Goal: Information Seeking & Learning: Check status

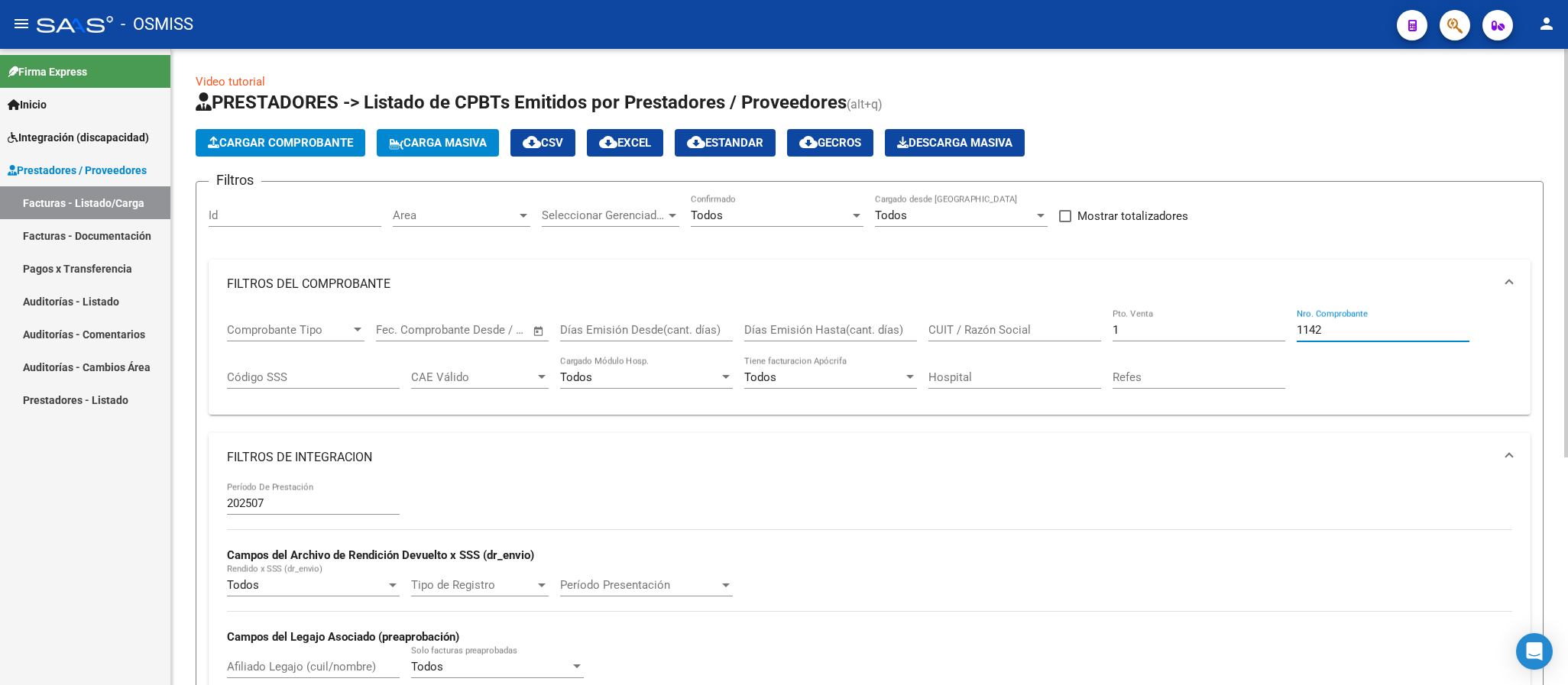
scroll to position [0, 2184]
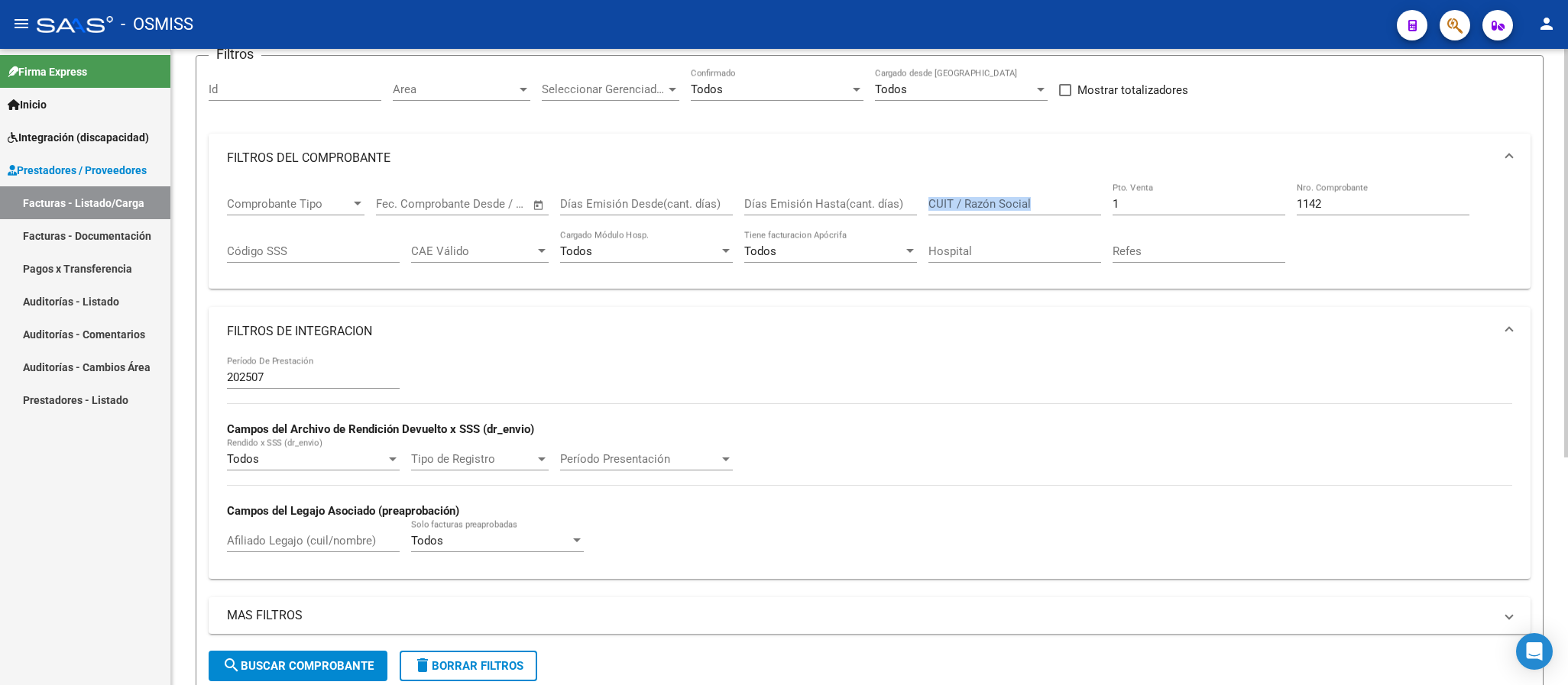
click at [1035, 207] on div "Comprobante Tipo Comprobante Tipo Fecha inicio – Fecha fin Fec. Comprobante Des…" at bounding box center [869, 230] width 1285 height 94
drag, startPoint x: 1130, startPoint y: 207, endPoint x: 1060, endPoint y: 183, distance: 74.0
click at [1073, 204] on div "Comprobante Tipo Comprobante Tipo Fecha inicio – Fecha fin Fec. Comprobante Des…" at bounding box center [869, 230] width 1285 height 94
type input "3"
drag, startPoint x: 1343, startPoint y: 203, endPoint x: 1190, endPoint y: 195, distance: 153.2
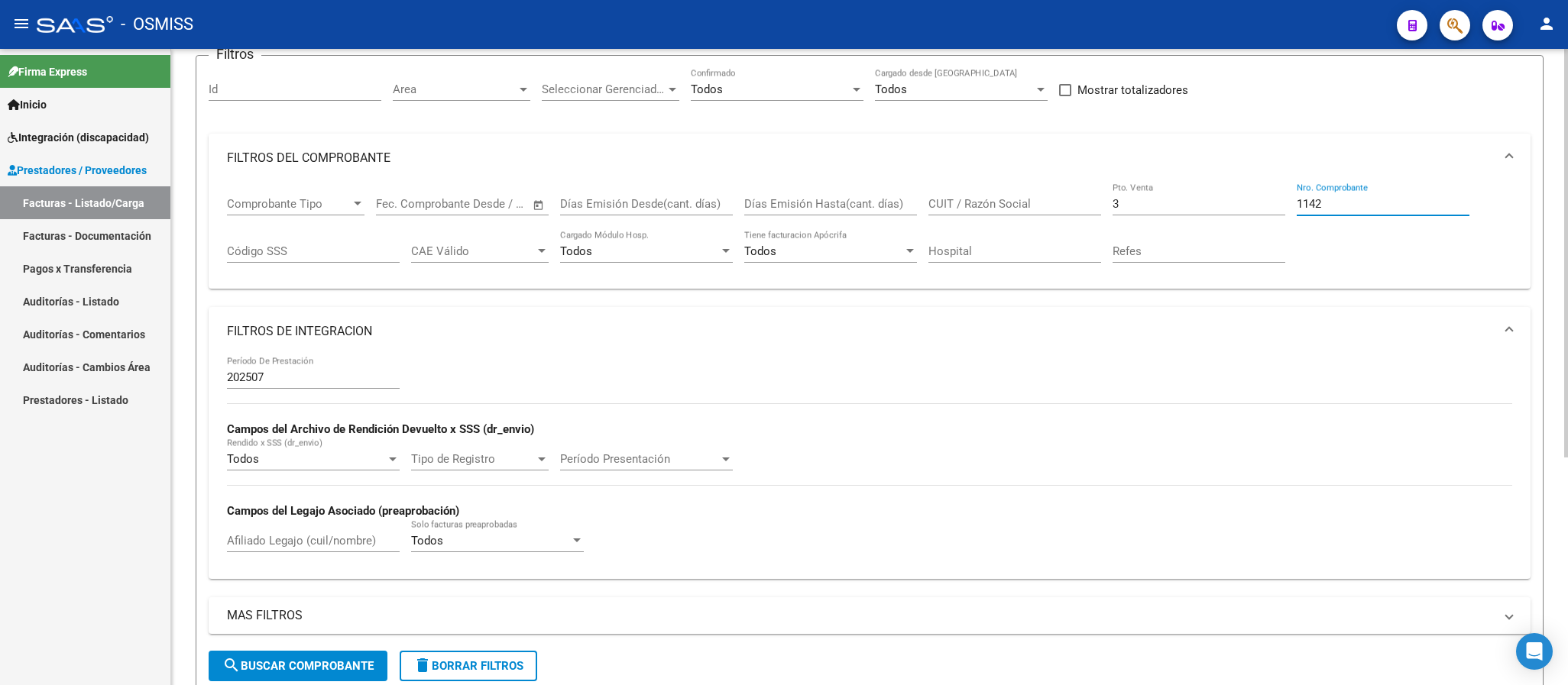
click at [1192, 196] on div "Comprobante Tipo Comprobante Tipo Fecha inicio – Fecha fin Fec. Comprobante Des…" at bounding box center [869, 230] width 1285 height 94
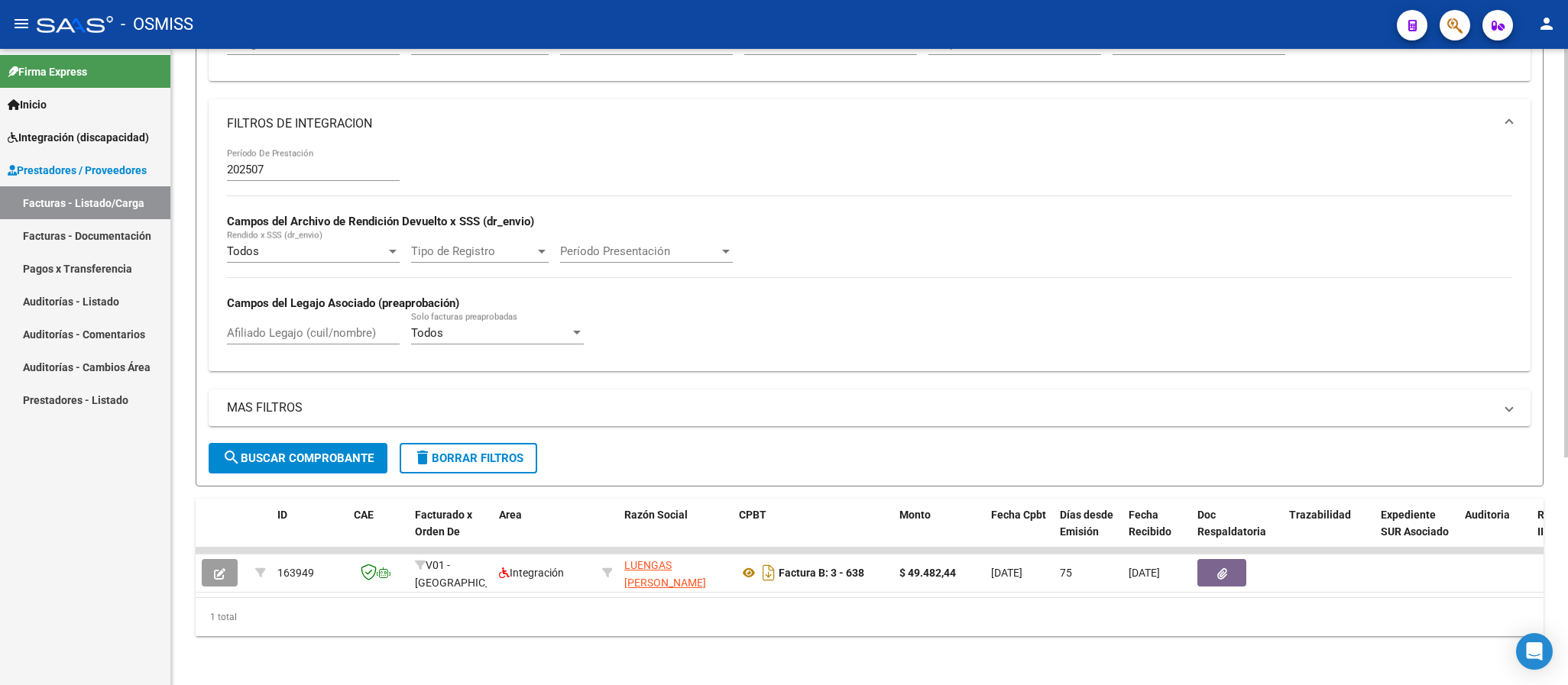
scroll to position [0, 1539]
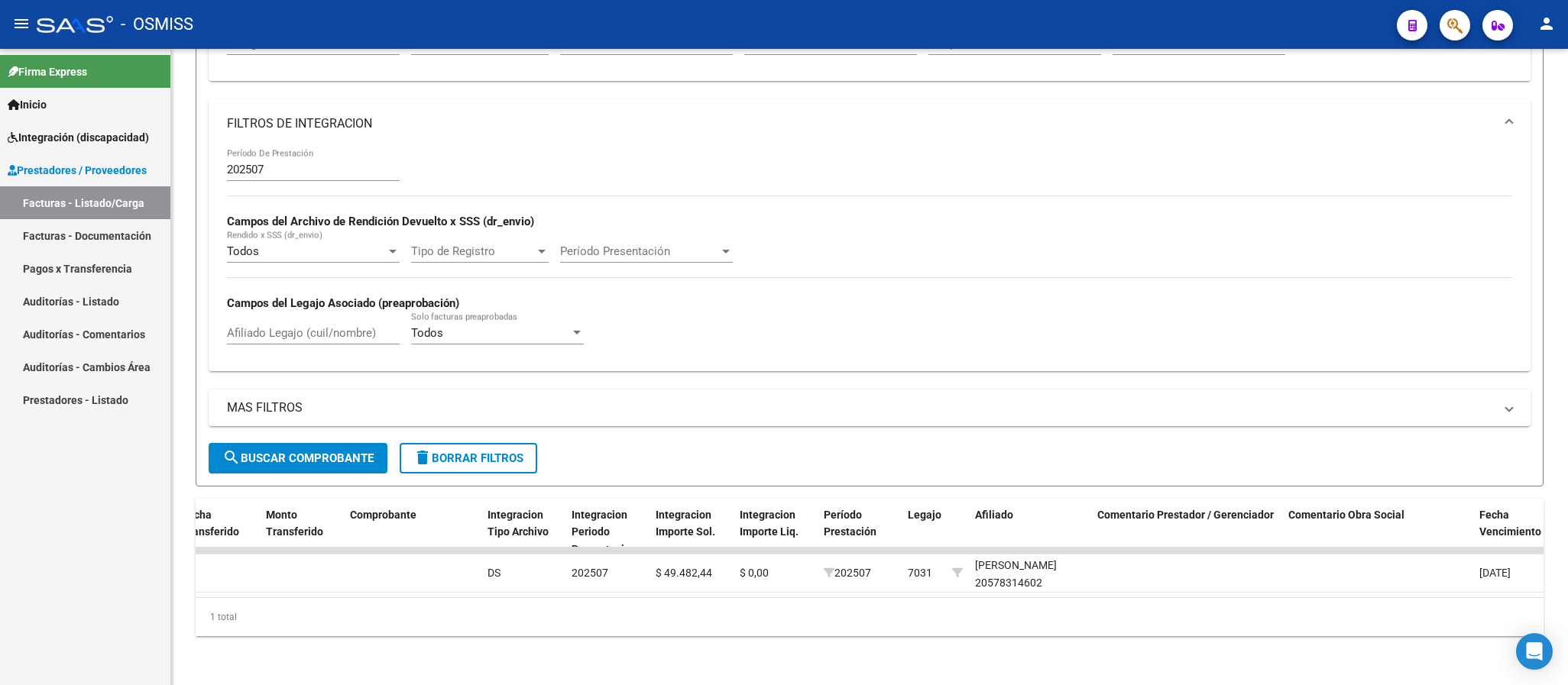
type input "638"
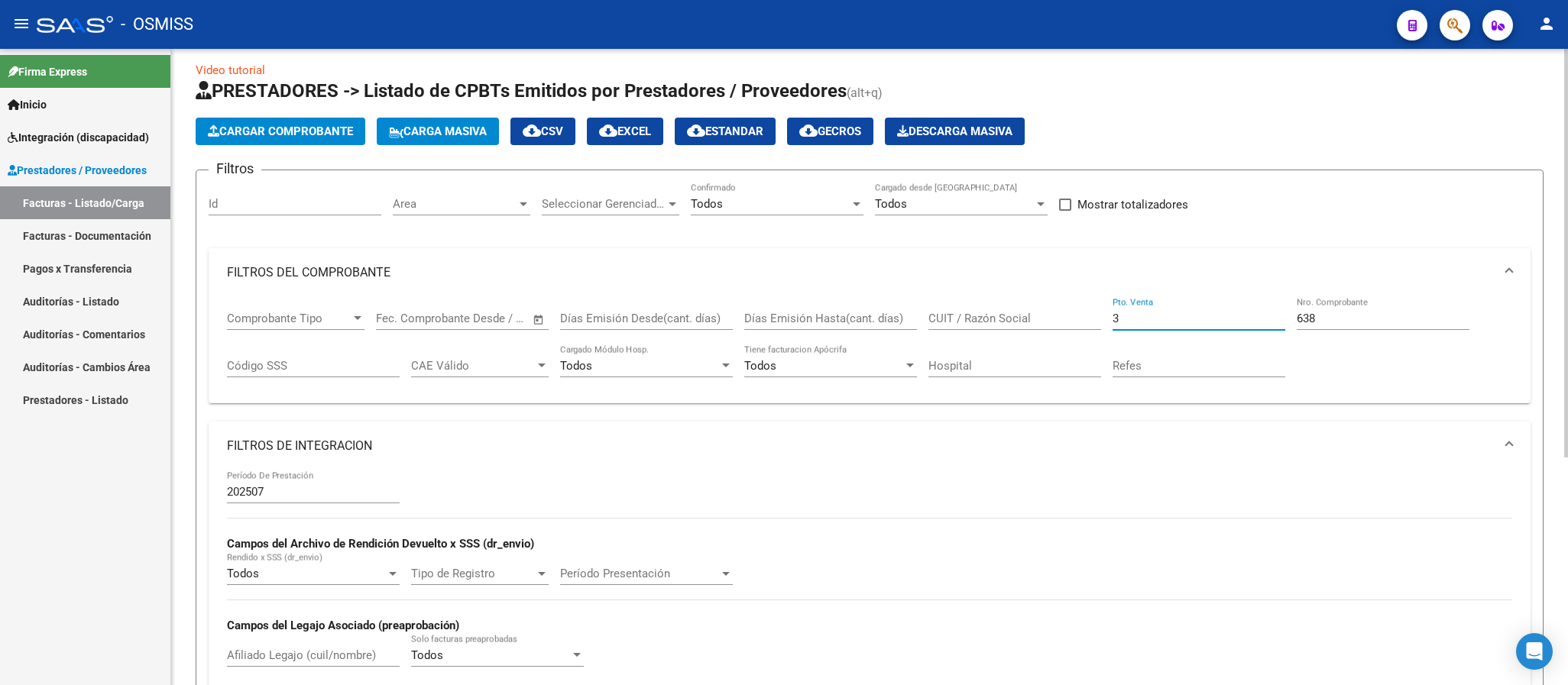
drag, startPoint x: 1128, startPoint y: 322, endPoint x: 1101, endPoint y: 308, distance: 30.4
click at [1108, 320] on div "Comprobante Tipo Comprobante Tipo Fecha inicio – Fecha fin Fec. Comprobante Des…" at bounding box center [869, 344] width 1285 height 94
type input "2"
drag, startPoint x: 1332, startPoint y: 326, endPoint x: 1199, endPoint y: 272, distance: 143.5
click at [1220, 286] on mat-expansion-panel "FILTROS DEL COMPROBANTE Comprobante Tipo Comprobante Tipo Fecha inicio – Fecha …" at bounding box center [869, 326] width 1322 height 156
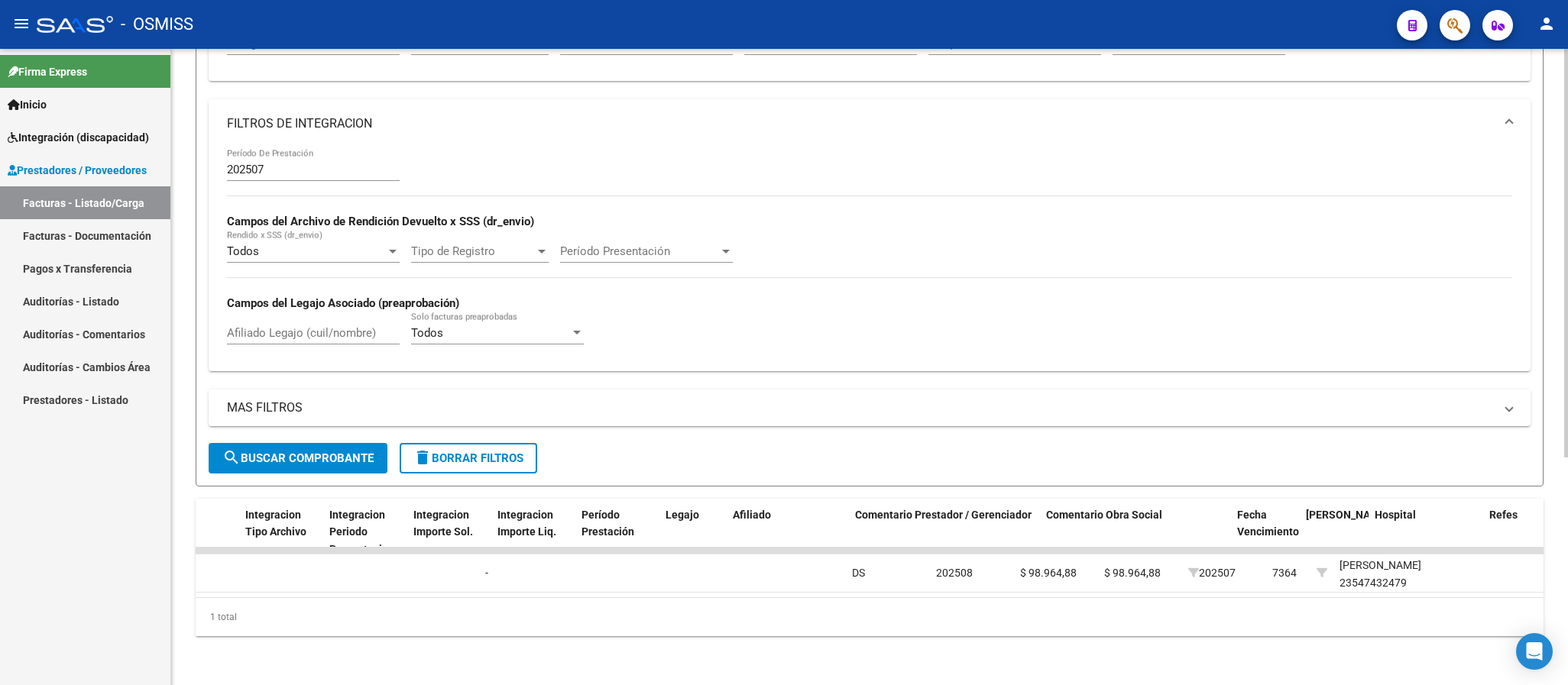
scroll to position [0, 1781]
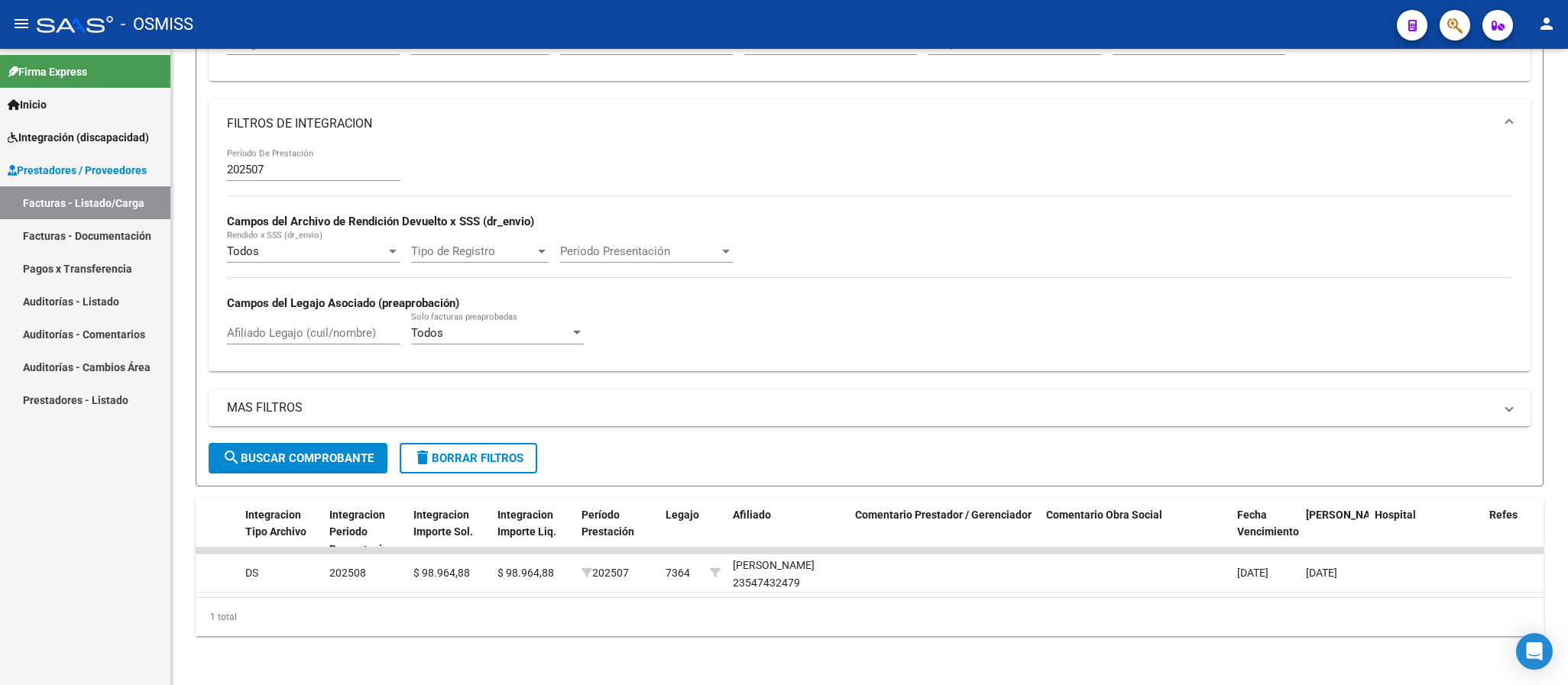
type input "701"
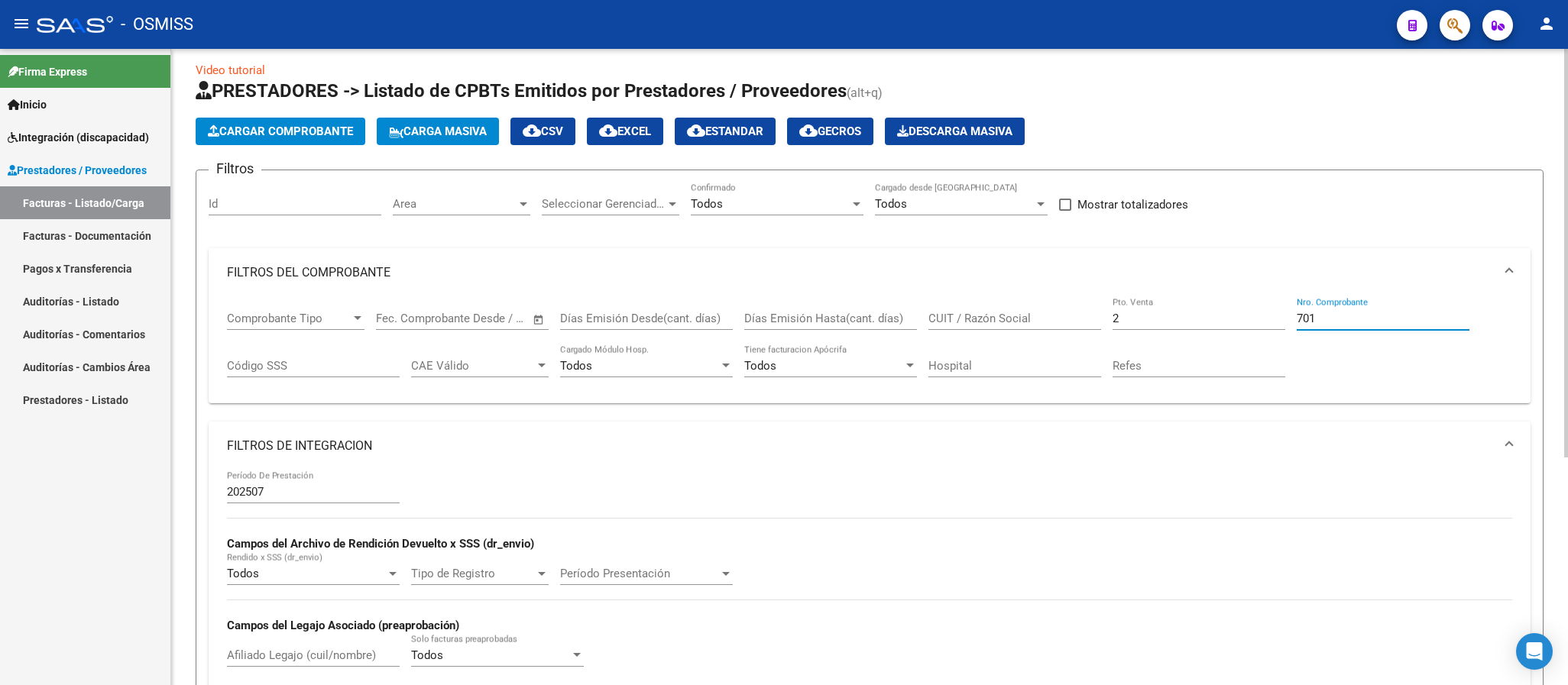
scroll to position [355, 0]
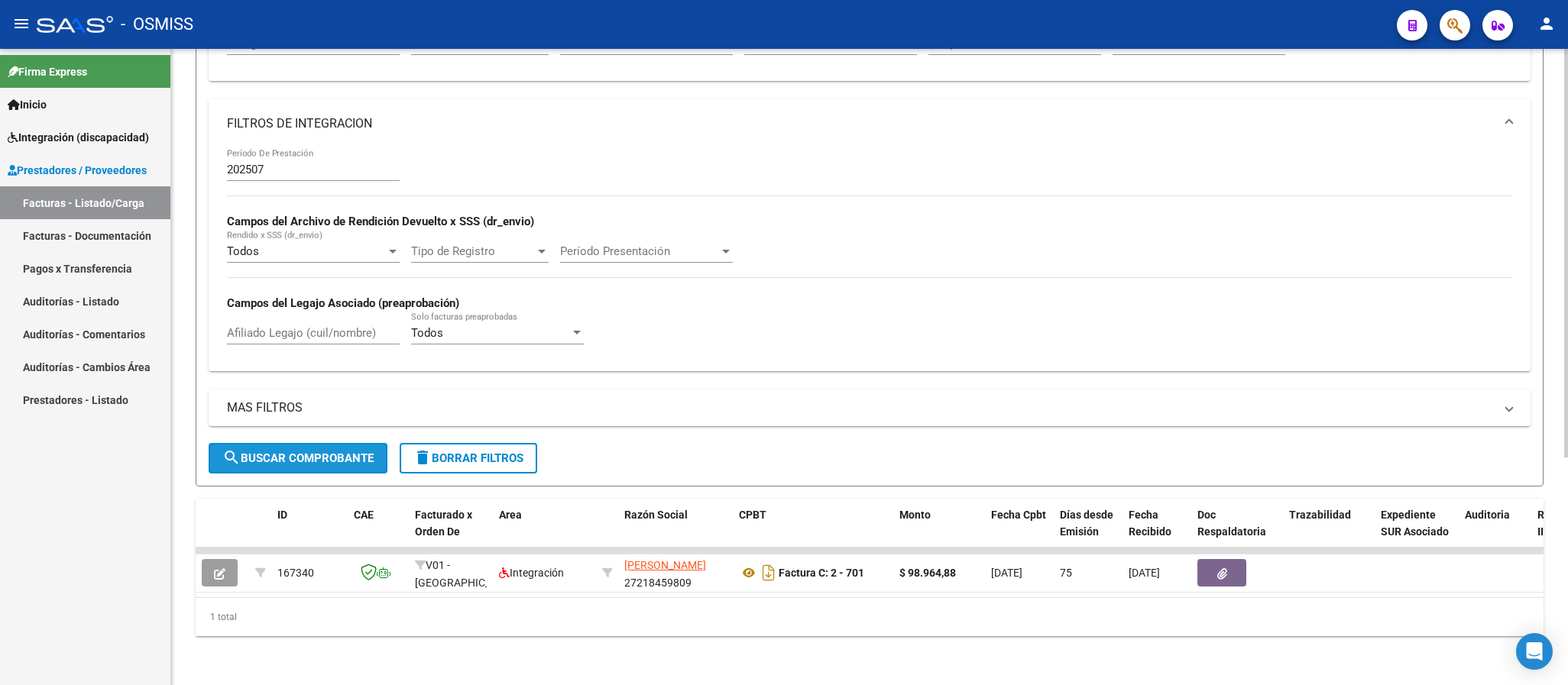
click at [327, 451] on span "search Buscar Comprobante" at bounding box center [297, 458] width 151 height 14
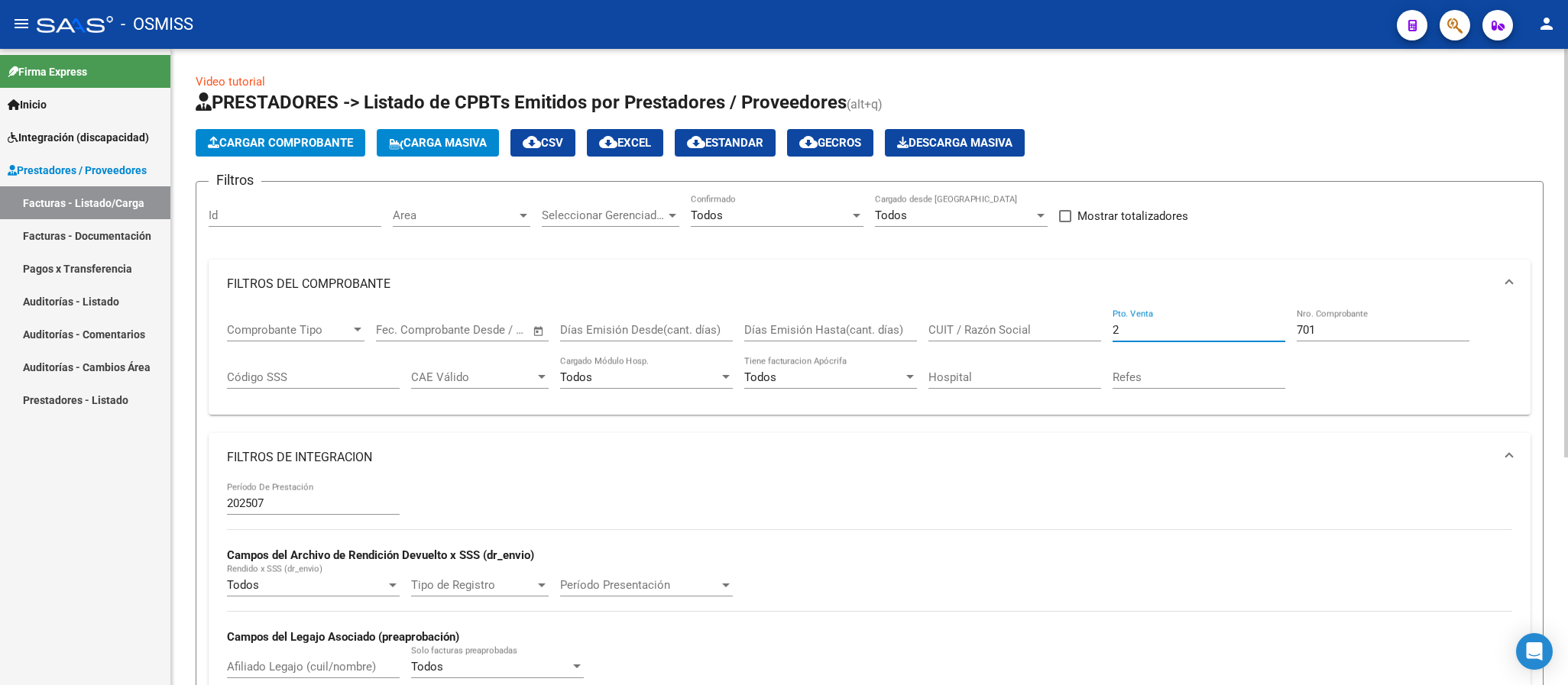
click at [1176, 333] on input "2" at bounding box center [1198, 331] width 173 height 14
click at [1330, 328] on input "701" at bounding box center [1382, 331] width 173 height 14
type input "7"
click at [965, 330] on input "CUIT / Razón Social" at bounding box center [1014, 331] width 173 height 14
paste input "27329976888"
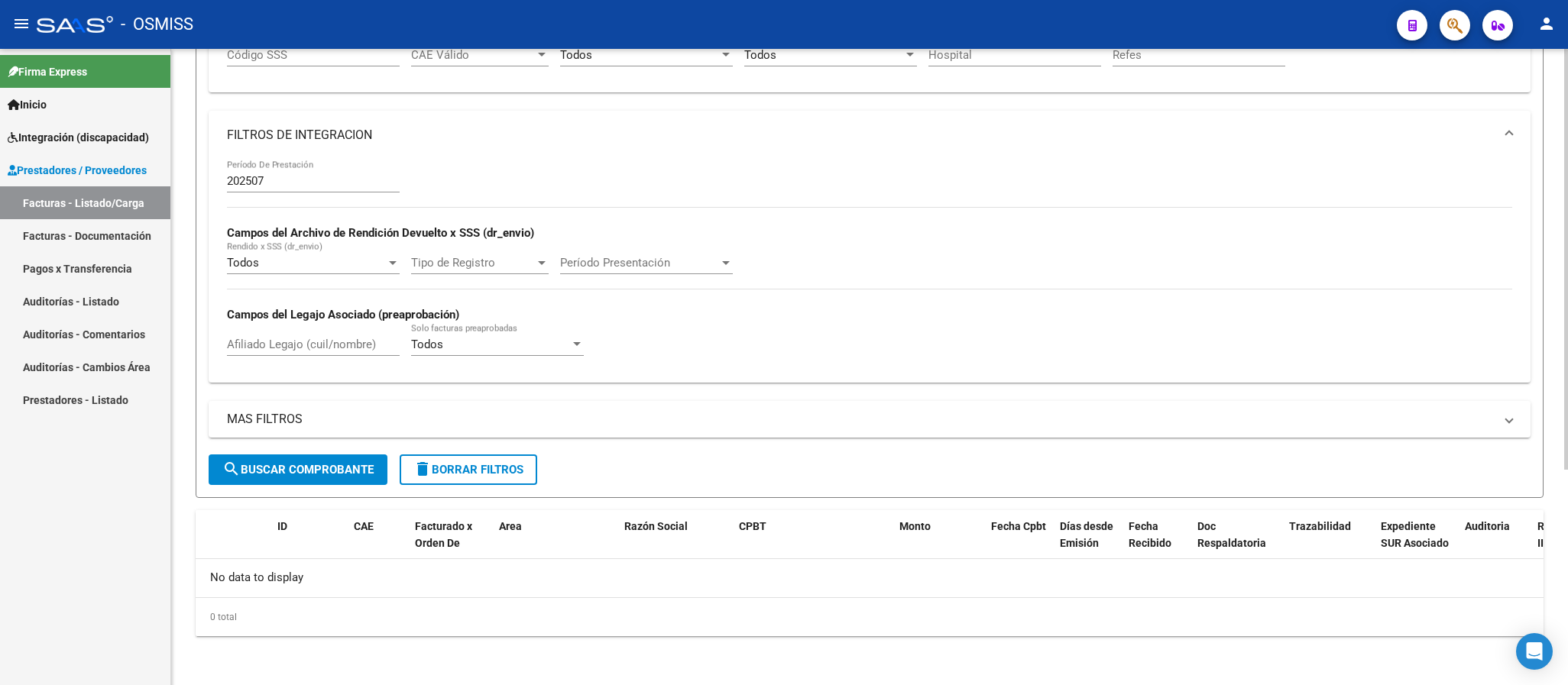
type input "27329976888"
click at [363, 471] on span "search Buscar Comprobante" at bounding box center [297, 470] width 151 height 14
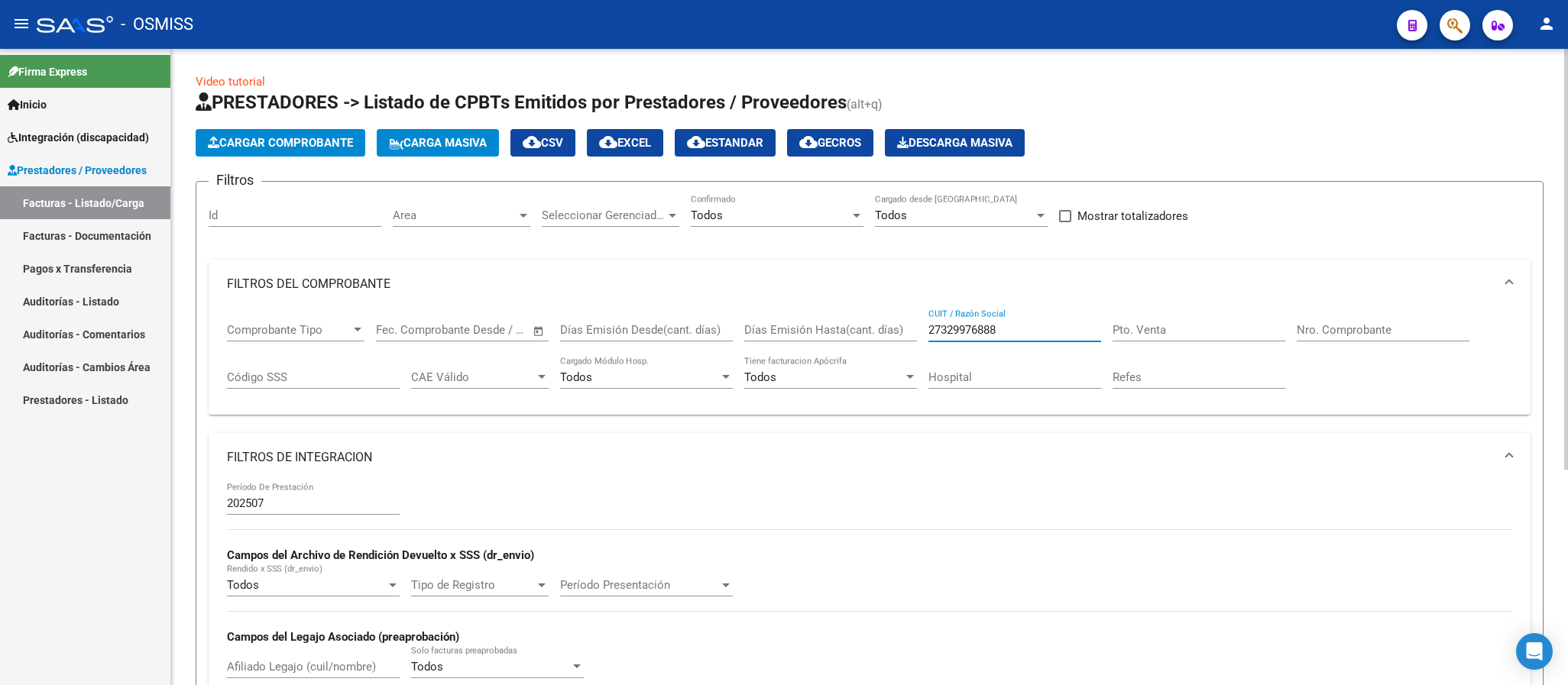
drag, startPoint x: 1014, startPoint y: 328, endPoint x: 897, endPoint y: 337, distance: 117.3
click at [897, 337] on div "Comprobante Tipo Comprobante Tipo Fecha inicio – Fecha fin Fec. Comprobante Des…" at bounding box center [869, 356] width 1285 height 94
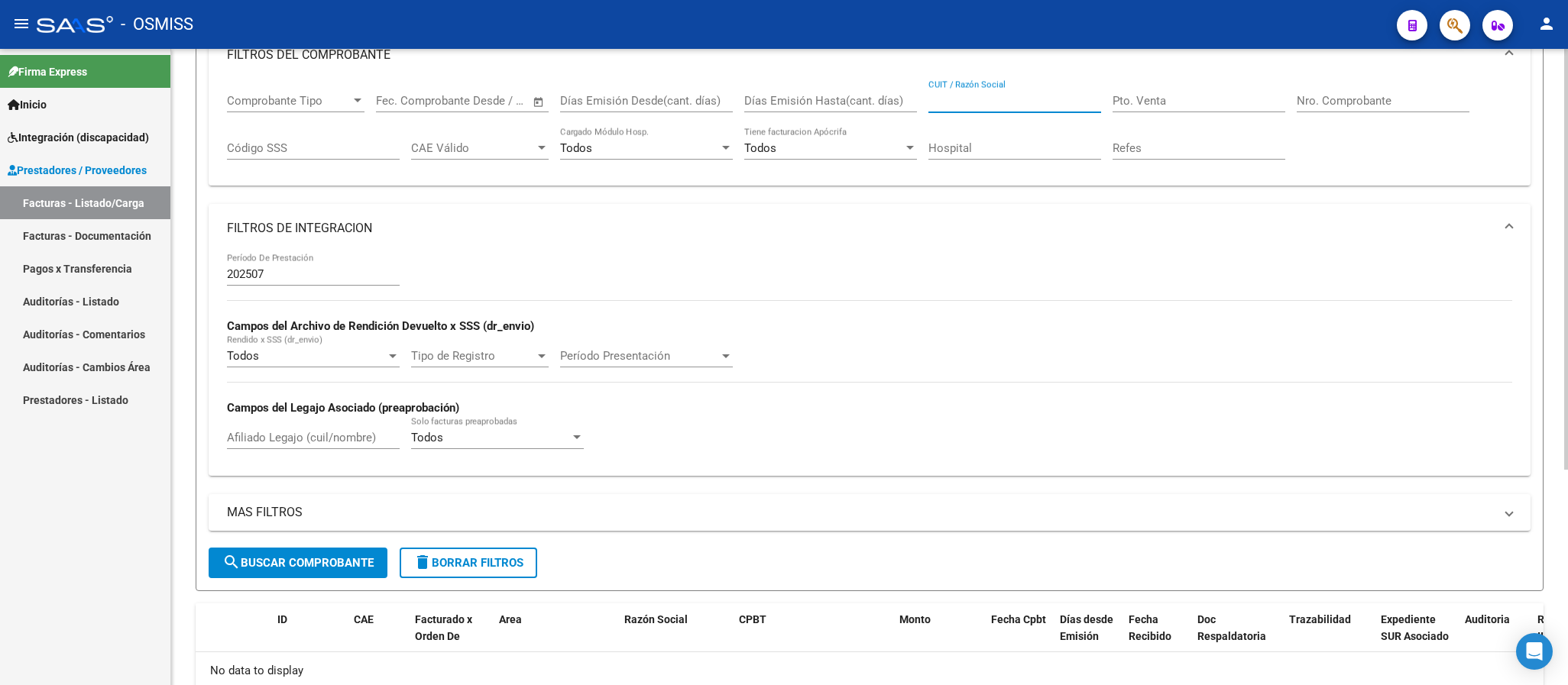
click at [1325, 99] on input "Nro. Comprobante" at bounding box center [1382, 101] width 173 height 14
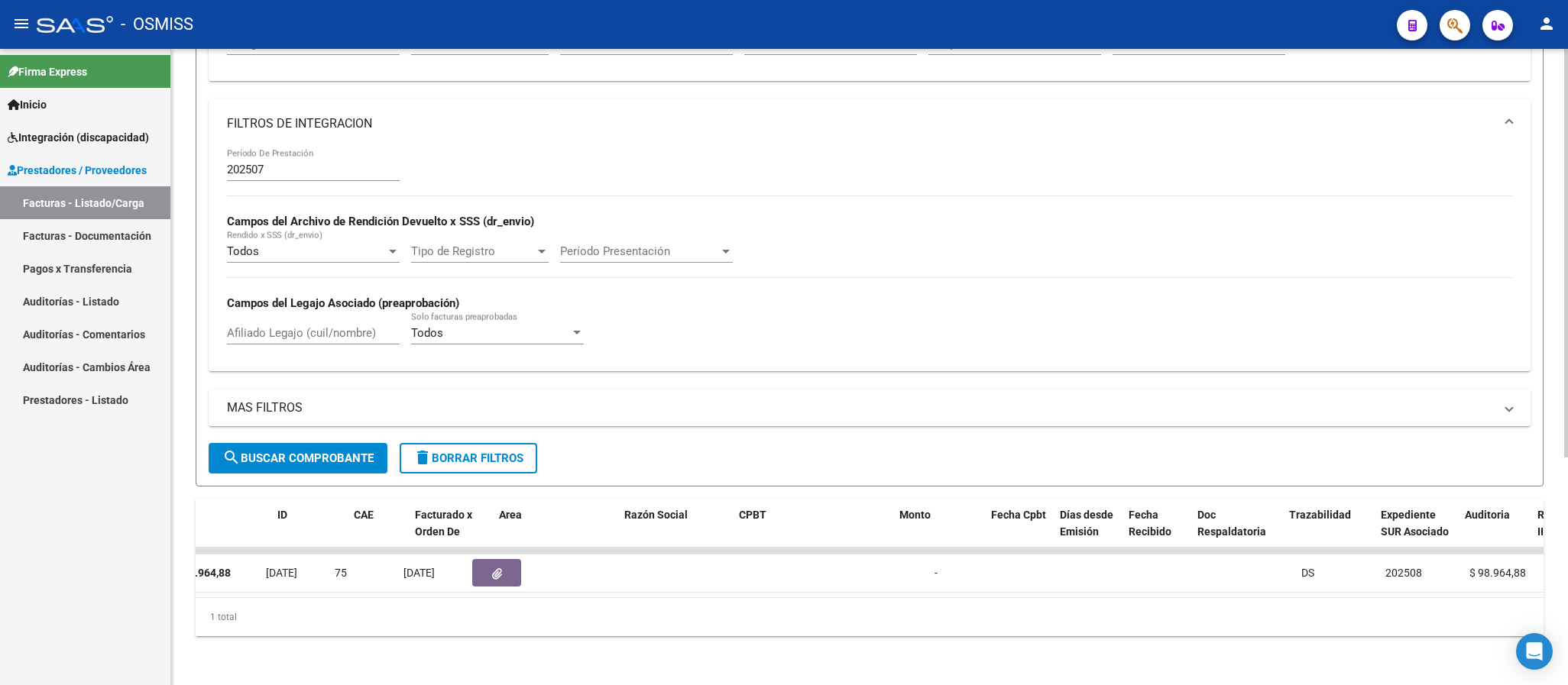
scroll to position [0, 0]
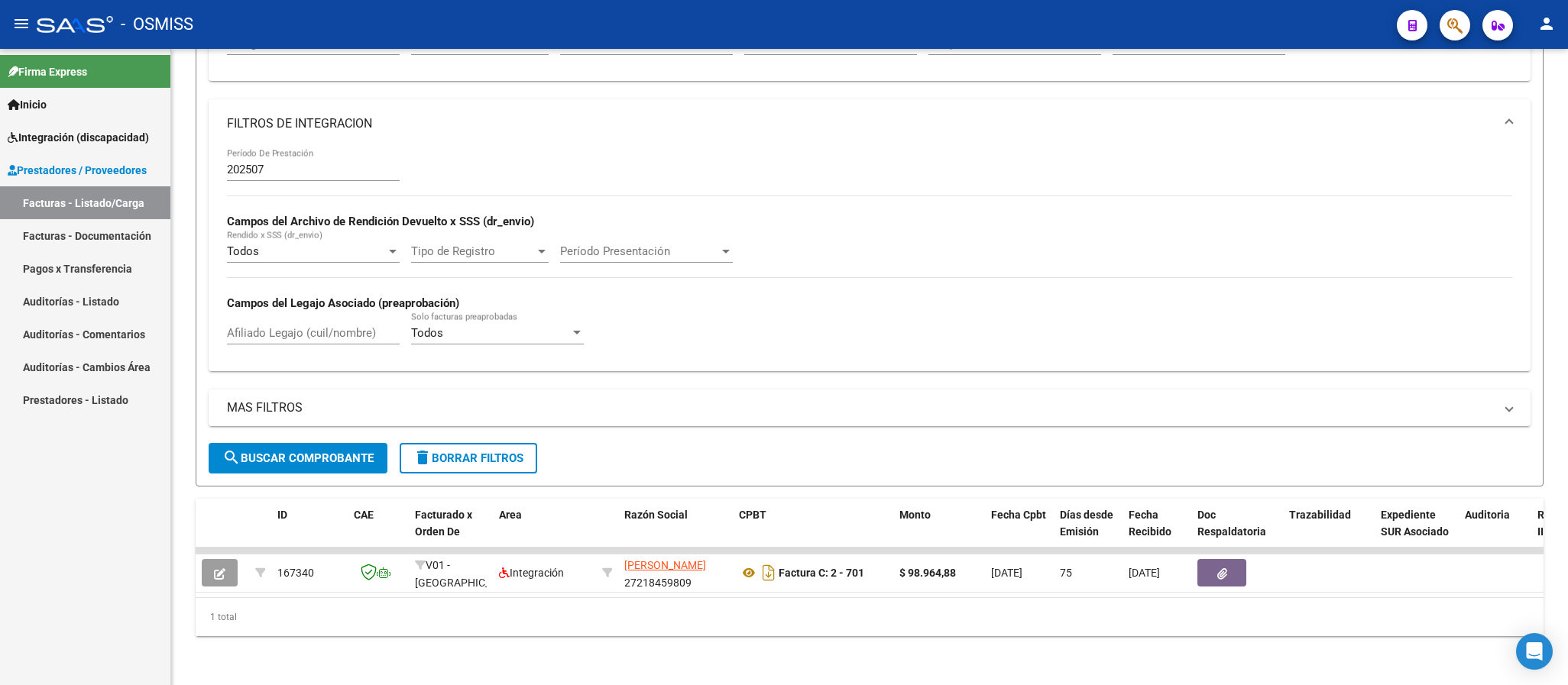
type input "701"
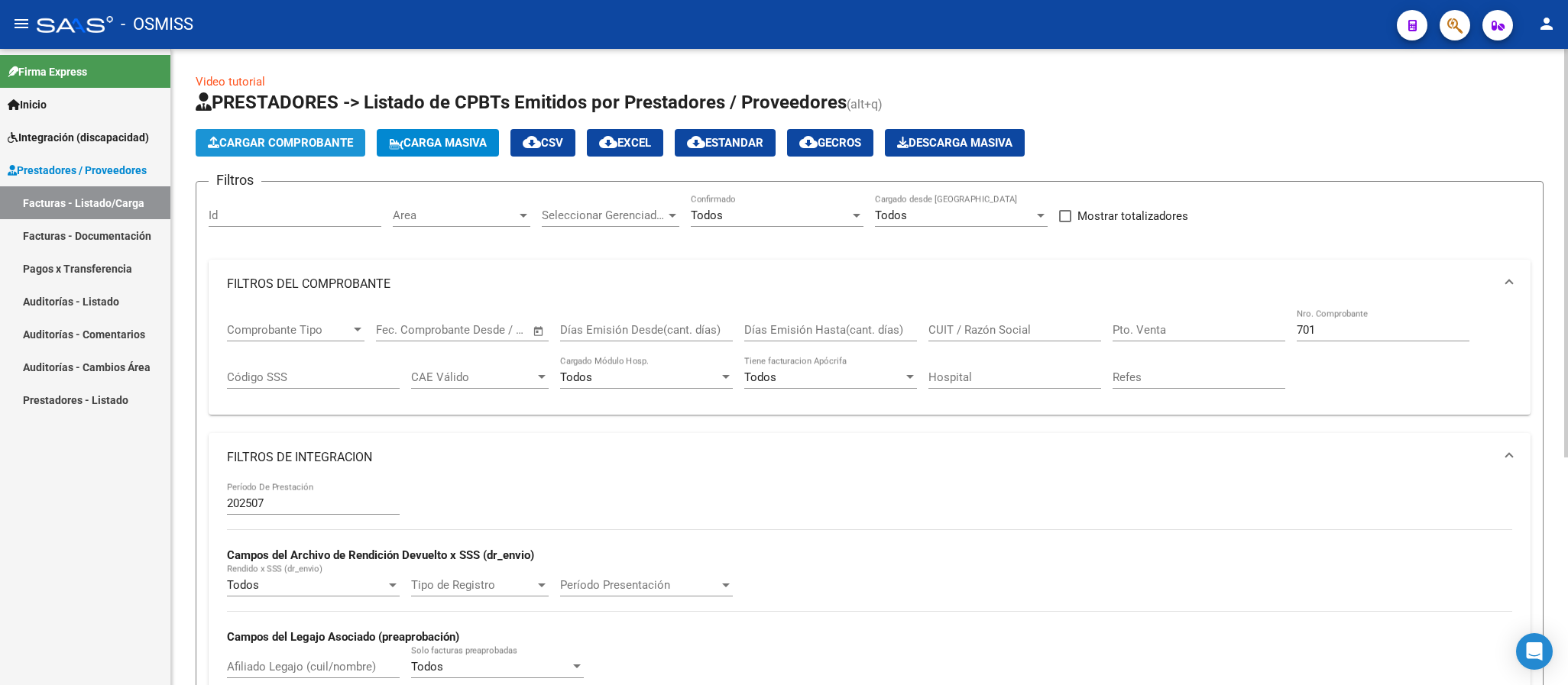
click at [315, 145] on span "Cargar Comprobante" at bounding box center [281, 143] width 146 height 14
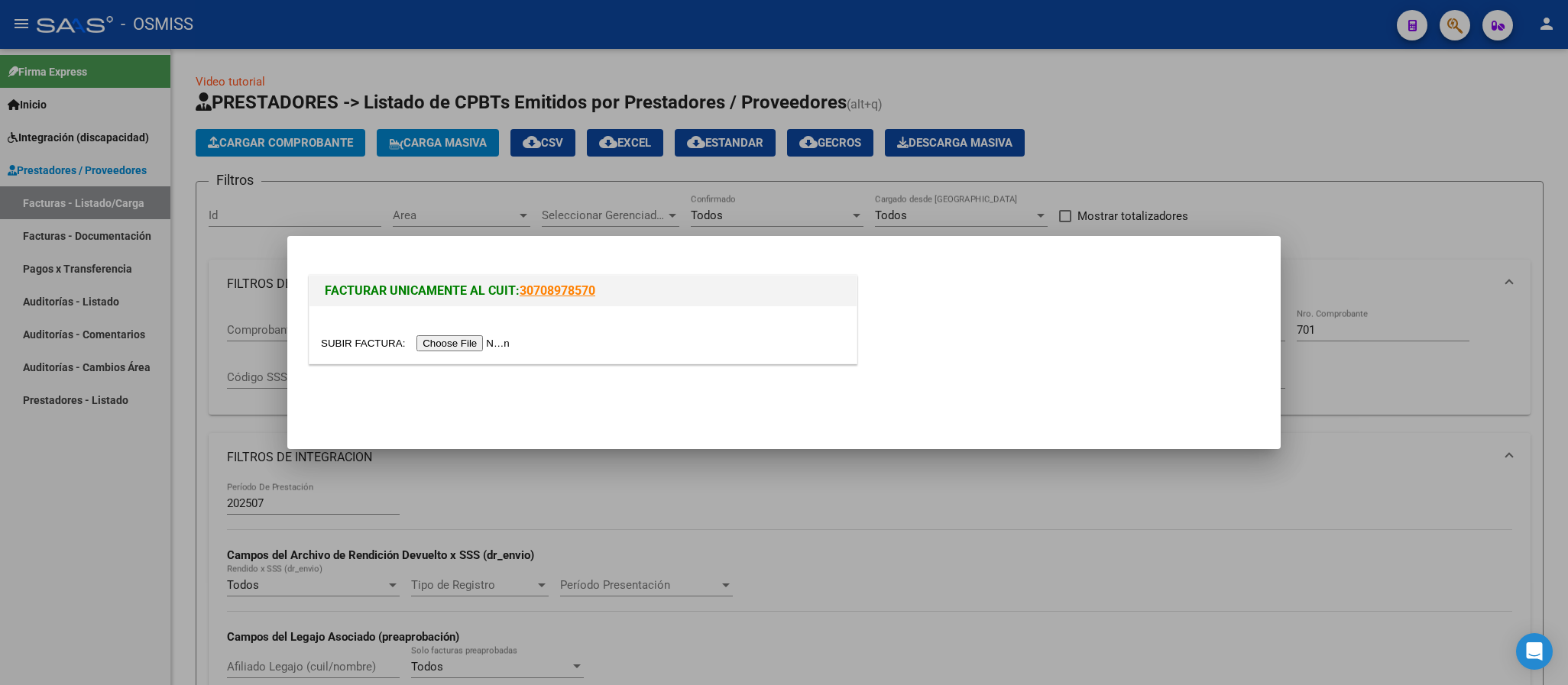
click at [484, 337] on input "file" at bounding box center [418, 343] width 193 height 16
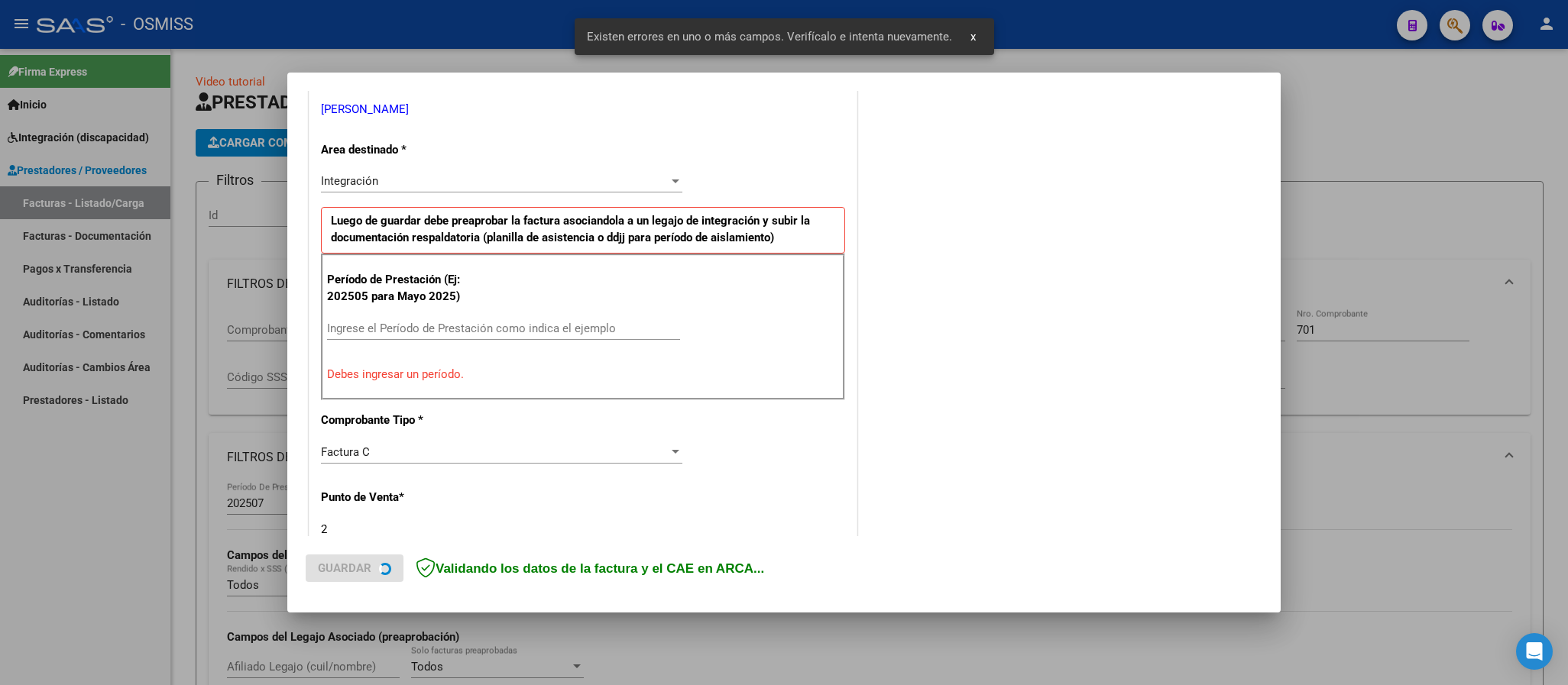
scroll to position [312, 0]
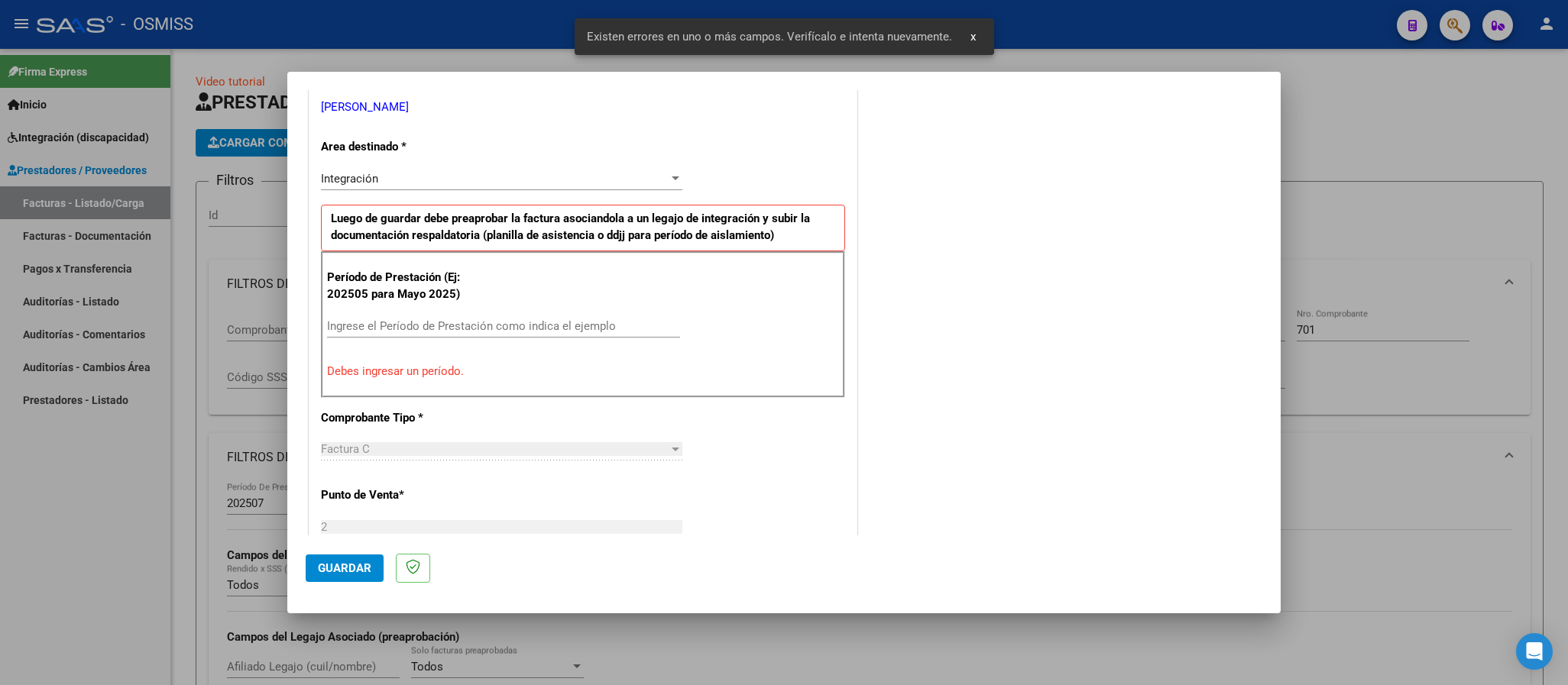
click at [1443, 112] on div at bounding box center [784, 342] width 1568 height 685
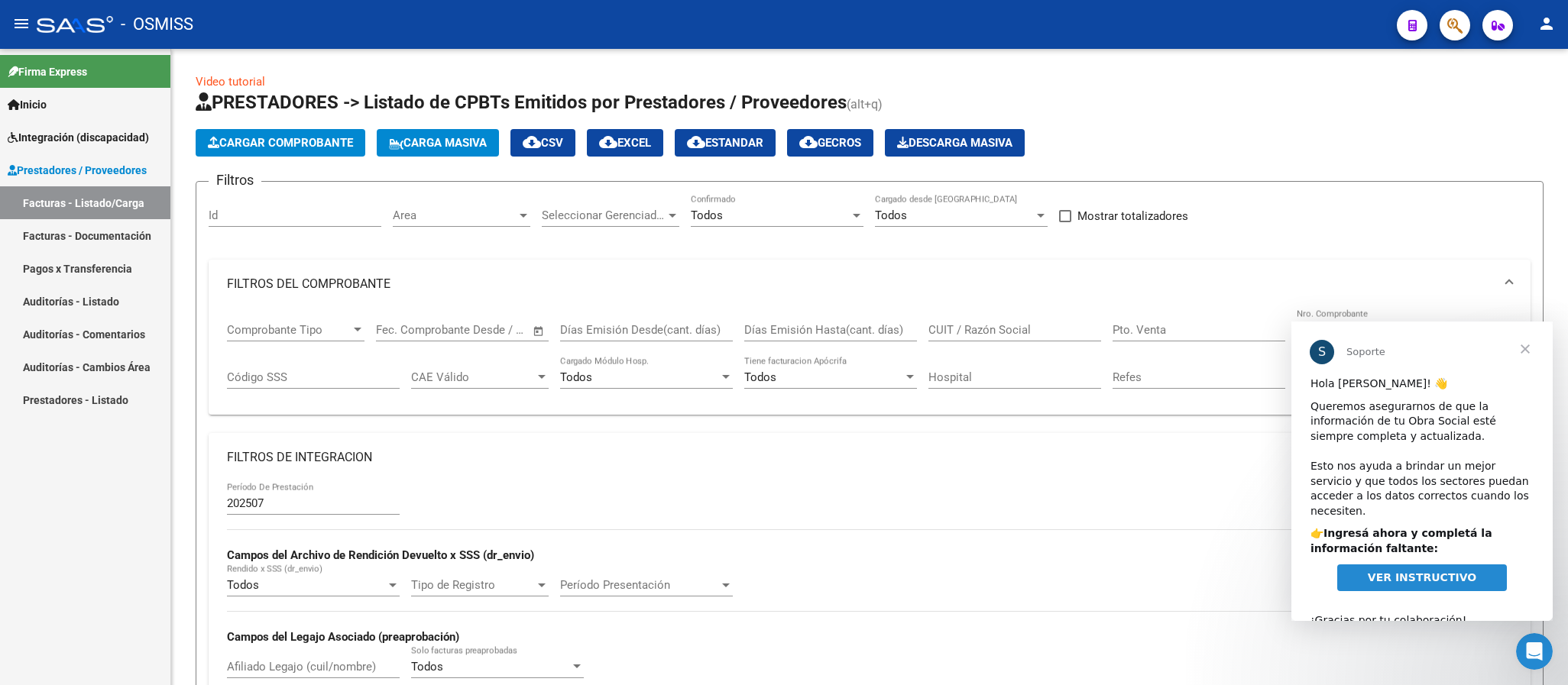
scroll to position [0, 0]
click at [1525, 349] on span "Cerrar" at bounding box center [1525, 349] width 55 height 55
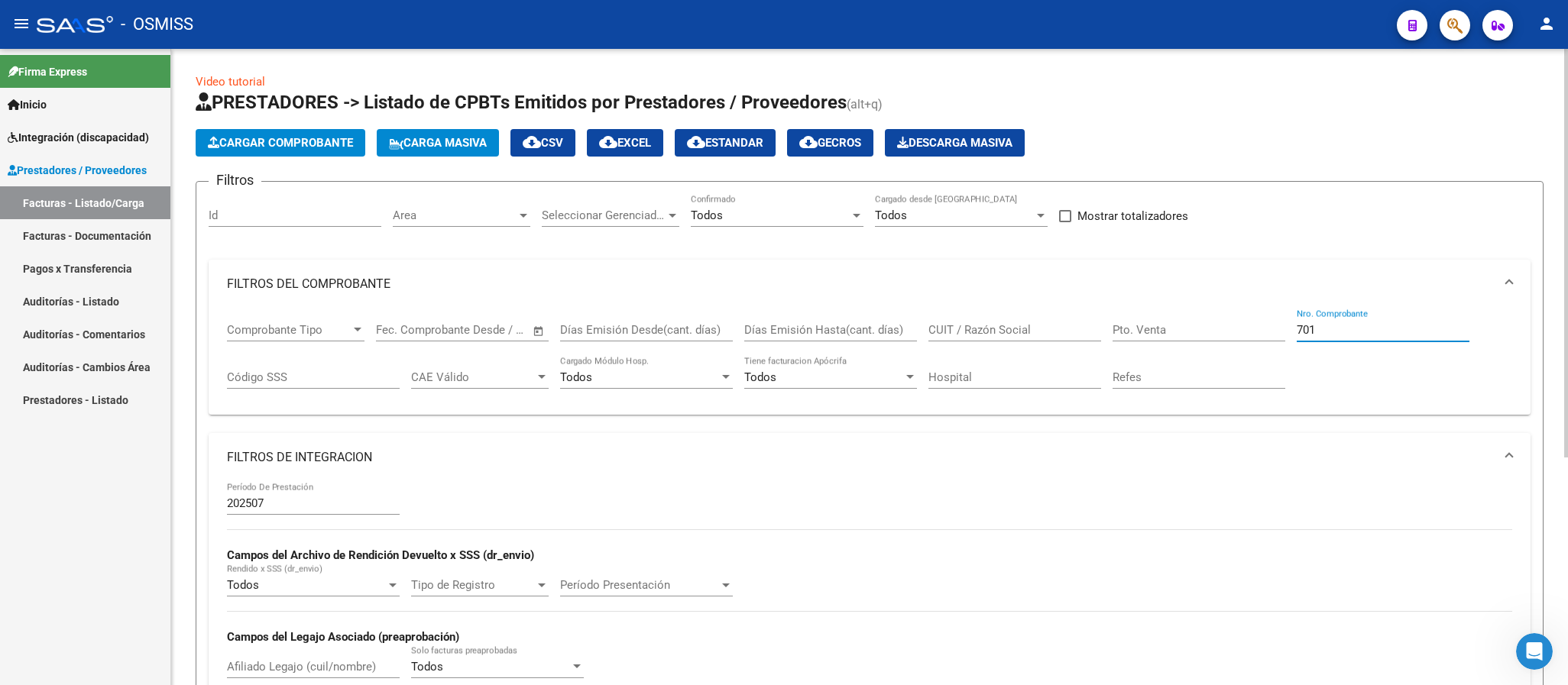
drag, startPoint x: 1339, startPoint y: 335, endPoint x: 1259, endPoint y: 333, distance: 80.0
click at [1259, 333] on div "Comprobante Tipo Comprobante Tipo Fecha inicio – Fecha fin Fec. Comprobante Des…" at bounding box center [869, 356] width 1285 height 94
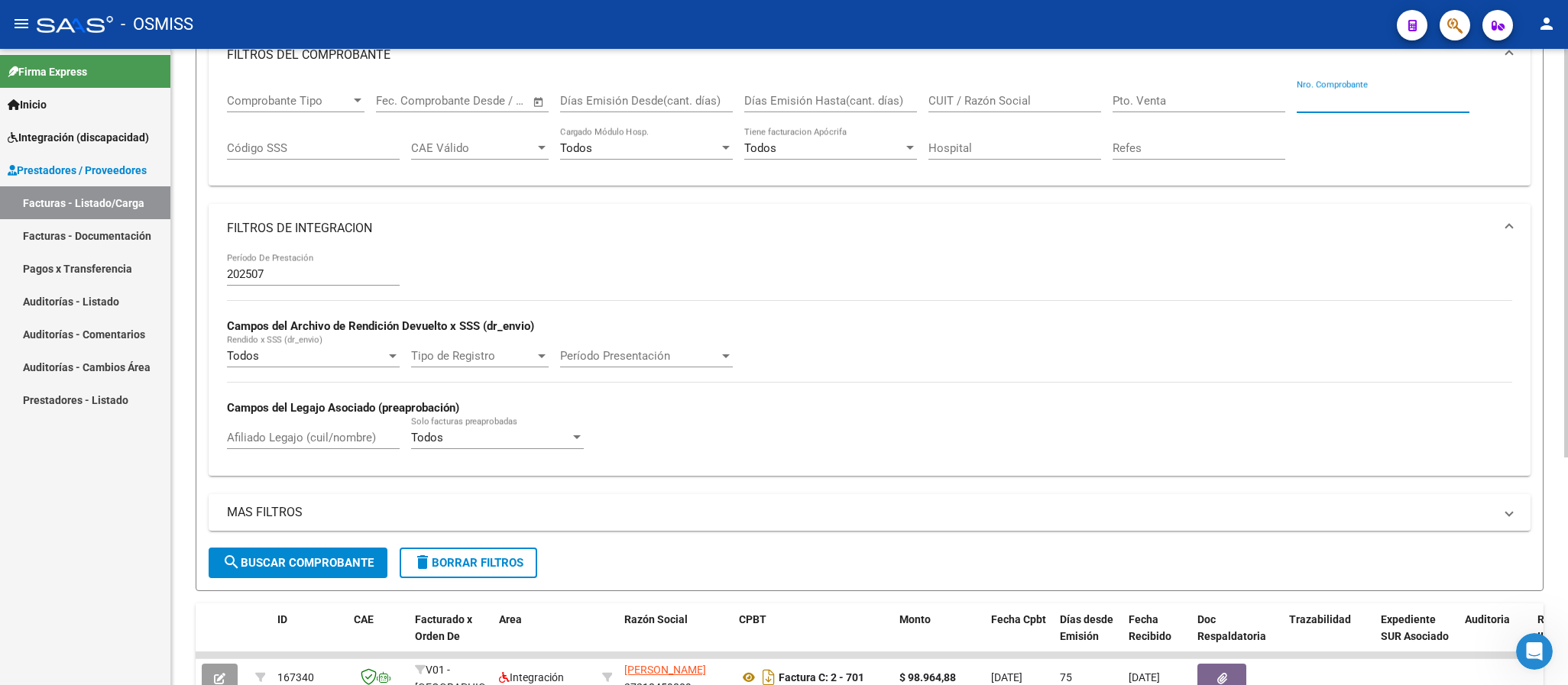
click at [330, 443] on input "Afiliado Legajo (cuil/nombre)" at bounding box center [313, 438] width 173 height 14
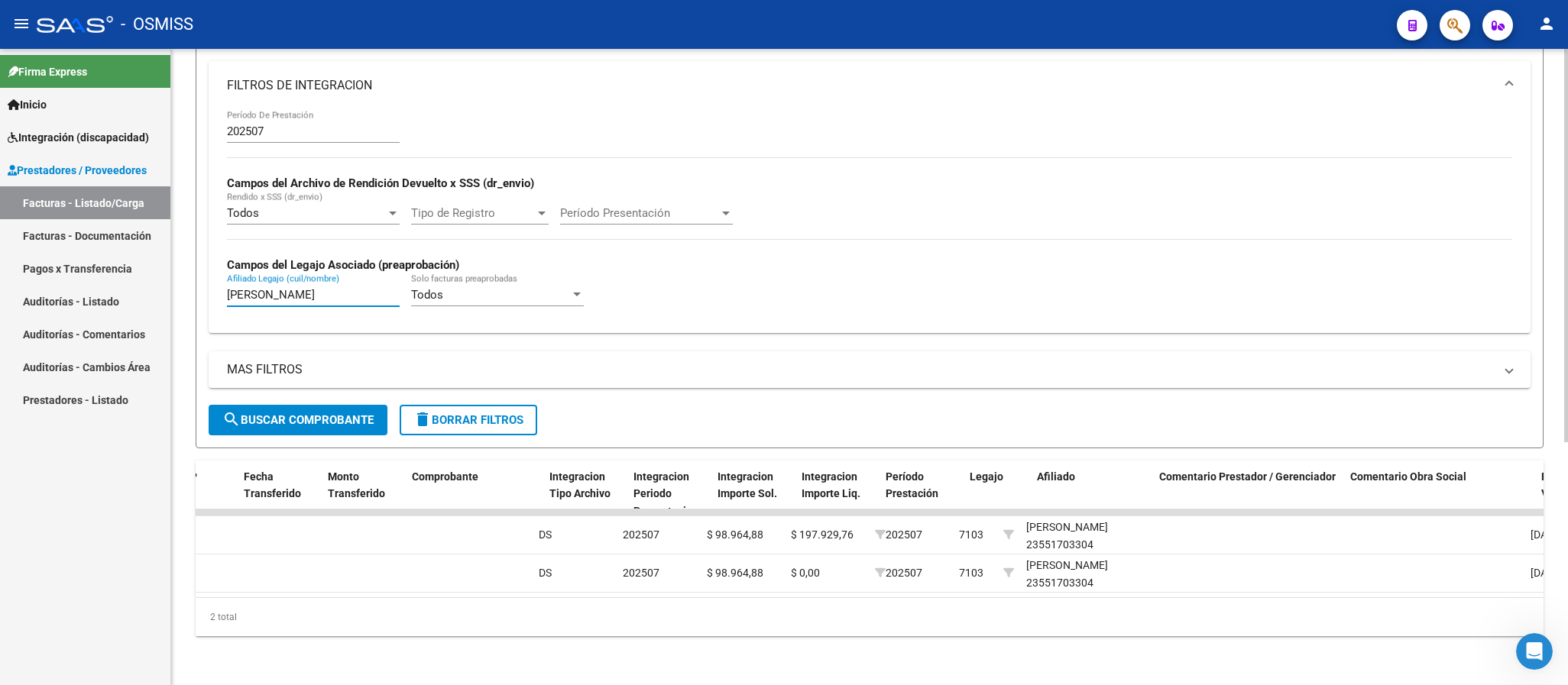
scroll to position [0, 0]
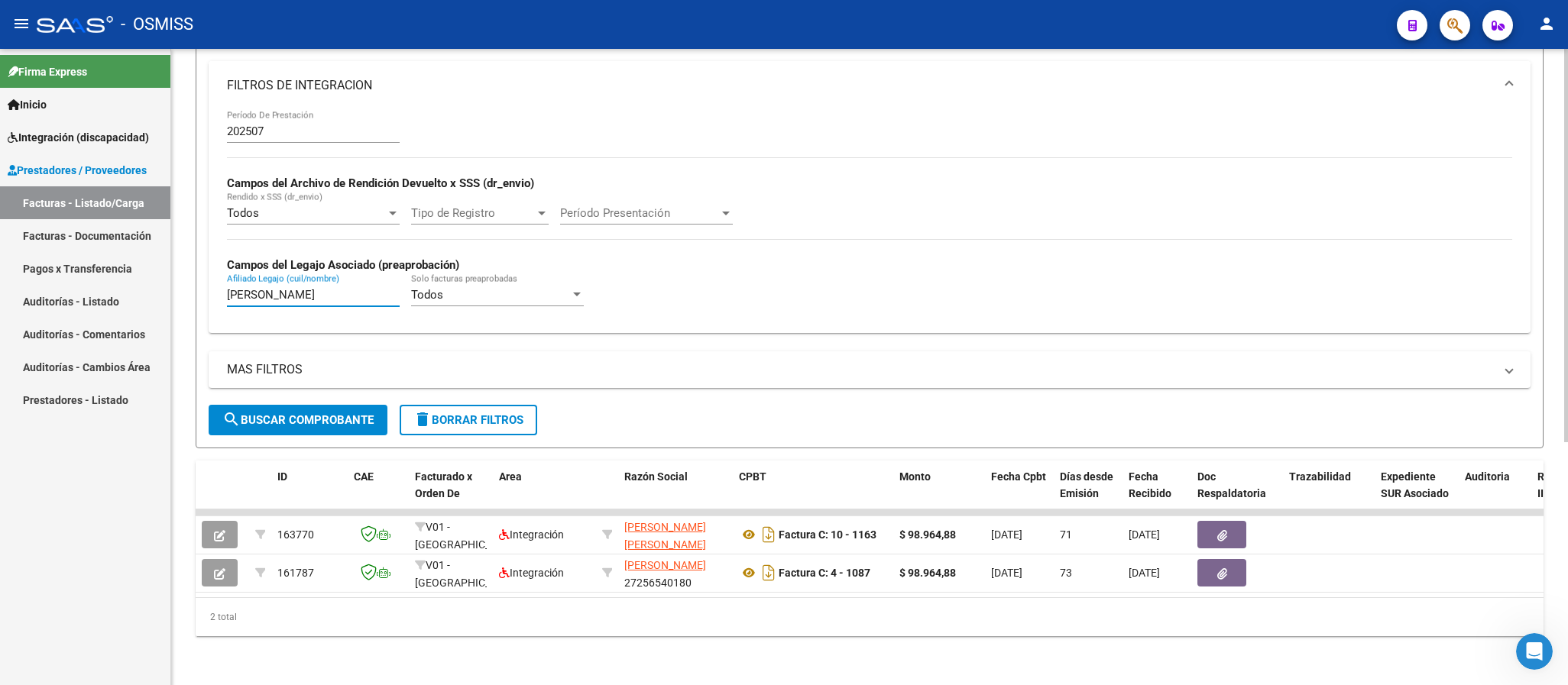
type input "[PERSON_NAME]"
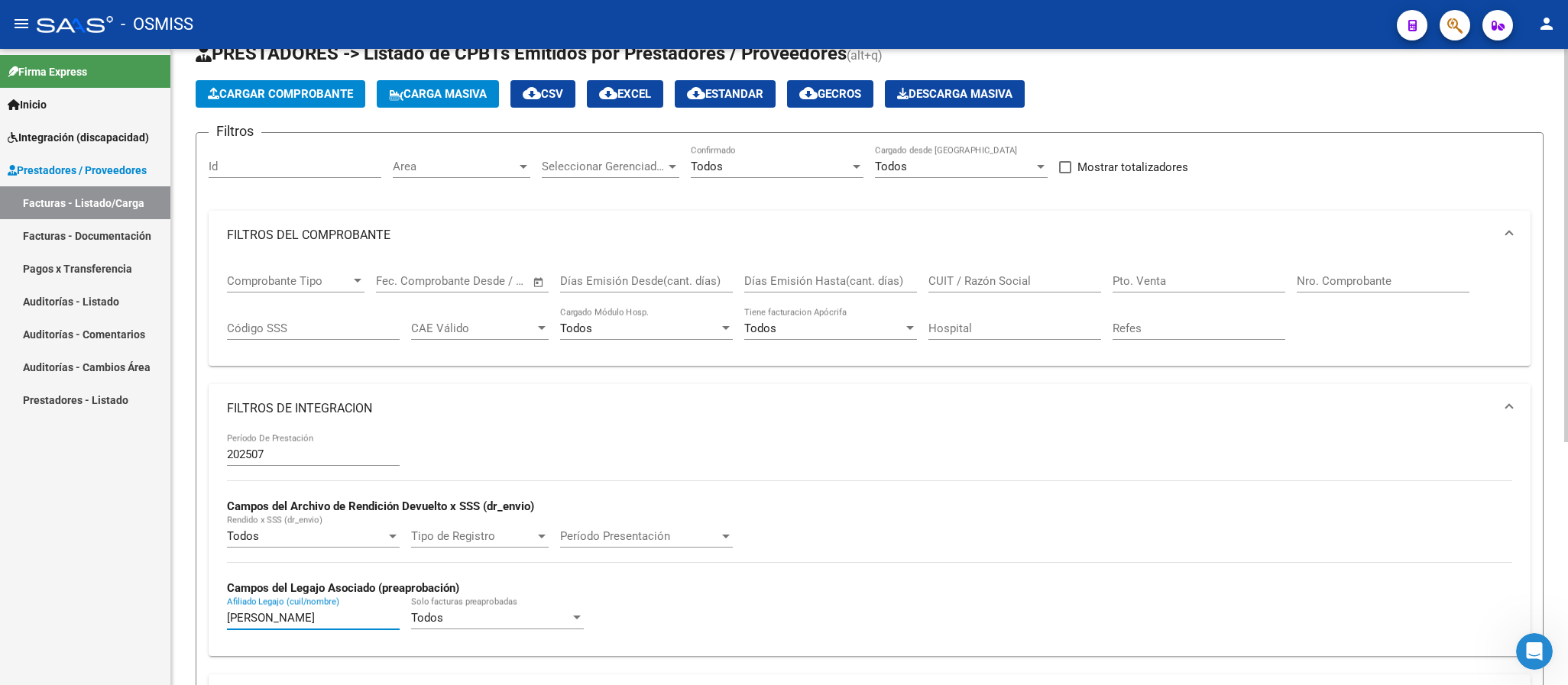
drag, startPoint x: 292, startPoint y: 618, endPoint x: 173, endPoint y: 615, distance: 119.0
click at [173, 615] on div "Video tutorial PRESTADORES -> Listado de CPBTs Emitidos por Prestadores / Prove…" at bounding box center [869, 504] width 1397 height 1009
click at [1199, 277] on input "Pto. Venta" at bounding box center [1198, 281] width 173 height 14
type input "2"
drag, startPoint x: 1400, startPoint y: 283, endPoint x: 1382, endPoint y: 271, distance: 21.6
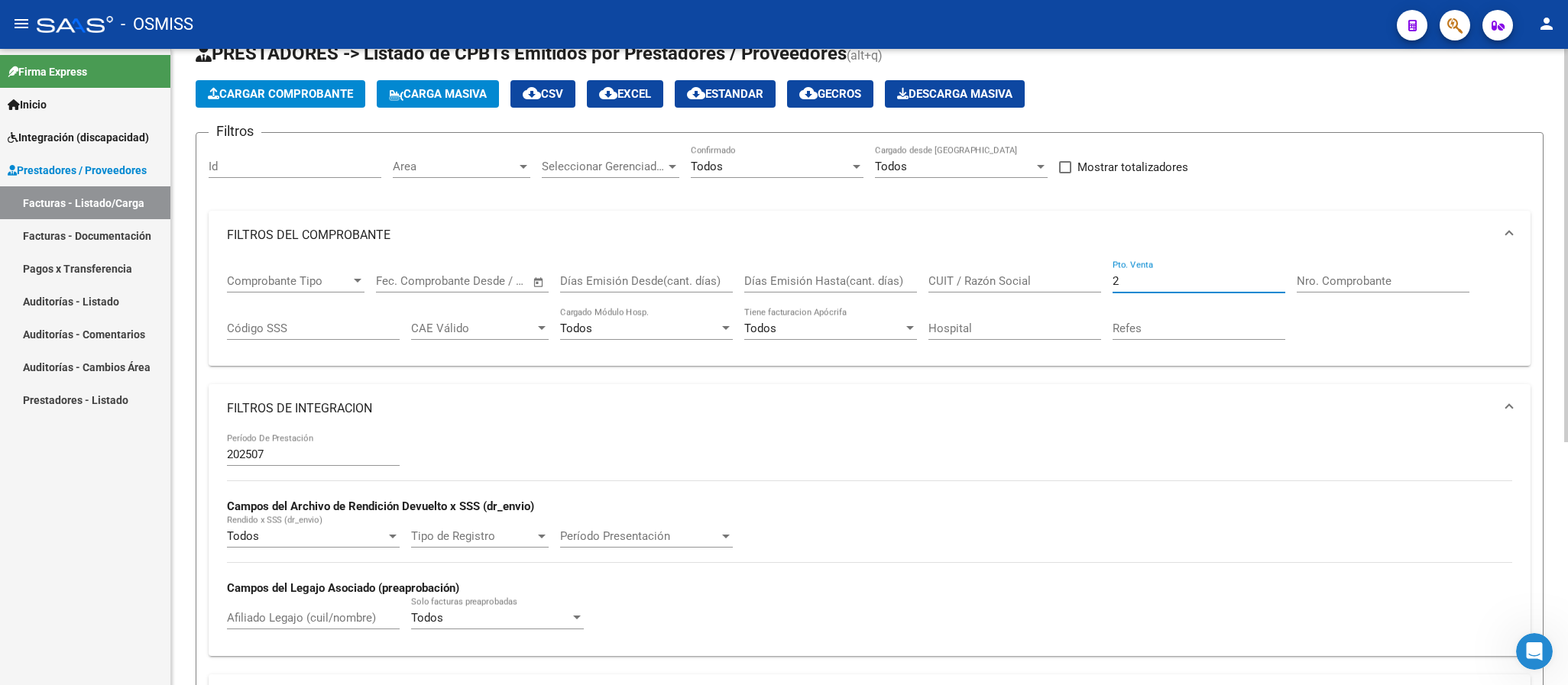
click at [1392, 279] on input "Nro. Comprobante" at bounding box center [1382, 281] width 173 height 14
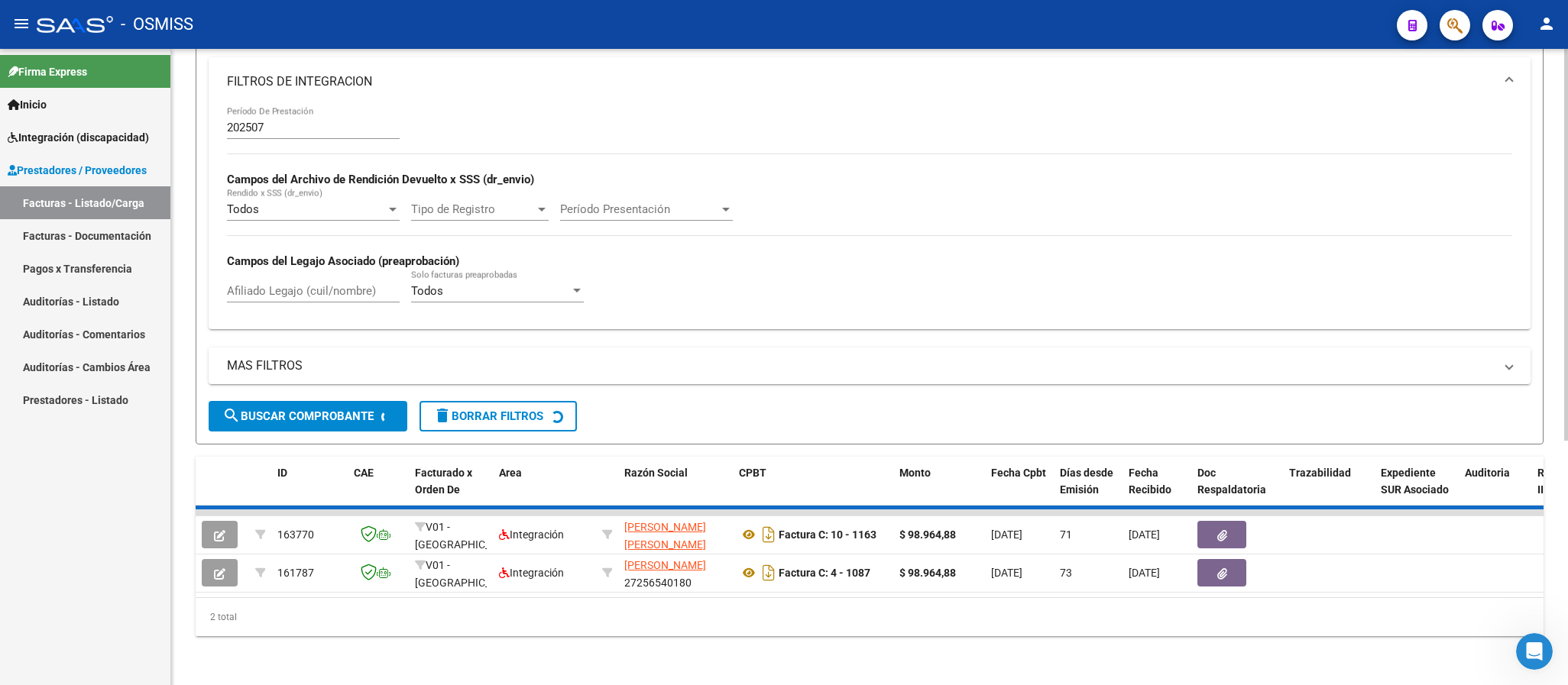
scroll to position [394, 0]
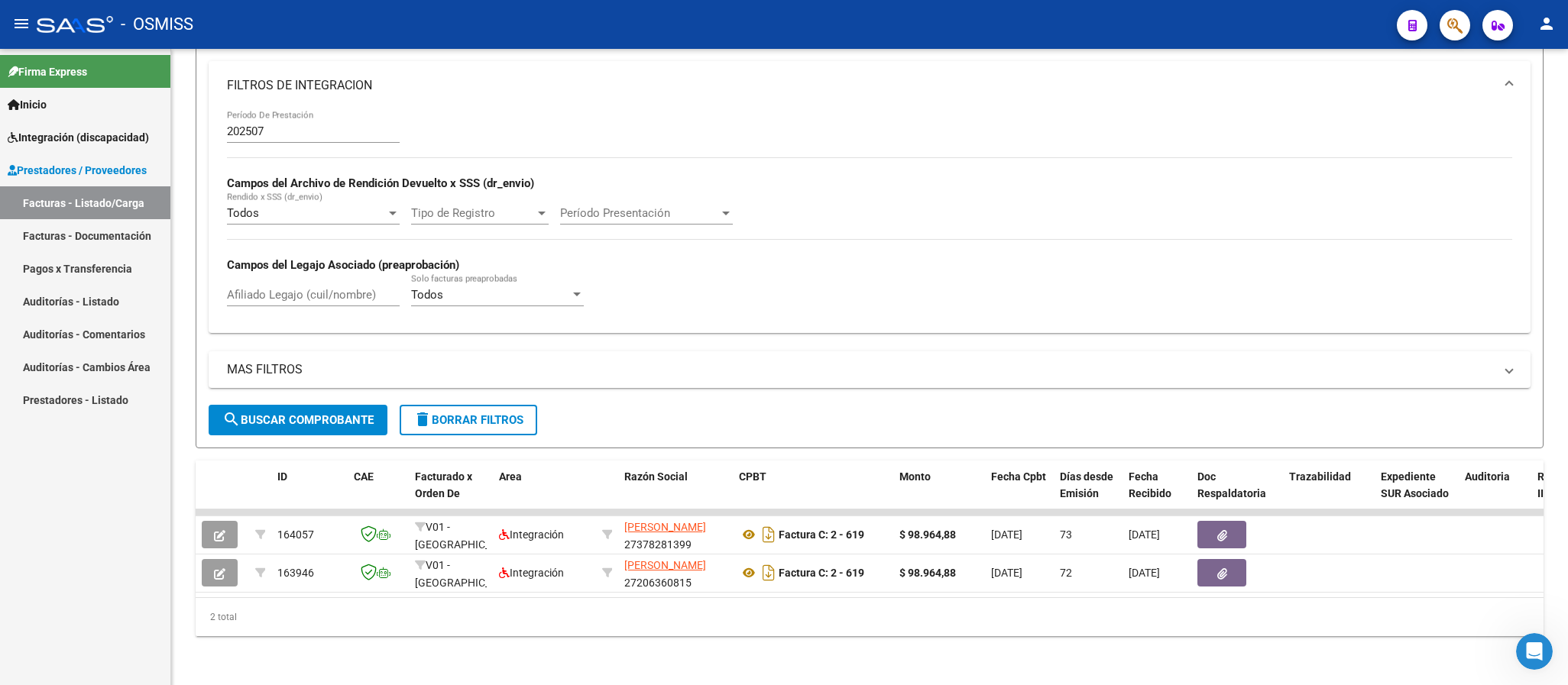
type input "619"
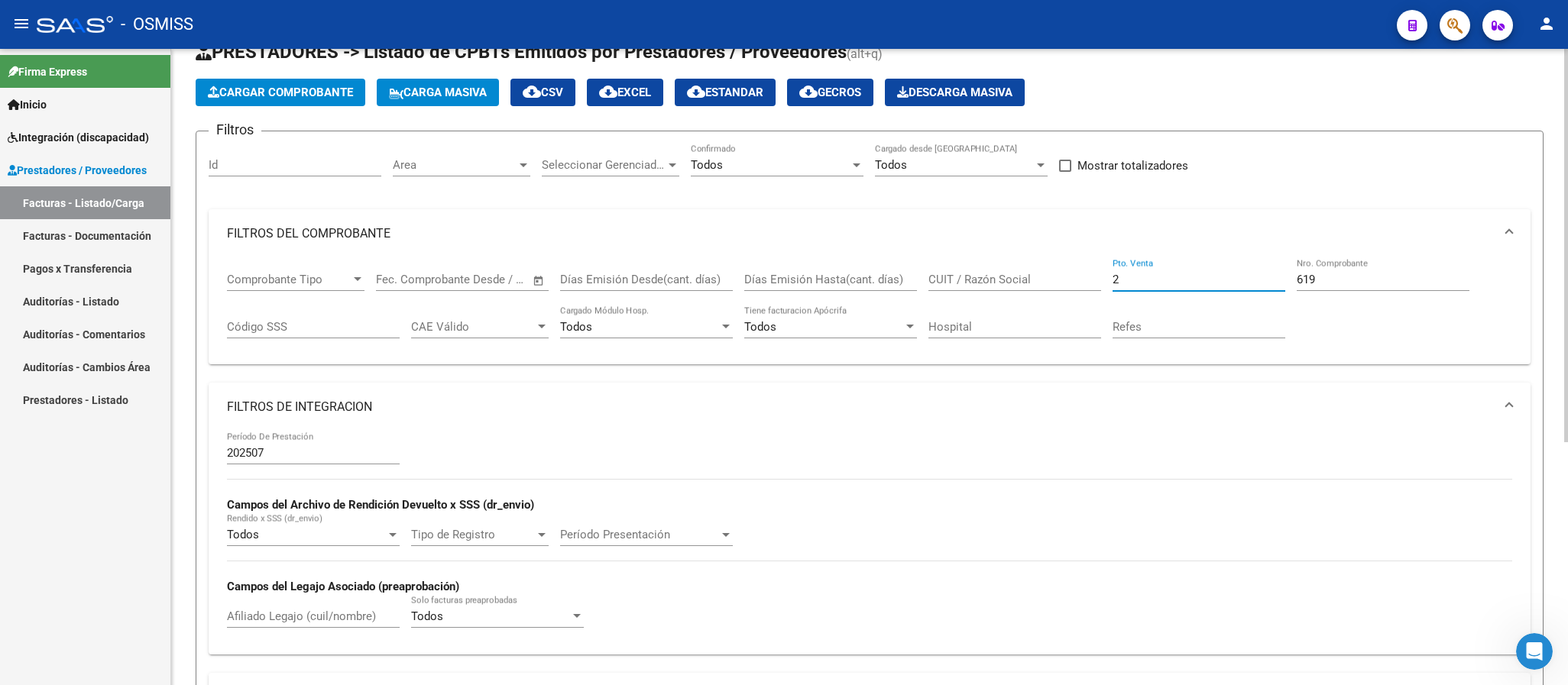
drag, startPoint x: 1056, startPoint y: 276, endPoint x: 1046, endPoint y: 258, distance: 20.6
click at [1055, 275] on div "Comprobante Tipo Comprobante Tipo Fecha inicio – Fecha fin Fec. Comprobante Des…" at bounding box center [869, 306] width 1285 height 94
type input "12"
drag, startPoint x: 1247, startPoint y: 282, endPoint x: 1206, endPoint y: 258, distance: 47.5
click at [1221, 279] on div "Comprobante Tipo Comprobante Tipo Fecha inicio – Fecha fin Fec. Comprobante Des…" at bounding box center [869, 306] width 1285 height 94
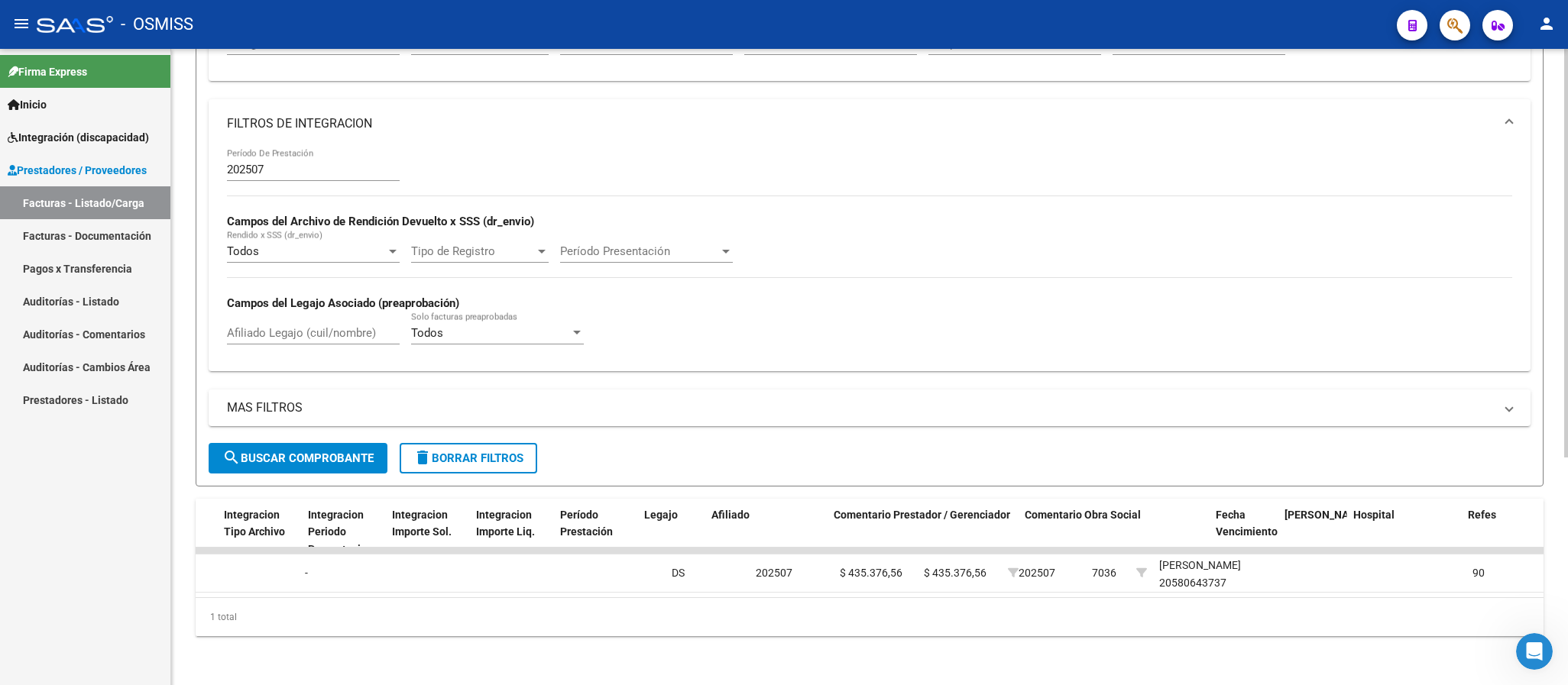
scroll to position [0, 1803]
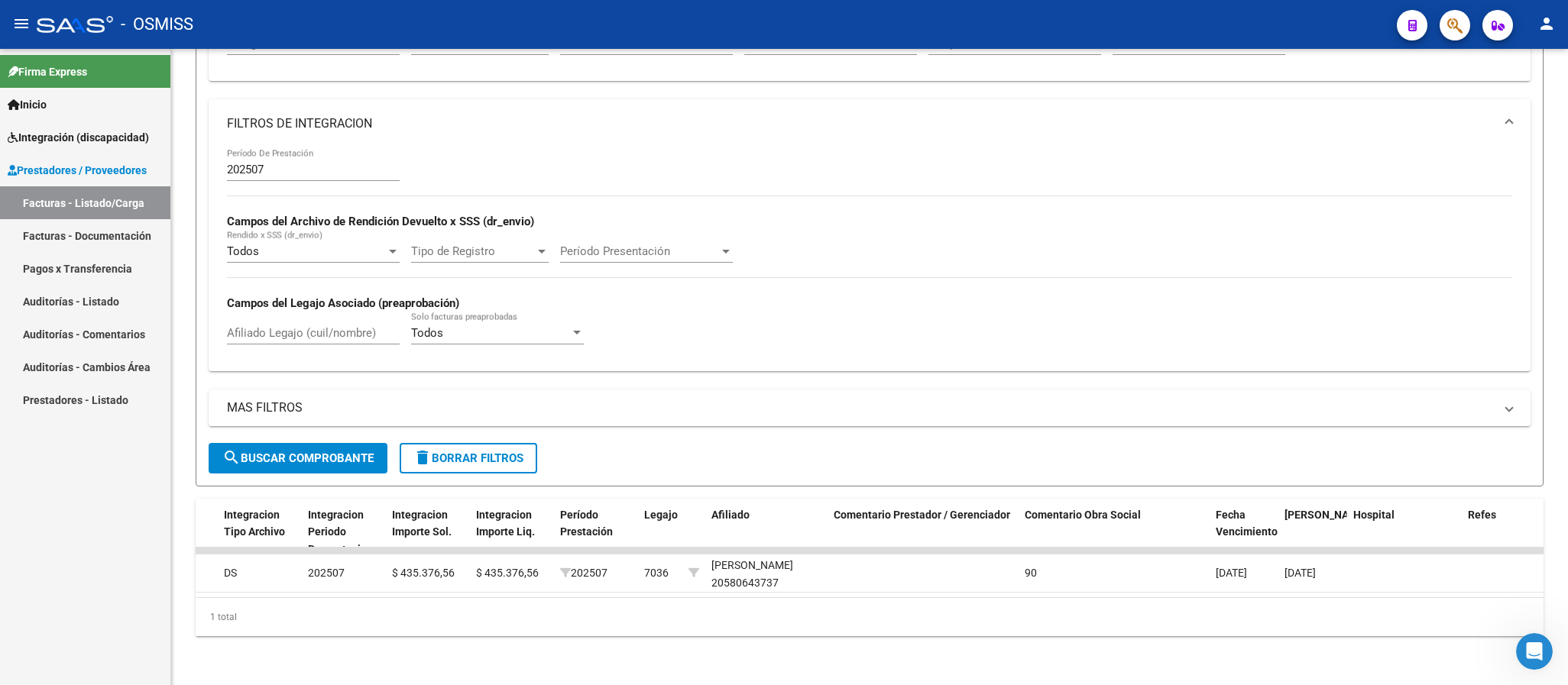
type input "514"
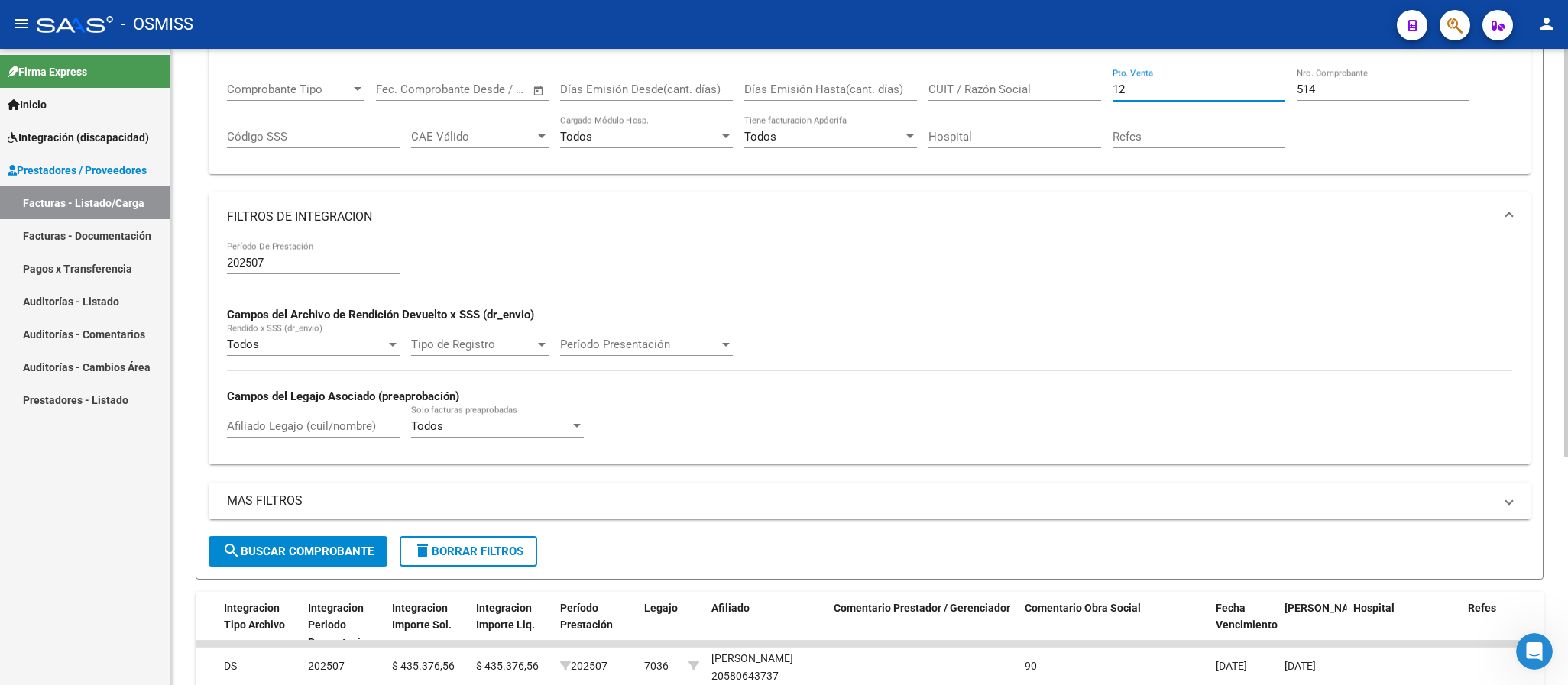
click at [1101, 94] on div "Comprobante Tipo Comprobante Tipo Fecha inicio – Fecha fin Fec. Comprobante Des…" at bounding box center [869, 115] width 1285 height 94
drag, startPoint x: 1333, startPoint y: 88, endPoint x: 1221, endPoint y: 76, distance: 112.6
click at [1221, 76] on div "Comprobante Tipo Comprobante Tipo Fecha inicio – Fecha fin Fec. Comprobante Des…" at bounding box center [869, 115] width 1285 height 94
click at [935, 88] on input "CUIT / Razón Social" at bounding box center [1014, 90] width 173 height 14
paste input "30664554379"
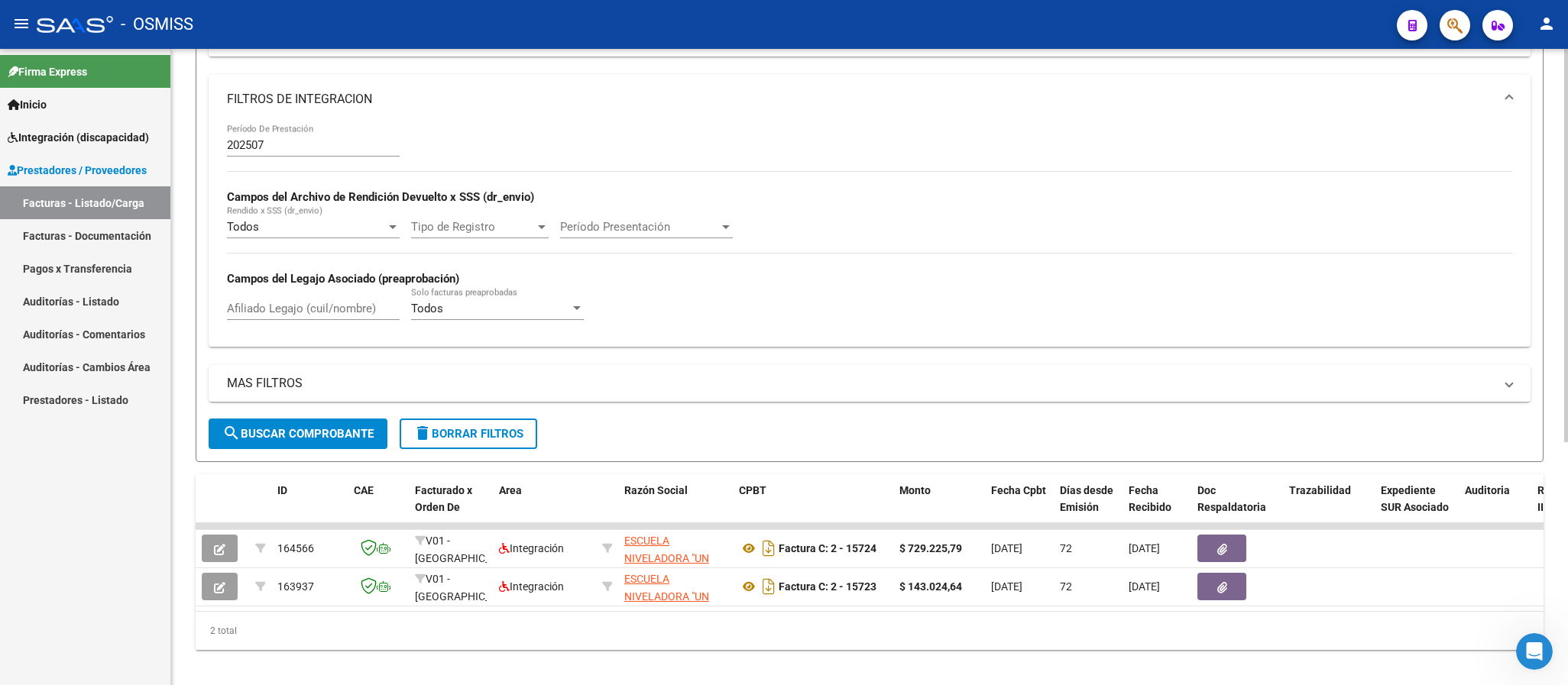
scroll to position [15, 0]
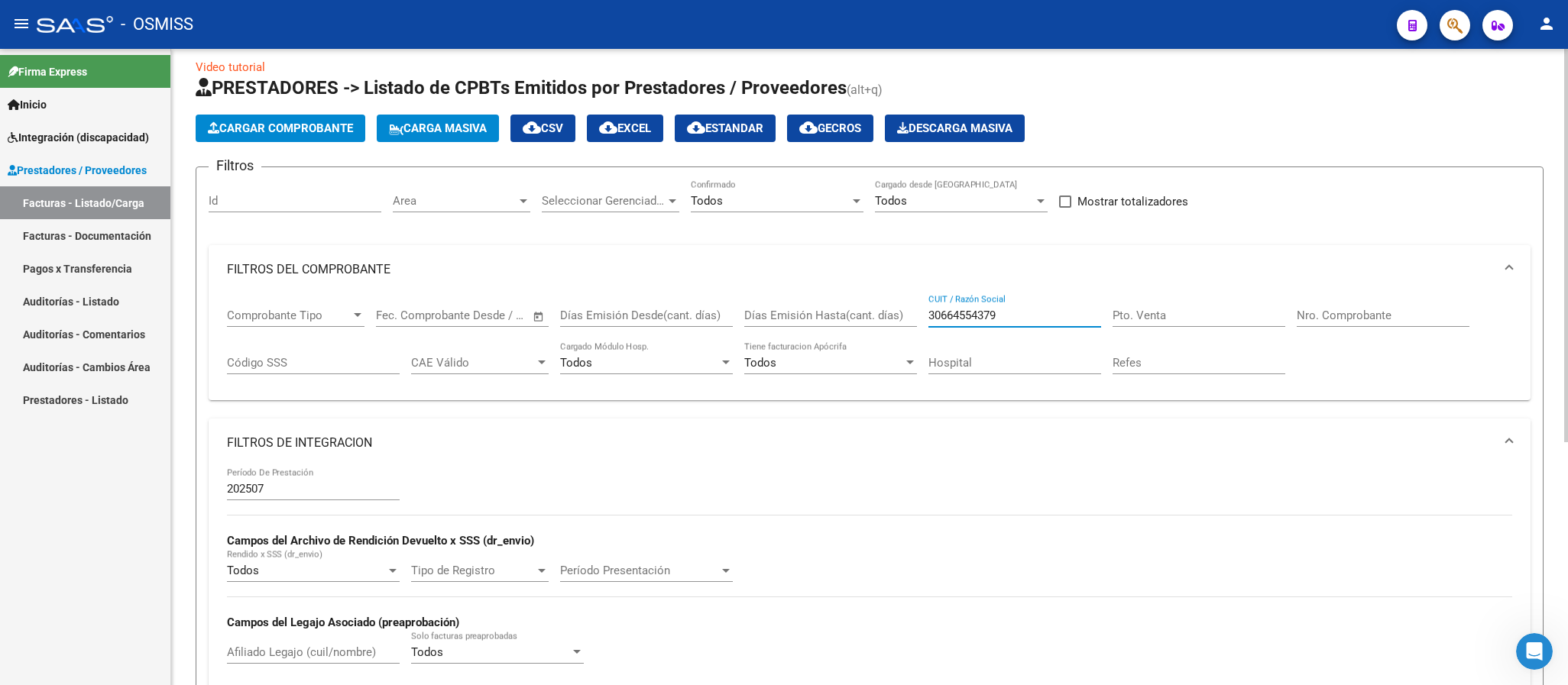
drag, startPoint x: 1042, startPoint y: 312, endPoint x: 803, endPoint y: 312, distance: 239.0
click at [803, 312] on div "Comprobante Tipo Comprobante Tipo Fecha inicio – Fecha fin Fec. Comprobante Des…" at bounding box center [869, 341] width 1285 height 94
paste input "20340438958"
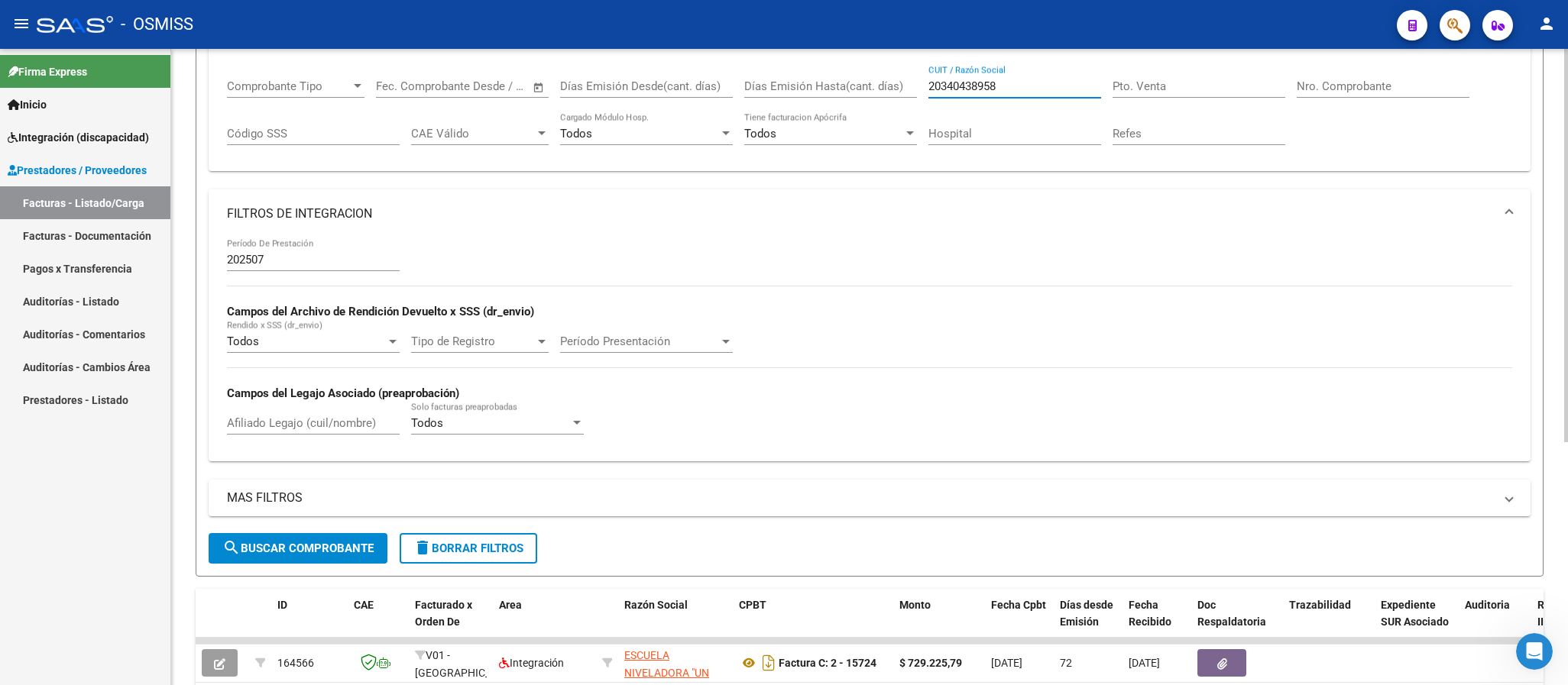
type input "20340438958"
click at [354, 549] on span "search Buscar Comprobante" at bounding box center [297, 549] width 151 height 14
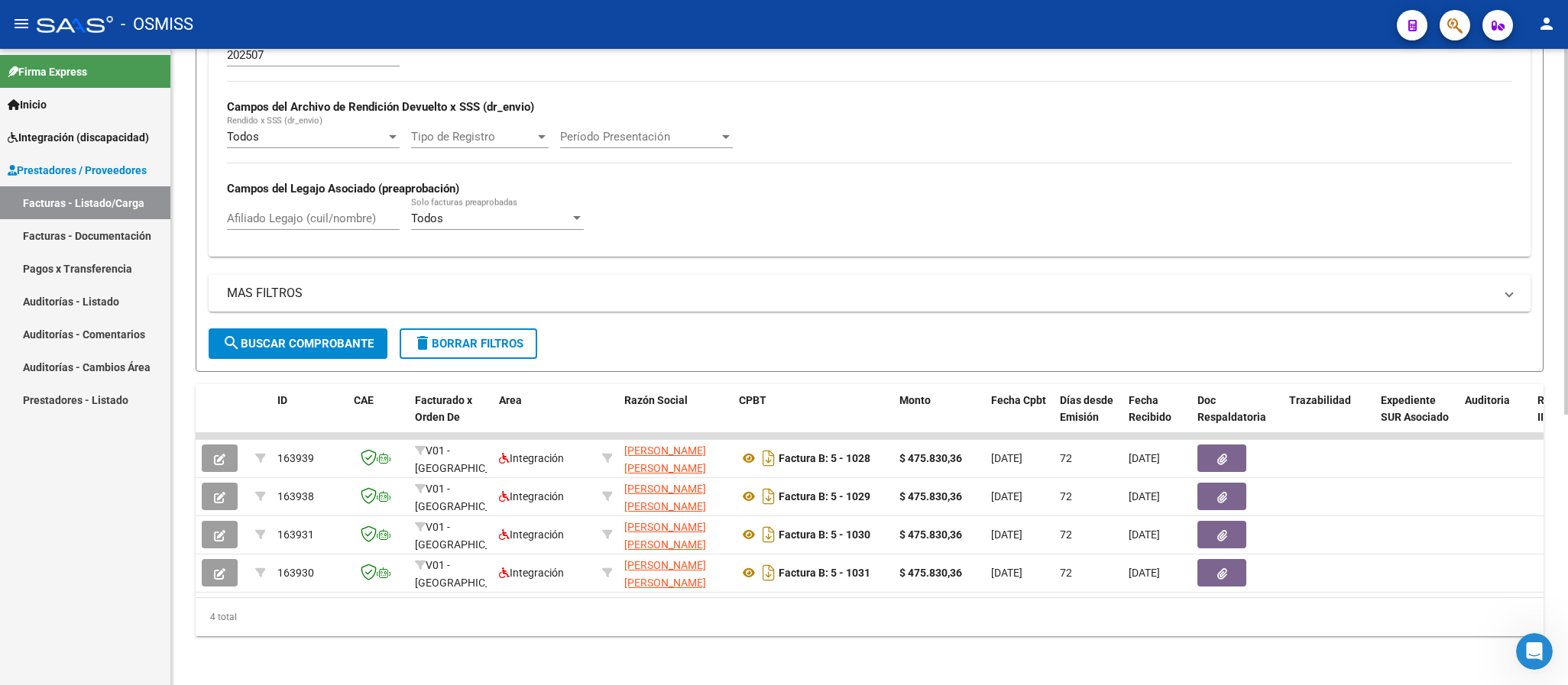
scroll to position [0, 0]
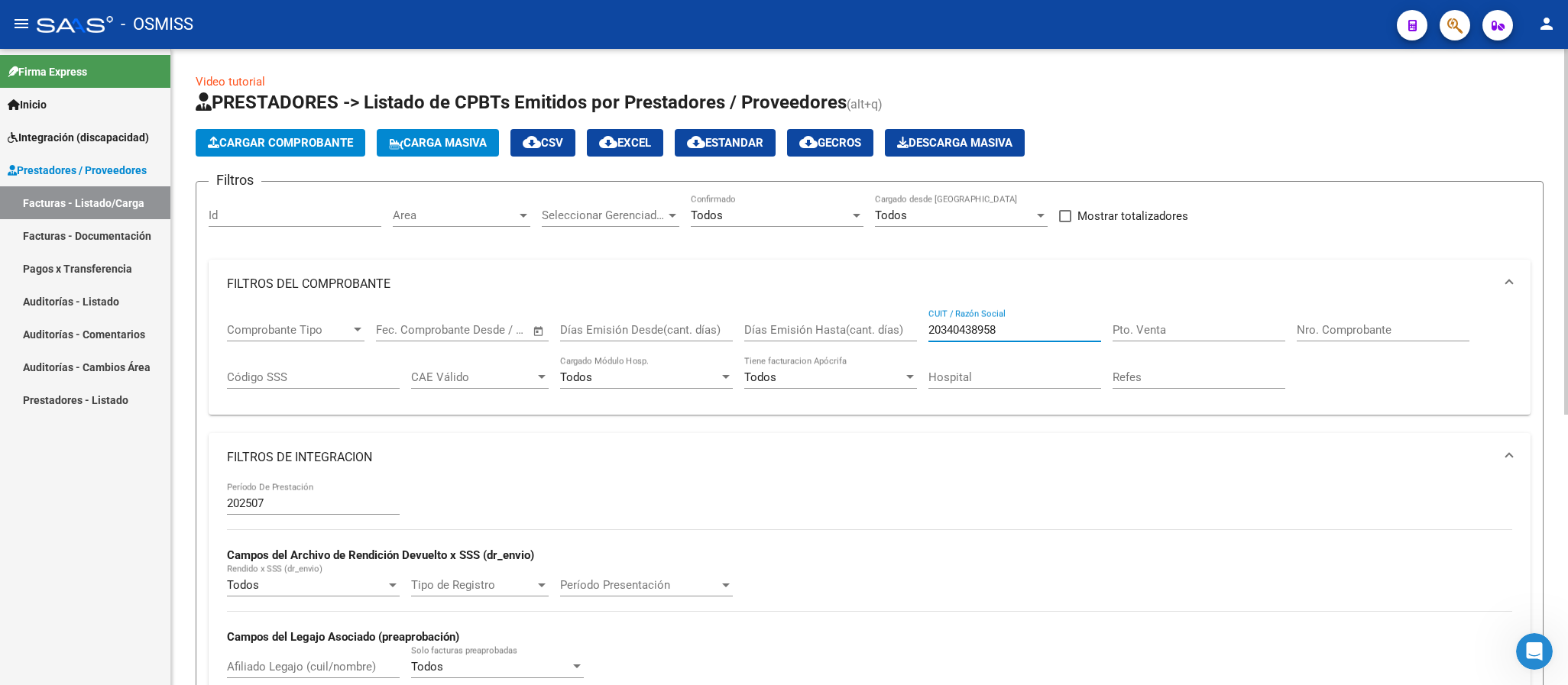
drag, startPoint x: 1039, startPoint y: 327, endPoint x: 860, endPoint y: 322, distance: 179.1
click at [860, 322] on div "Comprobante Tipo Comprobante Tipo Fecha inicio – Fecha fin Fec. Comprobante Des…" at bounding box center [869, 356] width 1285 height 94
click at [1197, 334] on input "Pto. Venta" at bounding box center [1198, 331] width 173 height 14
type input "2"
click at [1389, 326] on input "Nro. Comprobante" at bounding box center [1382, 331] width 173 height 14
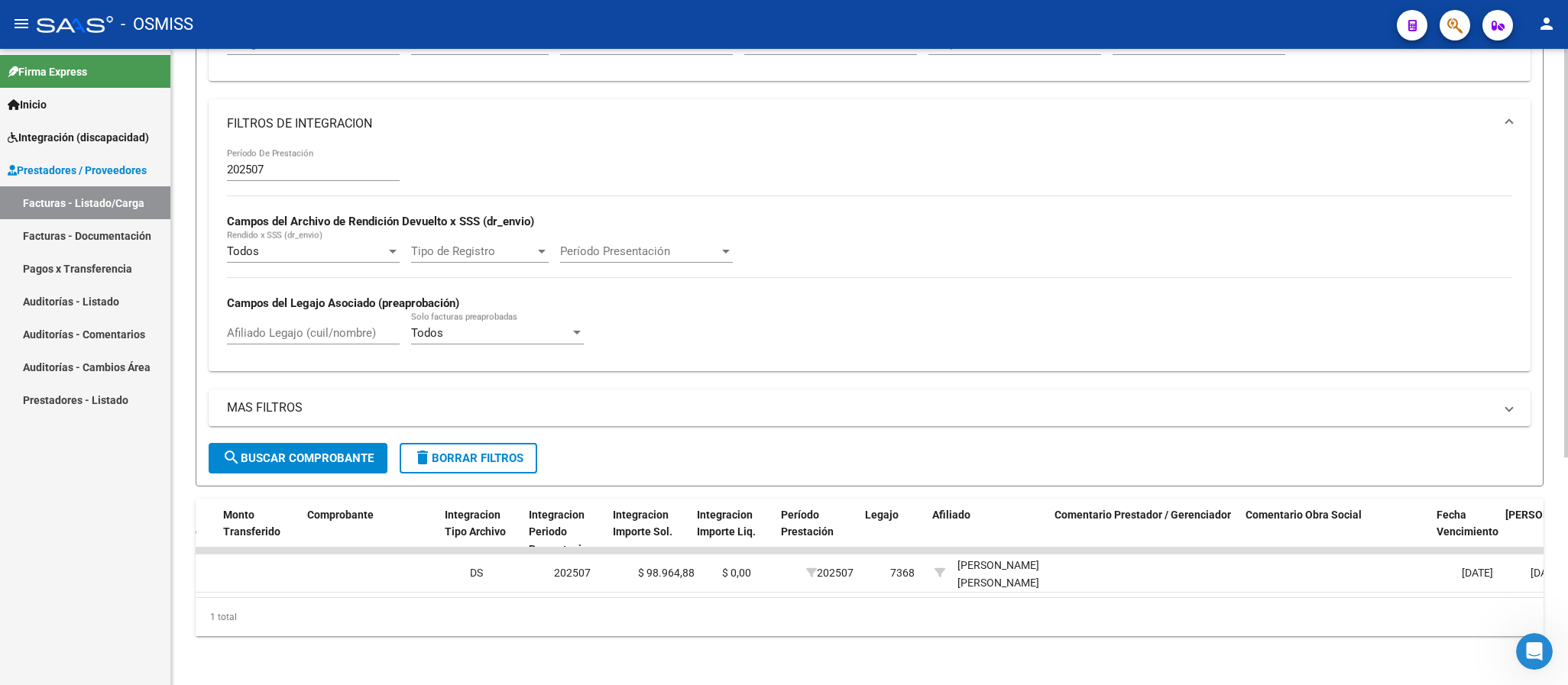
scroll to position [0, 1581]
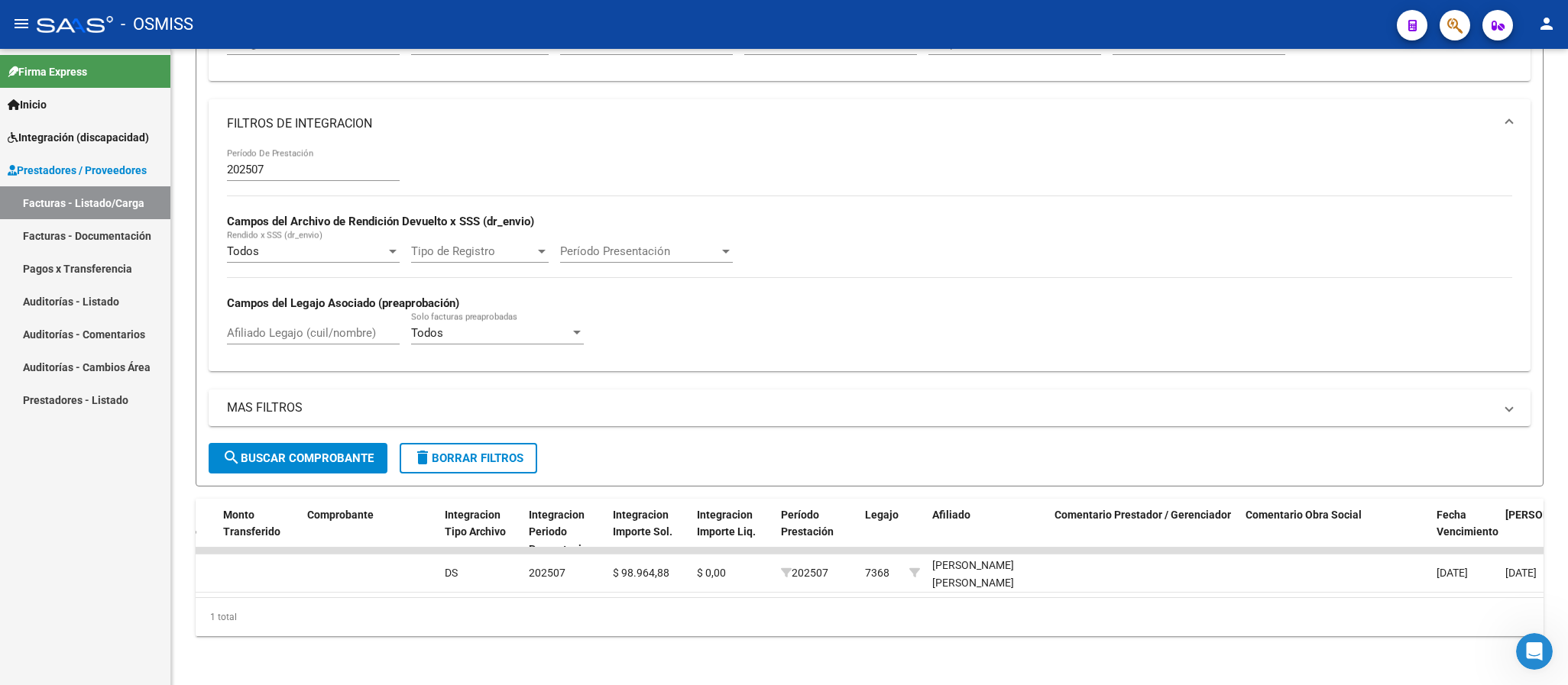
type input "536"
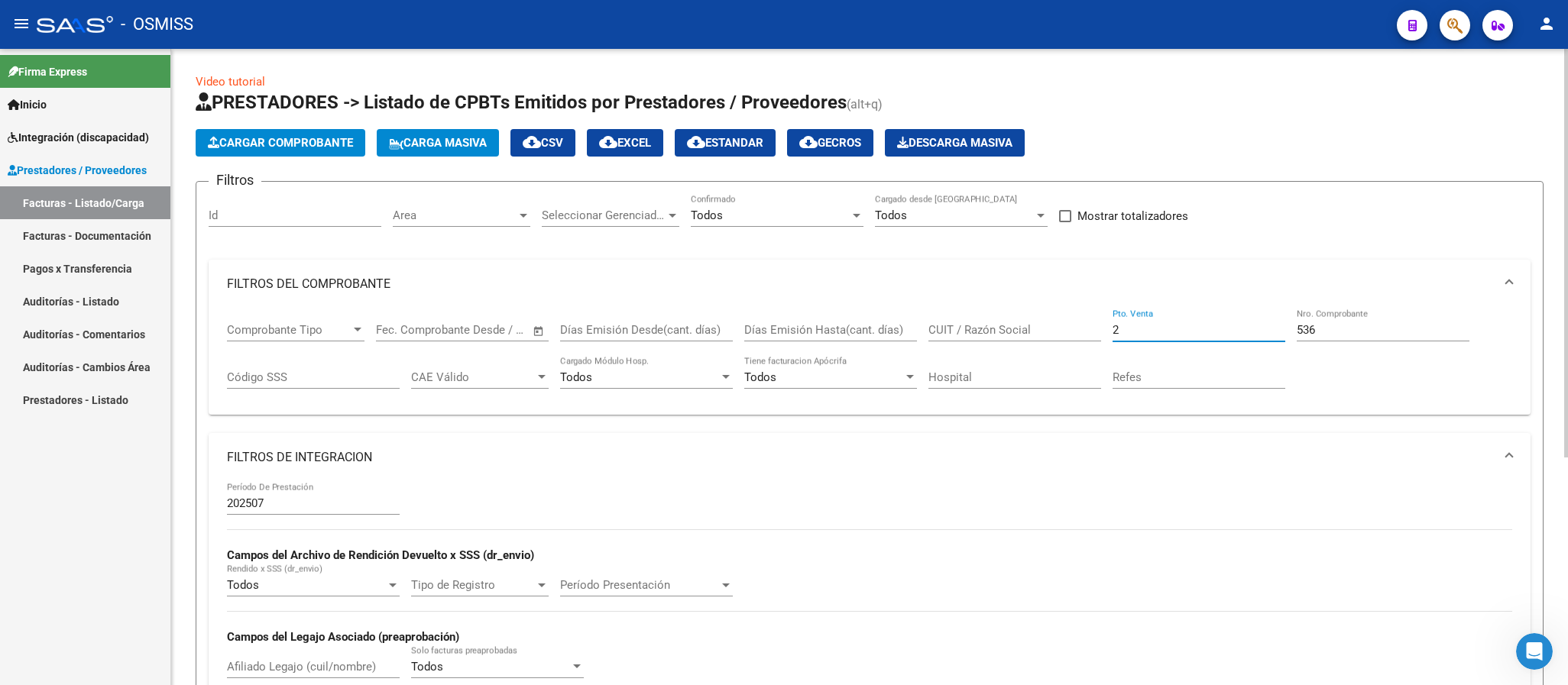
click at [1158, 331] on input "2" at bounding box center [1198, 331] width 173 height 14
click at [1326, 339] on div "536 Nro. Comprobante" at bounding box center [1382, 325] width 173 height 33
click at [1326, 337] on input "536" at bounding box center [1382, 331] width 173 height 14
type input "5"
click at [1032, 331] on input "CUIT / Razón Social" at bounding box center [1014, 331] width 173 height 14
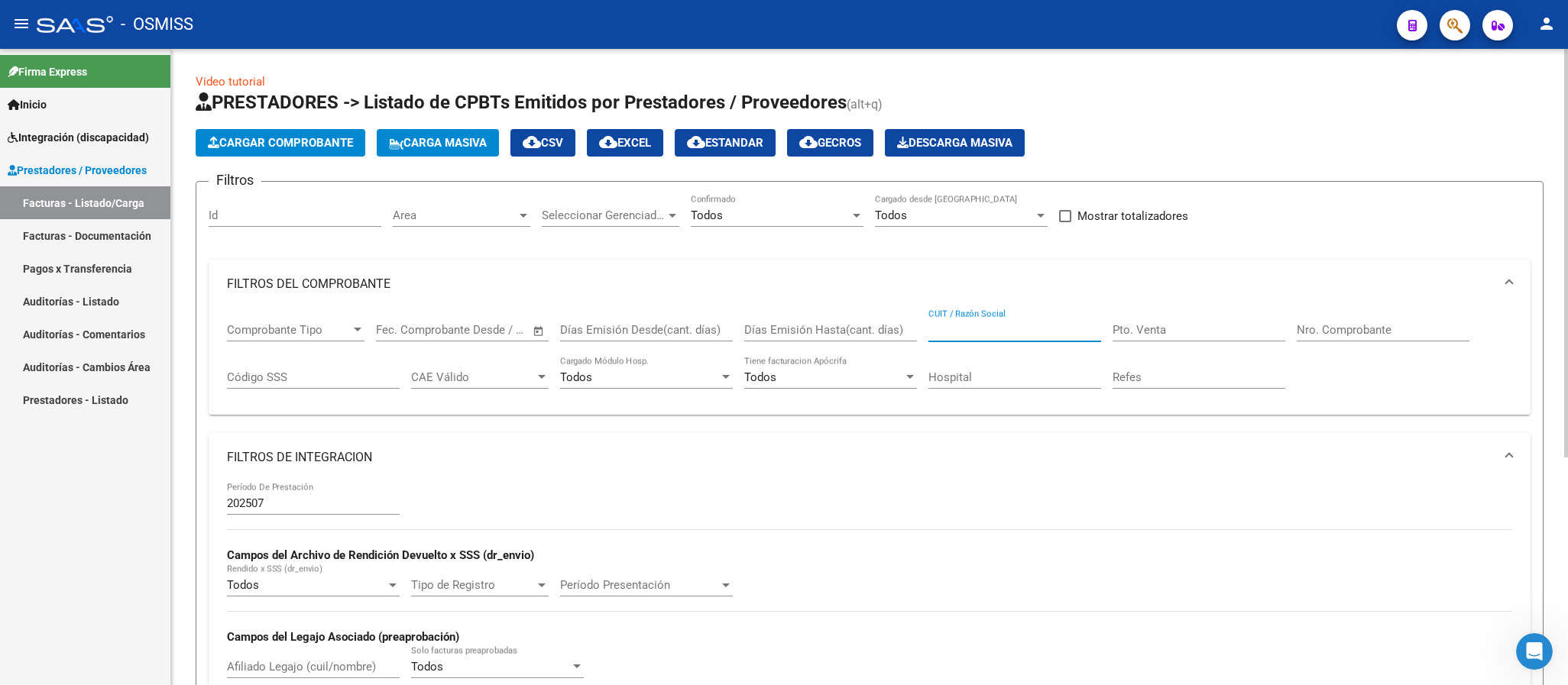
paste input "30711058504"
drag, startPoint x: 1019, startPoint y: 327, endPoint x: 917, endPoint y: 327, distance: 102.0
click at [917, 327] on div "Comprobante Tipo Comprobante Tipo Fecha inicio – Fecha fin Fec. Comprobante Des…" at bounding box center [869, 356] width 1285 height 94
paste input "27400211669"
drag, startPoint x: 1013, startPoint y: 332, endPoint x: 885, endPoint y: 328, distance: 128.1
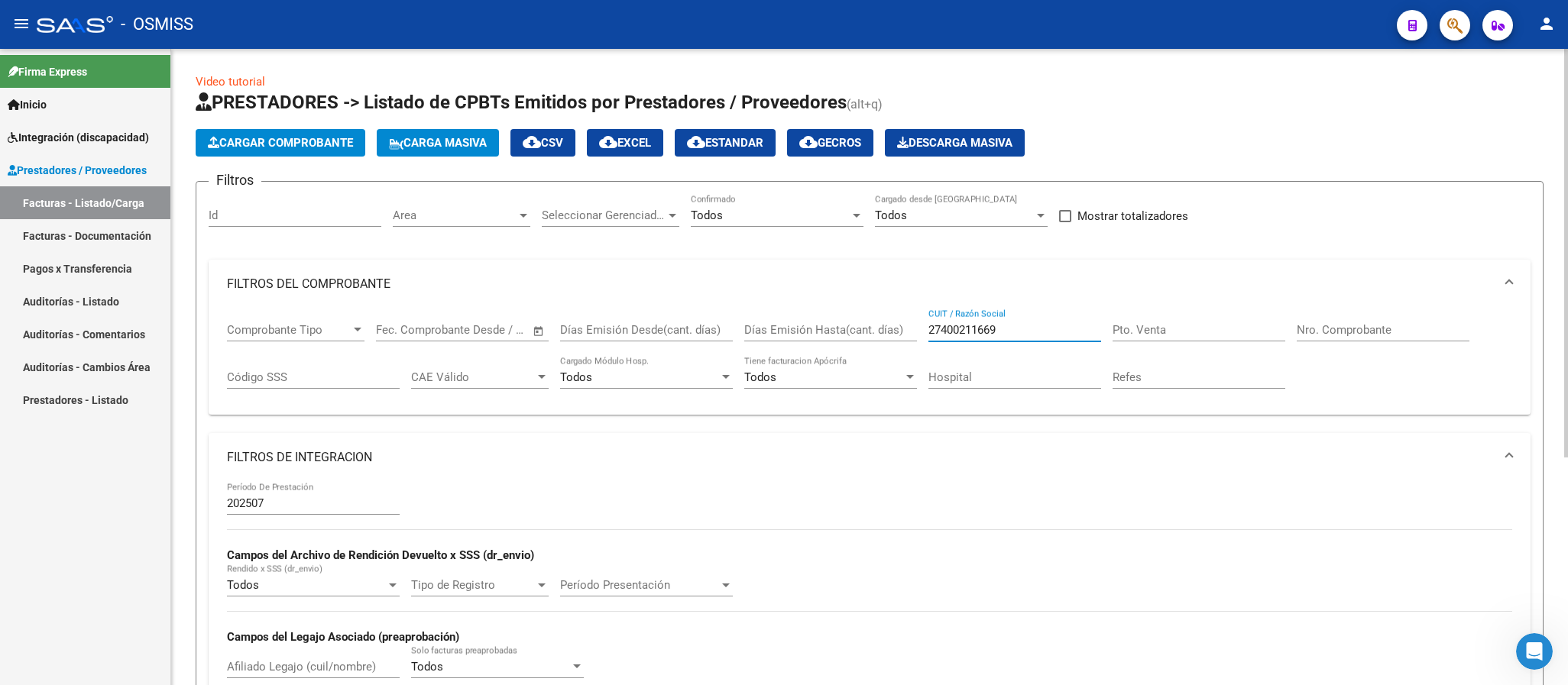
click at [885, 328] on div "Comprobante Tipo Comprobante Tipo Fecha inicio – Fecha fin Fec. Comprobante Des…" at bounding box center [869, 356] width 1285 height 94
paste input "293318358"
drag, startPoint x: 1025, startPoint y: 333, endPoint x: 869, endPoint y: 331, distance: 156.0
click at [869, 331] on div "Comprobante Tipo Comprobante Tipo Fecha inicio – Fecha fin Fec. Comprobante Des…" at bounding box center [869, 356] width 1285 height 94
paste input "402282962"
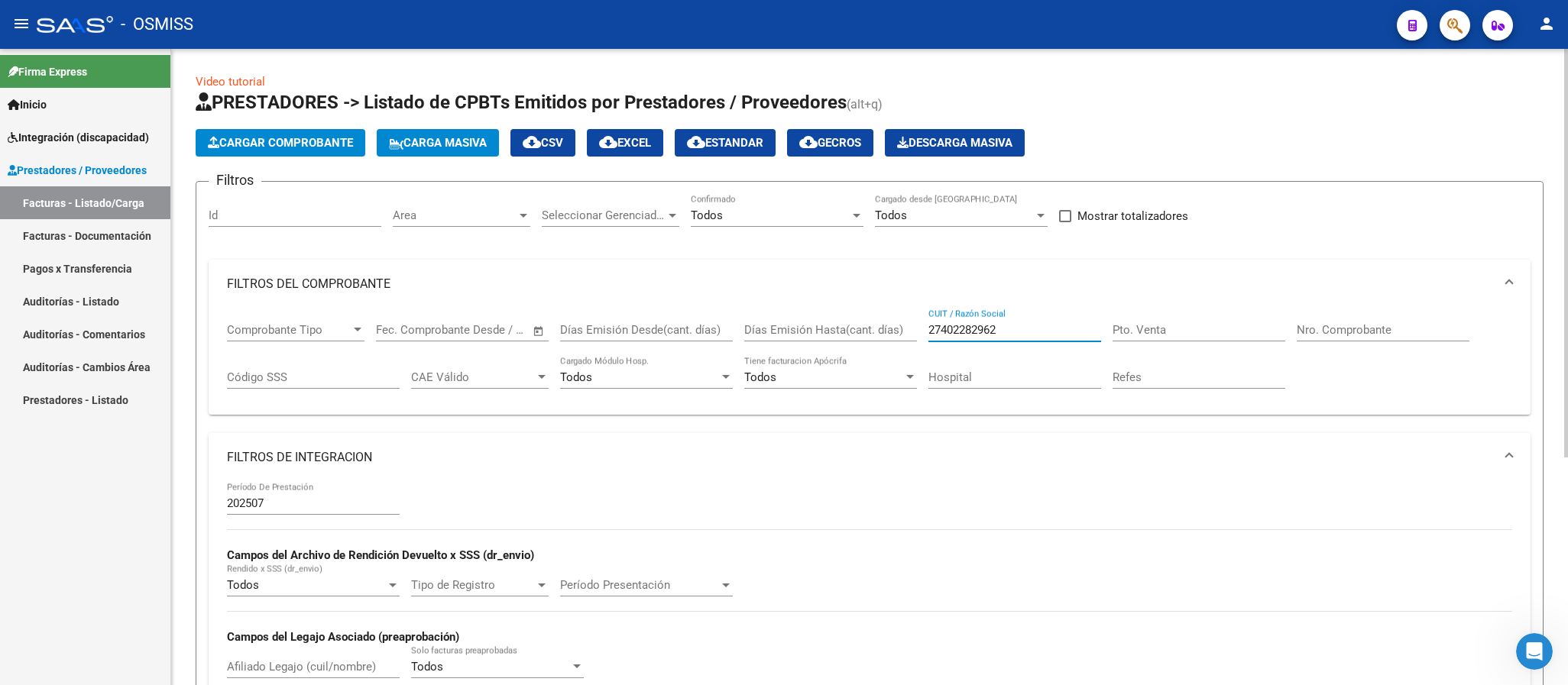
drag, startPoint x: 933, startPoint y: 330, endPoint x: 923, endPoint y: 330, distance: 10.0
click at [923, 330] on div "Comprobante Tipo Comprobante Tipo Fecha inicio – Fecha fin Fec. Comprobante Des…" at bounding box center [869, 356] width 1285 height 94
paste input "326763387"
drag, startPoint x: 971, startPoint y: 327, endPoint x: 890, endPoint y: 327, distance: 81.0
click at [890, 327] on div "Comprobante Tipo Comprobante Tipo Fecha inicio – Fecha fin Fec. Comprobante Des…" at bounding box center [869, 356] width 1285 height 94
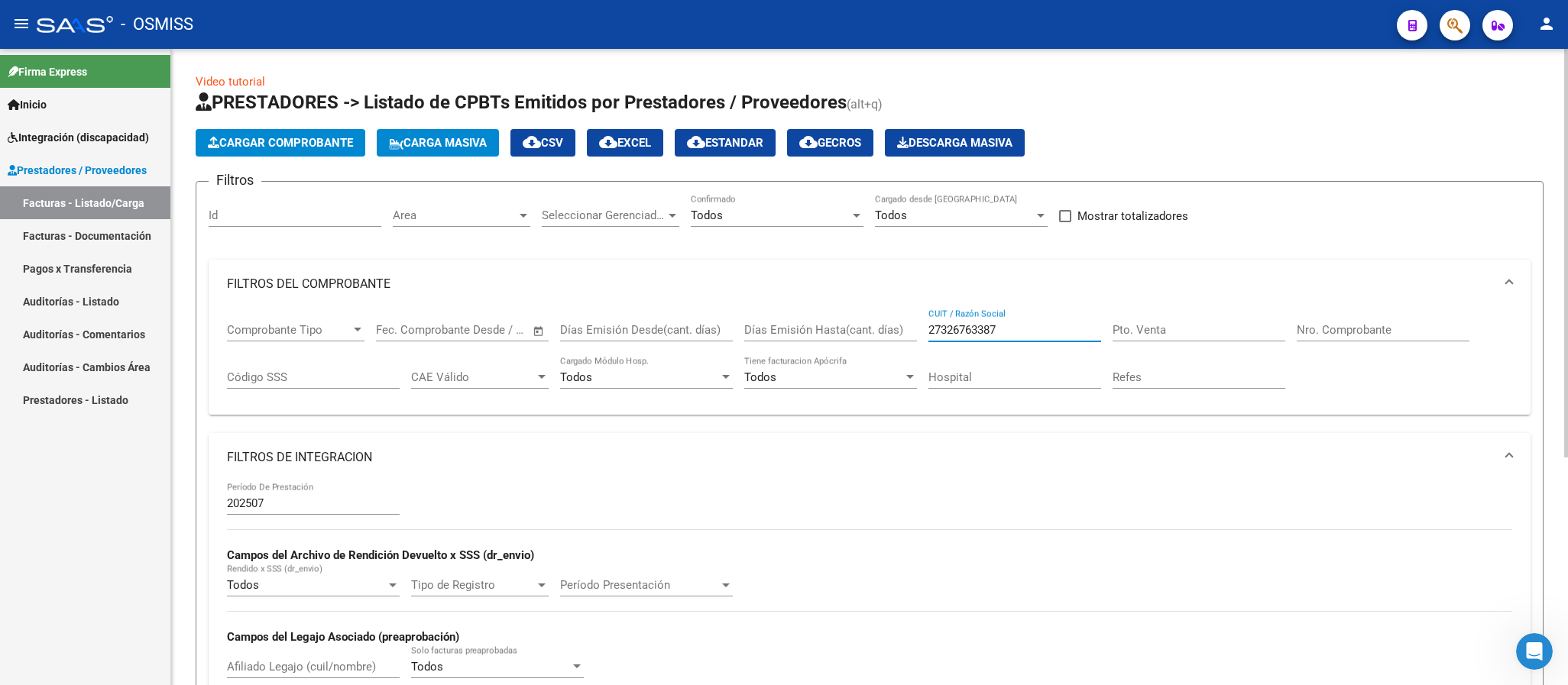
paste input "3291154794"
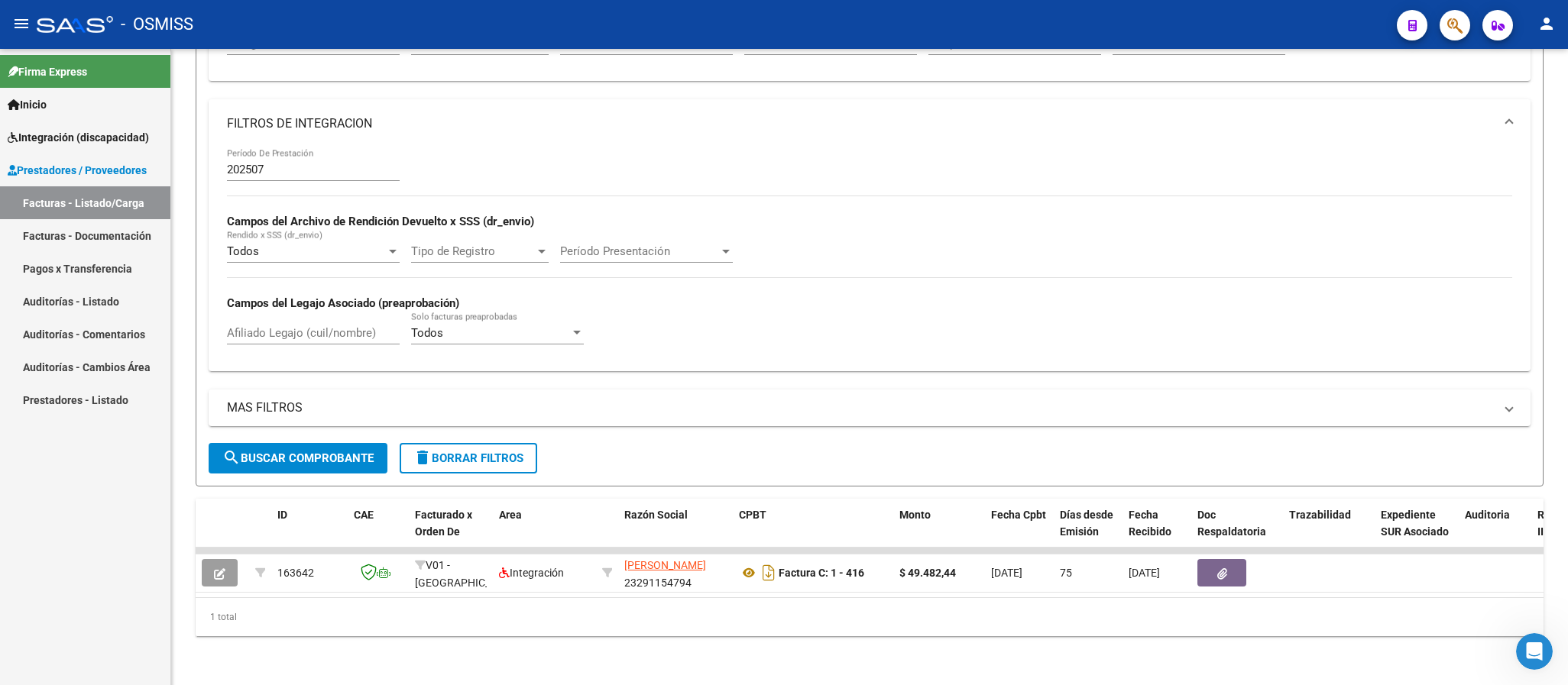
type input "23291154794"
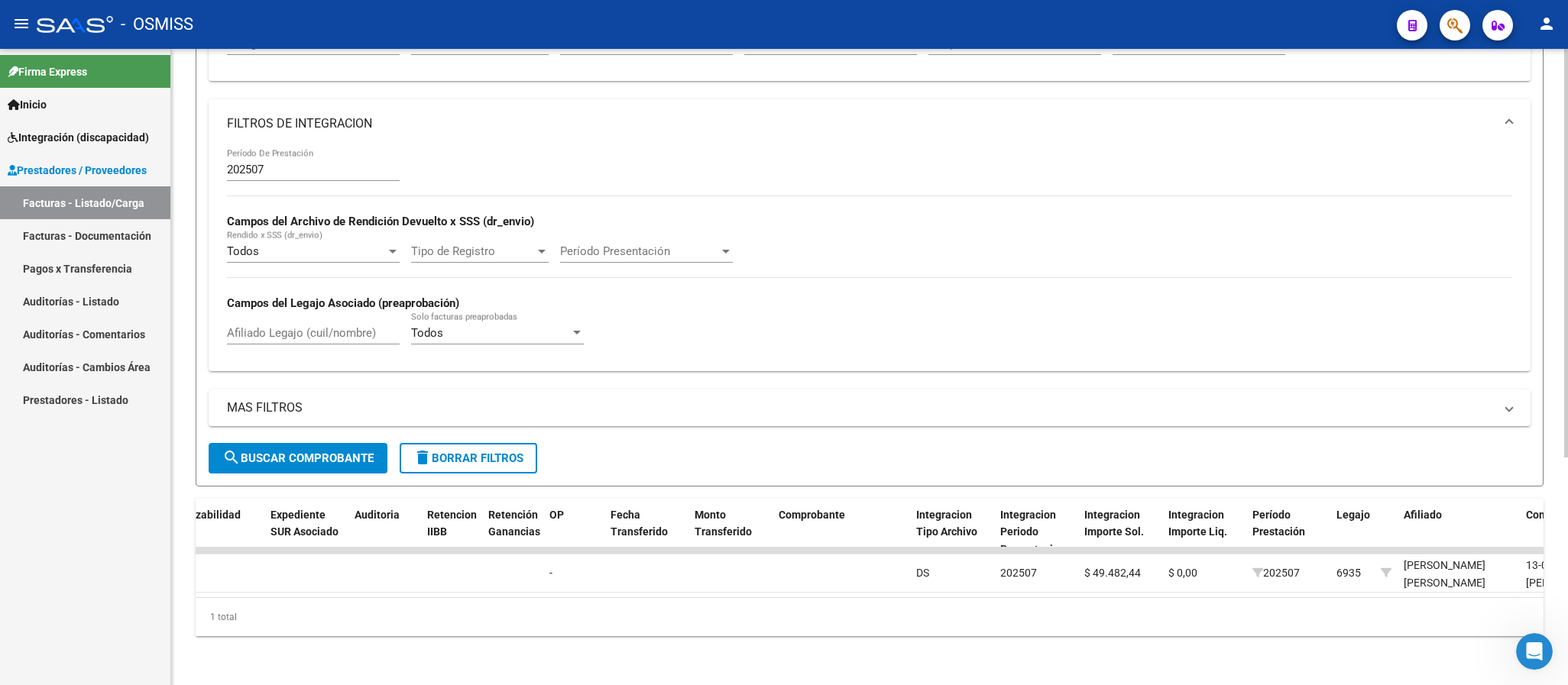
scroll to position [12, 0]
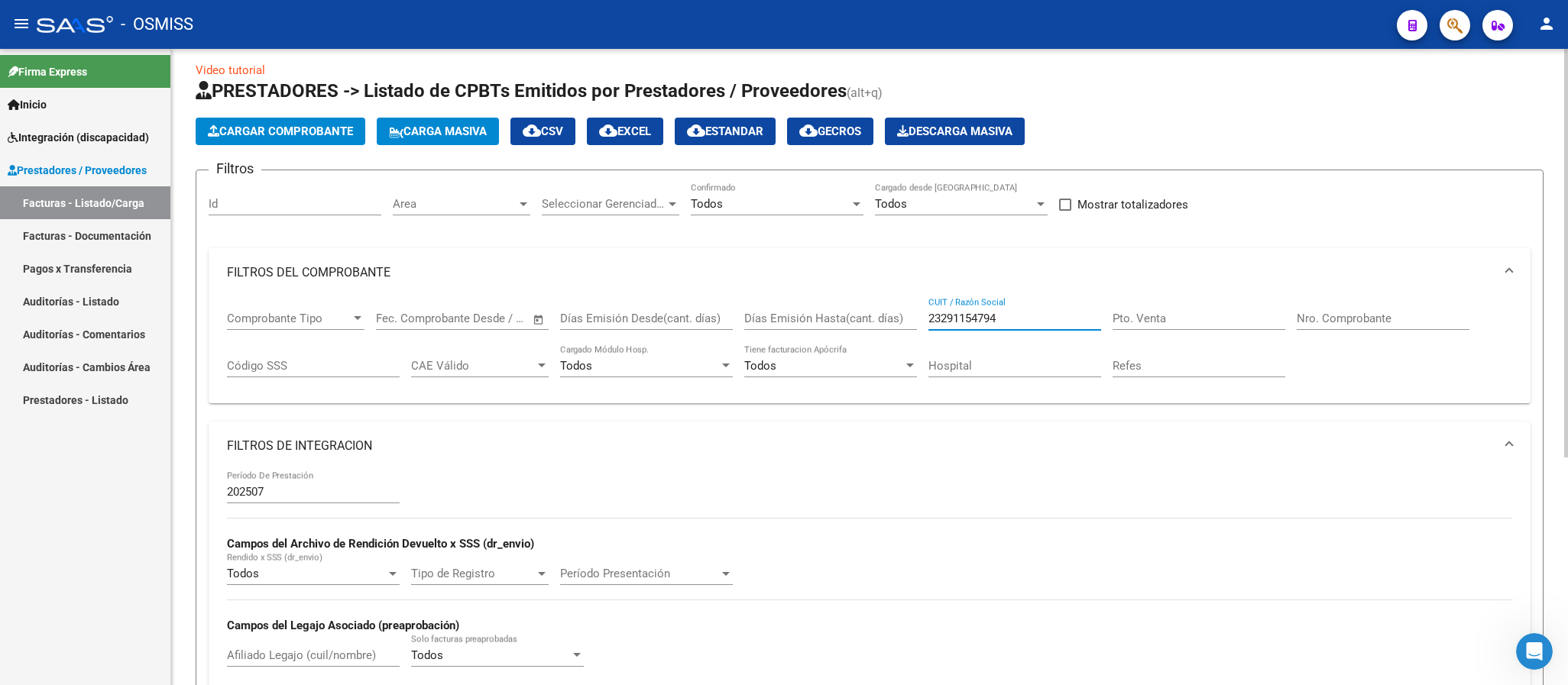
drag, startPoint x: 1012, startPoint y: 319, endPoint x: 849, endPoint y: 307, distance: 163.4
click at [849, 307] on div "Comprobante Tipo Comprobante Tipo Fecha inicio – Fecha fin Fec. Comprobante Des…" at bounding box center [869, 344] width 1285 height 94
paste input "23312834944"
type input "23312834944"
drag, startPoint x: 963, startPoint y: 317, endPoint x: 892, endPoint y: 313, distance: 71.1
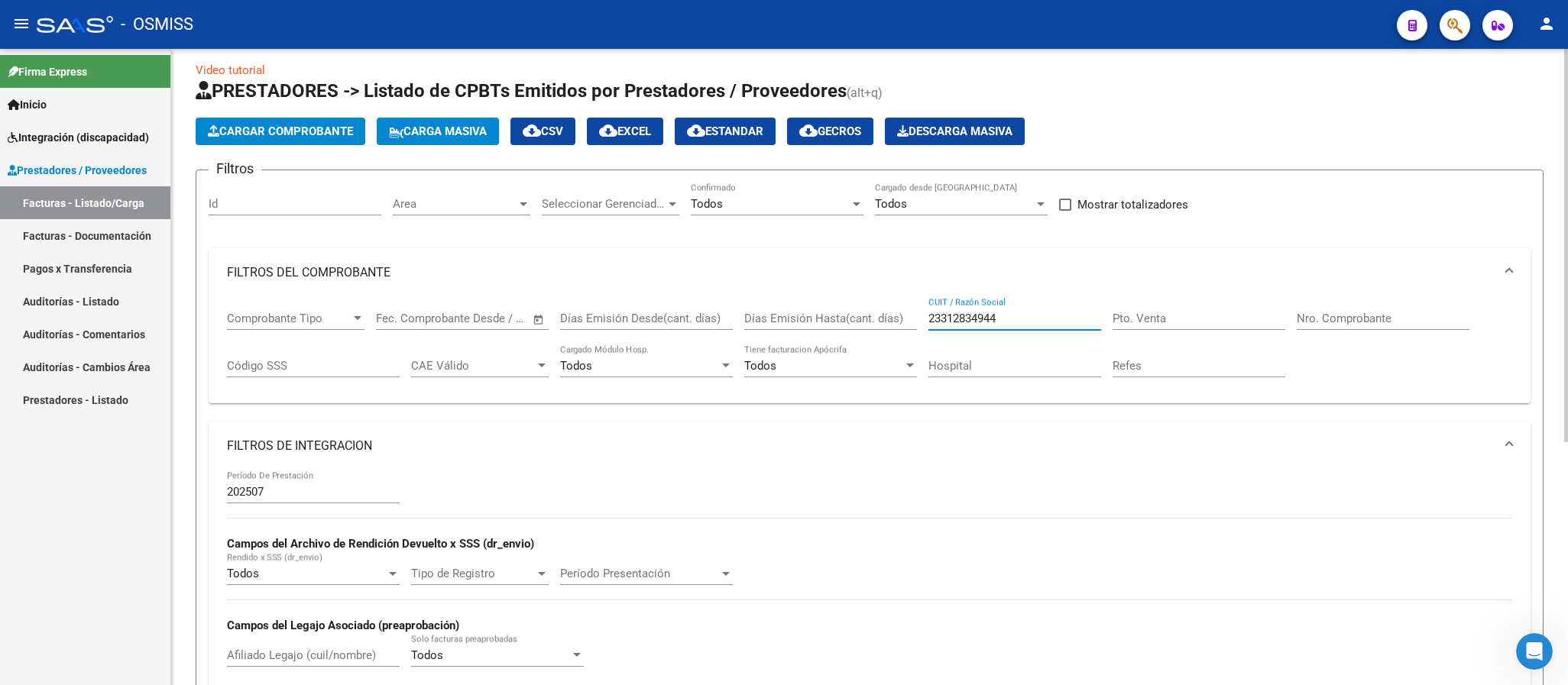
click at [892, 313] on div "Comprobante Tipo Comprobante Tipo Fecha inicio – Fecha fin Fec. Comprobante Des…" at bounding box center [869, 344] width 1285 height 94
paste input "27383711091"
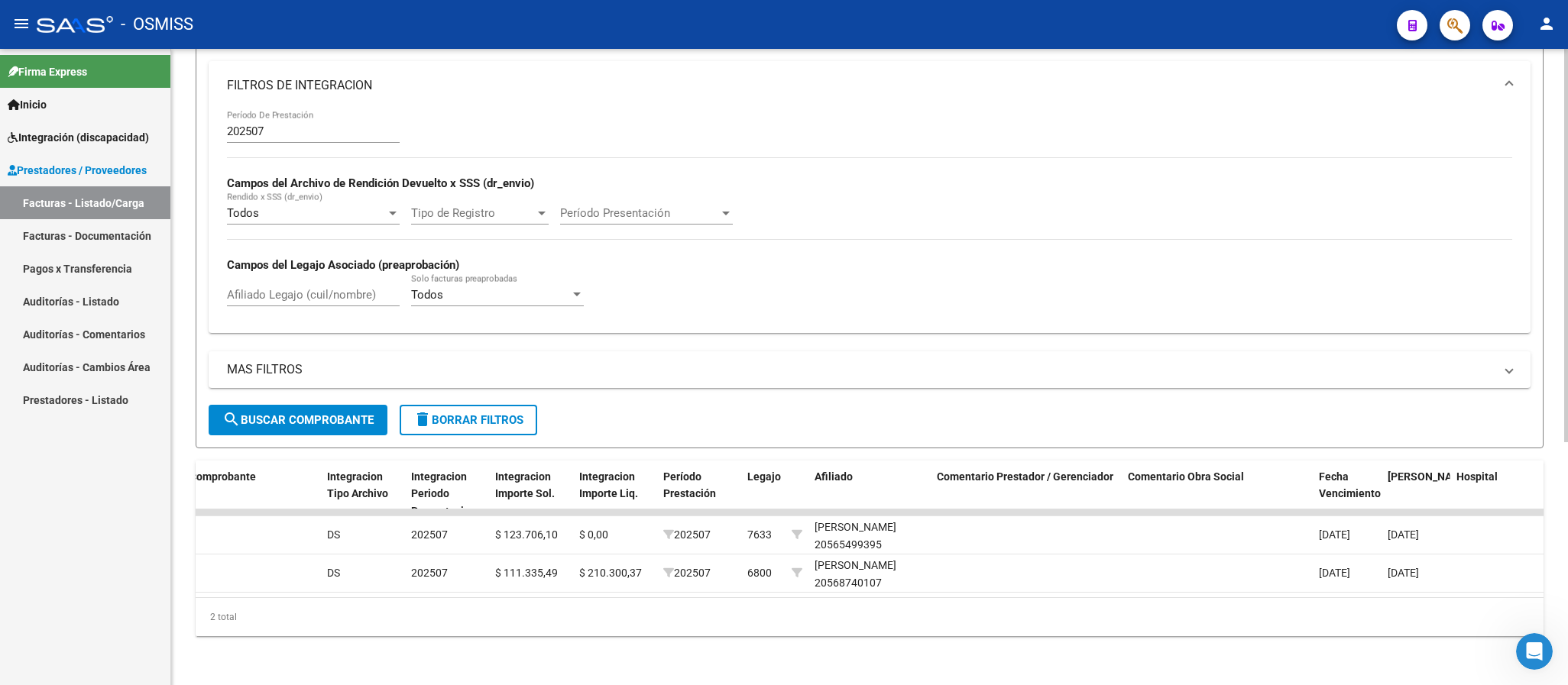
scroll to position [0, 0]
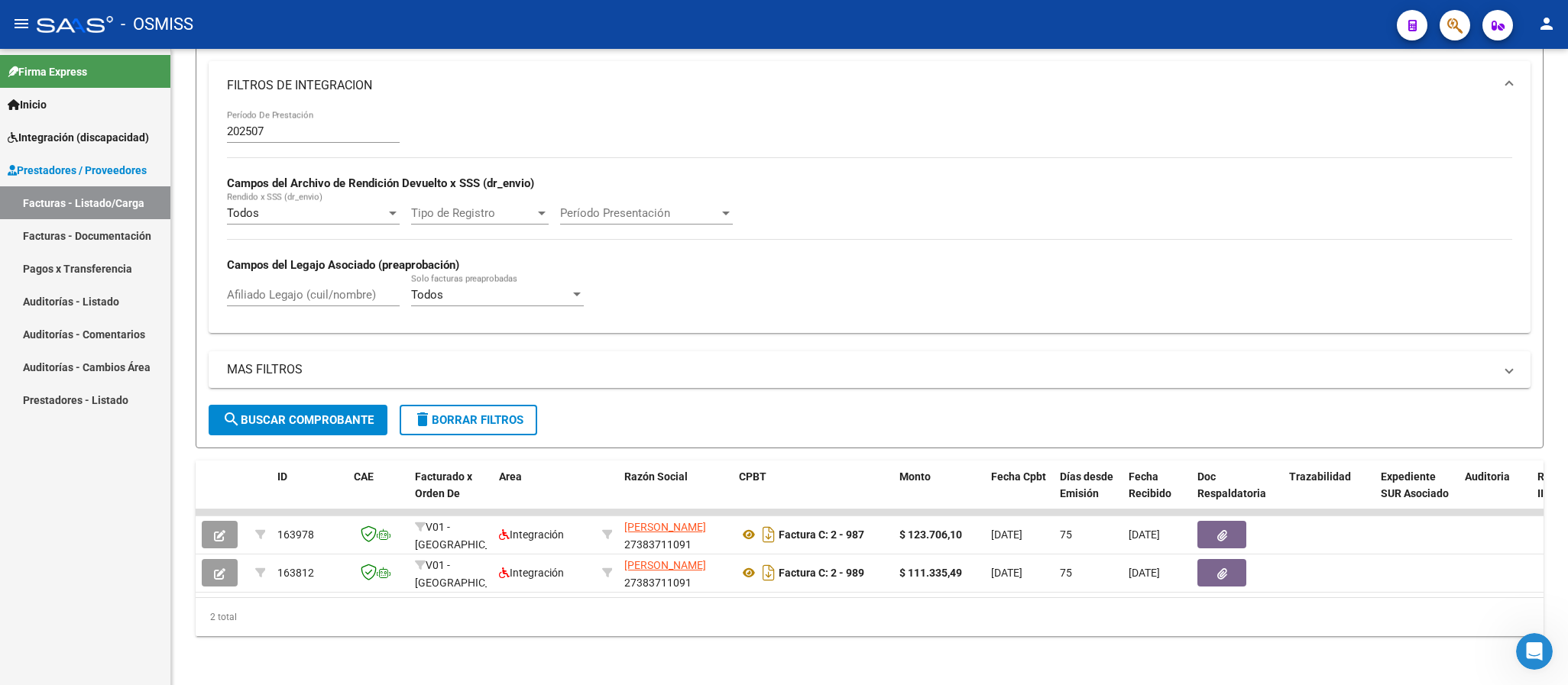
type input "27383711091"
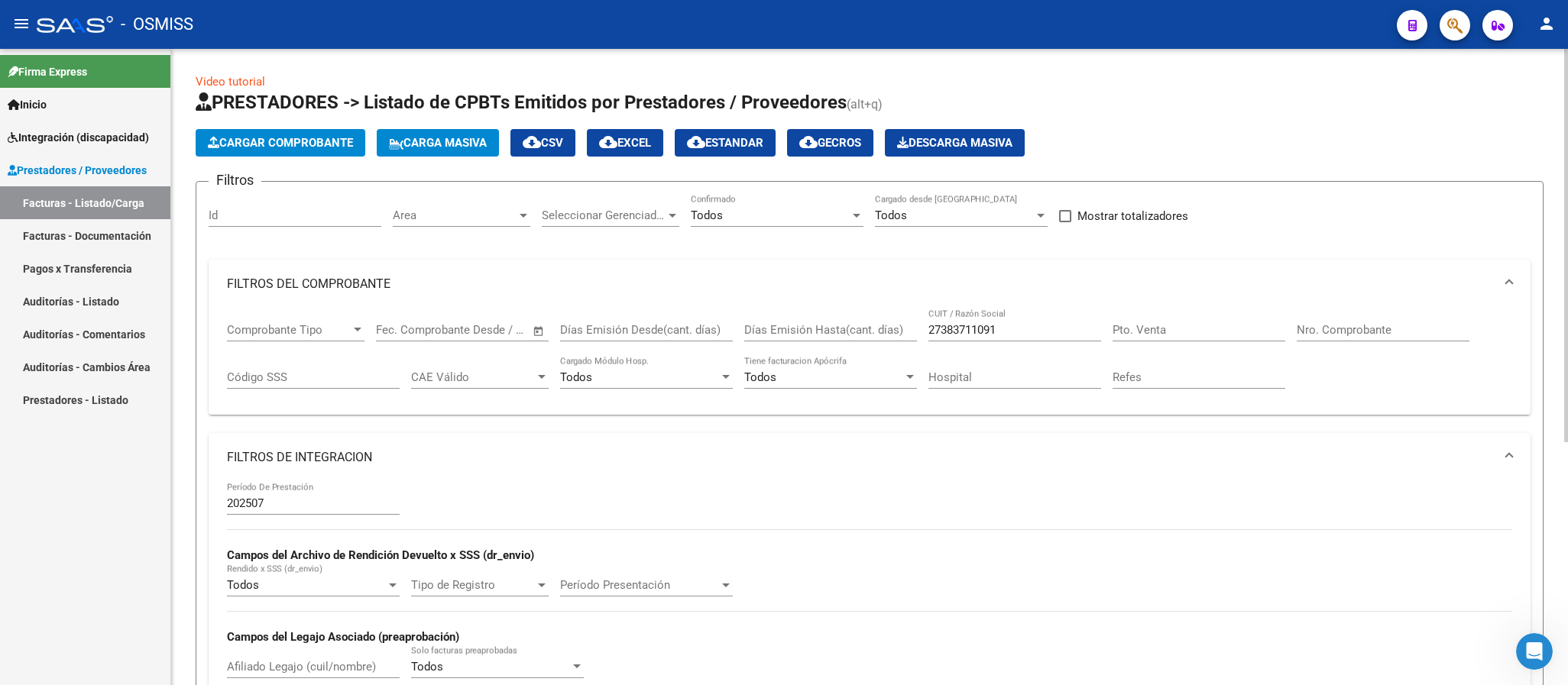
drag, startPoint x: 1014, startPoint y: 324, endPoint x: 938, endPoint y: 324, distance: 76.0
click at [938, 324] on div "27383711091 CUIT / Razón Social" at bounding box center [1014, 325] width 173 height 33
drag, startPoint x: 915, startPoint y: 315, endPoint x: 851, endPoint y: 305, distance: 64.8
click at [851, 305] on mat-expansion-panel "FILTROS DEL COMPROBANTE Comprobante Tipo Comprobante Tipo Fecha inicio – Fecha …" at bounding box center [869, 337] width 1322 height 156
paste input "23307469464"
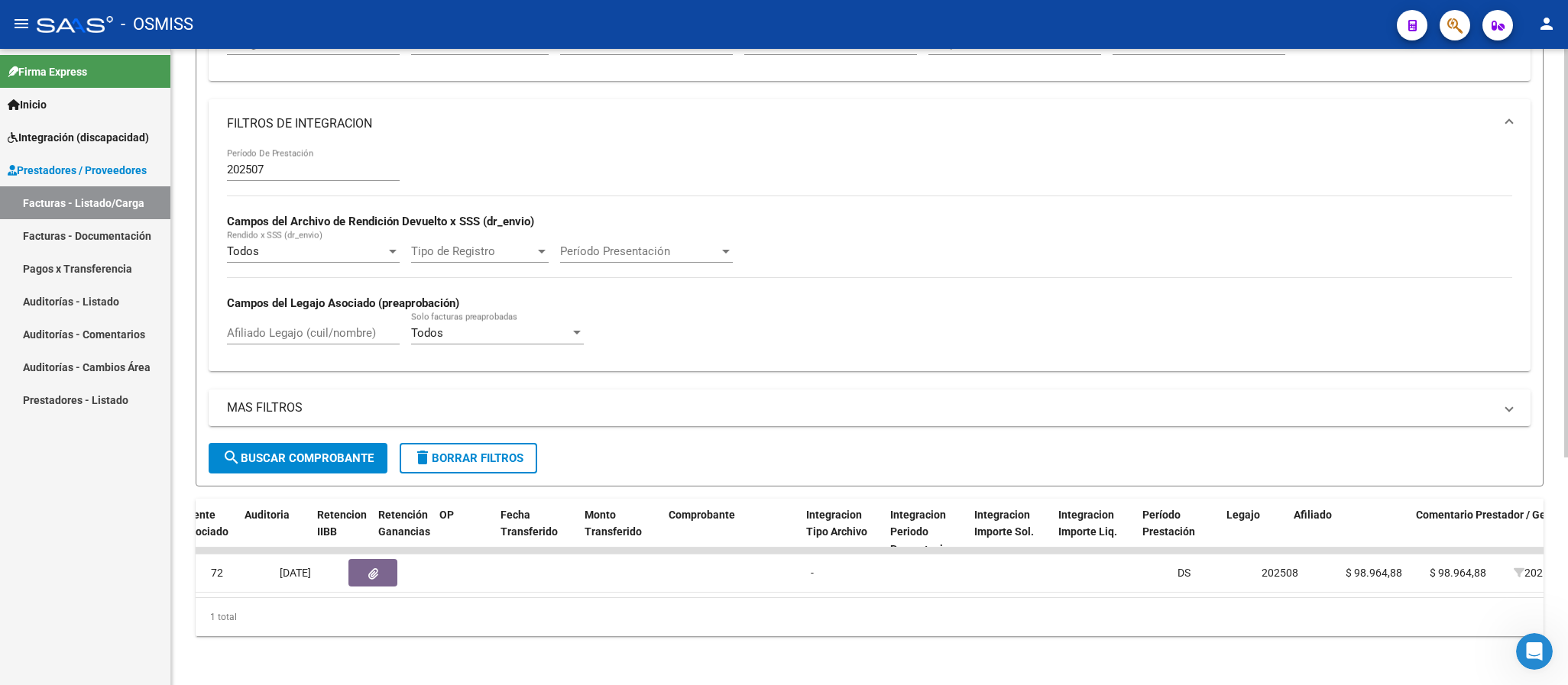
scroll to position [0, 1221]
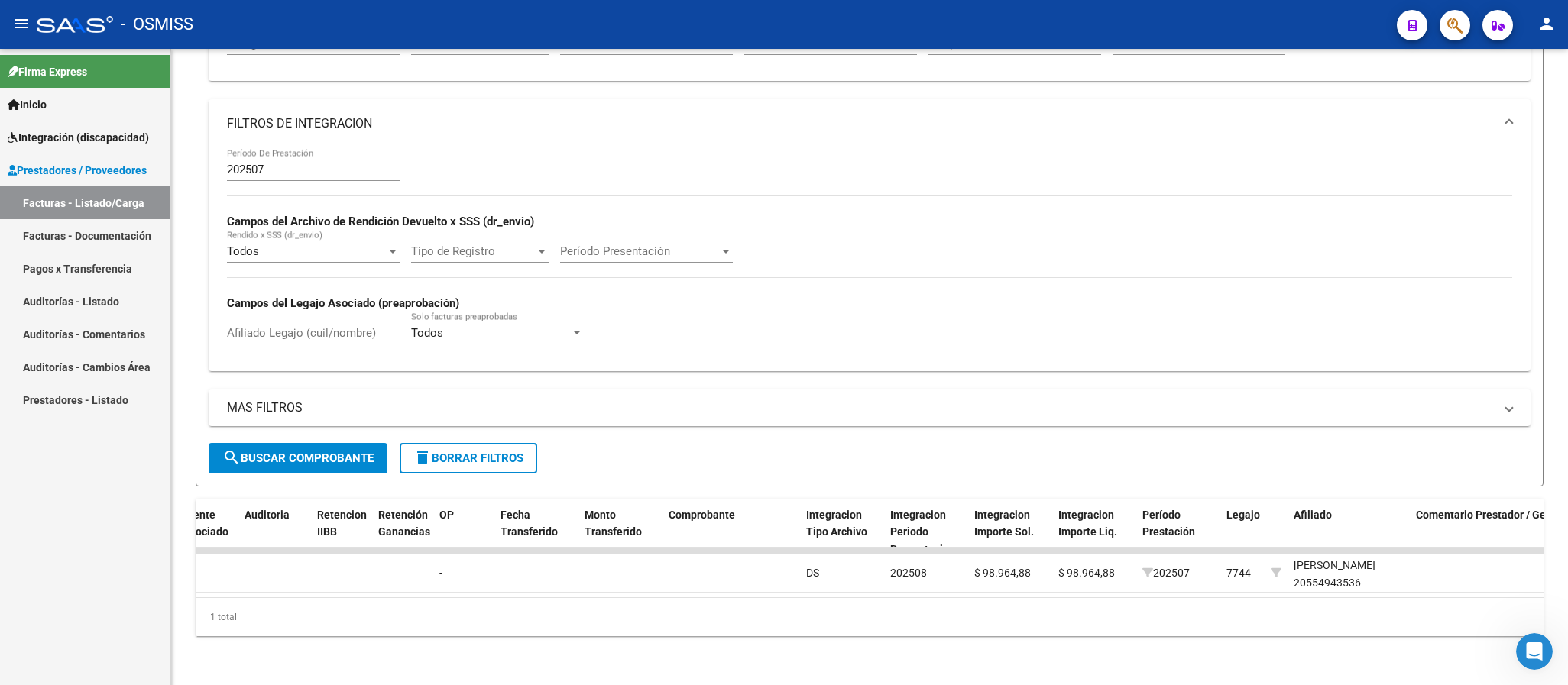
type input "23307469464"
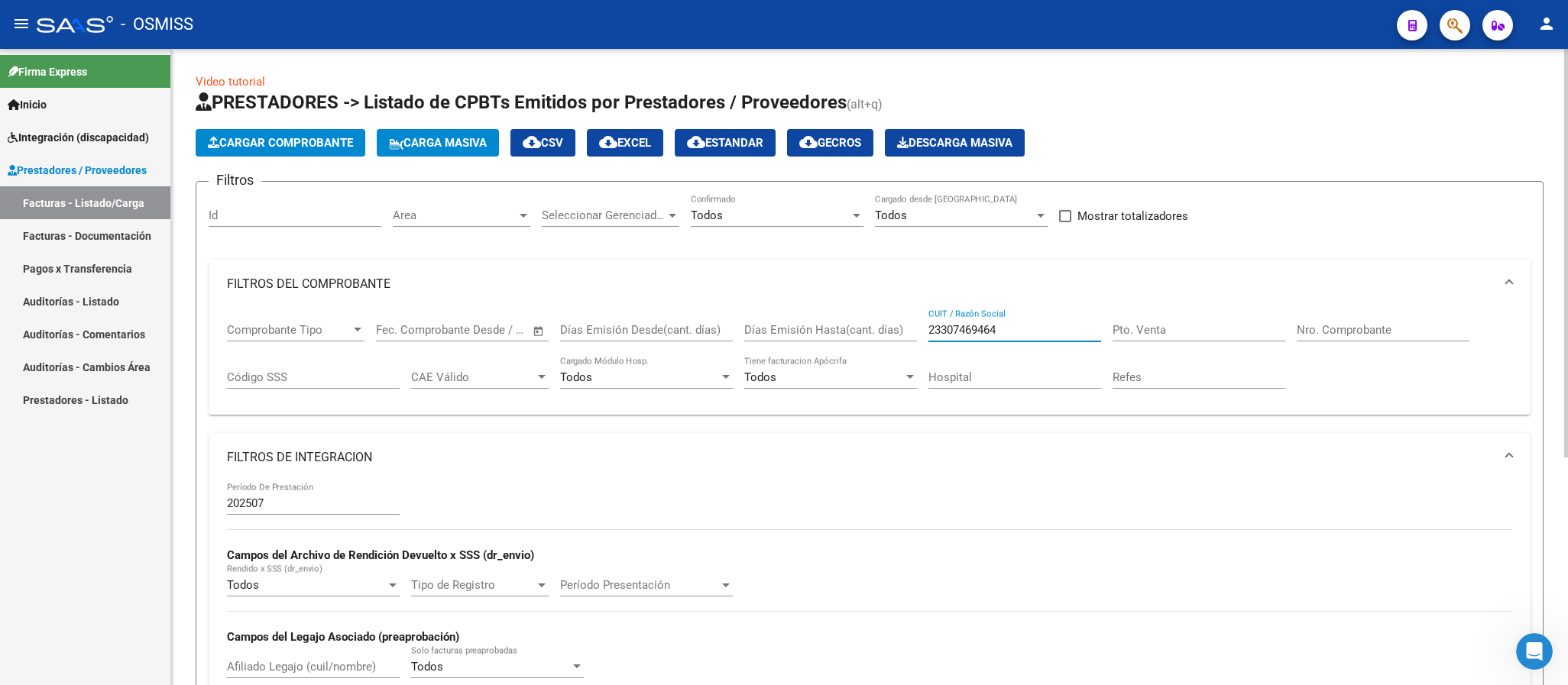
drag, startPoint x: 1011, startPoint y: 337, endPoint x: 837, endPoint y: 296, distance: 178.8
click at [856, 324] on div "Comprobante Tipo Comprobante Tipo Fecha inicio – Fecha fin Fec. Comprobante Des…" at bounding box center [869, 356] width 1285 height 94
paste input "27420873544"
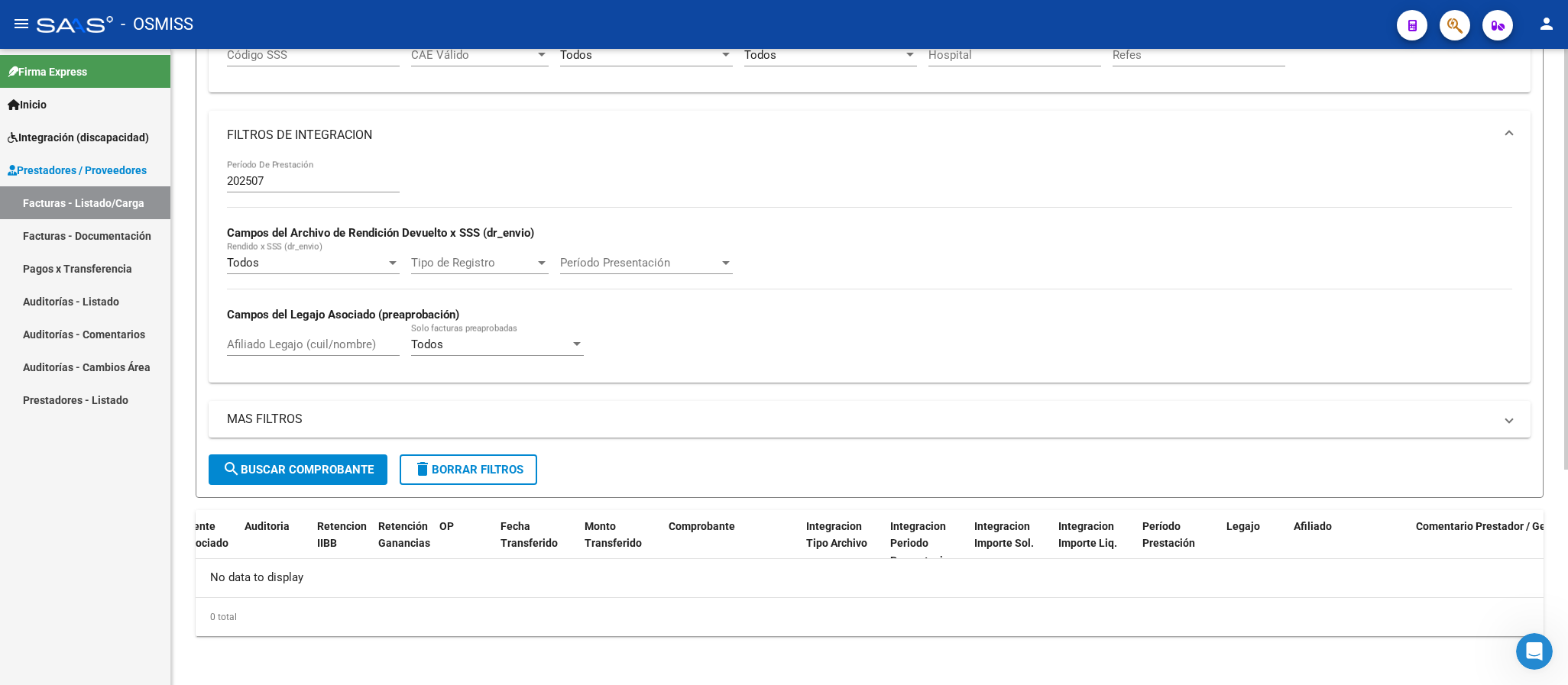
click at [335, 458] on button "search Buscar Comprobante" at bounding box center [297, 469] width 179 height 30
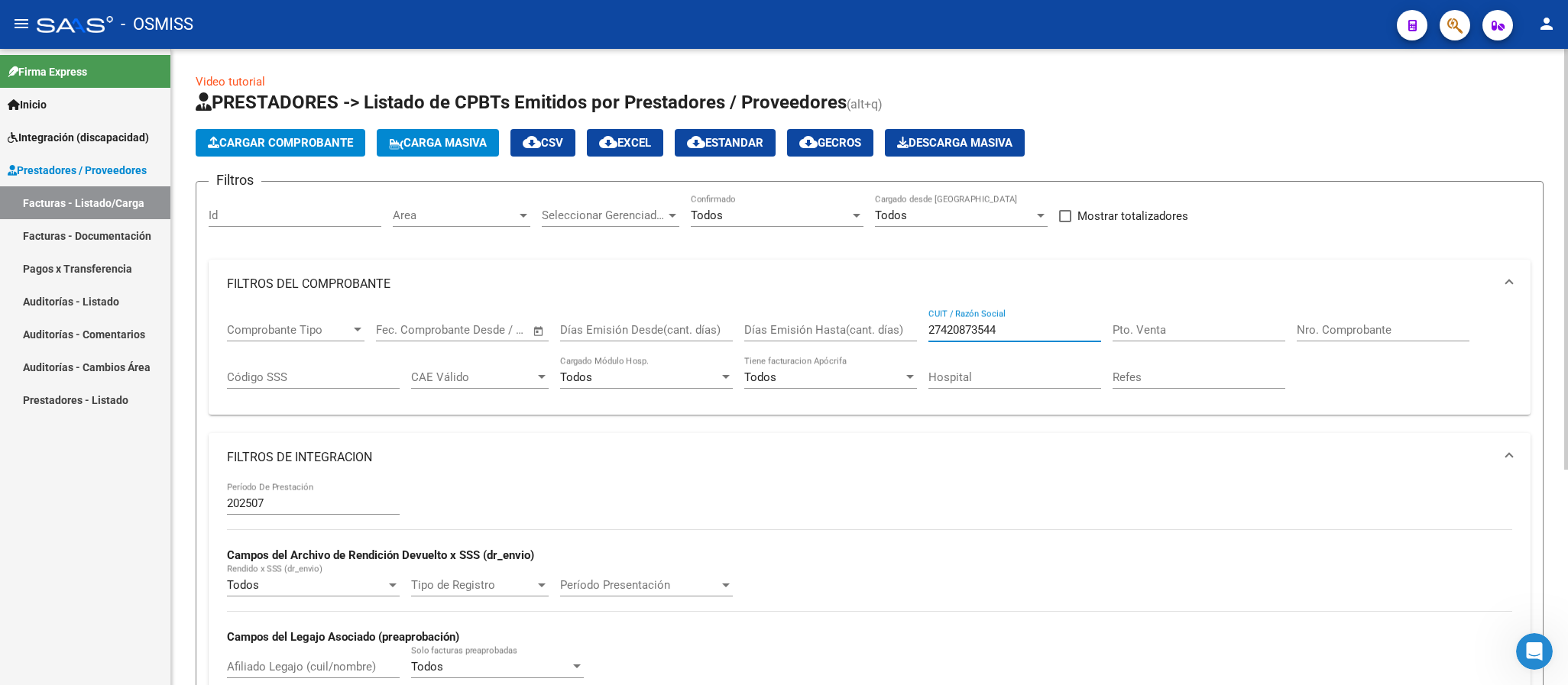
drag, startPoint x: 1013, startPoint y: 333, endPoint x: 885, endPoint y: 324, distance: 128.3
click at [885, 324] on div "Comprobante Tipo Comprobante Tipo Fecha inicio – Fecha fin Fec. Comprobante Des…" at bounding box center [869, 356] width 1285 height 94
paste input "364928411"
type input "27364928411"
drag, startPoint x: 1022, startPoint y: 334, endPoint x: 895, endPoint y: 333, distance: 127.0
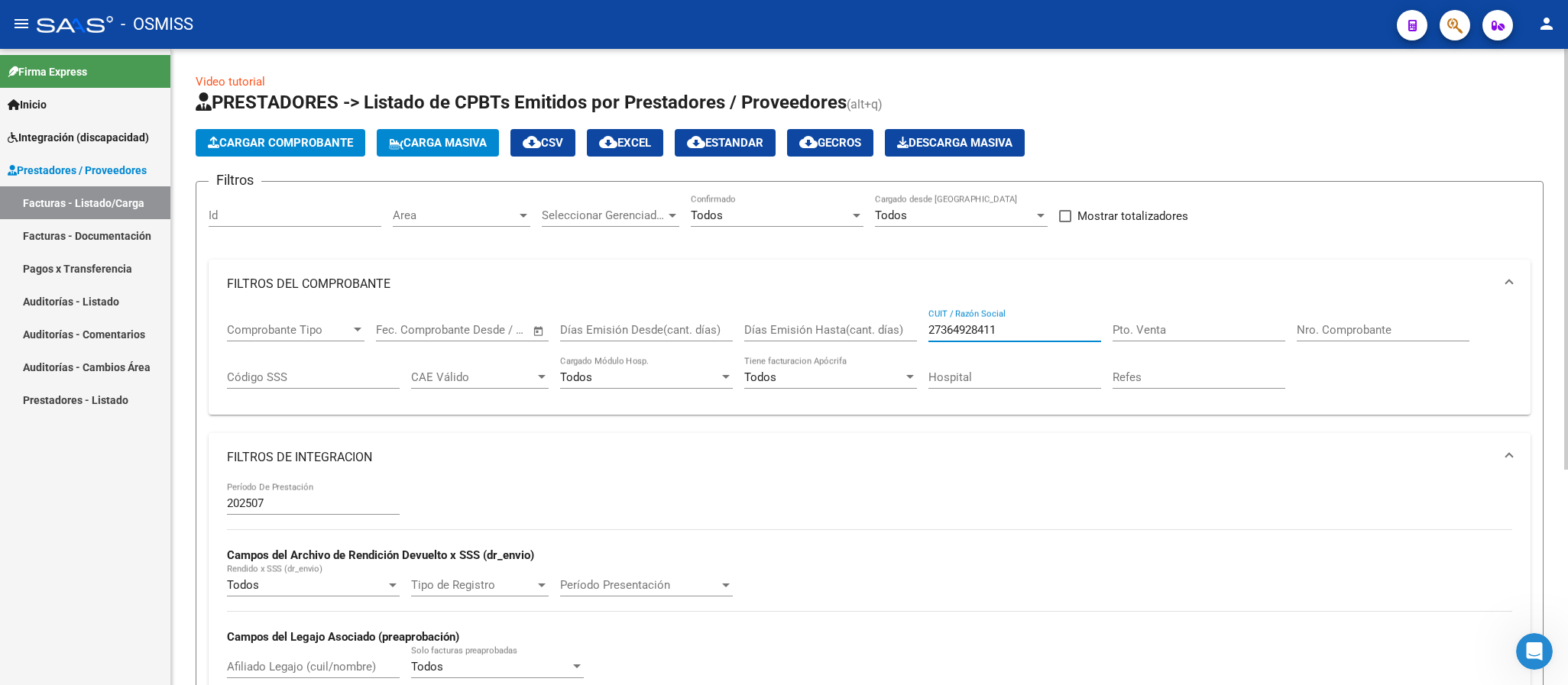
click at [895, 333] on div "Comprobante Tipo Comprobante Tipo Fecha inicio – Fecha fin Fec. Comprobante Des…" at bounding box center [869, 356] width 1285 height 94
click at [1174, 331] on input "Pto. Venta" at bounding box center [1198, 331] width 173 height 14
type input "1"
click at [1385, 330] on input "Nro. Comprobante" at bounding box center [1382, 331] width 173 height 14
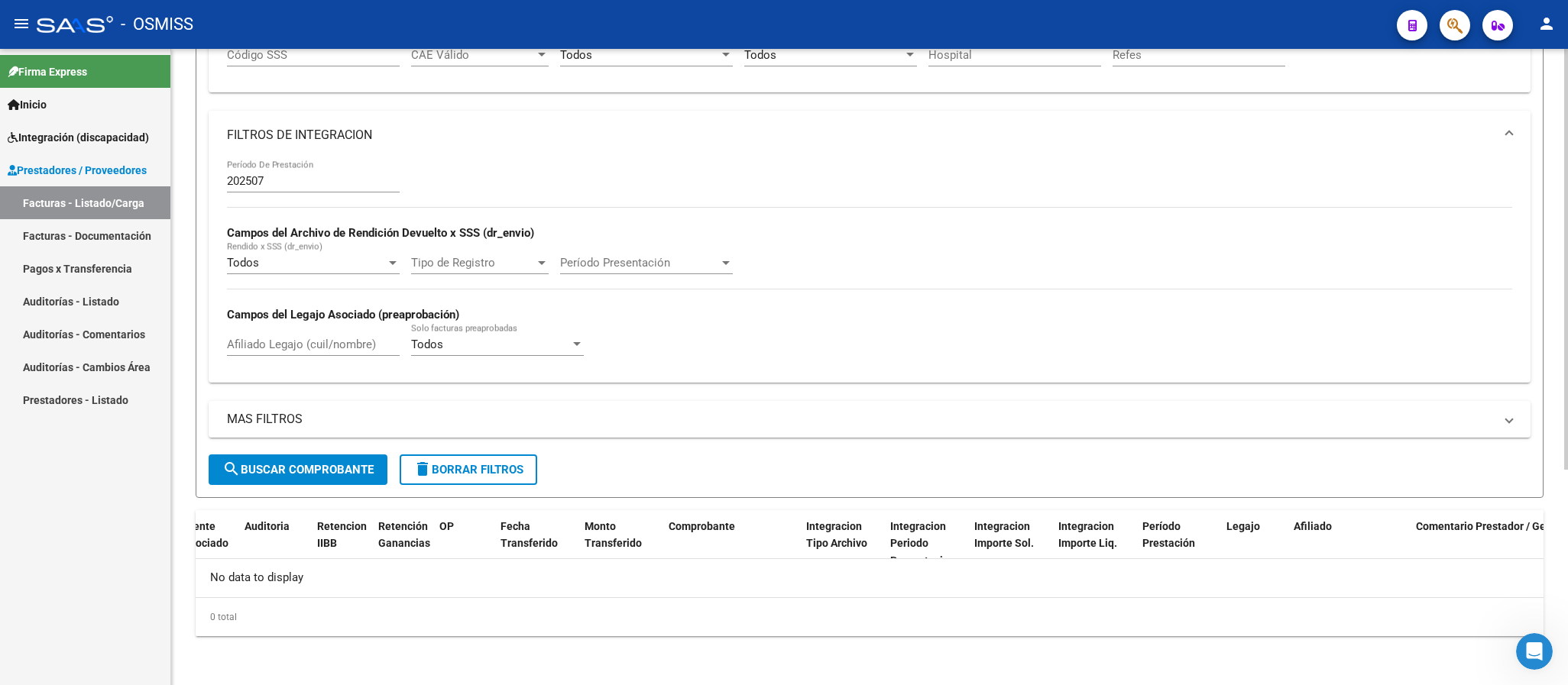
type input "90"
click at [351, 473] on span "search Buscar Comprobante" at bounding box center [297, 470] width 151 height 14
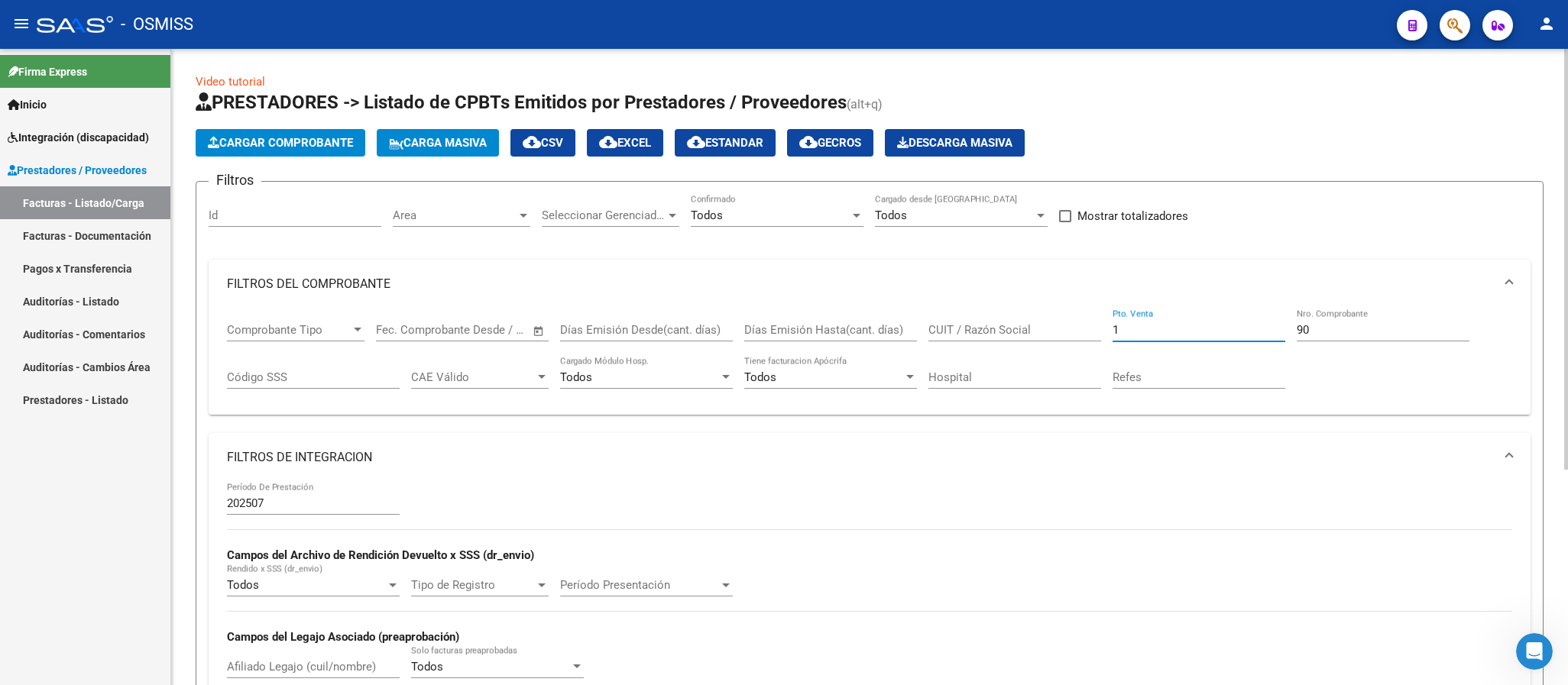
drag, startPoint x: 1121, startPoint y: 333, endPoint x: 1068, endPoint y: 333, distance: 53.0
click at [1068, 333] on div "Comprobante Tipo Comprobante Tipo Fecha inicio – Fecha fin Fec. Comprobante Des…" at bounding box center [869, 356] width 1285 height 94
drag, startPoint x: 1334, startPoint y: 337, endPoint x: 1242, endPoint y: 327, distance: 92.5
click at [1242, 327] on div "Comprobante Tipo Comprobante Tipo Fecha inicio – Fecha fin Fec. Comprobante Des…" at bounding box center [869, 356] width 1285 height 94
click at [998, 337] on input "CUIT / Razón Social" at bounding box center [1014, 331] width 173 height 14
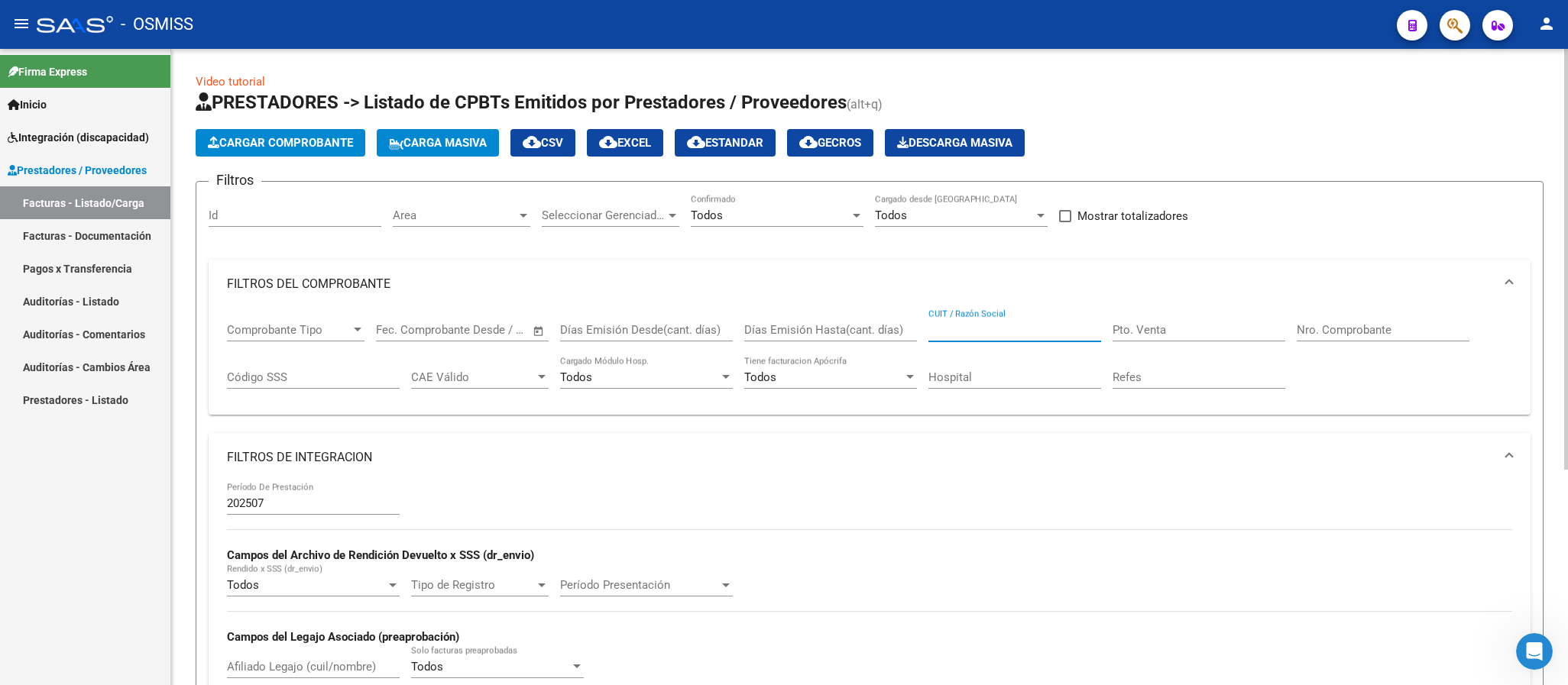
paste input "23345113894"
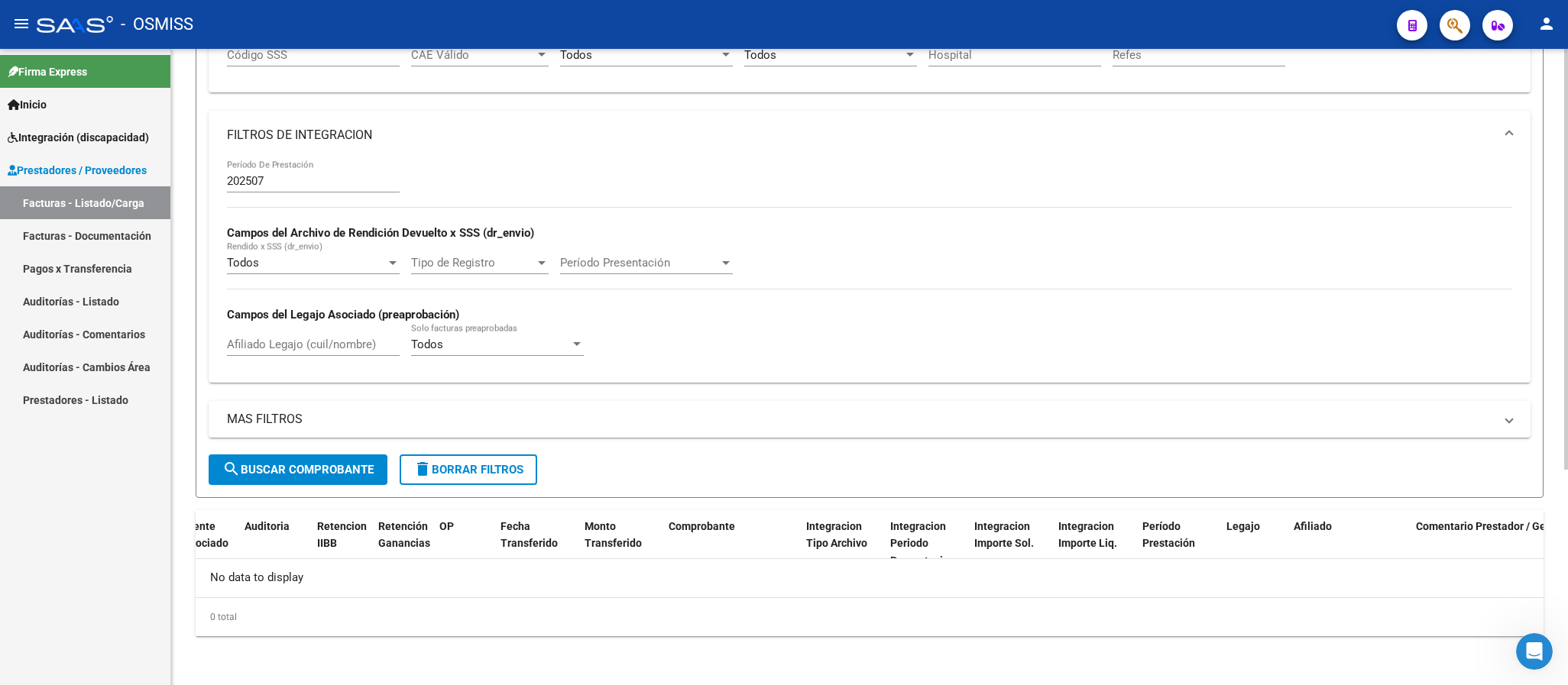
type input "23345113894"
click at [344, 464] on span "search Buscar Comprobante" at bounding box center [297, 470] width 151 height 14
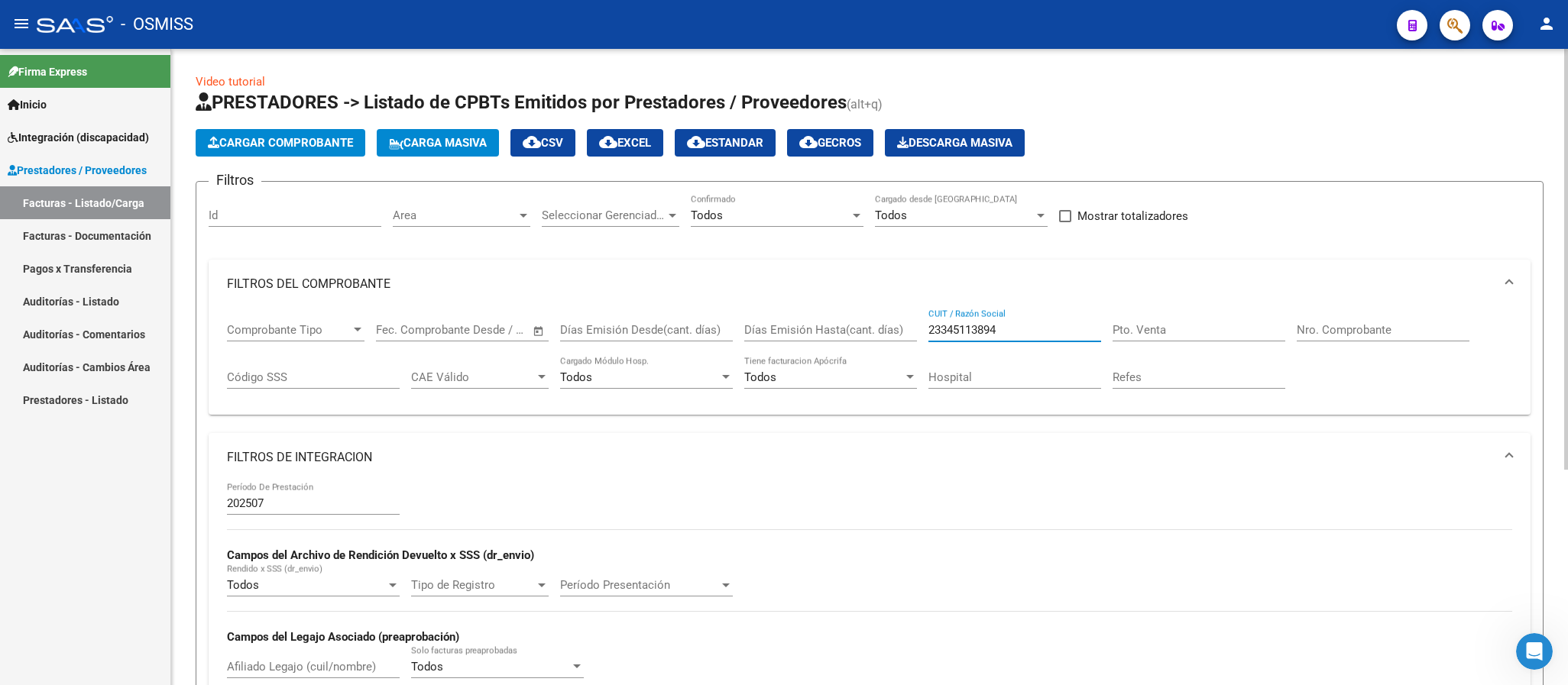
drag, startPoint x: 1025, startPoint y: 330, endPoint x: 804, endPoint y: 330, distance: 221.0
click at [804, 330] on div "Comprobante Tipo Comprobante Tipo Fecha inicio – Fecha fin Fec. Comprobante Des…" at bounding box center [869, 356] width 1285 height 94
click at [1055, 330] on input "CUIT / Razón Social" at bounding box center [1014, 331] width 173 height 14
paste input "20256779723"
drag, startPoint x: 1008, startPoint y: 331, endPoint x: 906, endPoint y: 330, distance: 102.0
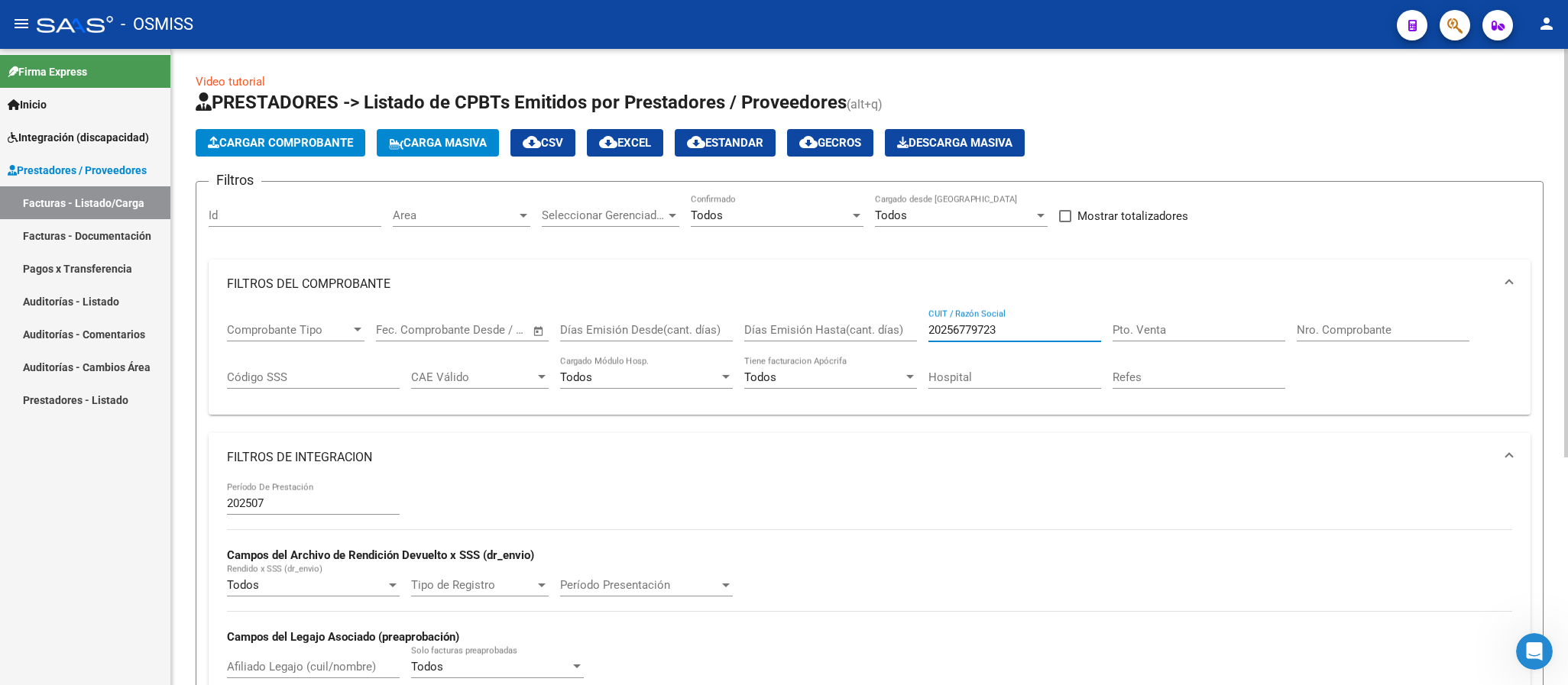
click at [906, 330] on div "Comprobante Tipo Comprobante Tipo Fecha inicio – Fecha fin Fec. Comprobante Des…" at bounding box center [869, 356] width 1285 height 94
paste input "7183668205"
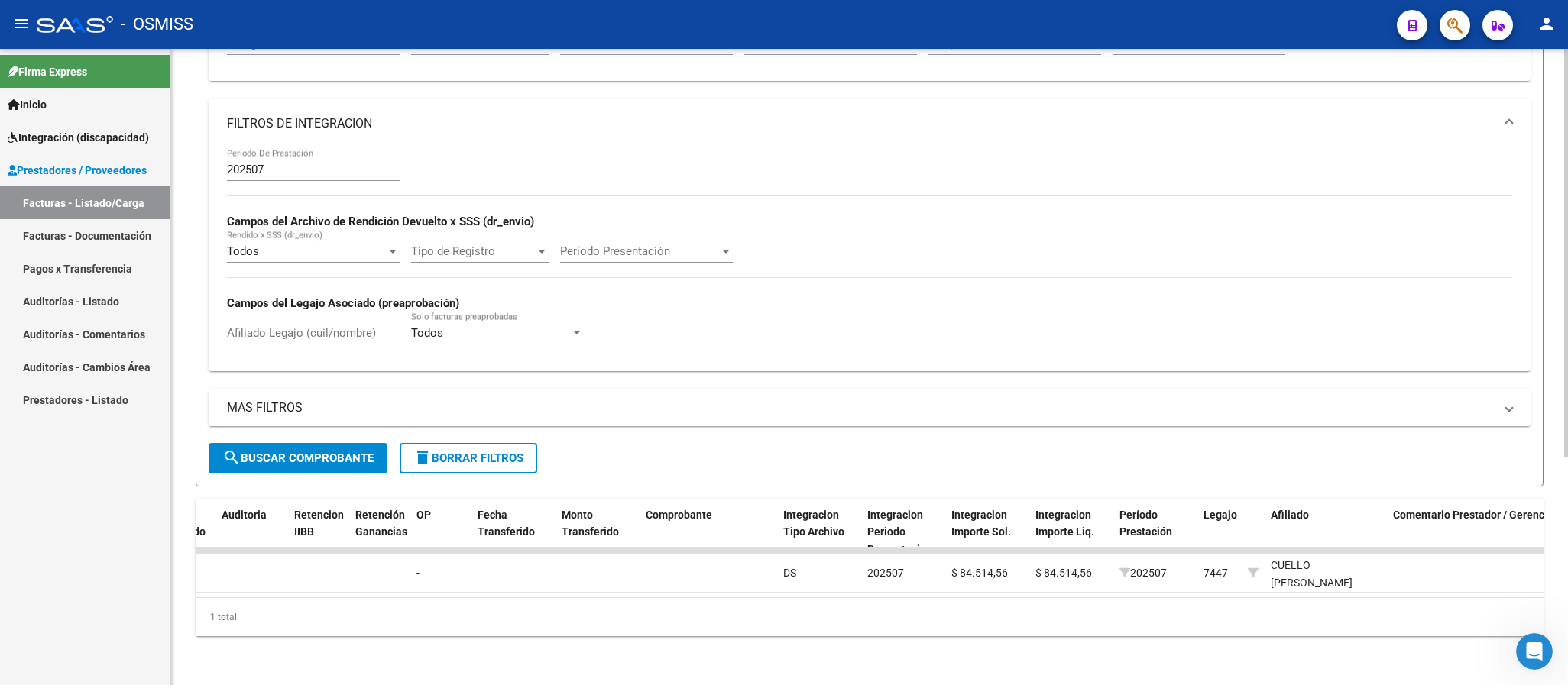
type input "27183668205"
click at [341, 451] on span "search Buscar Comprobante" at bounding box center [297, 458] width 151 height 14
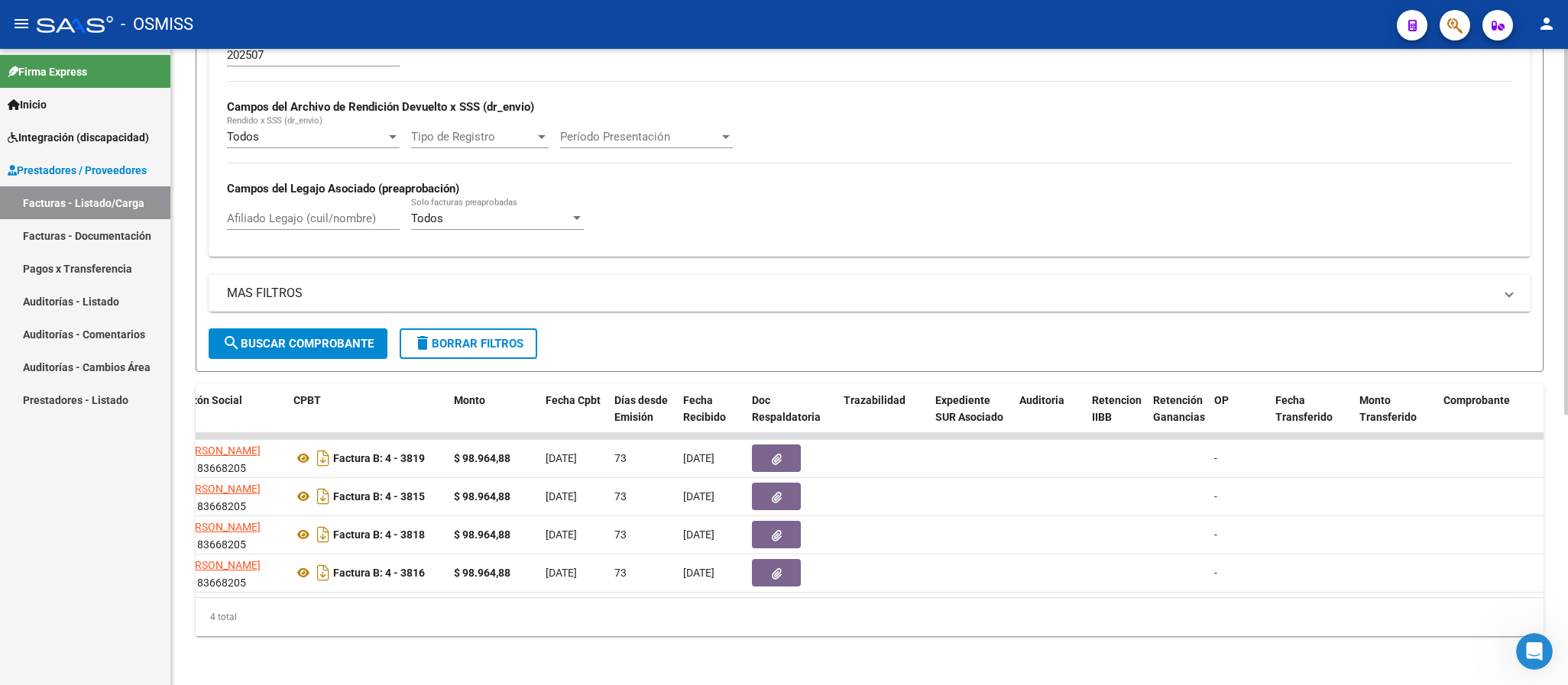
scroll to position [0, 423]
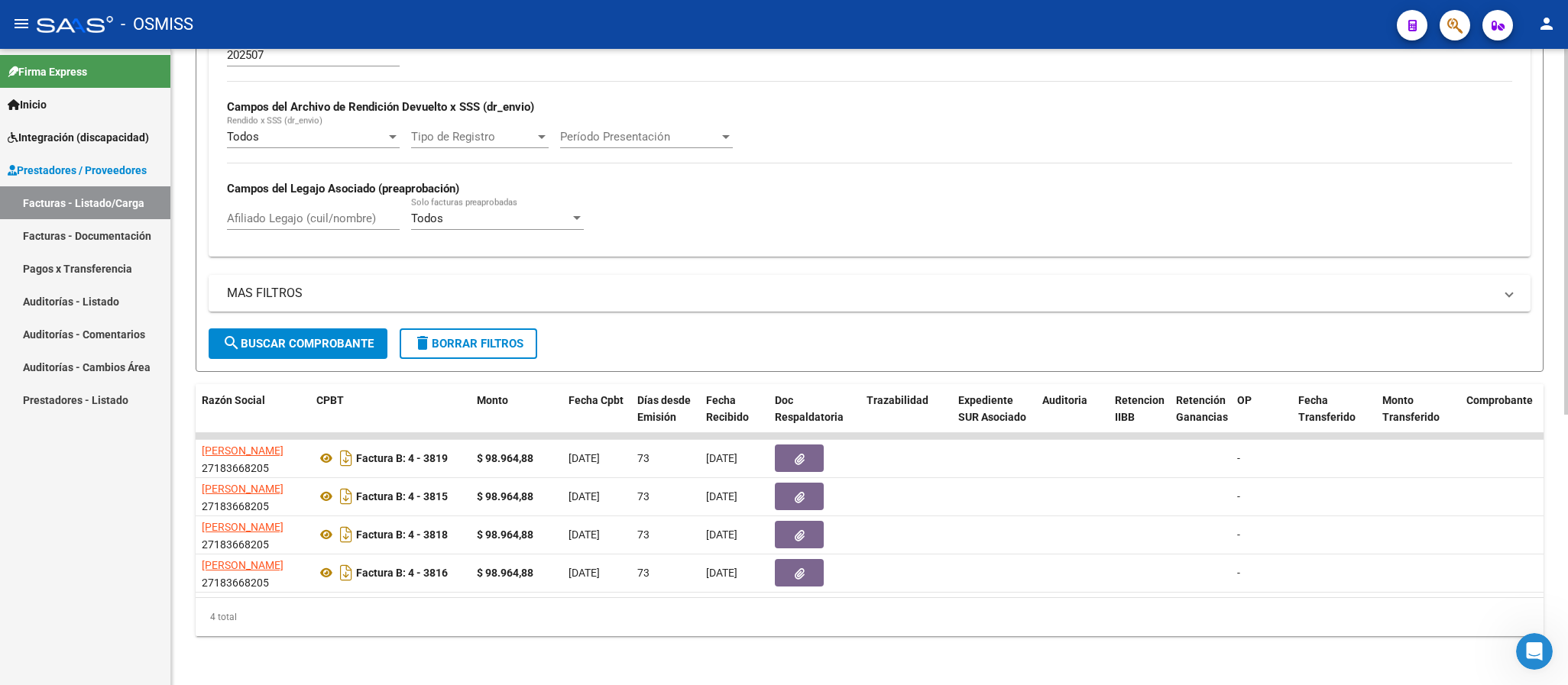
click at [562, 582] on datatable-selection "167324 V01 - [PERSON_NAME] Integración [PERSON_NAME] 27183668205 Factura B: 4 -…" at bounding box center [447, 589] width 1347 height 14
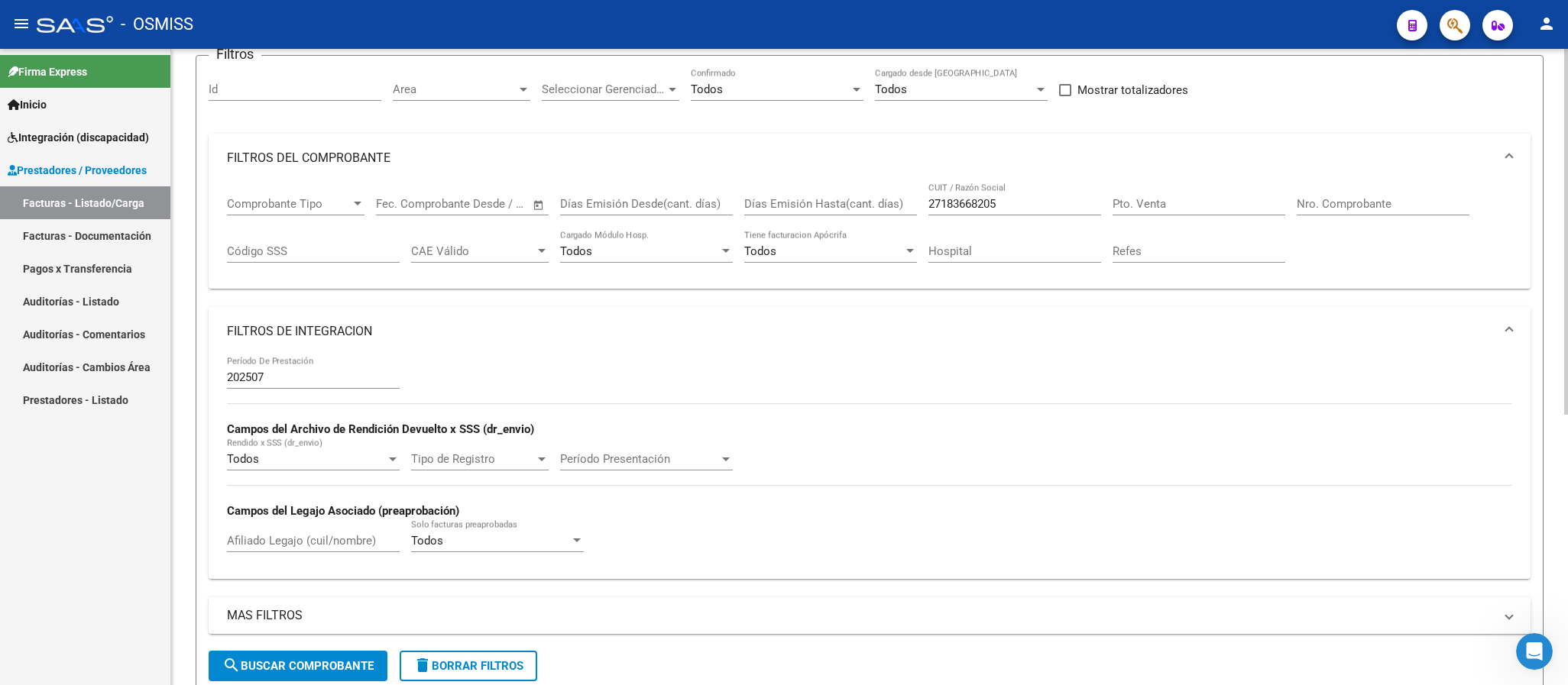
scroll to position [12, 0]
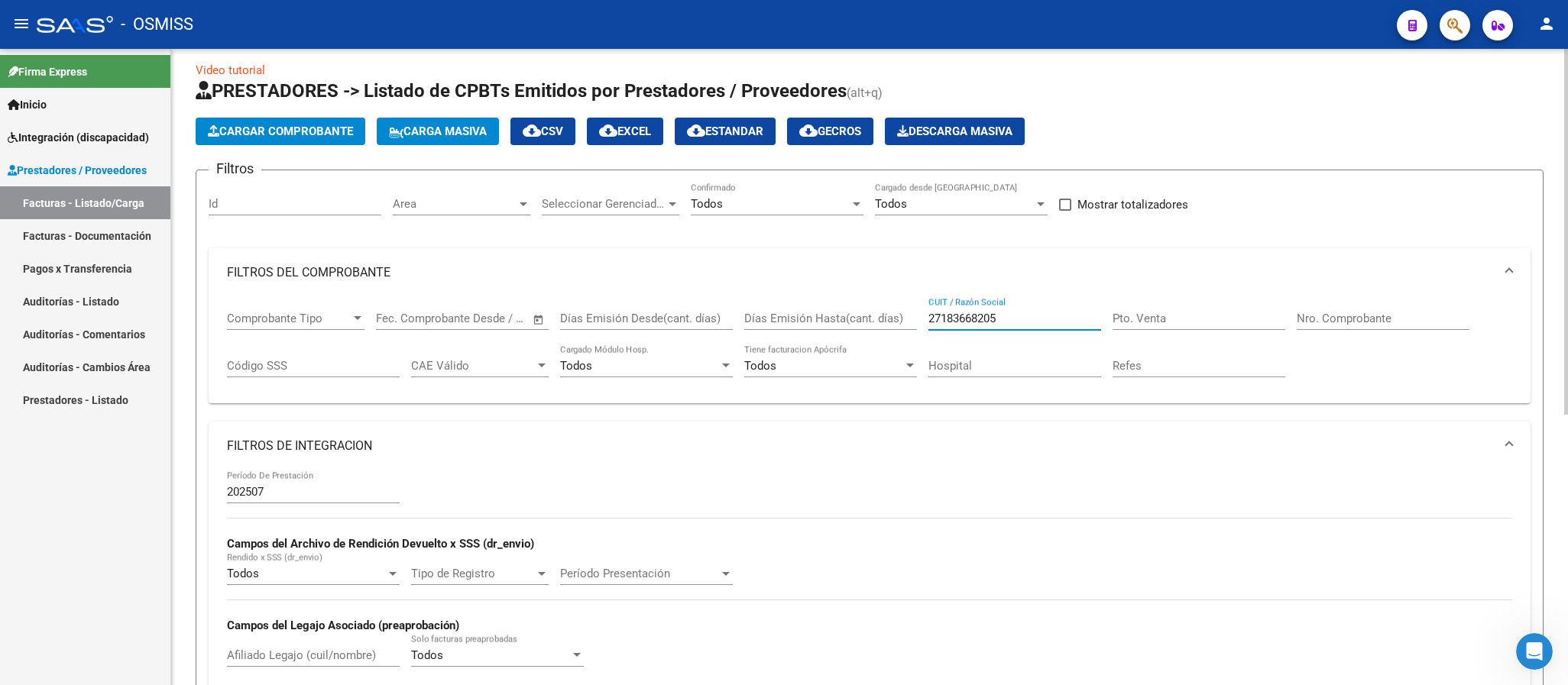
drag, startPoint x: 1029, startPoint y: 317, endPoint x: 861, endPoint y: 314, distance: 168.0
click at [868, 317] on div "Comprobante Tipo Comprobante Tipo Fecha inicio – Fecha fin Fec. Comprobante Des…" at bounding box center [869, 344] width 1285 height 94
click at [1350, 312] on div "Nro. Comprobante" at bounding box center [1382, 313] width 173 height 33
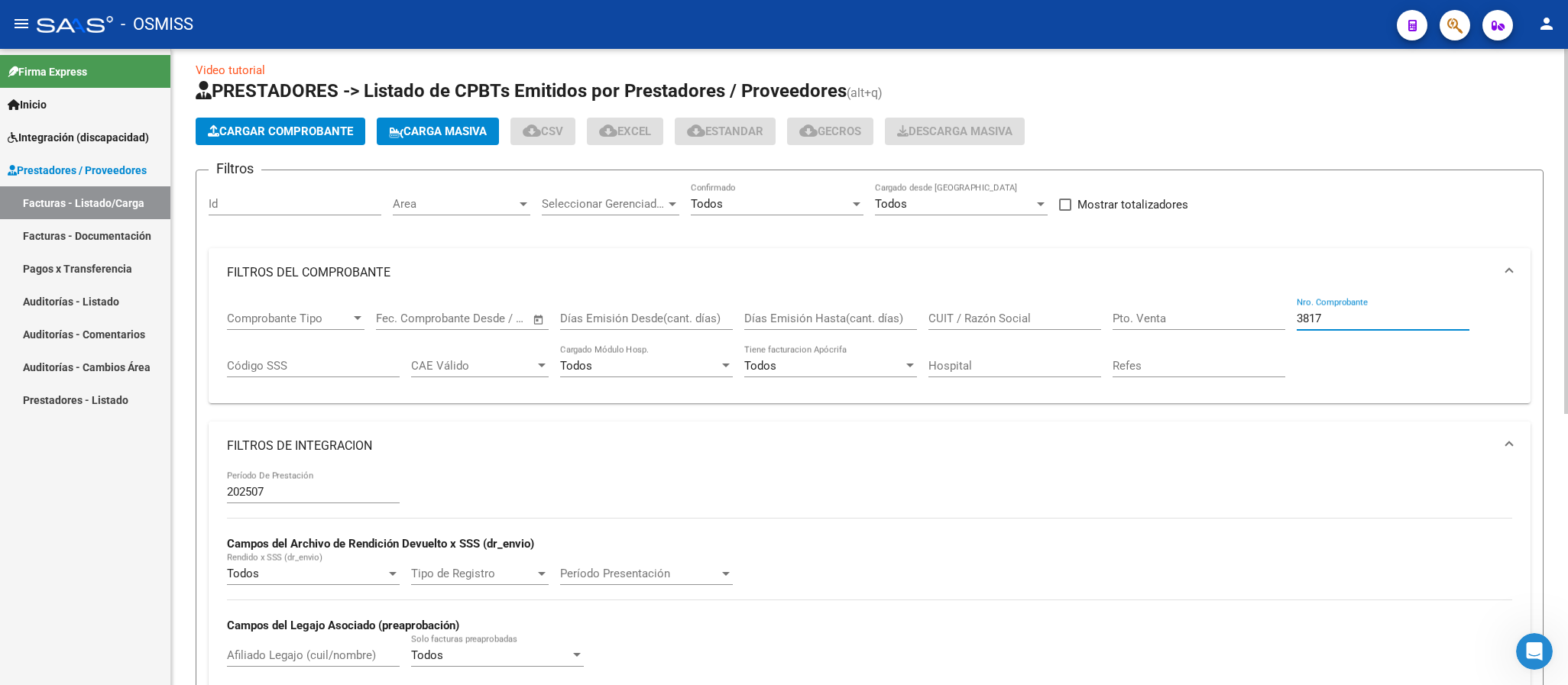
scroll to position [326, 0]
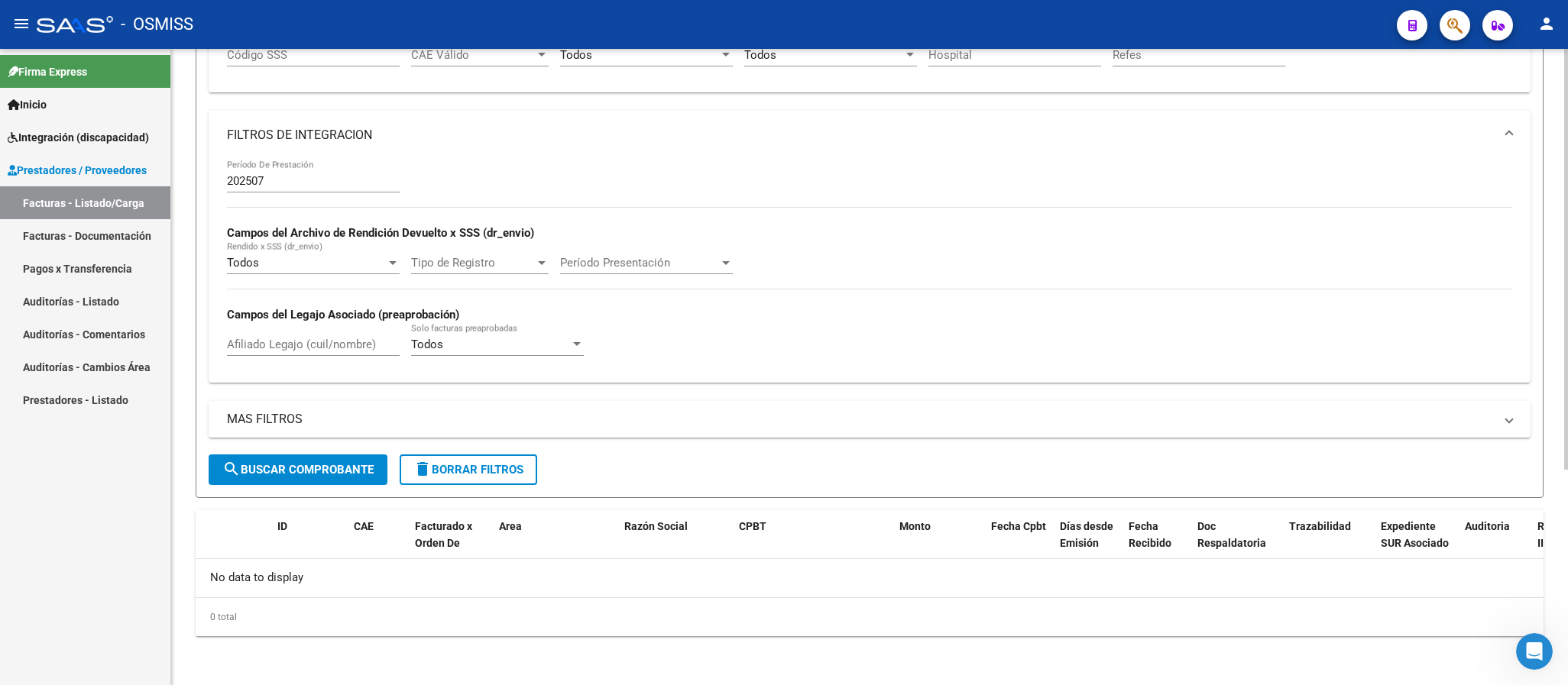
type input "3817"
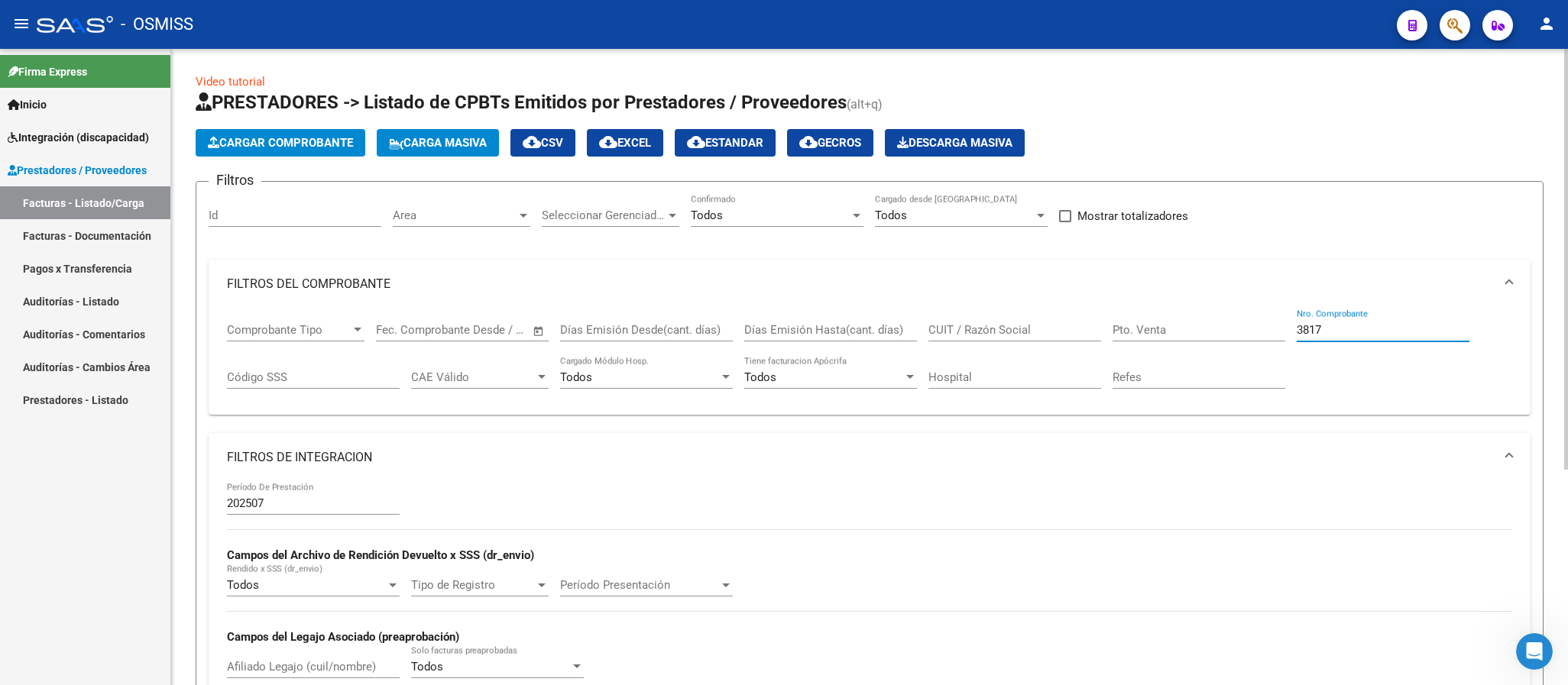
drag, startPoint x: 1326, startPoint y: 330, endPoint x: 1231, endPoint y: 298, distance: 100.2
click at [1241, 324] on div "Comprobante Tipo Comprobante Tipo Fecha inicio – Fecha fin Fec. Comprobante Des…" at bounding box center [869, 356] width 1285 height 94
click at [1009, 328] on input "CUIT / Razón Social" at bounding box center [1014, 331] width 173 height 14
paste input "27183668205"
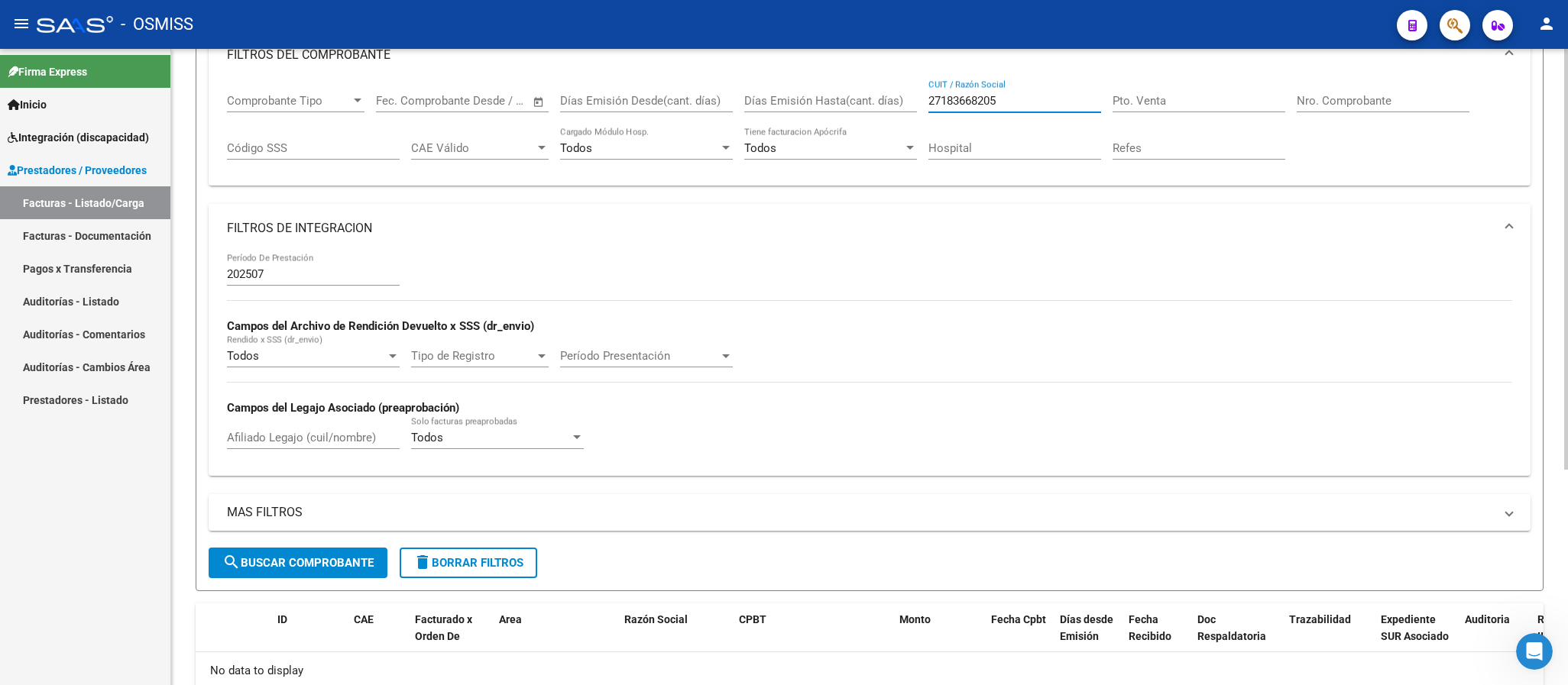
type input "27183668205"
click at [355, 557] on span "search Buscar Comprobante" at bounding box center [297, 563] width 151 height 14
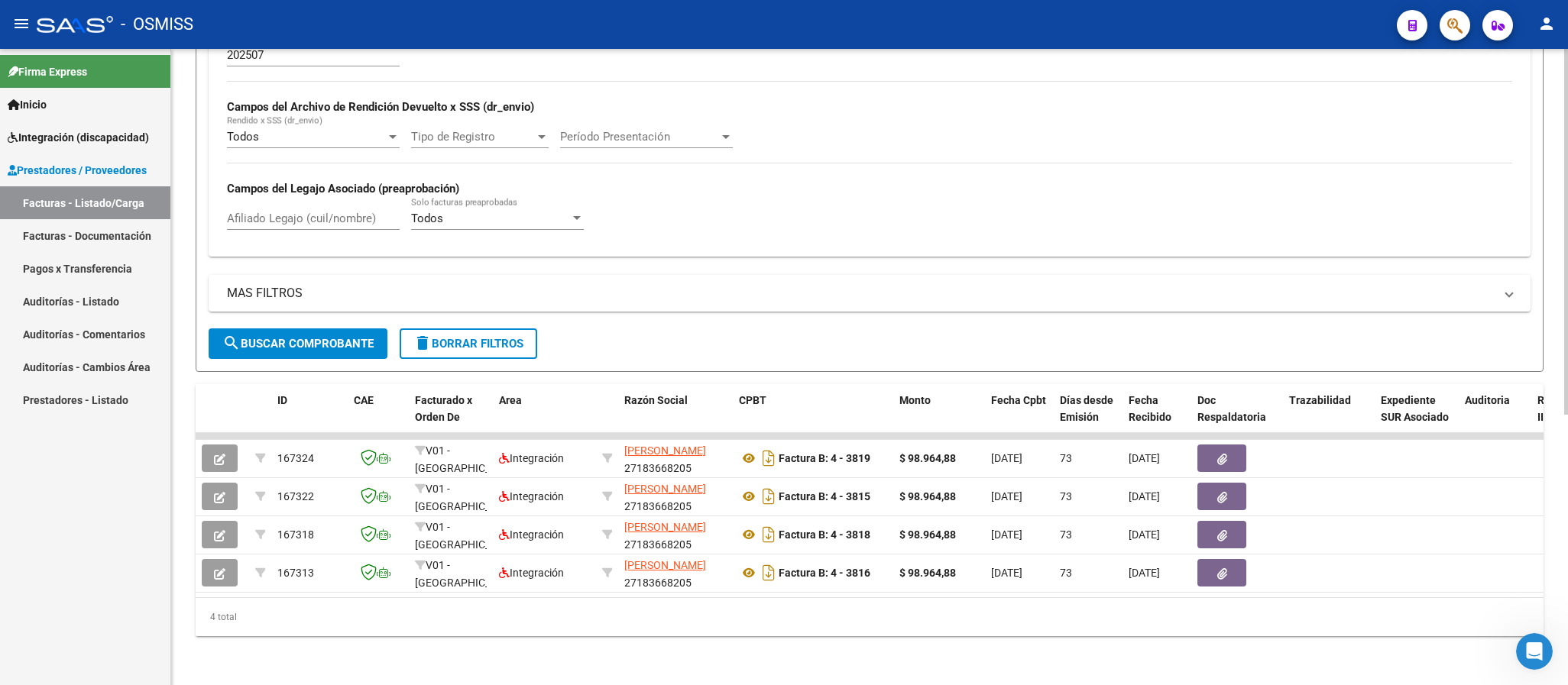
scroll to position [0, 0]
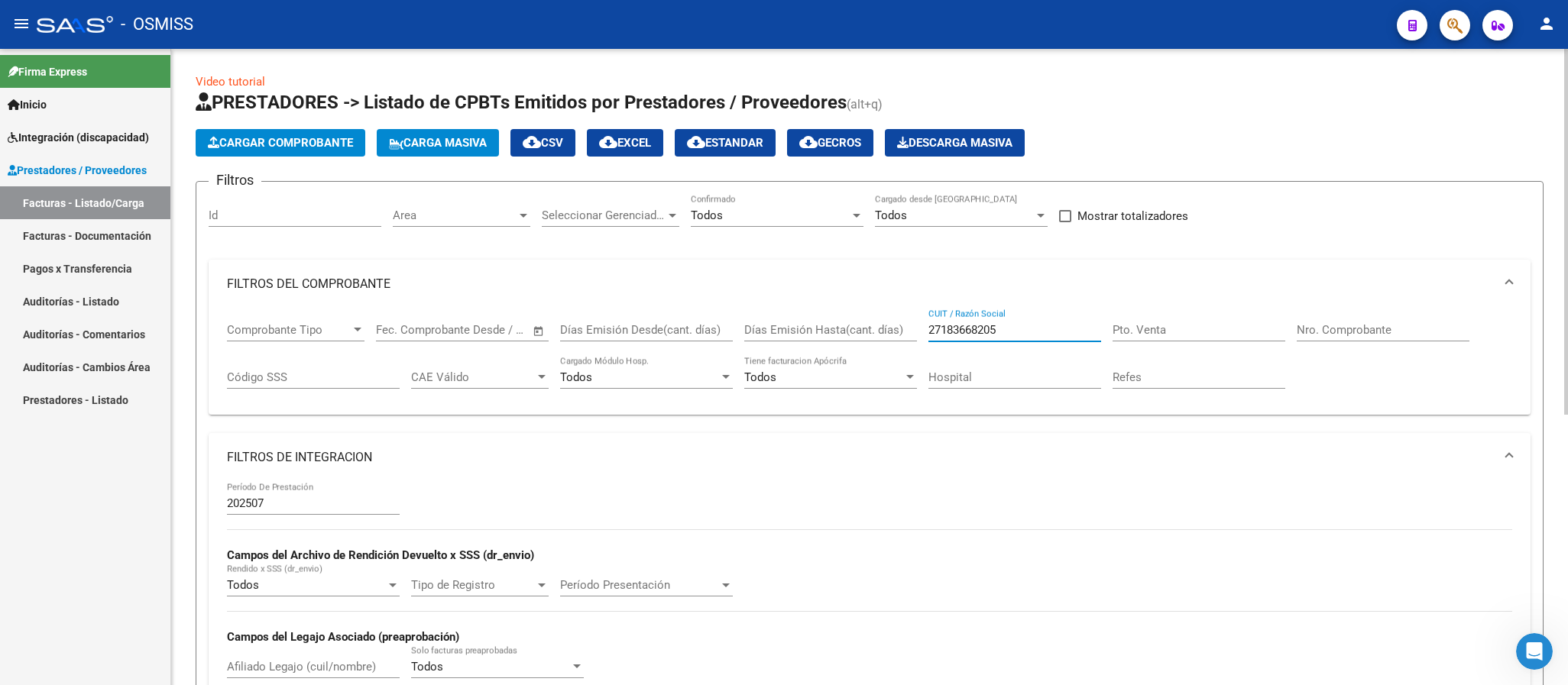
drag, startPoint x: 1006, startPoint y: 331, endPoint x: 909, endPoint y: 331, distance: 97.0
click at [909, 331] on div "Comprobante Tipo Comprobante Tipo Fecha inicio – Fecha fin Fec. Comprobante Des…" at bounding box center [869, 356] width 1285 height 94
paste input "text"
click at [1006, 337] on input "CUIT / Razón Social" at bounding box center [1014, 331] width 173 height 14
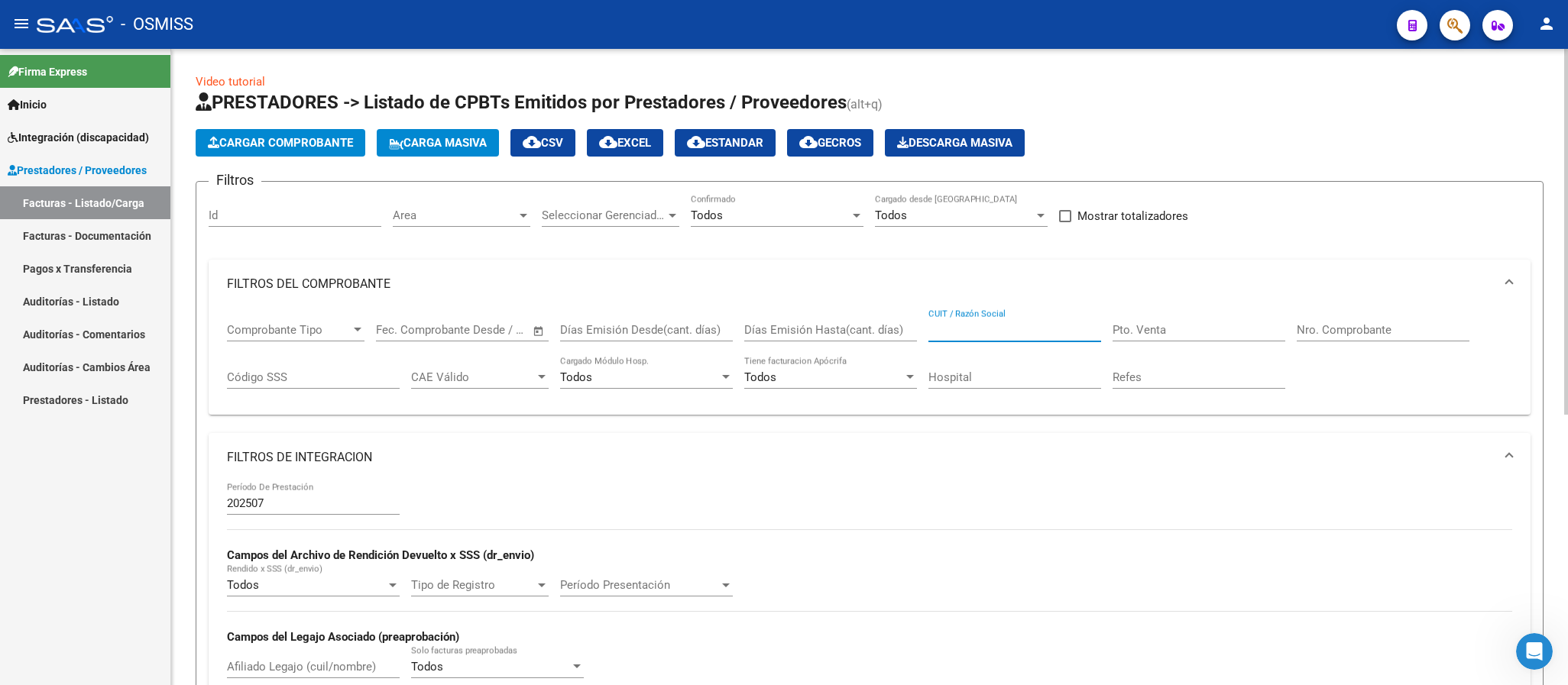
paste input "27183668205"
click at [1142, 334] on input "Pto. Venta" at bounding box center [1198, 331] width 173 height 14
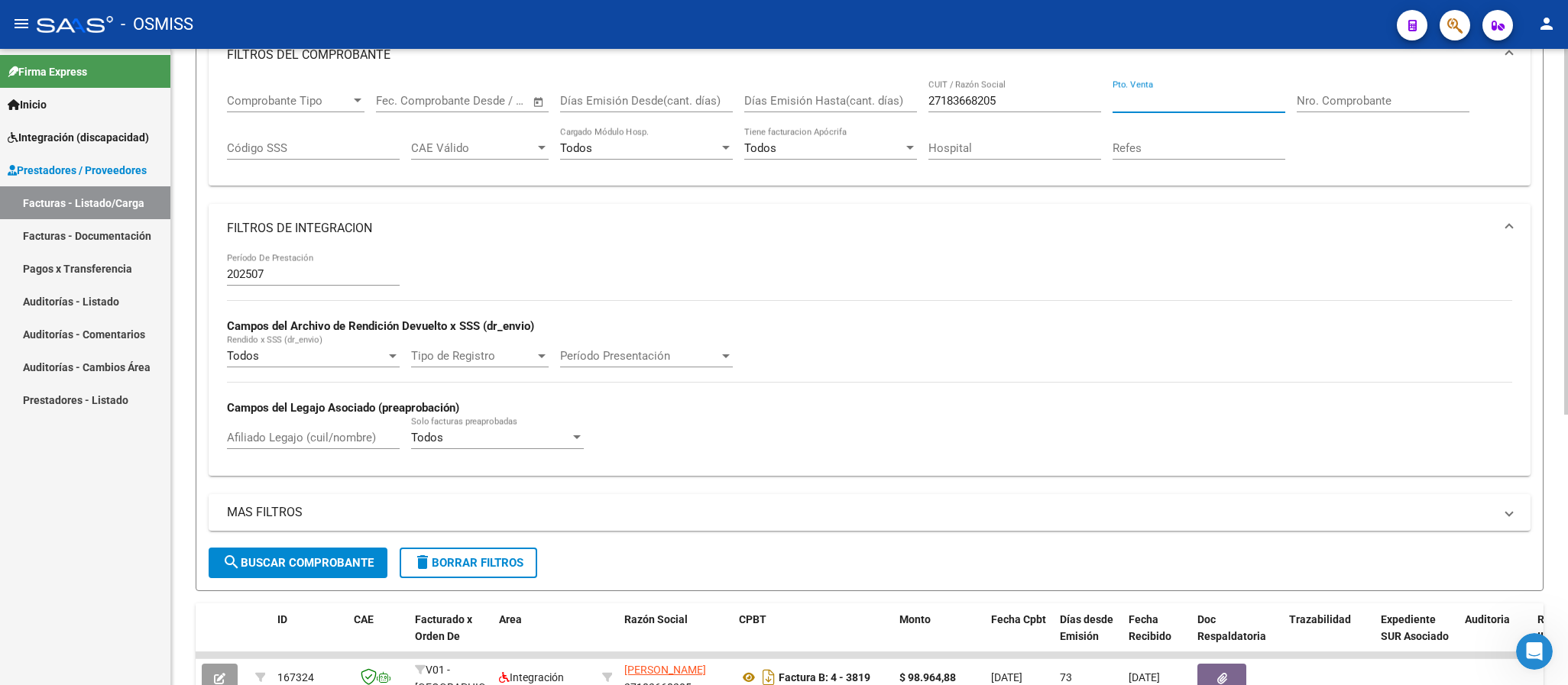
click at [371, 558] on span "search Buscar Comprobante" at bounding box center [297, 563] width 151 height 14
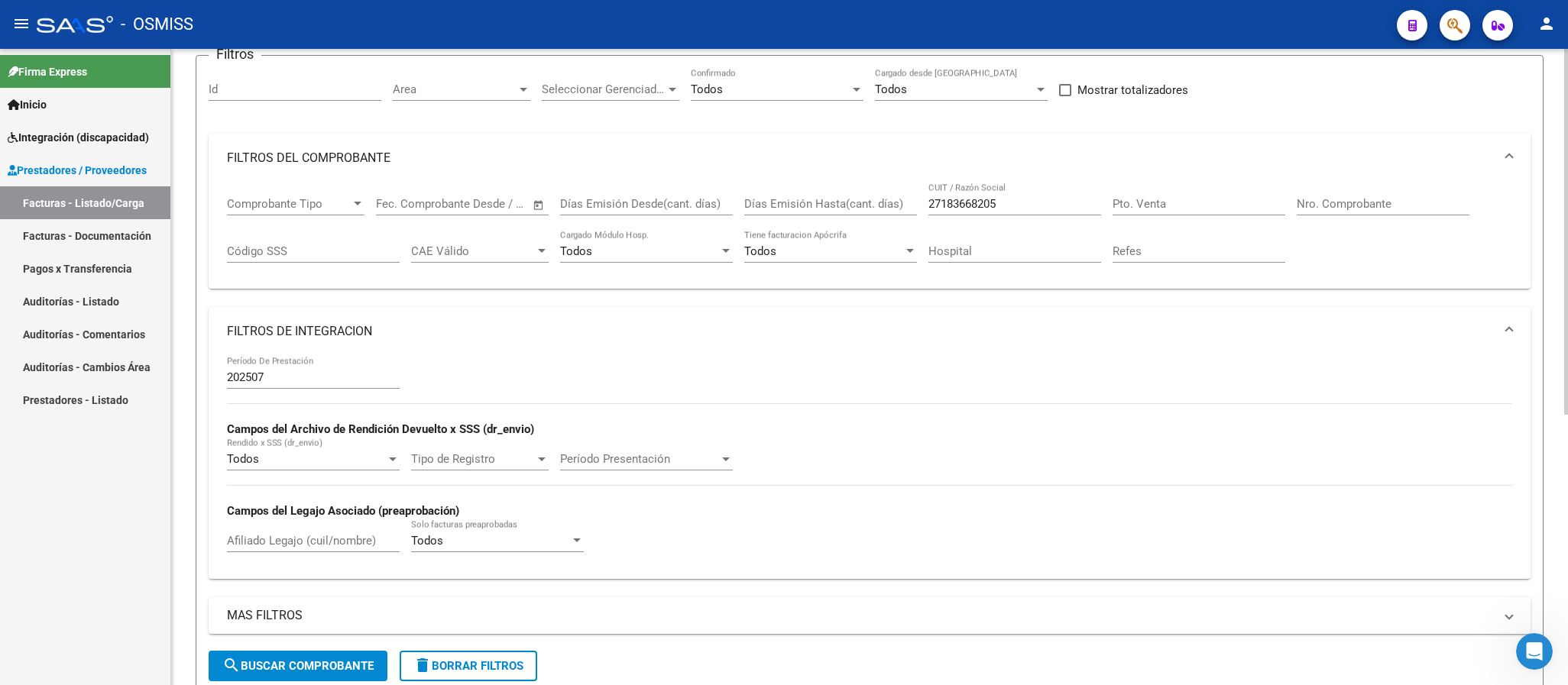
scroll to position [12, 0]
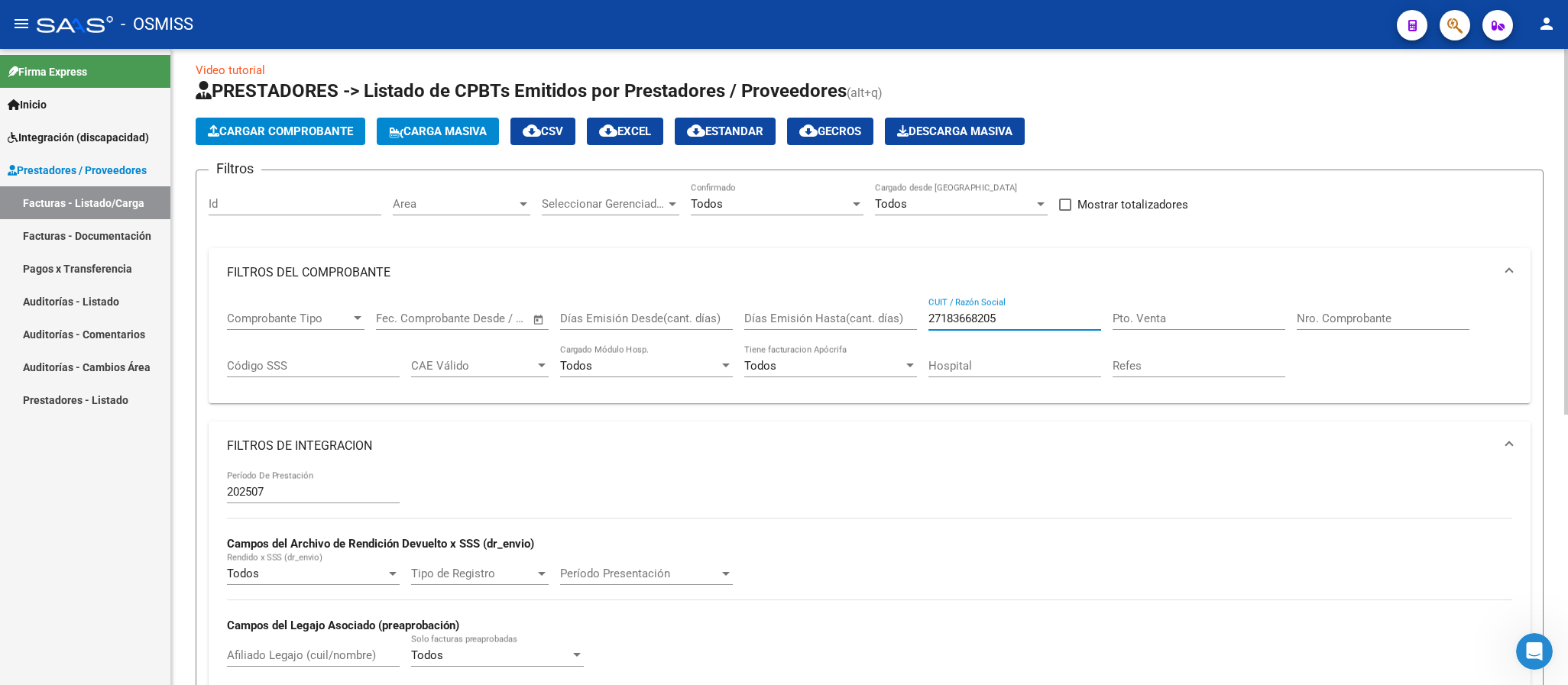
drag, startPoint x: 1015, startPoint y: 317, endPoint x: 885, endPoint y: 310, distance: 130.2
click at [885, 310] on div "Comprobante Tipo Comprobante Tipo Fecha inicio – Fecha fin Fec. Comprobante Des…" at bounding box center [869, 344] width 1285 height 94
paste input "924724914"
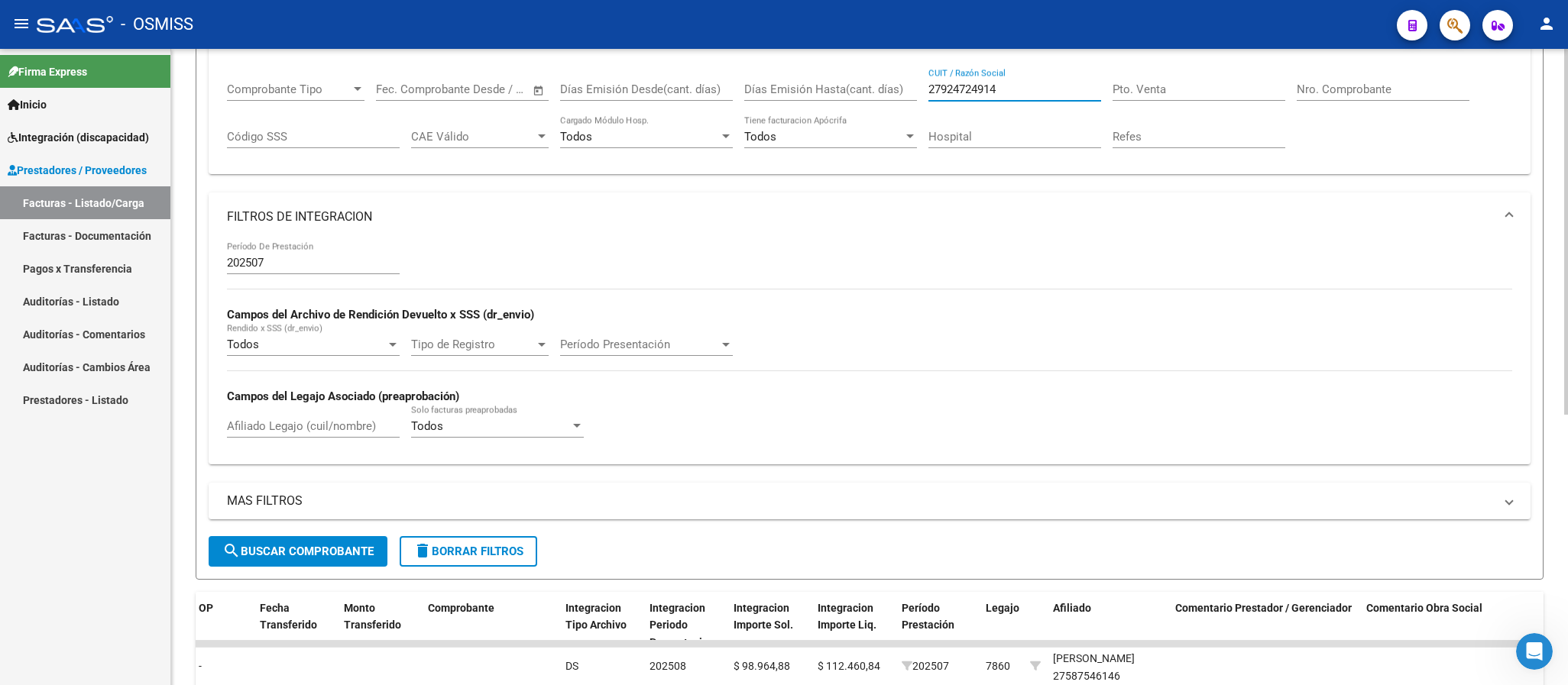
click at [344, 543] on button "search Buscar Comprobante" at bounding box center [297, 551] width 179 height 30
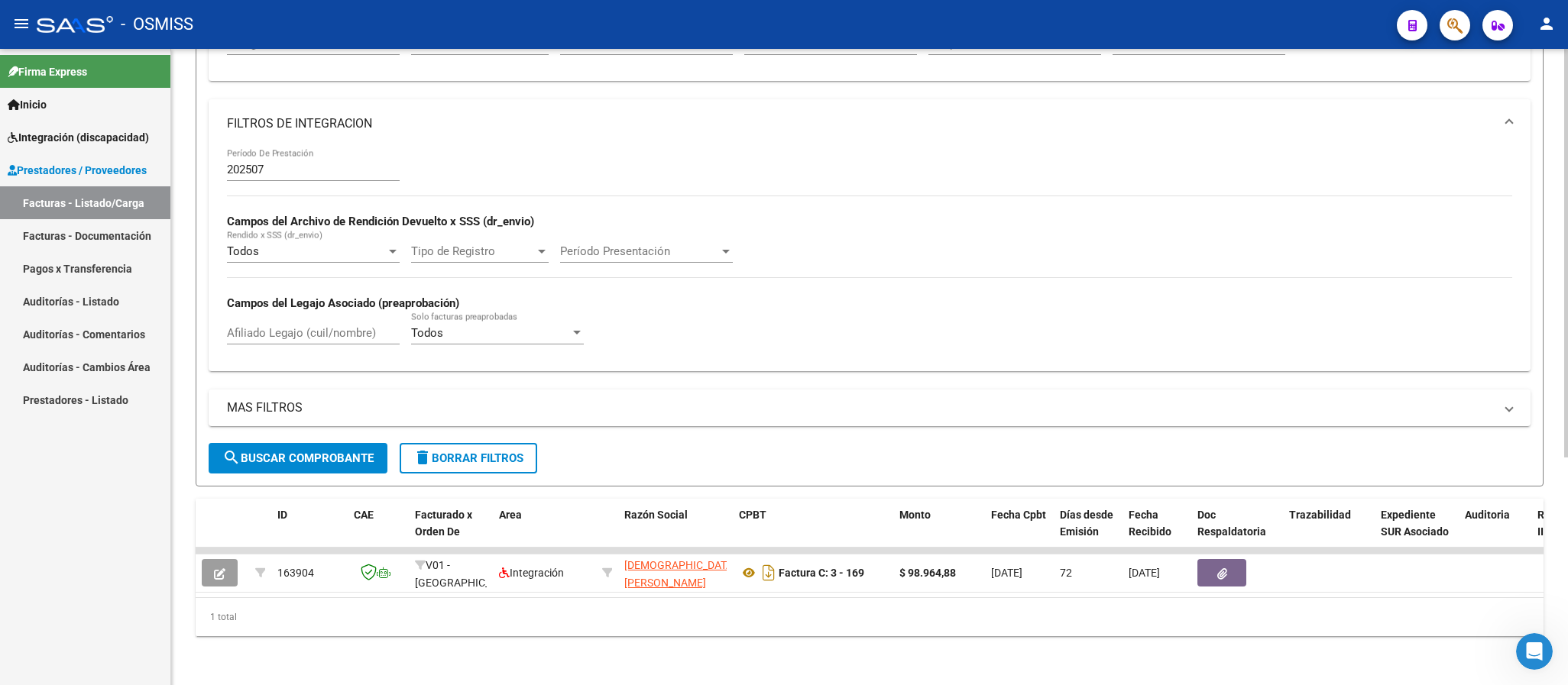
scroll to position [12, 0]
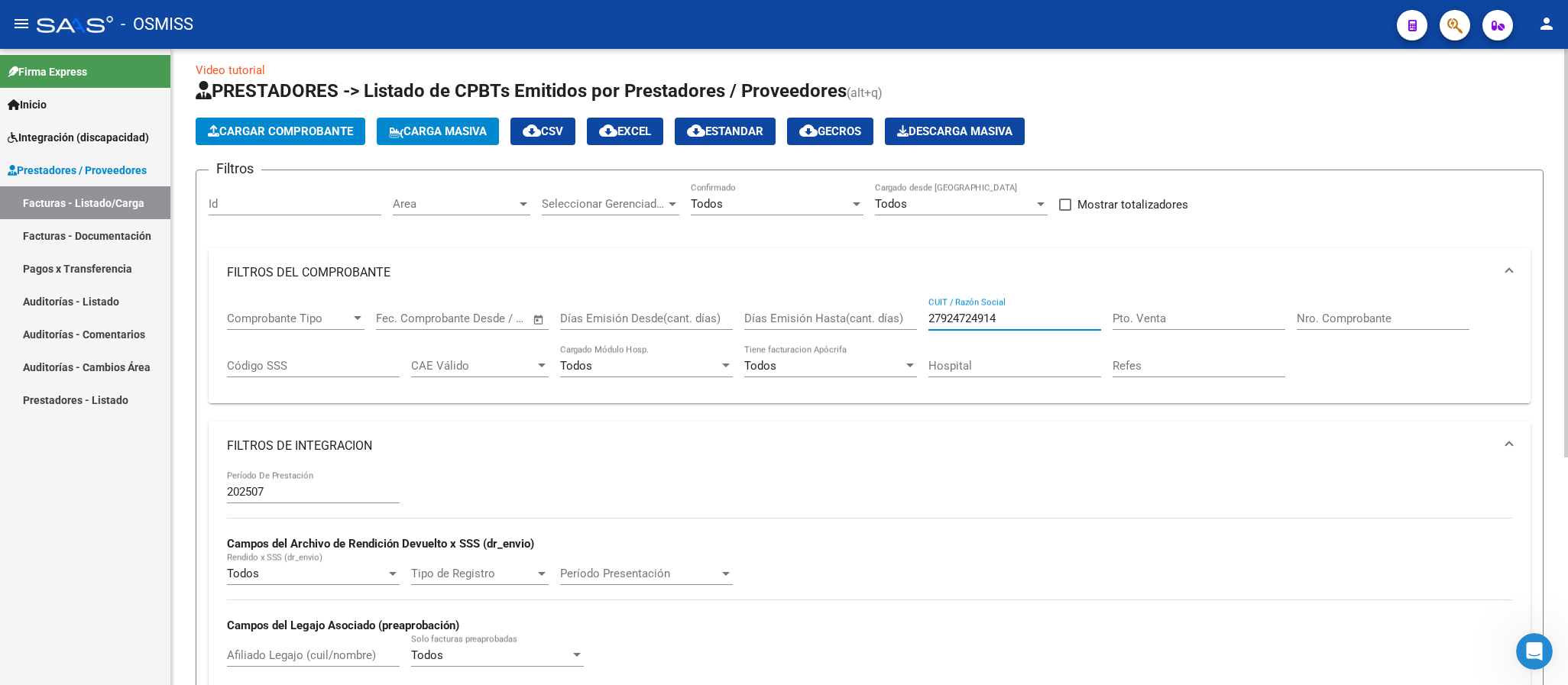
drag, startPoint x: 979, startPoint y: 317, endPoint x: 875, endPoint y: 312, distance: 104.1
click at [875, 312] on div "Comprobante Tipo Comprobante Tipo Fecha inicio – Fecha fin Fec. Comprobante Des…" at bounding box center [869, 344] width 1285 height 94
paste input "397236957"
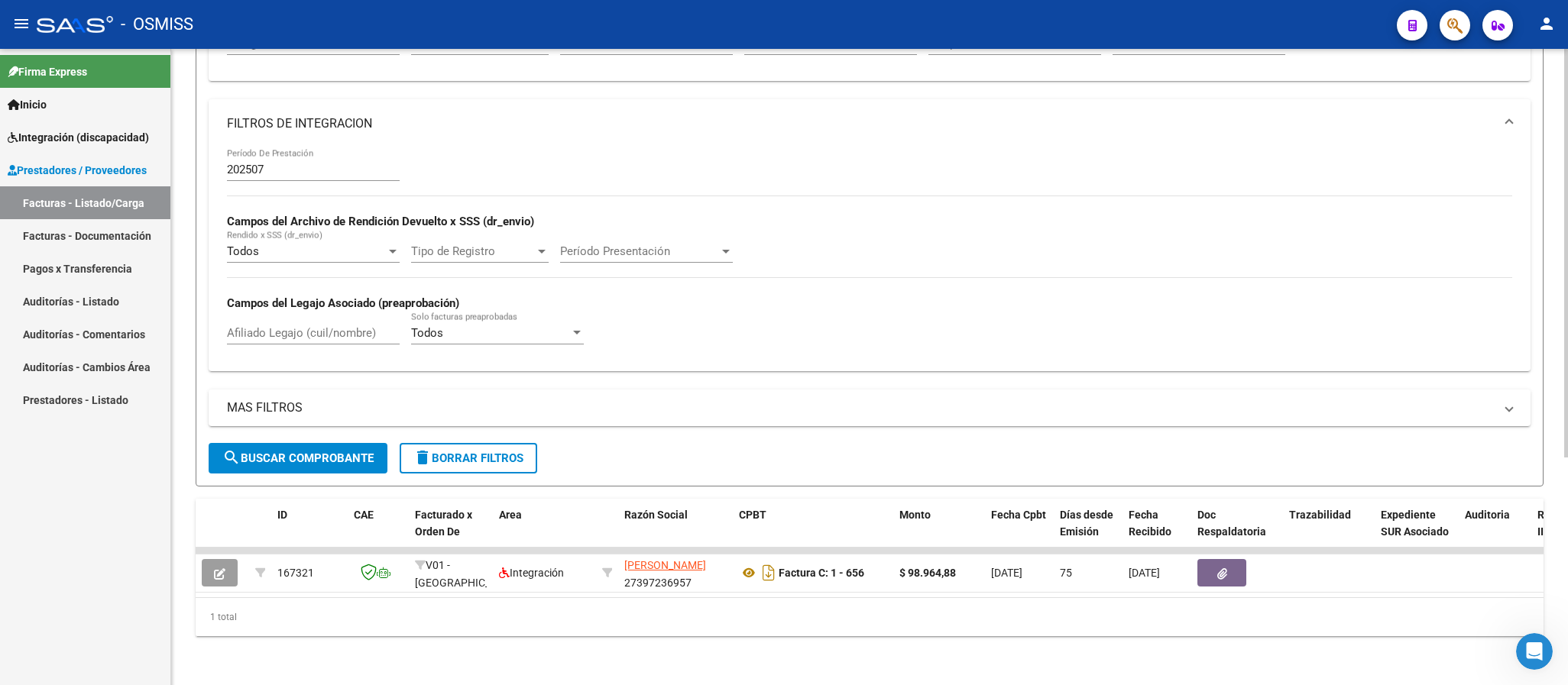
scroll to position [0, 0]
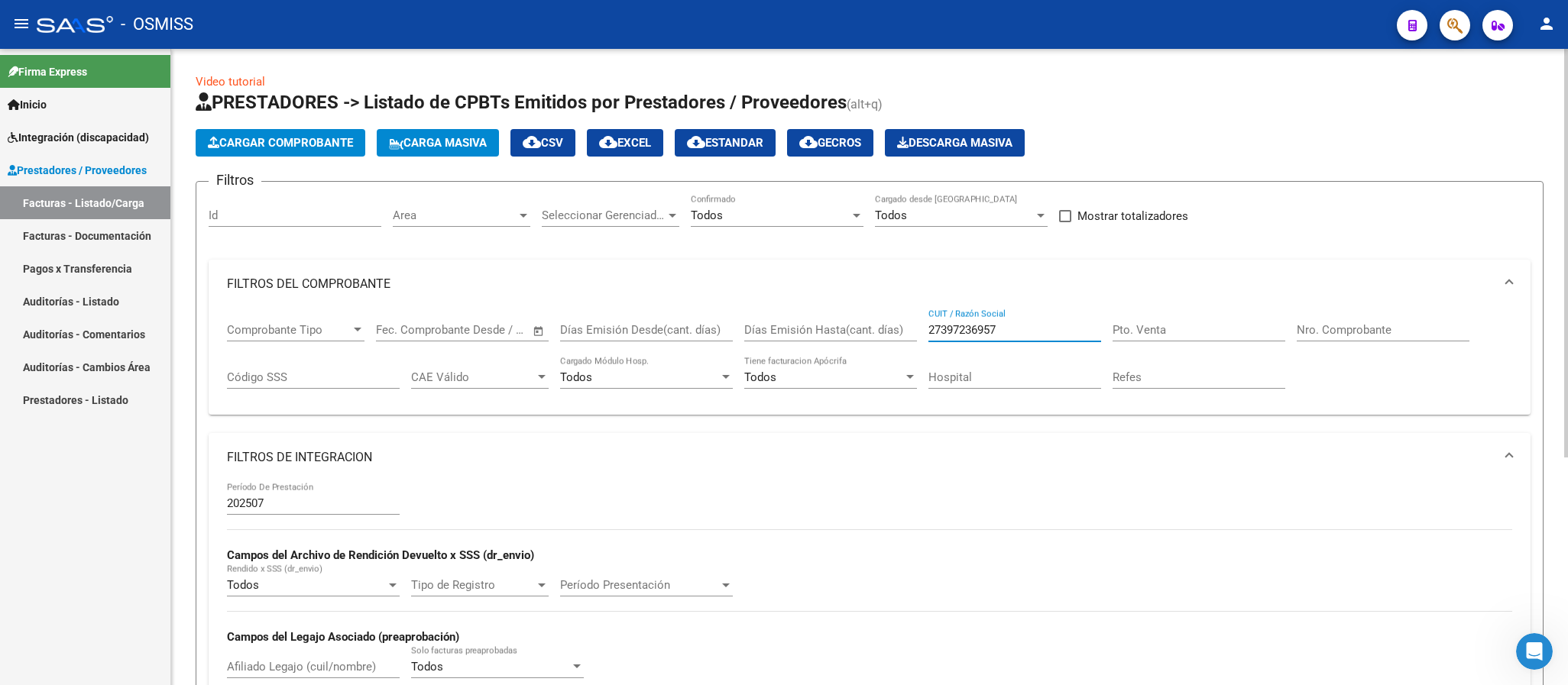
drag, startPoint x: 1004, startPoint y: 327, endPoint x: 904, endPoint y: 317, distance: 100.5
click at [904, 317] on div "Comprobante Tipo Comprobante Tipo Fecha inicio – Fecha fin Fec. Comprobante Des…" at bounding box center [869, 356] width 1285 height 94
paste input "0364939524"
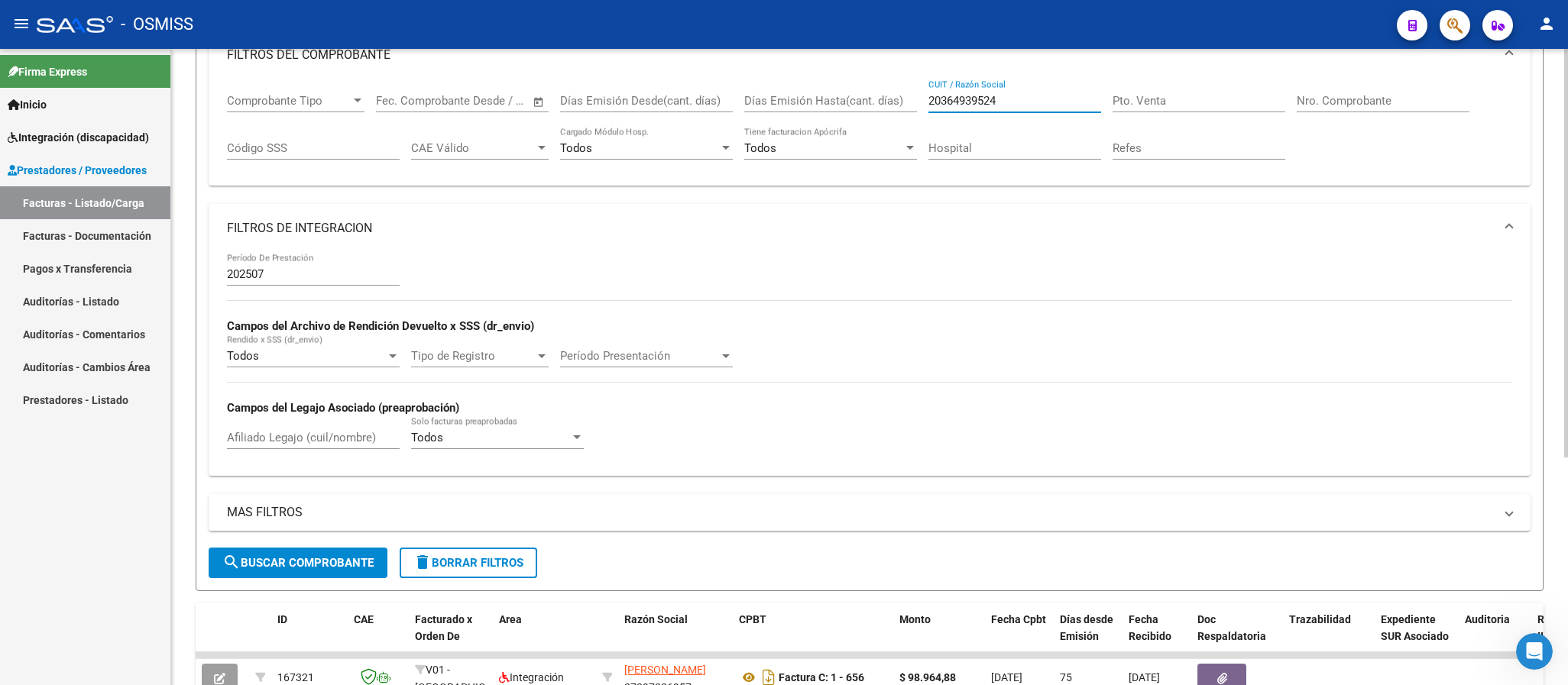
type input "20364939524"
click at [351, 548] on div "MAS FILTROS Todos Con Doc. Respaldatoria Todos Con Trazabilidad Todos Asociado …" at bounding box center [869, 521] width 1322 height 53
click at [351, 556] on button "search Buscar Comprobante" at bounding box center [297, 563] width 179 height 30
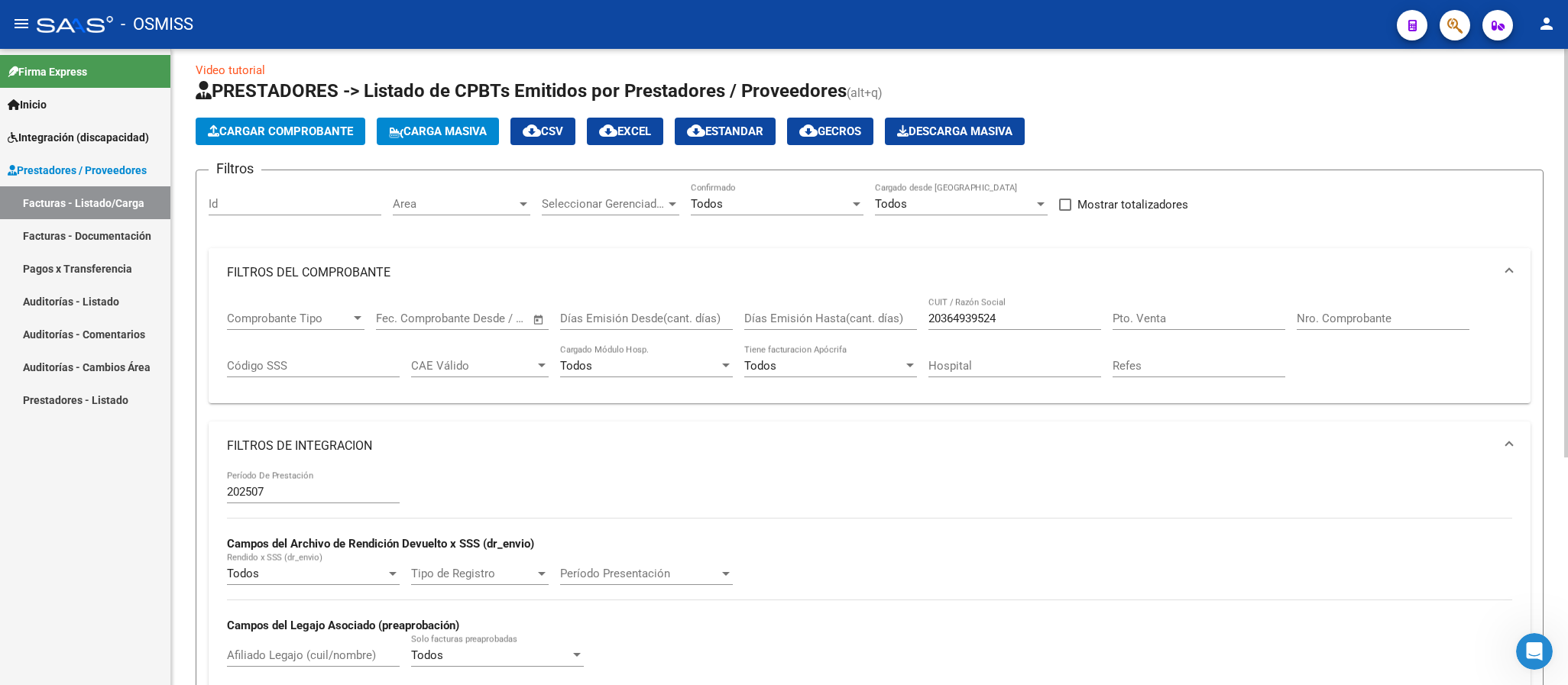
scroll to position [0, 0]
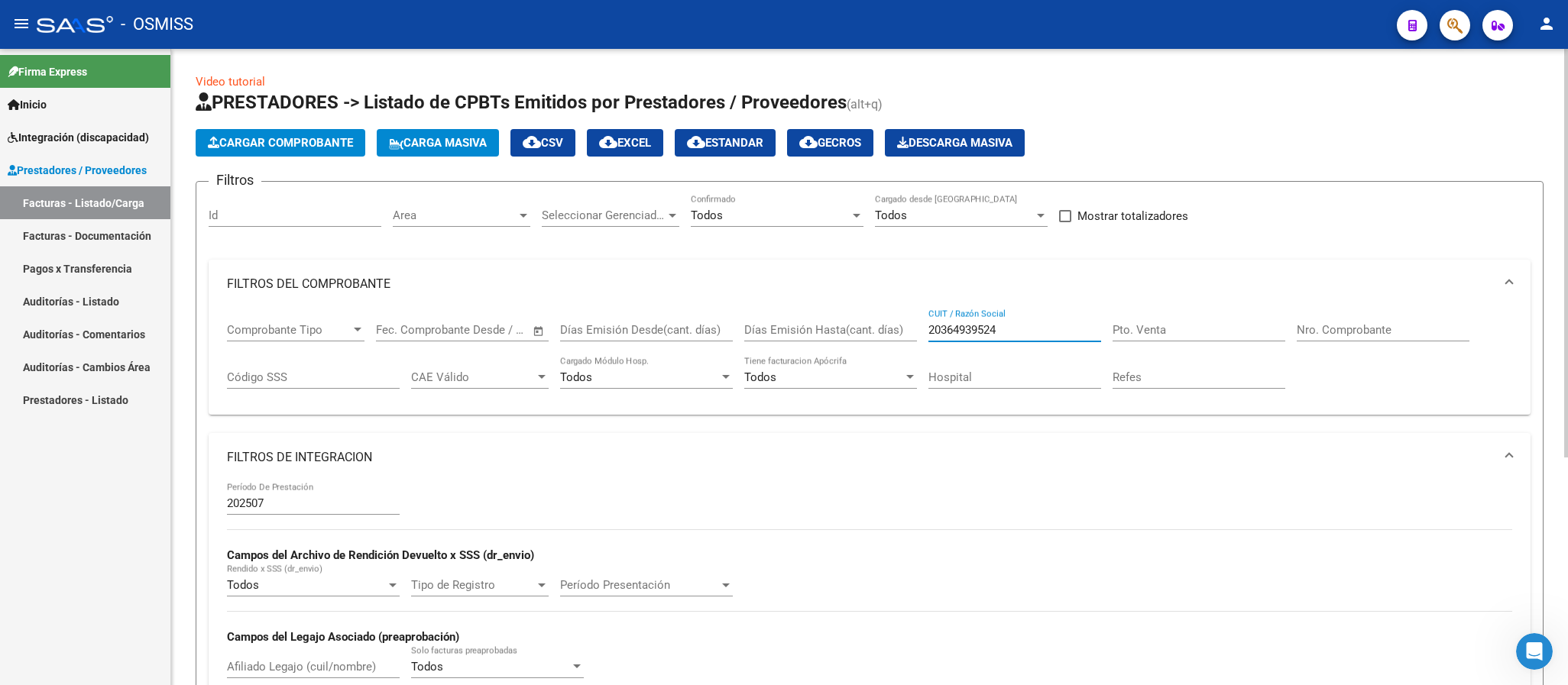
drag, startPoint x: 1016, startPoint y: 332, endPoint x: 882, endPoint y: 327, distance: 134.1
click at [885, 330] on div "Comprobante Tipo Comprobante Tipo Fecha inicio – Fecha fin Fec. Comprobante Des…" at bounding box center [869, 356] width 1285 height 94
paste input "27386027760"
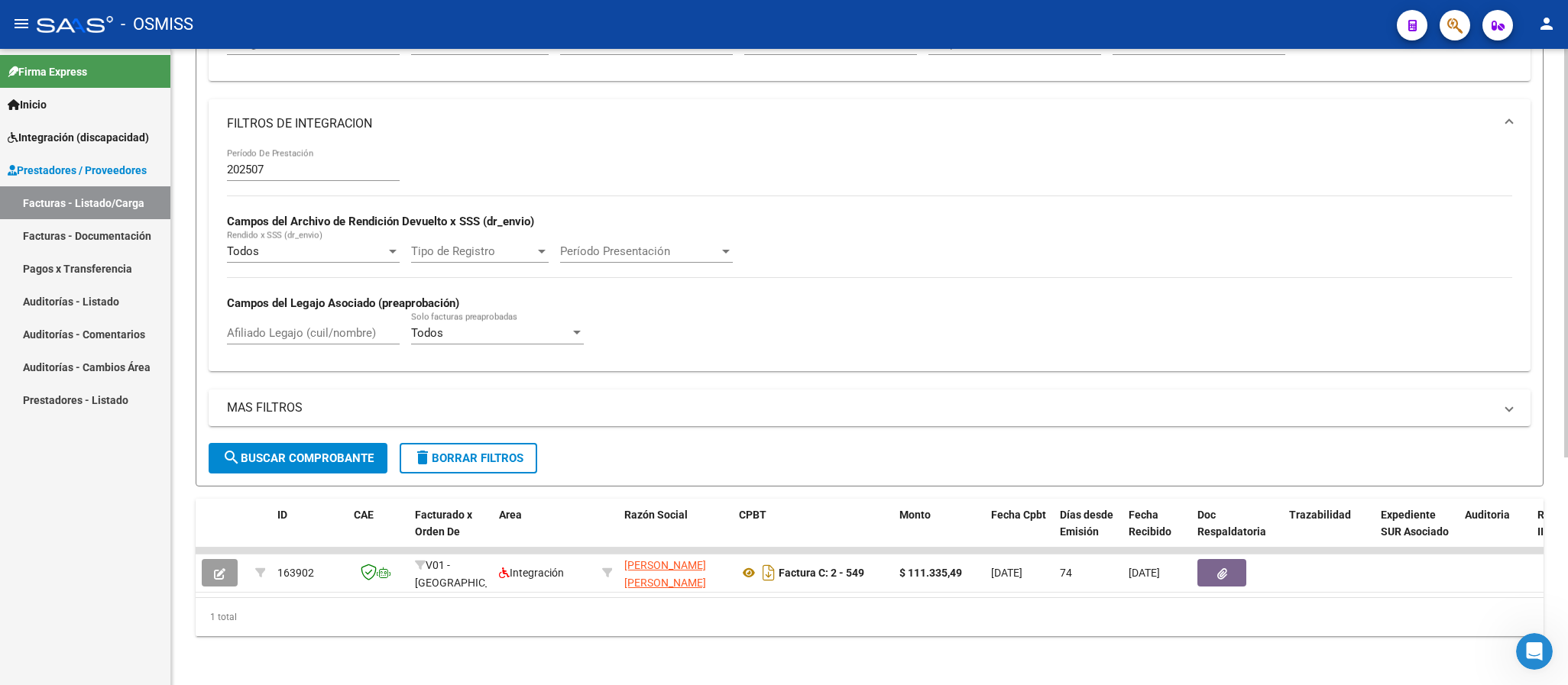
scroll to position [12, 0]
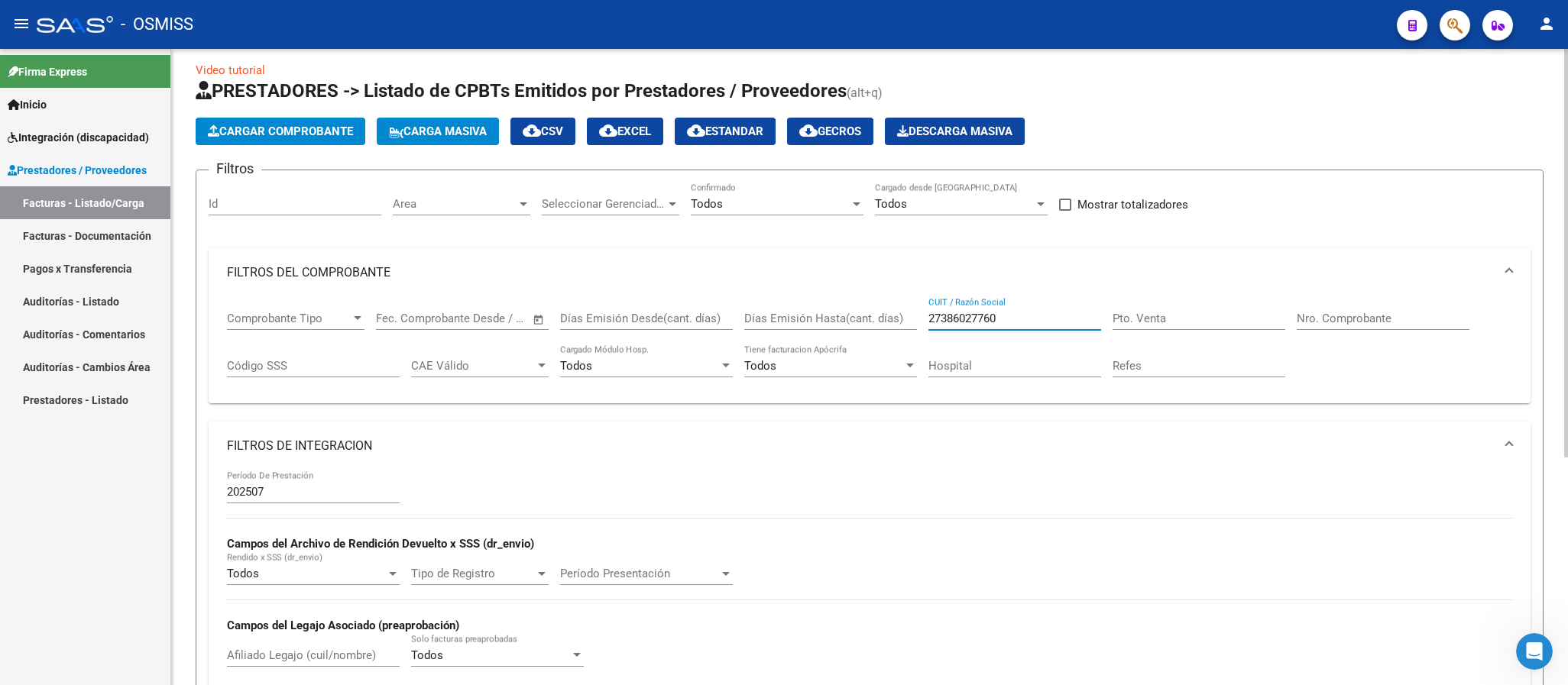
drag, startPoint x: 1032, startPoint y: 315, endPoint x: 868, endPoint y: 296, distance: 165.1
click at [868, 296] on mat-expansion-panel "FILTROS DEL COMPROBANTE Comprobante Tipo Comprobante Tipo Fecha inicio – Fecha …" at bounding box center [869, 326] width 1322 height 156
paste input "78391062"
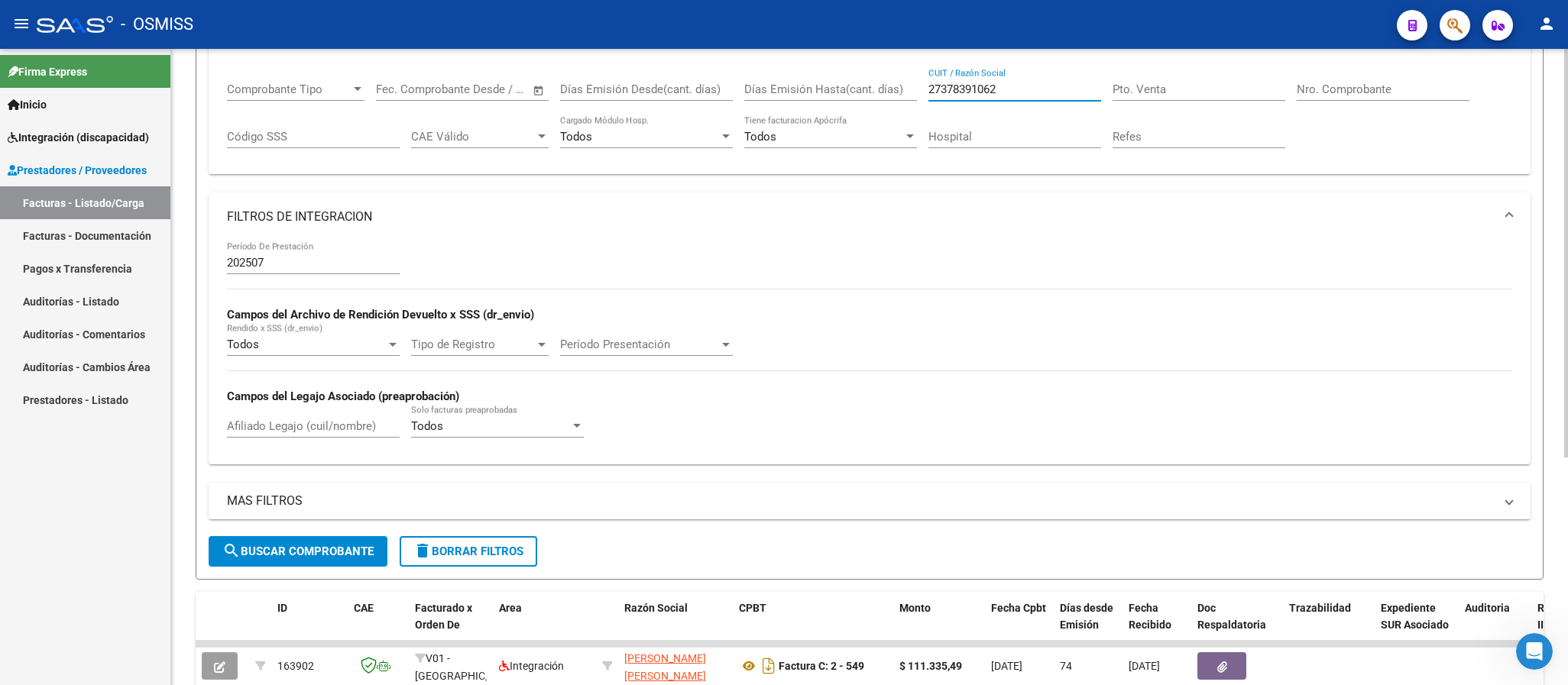
click at [313, 549] on span "search Buscar Comprobante" at bounding box center [297, 552] width 151 height 14
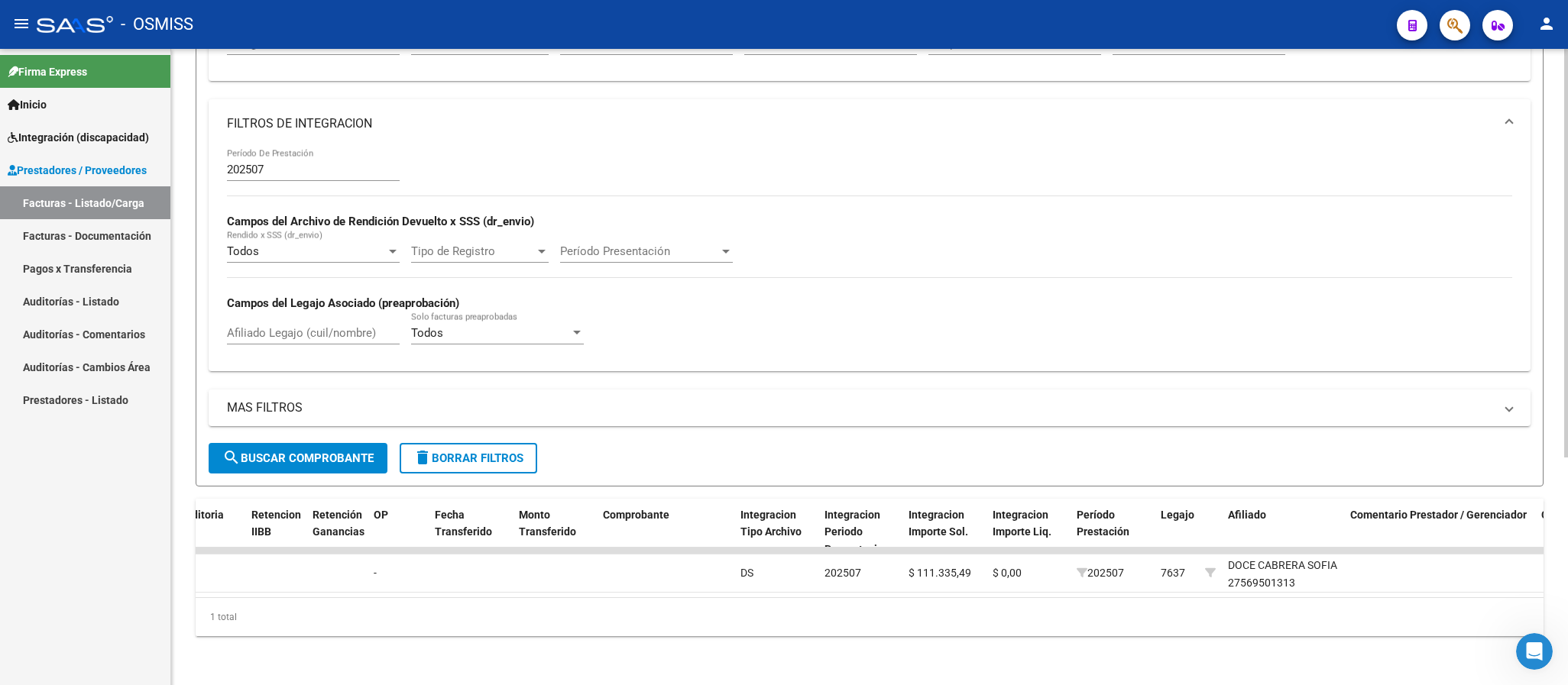
scroll to position [12, 0]
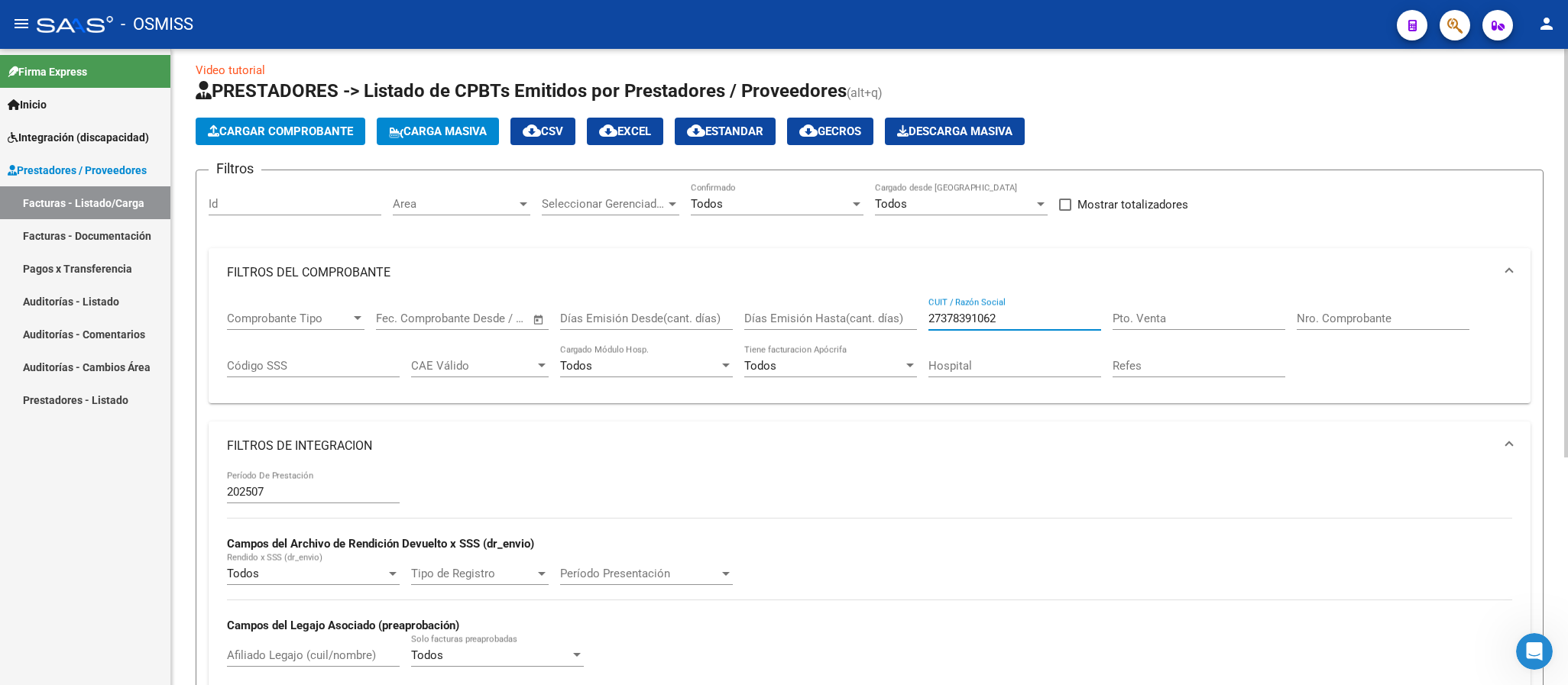
drag, startPoint x: 995, startPoint y: 315, endPoint x: 856, endPoint y: 313, distance: 139.0
click at [856, 313] on div "Comprobante Tipo Comprobante Tipo Fecha inicio – Fecha fin Fec. Comprobante Des…" at bounding box center [869, 344] width 1285 height 94
paste input "179368981"
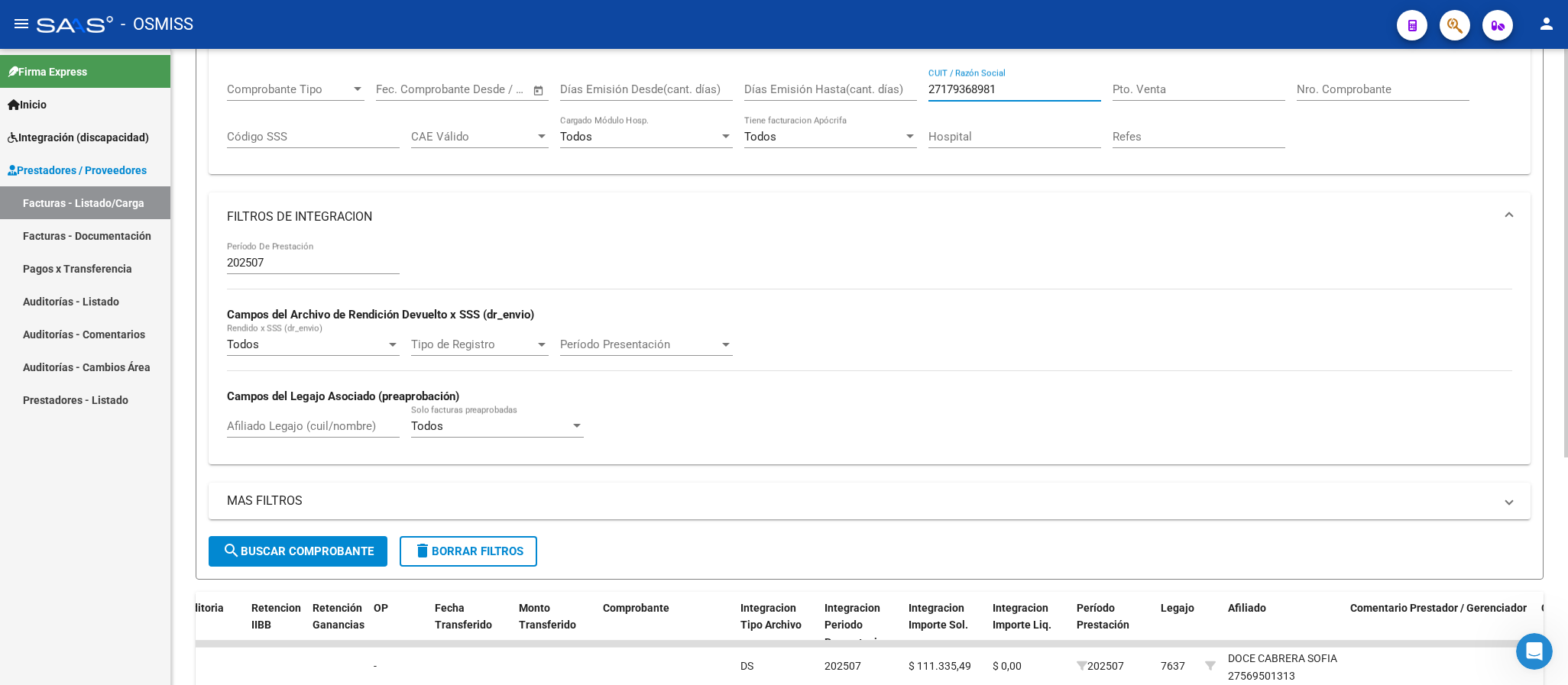
click at [353, 536] on div "MAS FILTROS Todos Con Doc. Respaldatoria Todos Con Trazabilidad Todos Asociado …" at bounding box center [869, 509] width 1322 height 53
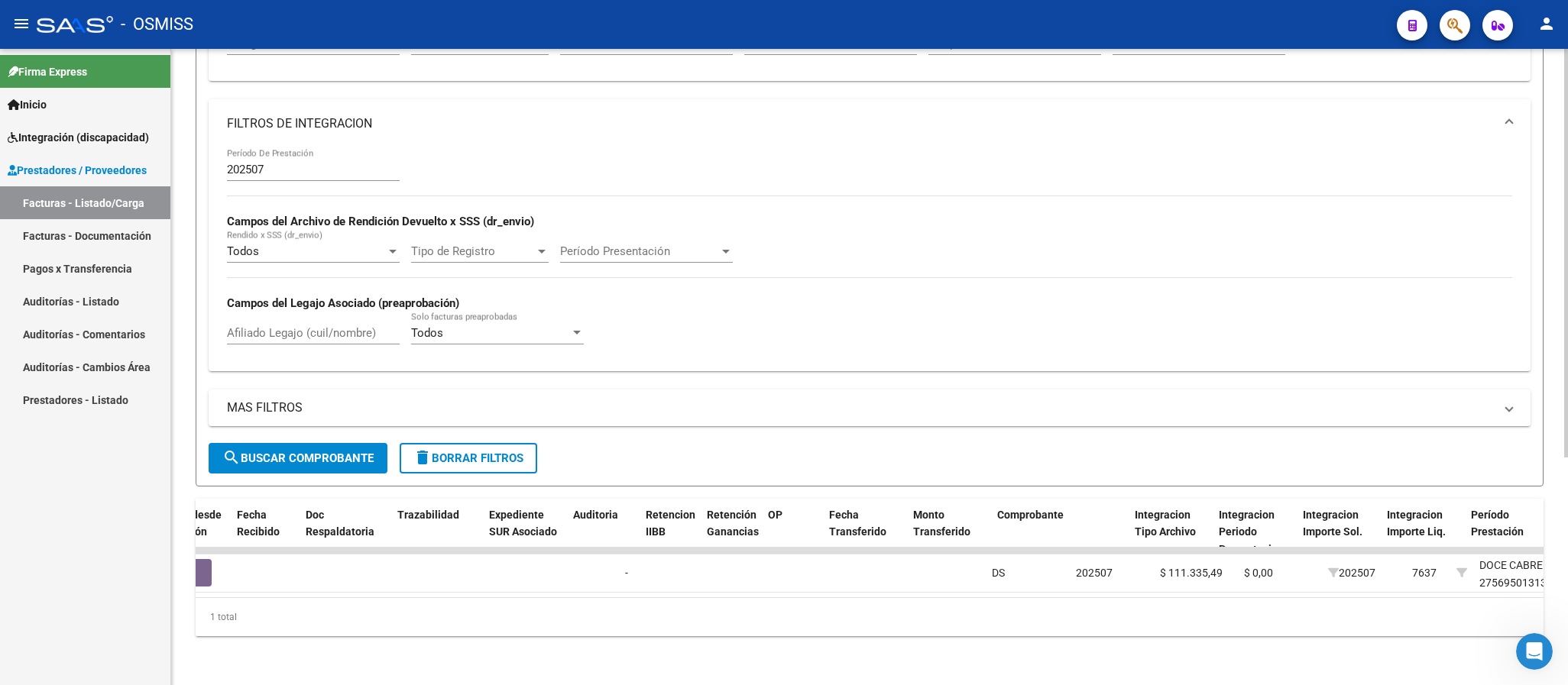
scroll to position [0, 0]
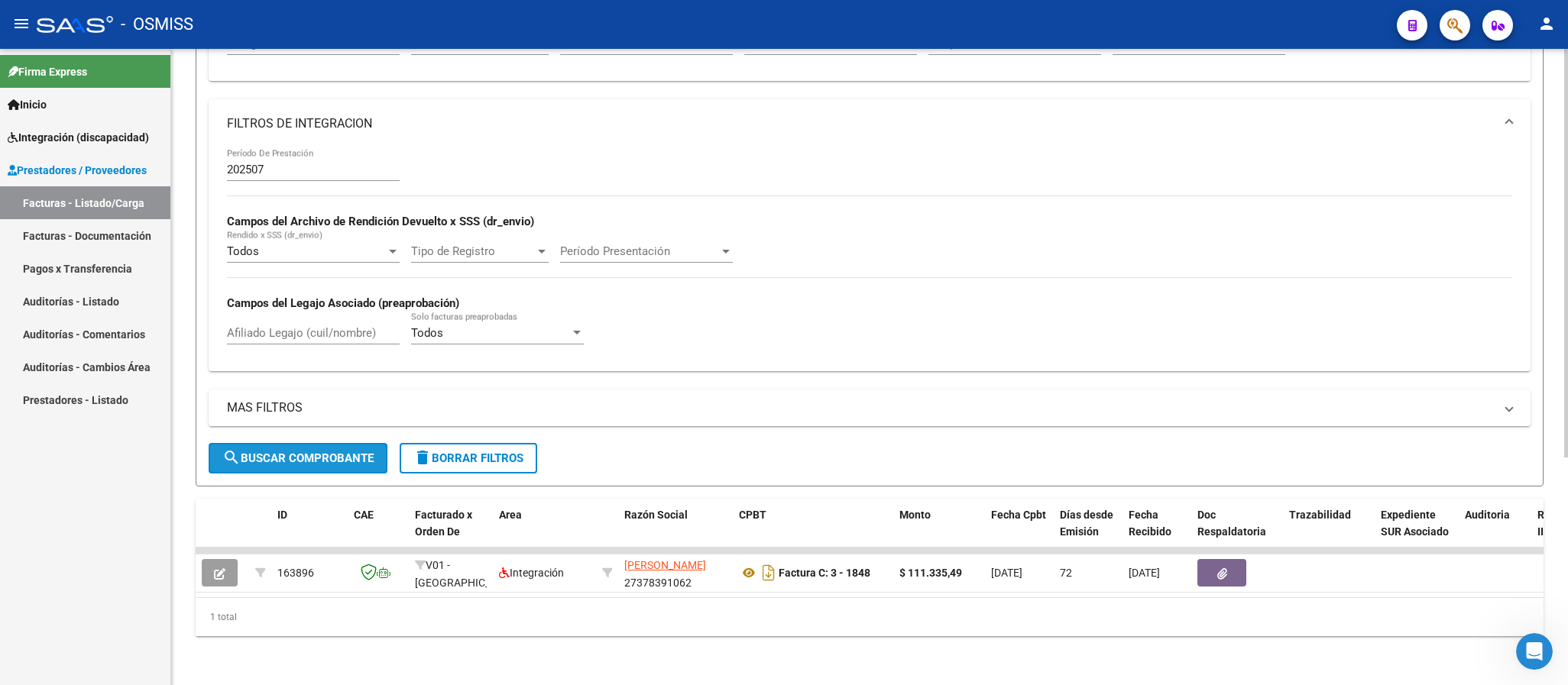
click at [340, 451] on span "search Buscar Comprobante" at bounding box center [297, 458] width 151 height 14
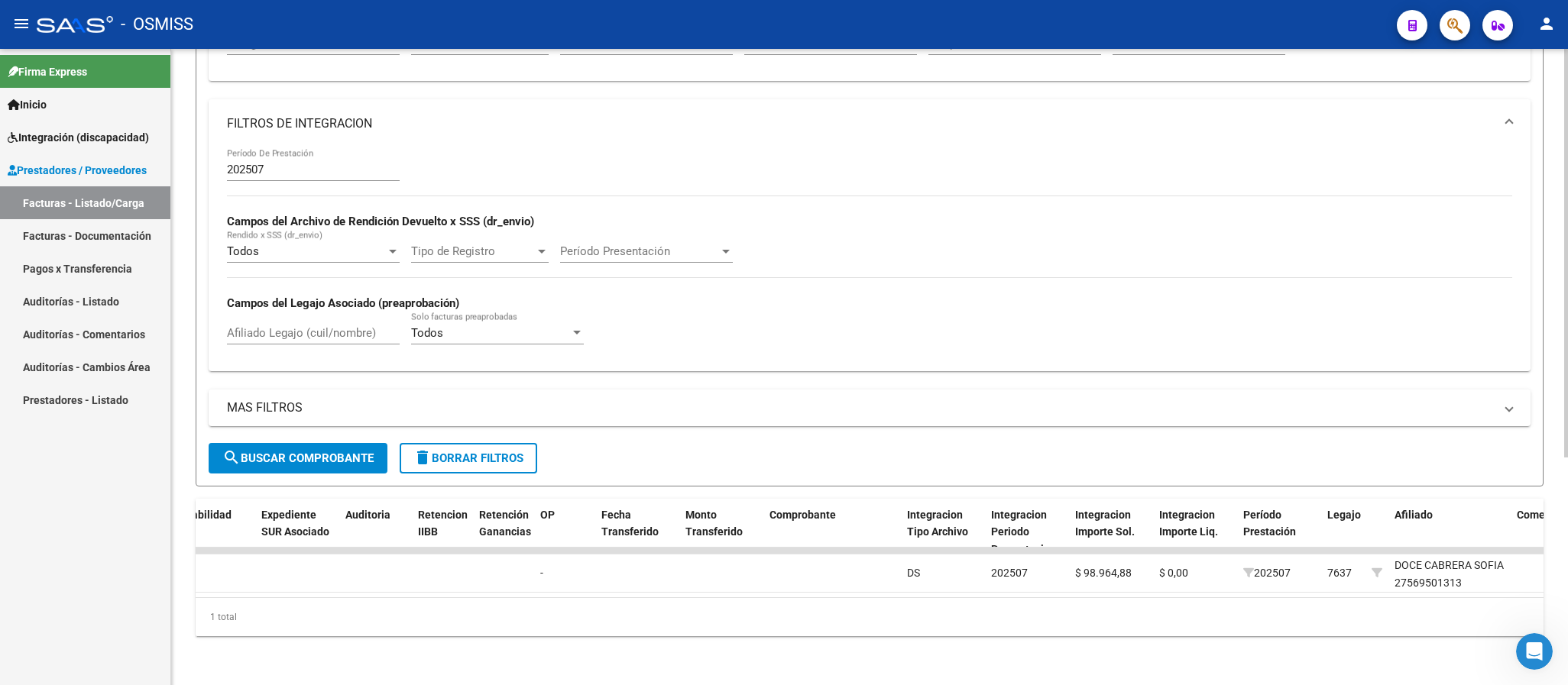
scroll to position [126, 0]
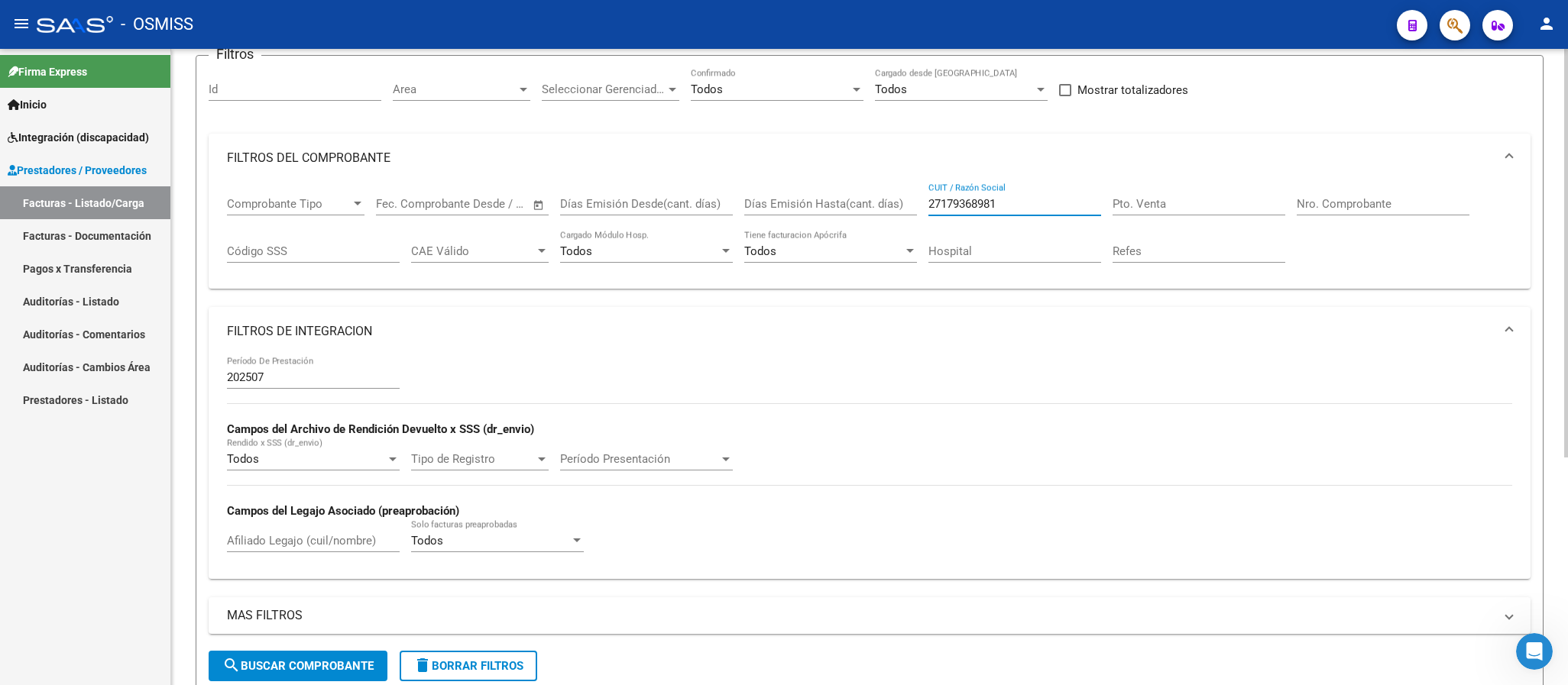
drag, startPoint x: 1009, startPoint y: 200, endPoint x: 864, endPoint y: 196, distance: 145.1
click at [864, 196] on div "Comprobante Tipo Comprobante Tipo Fecha inicio – Fecha fin Fec. Comprobante Des…" at bounding box center [869, 230] width 1285 height 94
paste input "261965017"
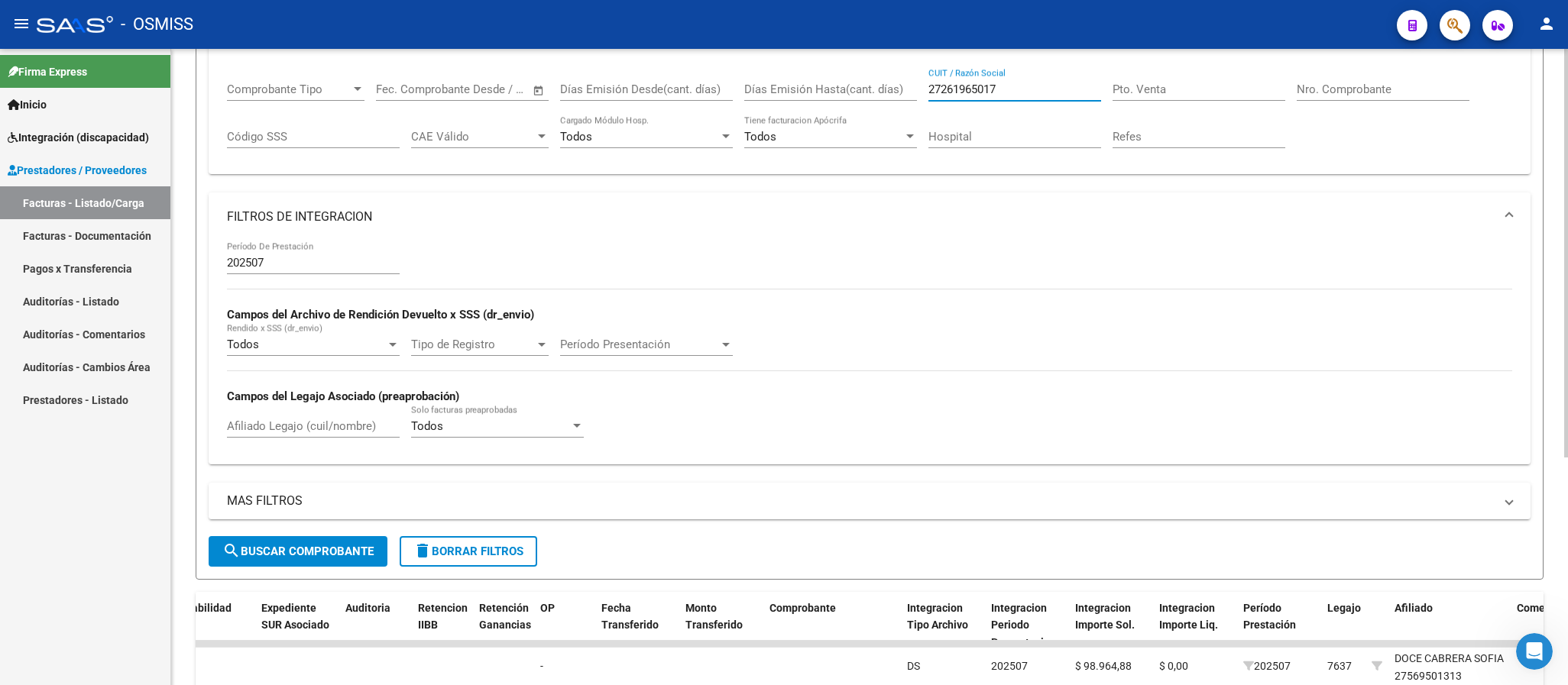
click at [356, 553] on span "search Buscar Comprobante" at bounding box center [297, 552] width 151 height 14
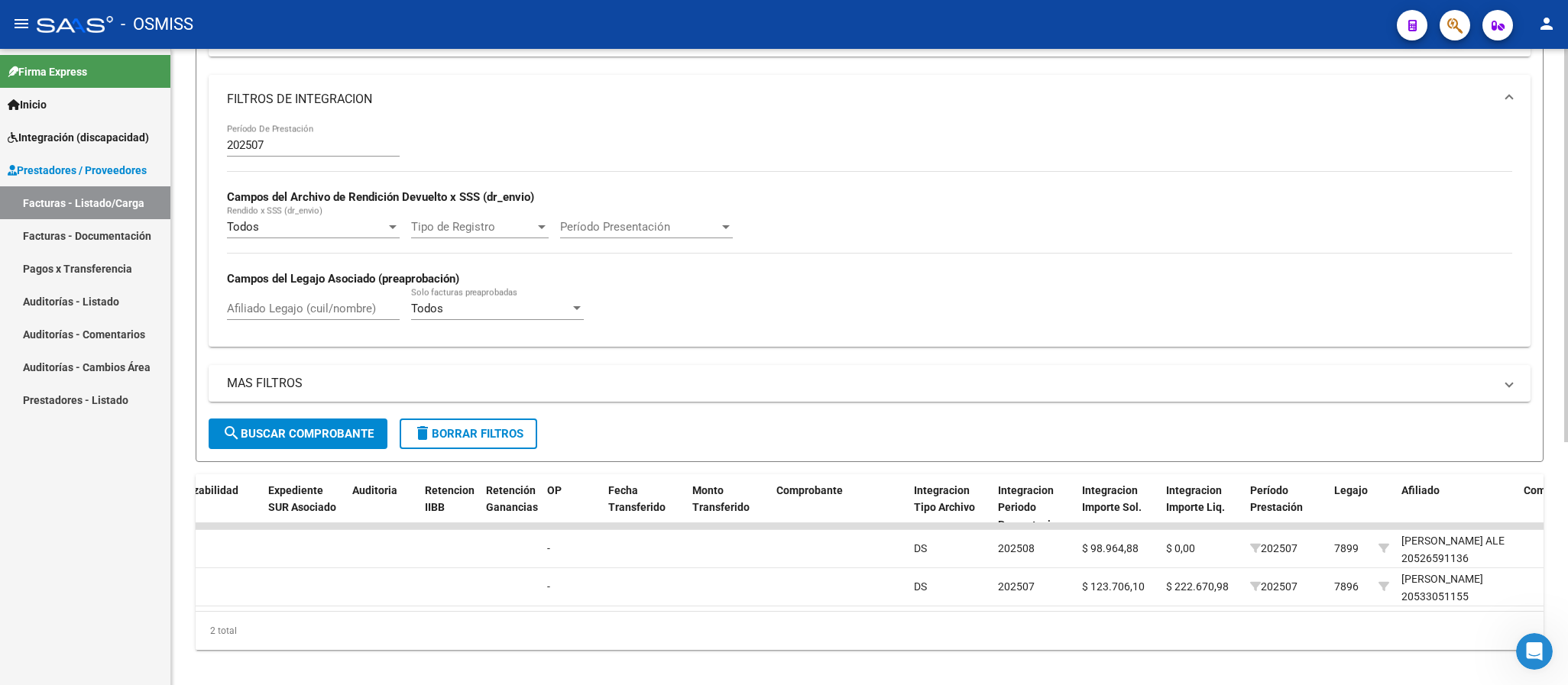
scroll to position [15, 0]
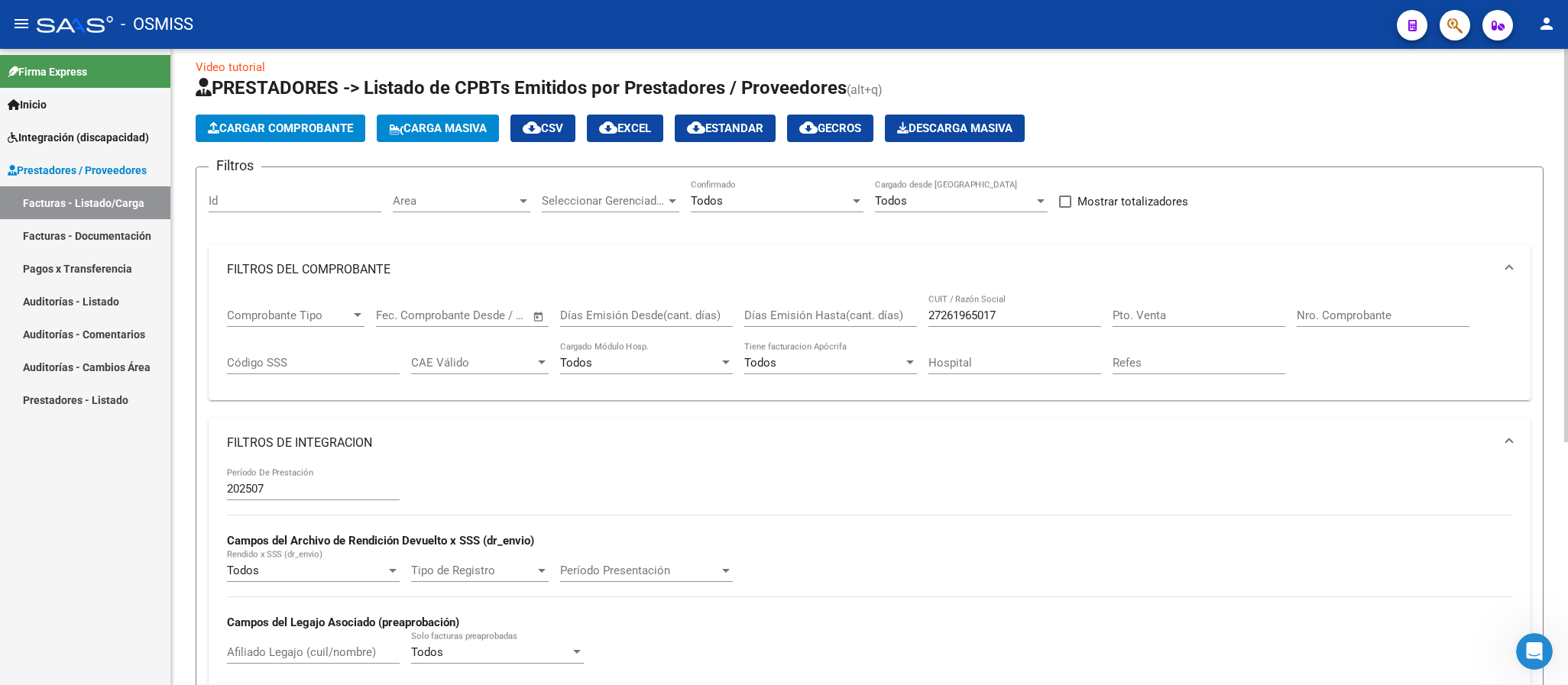
drag, startPoint x: 986, startPoint y: 305, endPoint x: 958, endPoint y: 307, distance: 28.1
click at [958, 307] on div "27261965017 CUIT / Razón Social" at bounding box center [1014, 310] width 173 height 33
drag, startPoint x: 1019, startPoint y: 322, endPoint x: 904, endPoint y: 317, distance: 115.1
click at [904, 317] on div "Comprobante Tipo Comprobante Tipo Fecha inicio – Fecha fin Fec. Comprobante Des…" at bounding box center [869, 341] width 1285 height 94
paste input "372945791"
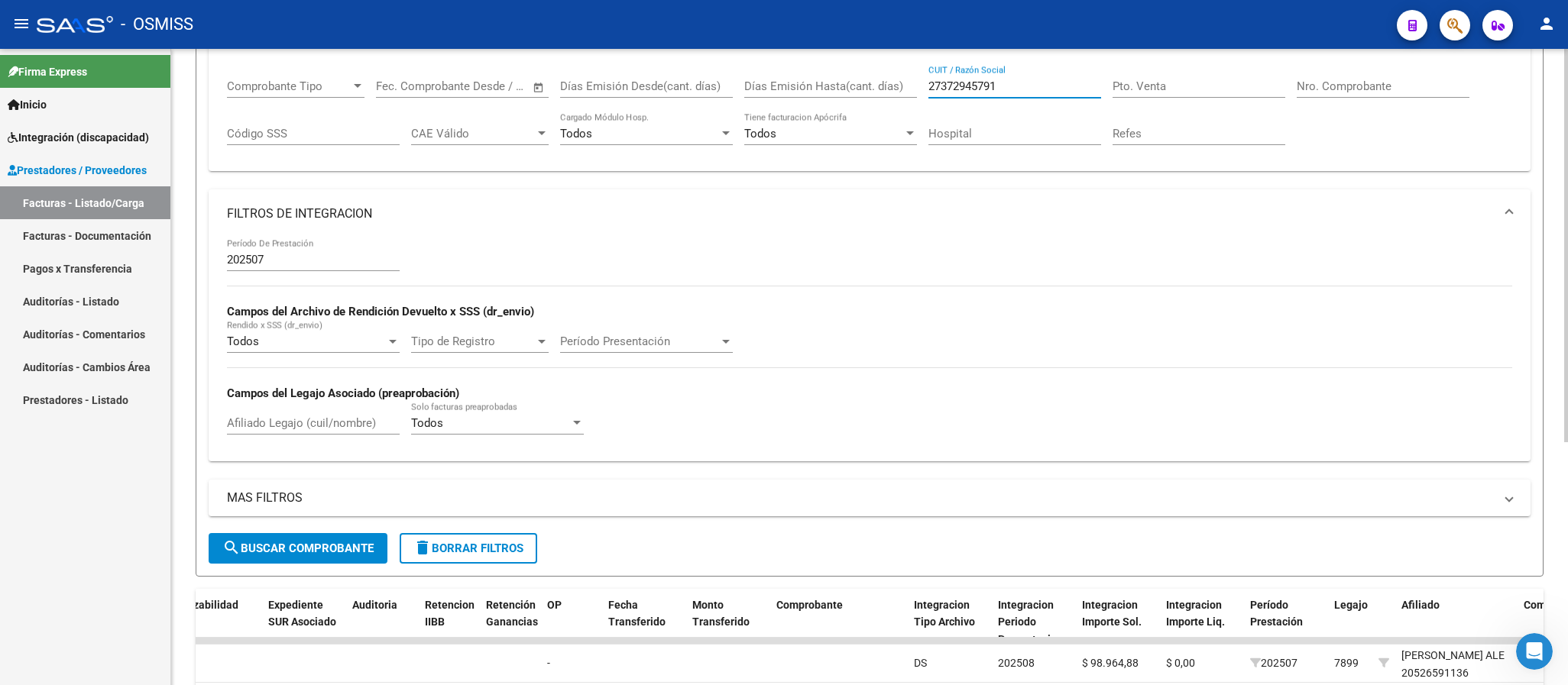
click at [358, 550] on span "search Buscar Comprobante" at bounding box center [297, 549] width 151 height 14
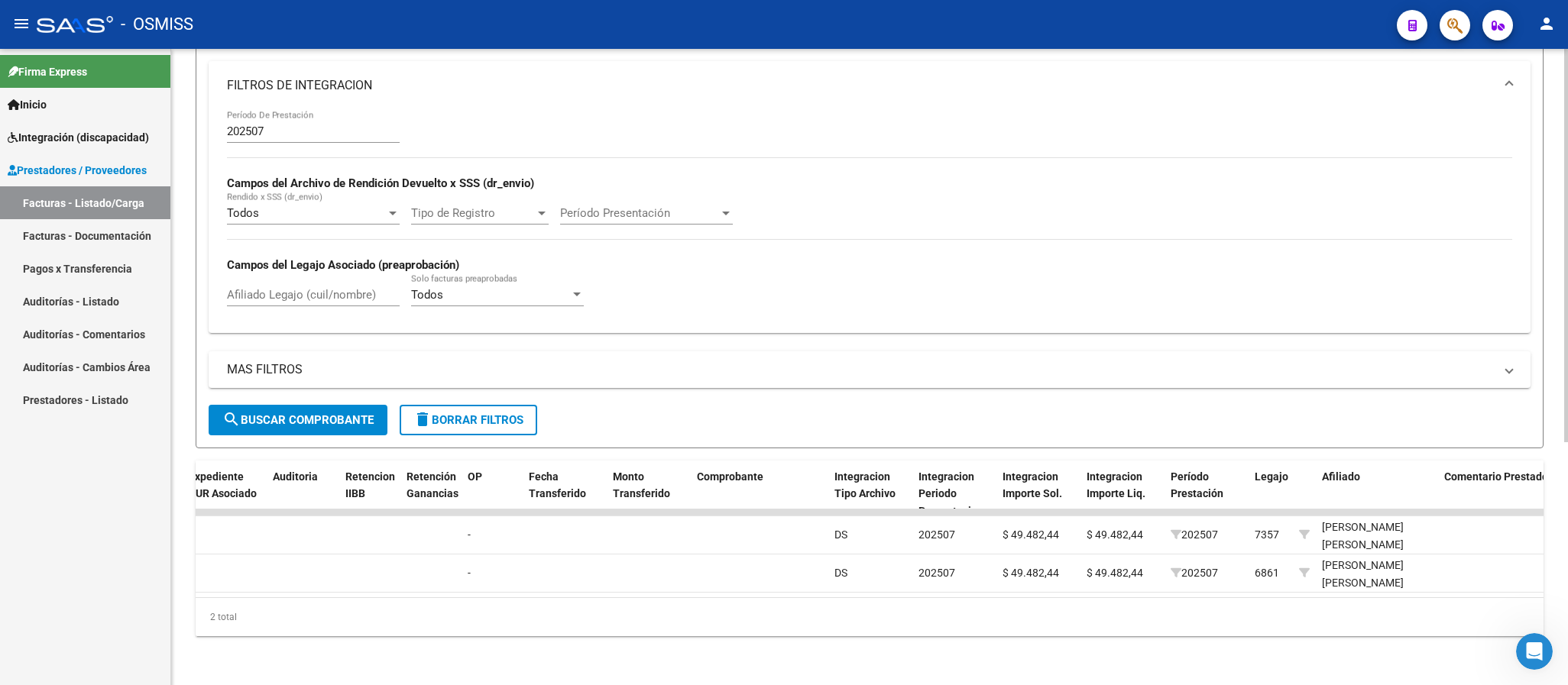
scroll to position [50, 0]
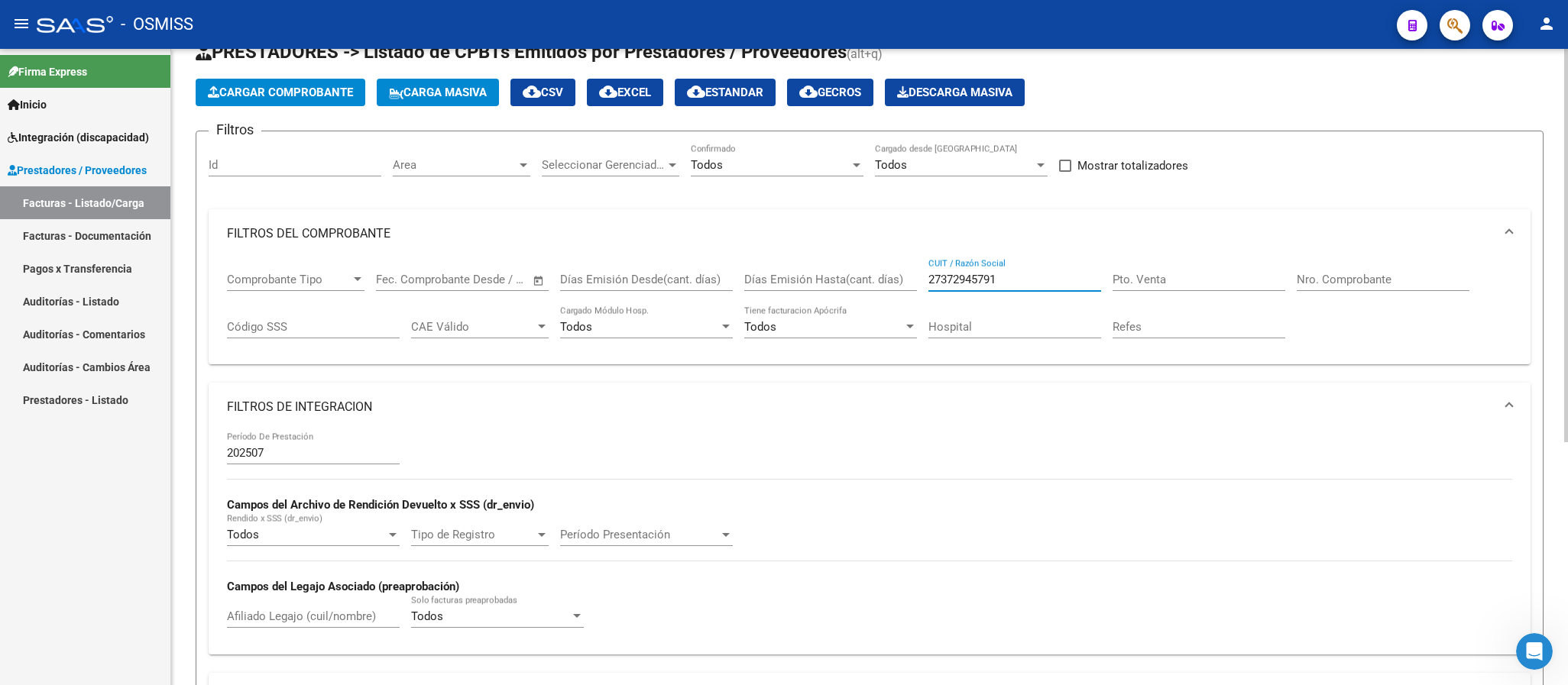
drag, startPoint x: 885, startPoint y: 275, endPoint x: 837, endPoint y: 268, distance: 48.5
click at [837, 268] on div "Comprobante Tipo Comprobante Tipo Fecha inicio – Fecha fin Fec. Comprobante Des…" at bounding box center [869, 306] width 1285 height 94
paste input "219475107"
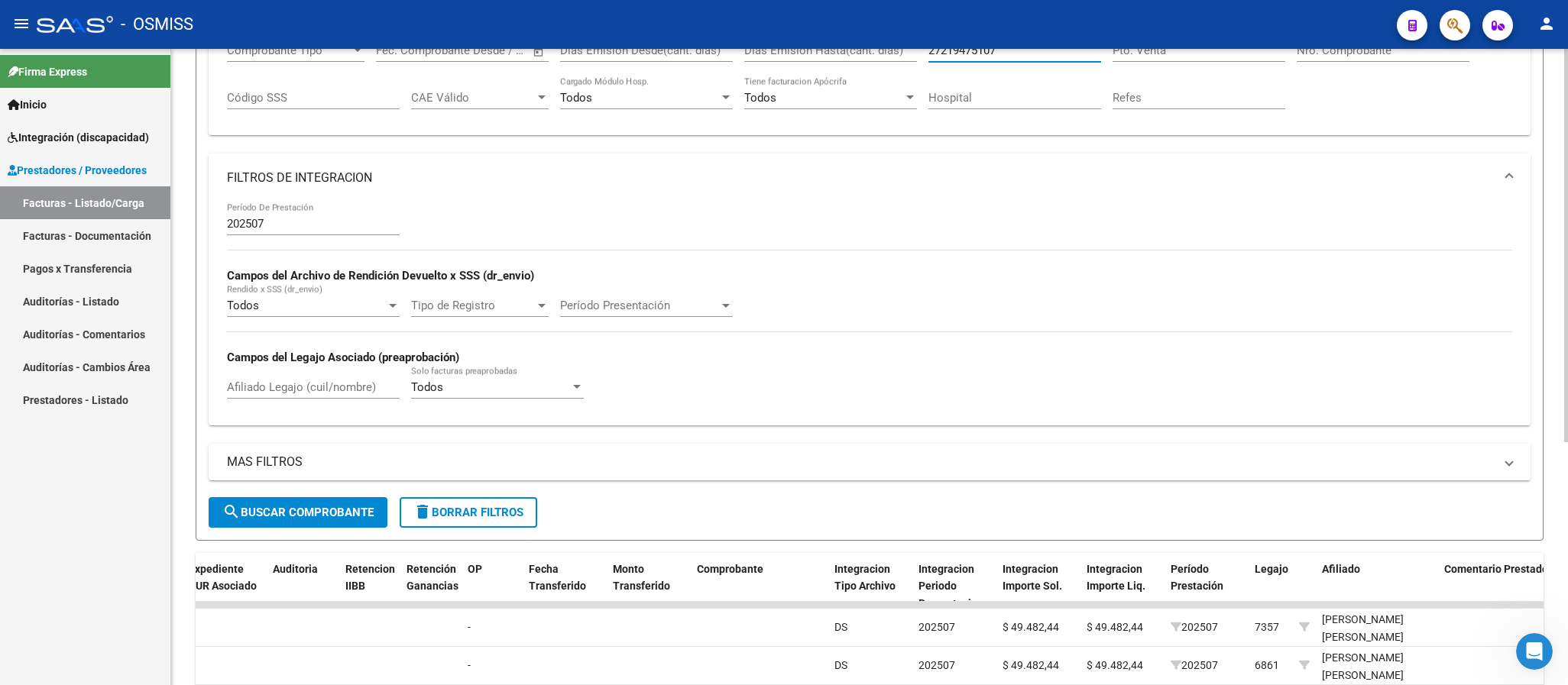
scroll to position [392, 0]
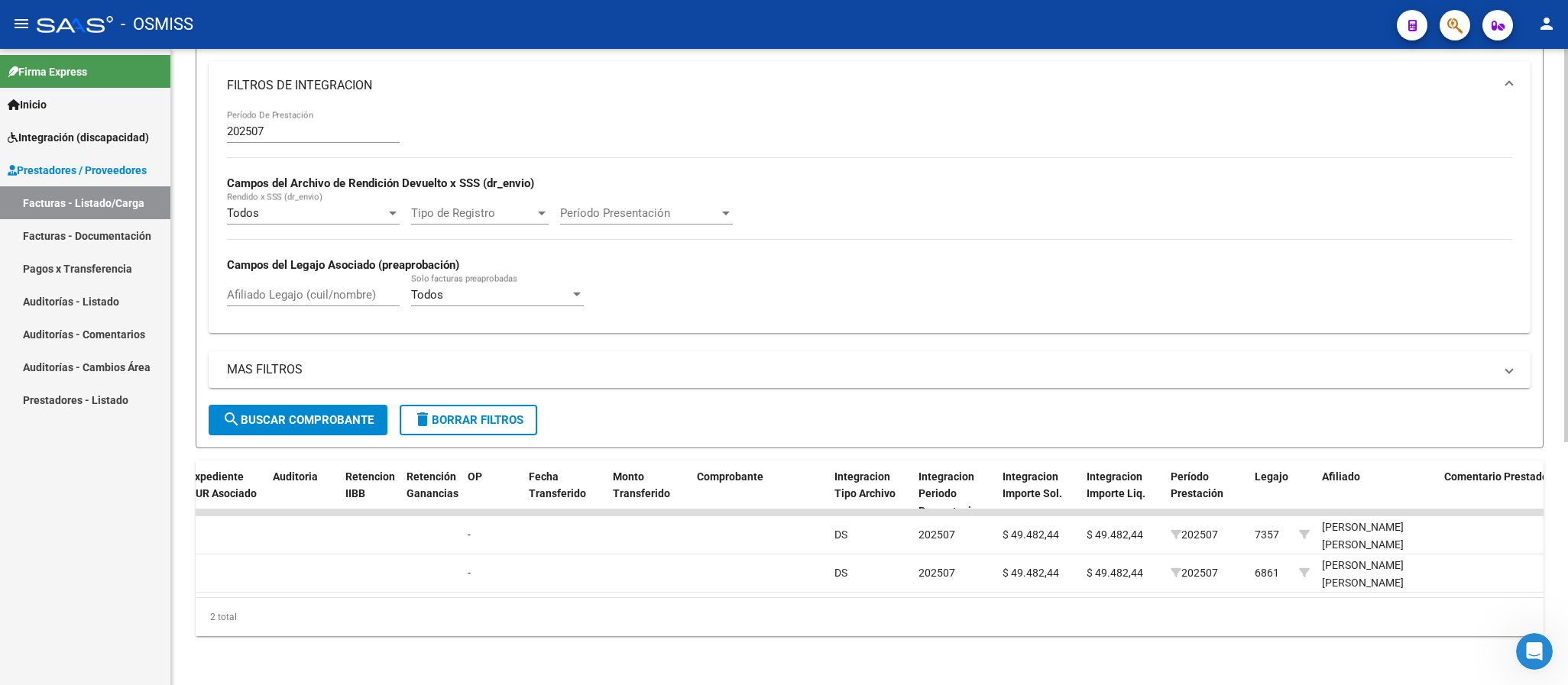
click at [368, 413] on span "search Buscar Comprobante" at bounding box center [297, 420] width 151 height 14
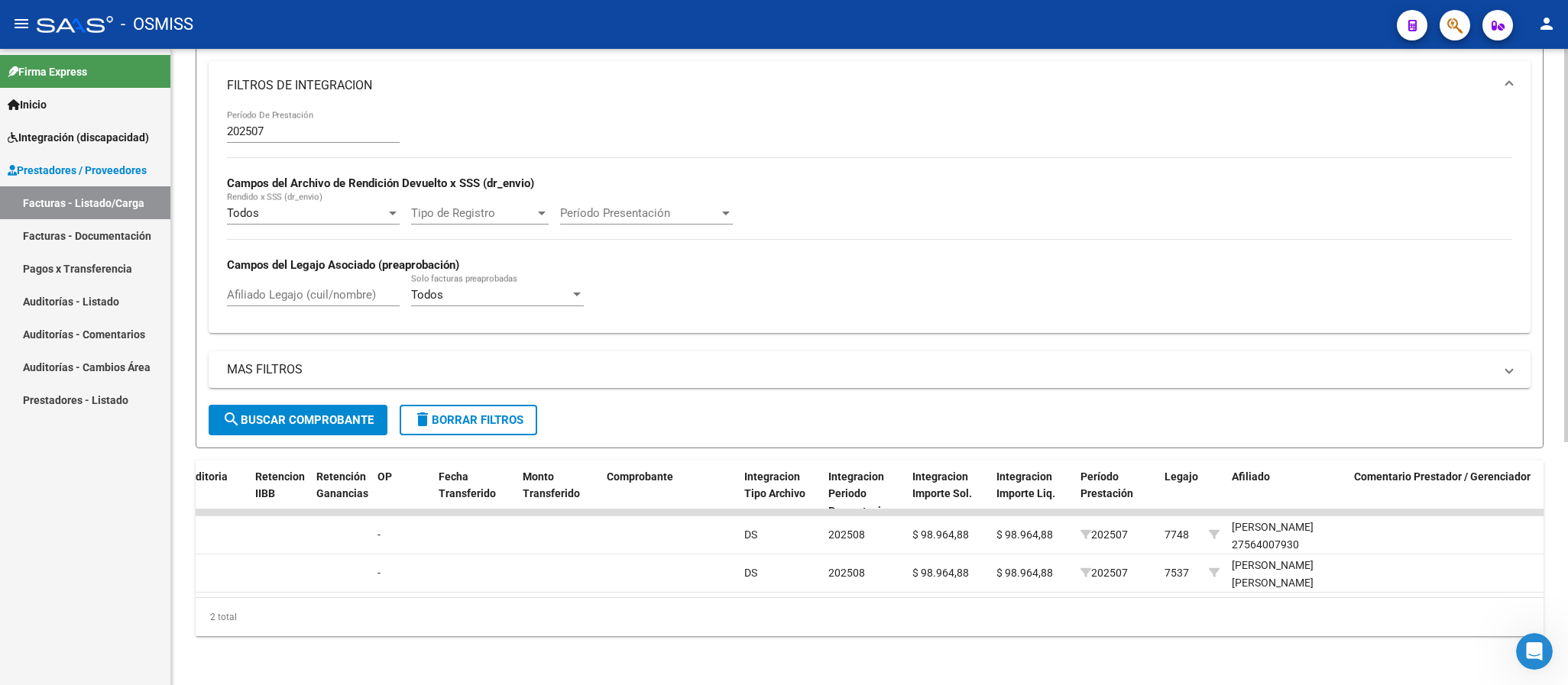
scroll to position [165, 0]
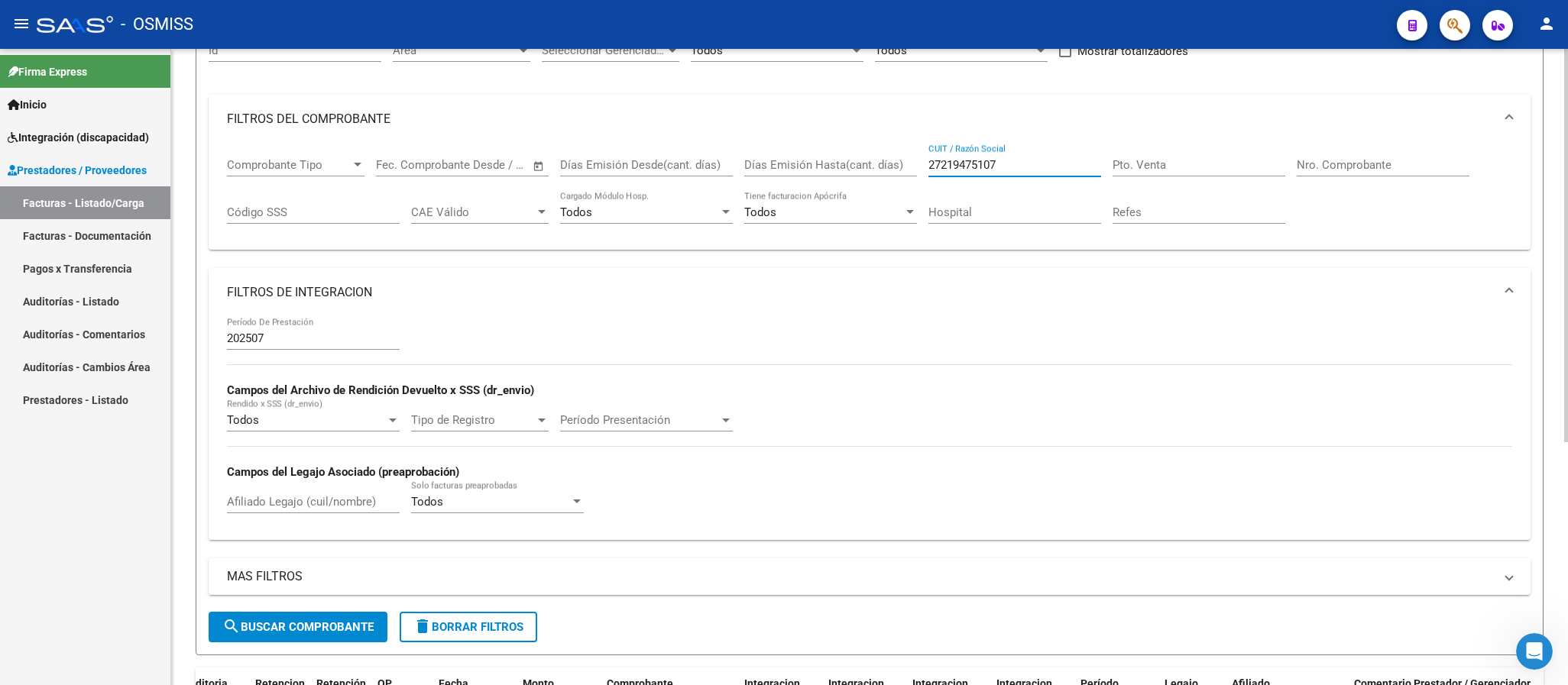
drag, startPoint x: 1016, startPoint y: 163, endPoint x: 887, endPoint y: 156, distance: 129.2
click at [887, 156] on div "Comprobante Tipo Comprobante Tipo Fecha inicio – Fecha fin Fec. Comprobante Des…" at bounding box center [869, 191] width 1285 height 94
paste input "69973272"
click at [358, 619] on button "search Buscar Comprobante" at bounding box center [297, 627] width 179 height 30
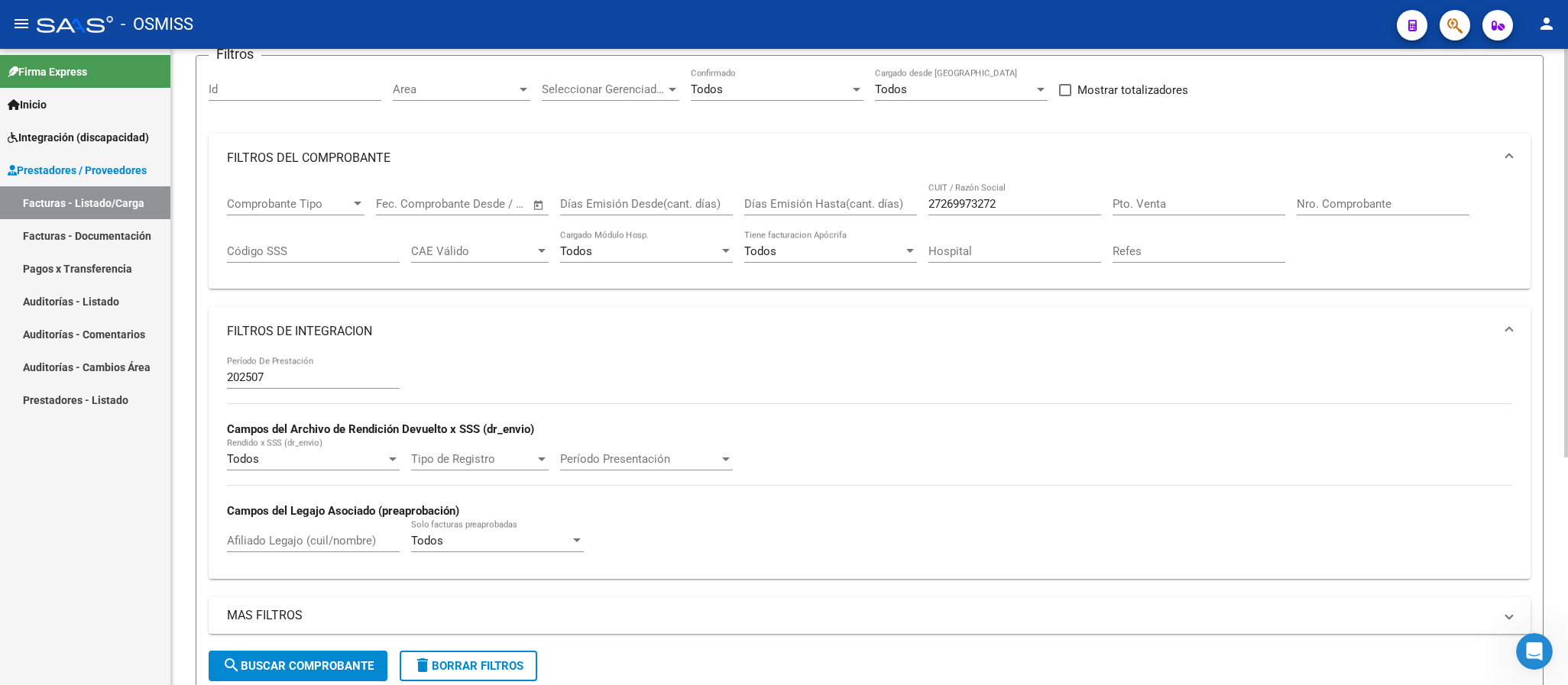
scroll to position [12, 0]
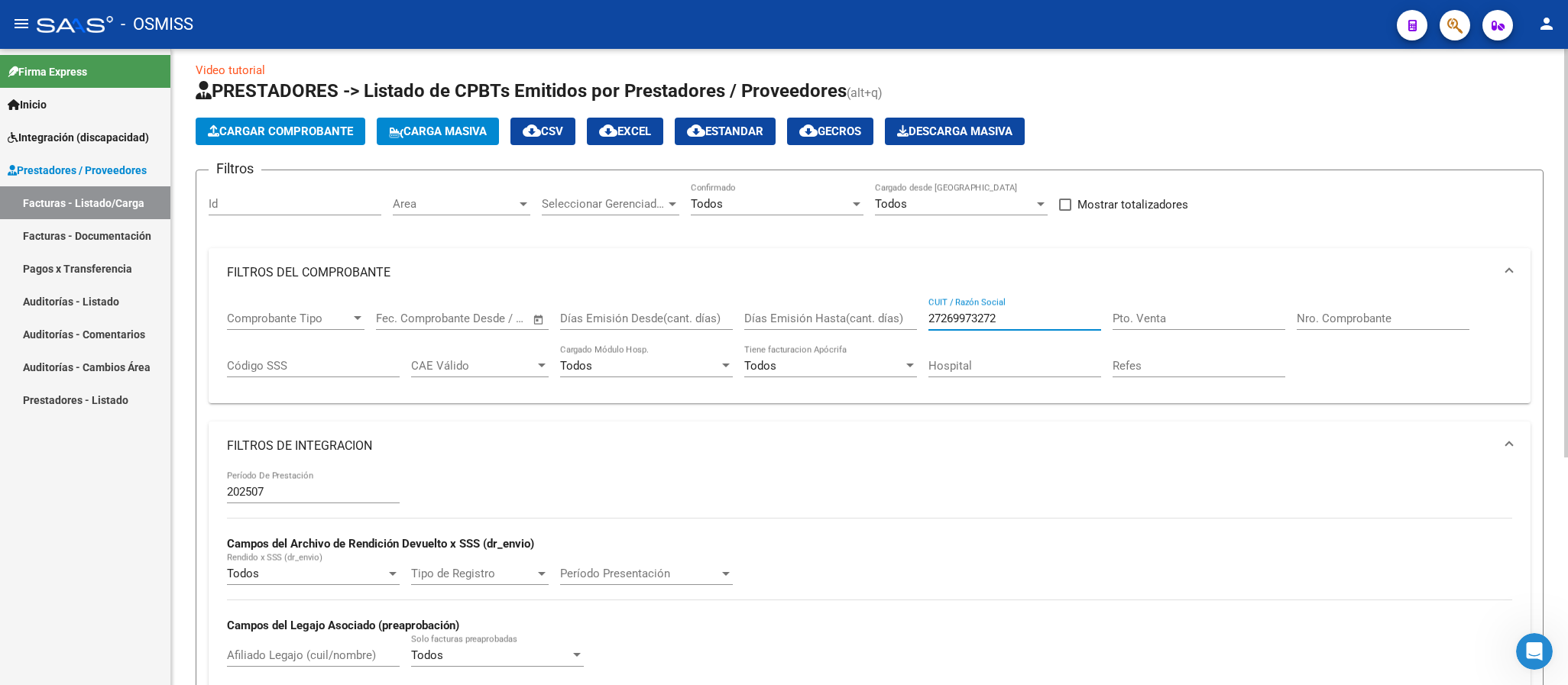
drag, startPoint x: 1007, startPoint y: 322, endPoint x: 860, endPoint y: 303, distance: 148.2
click at [860, 303] on div "Comprobante Tipo Comprobante Tipo Fecha inicio – Fecha fin Fec. Comprobante Des…" at bounding box center [869, 344] width 1285 height 94
paste input "307000569"
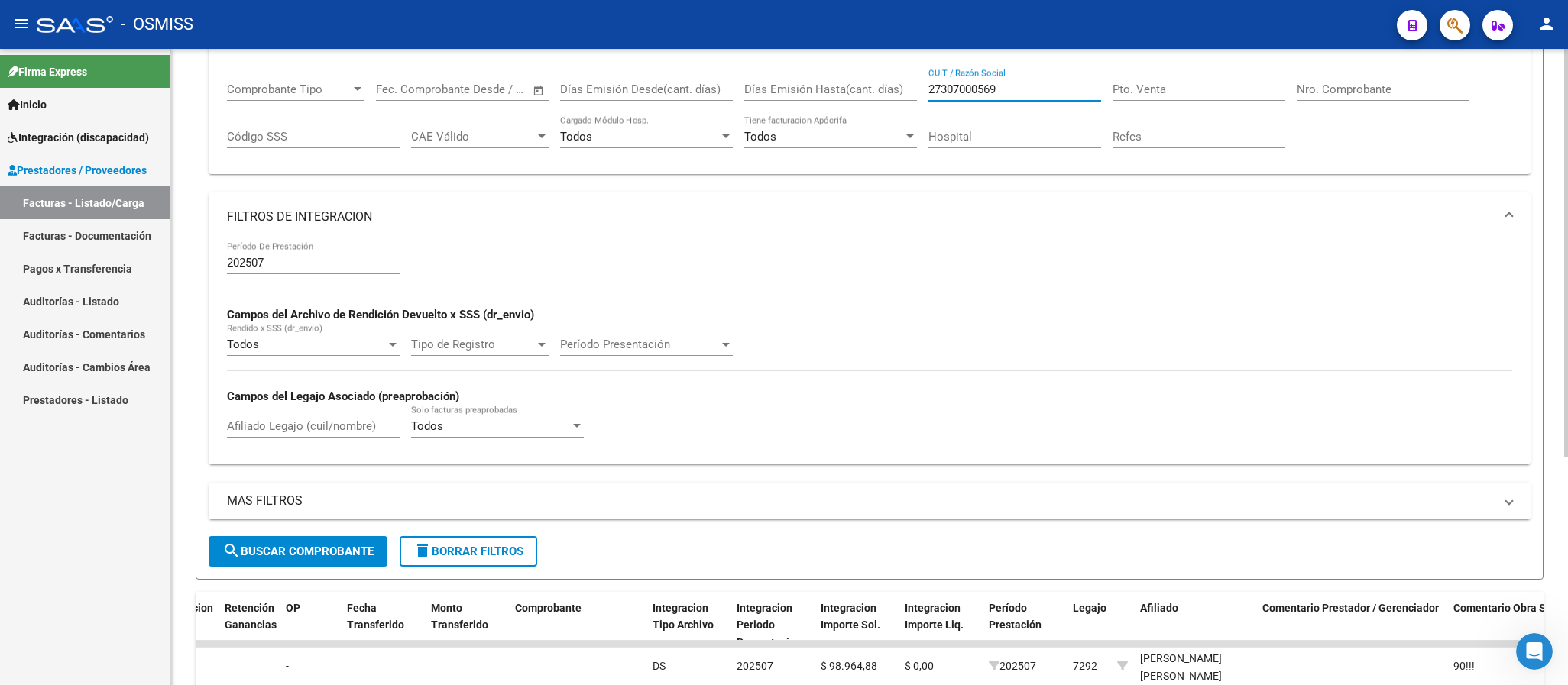
click at [367, 553] on span "search Buscar Comprobante" at bounding box center [297, 552] width 151 height 14
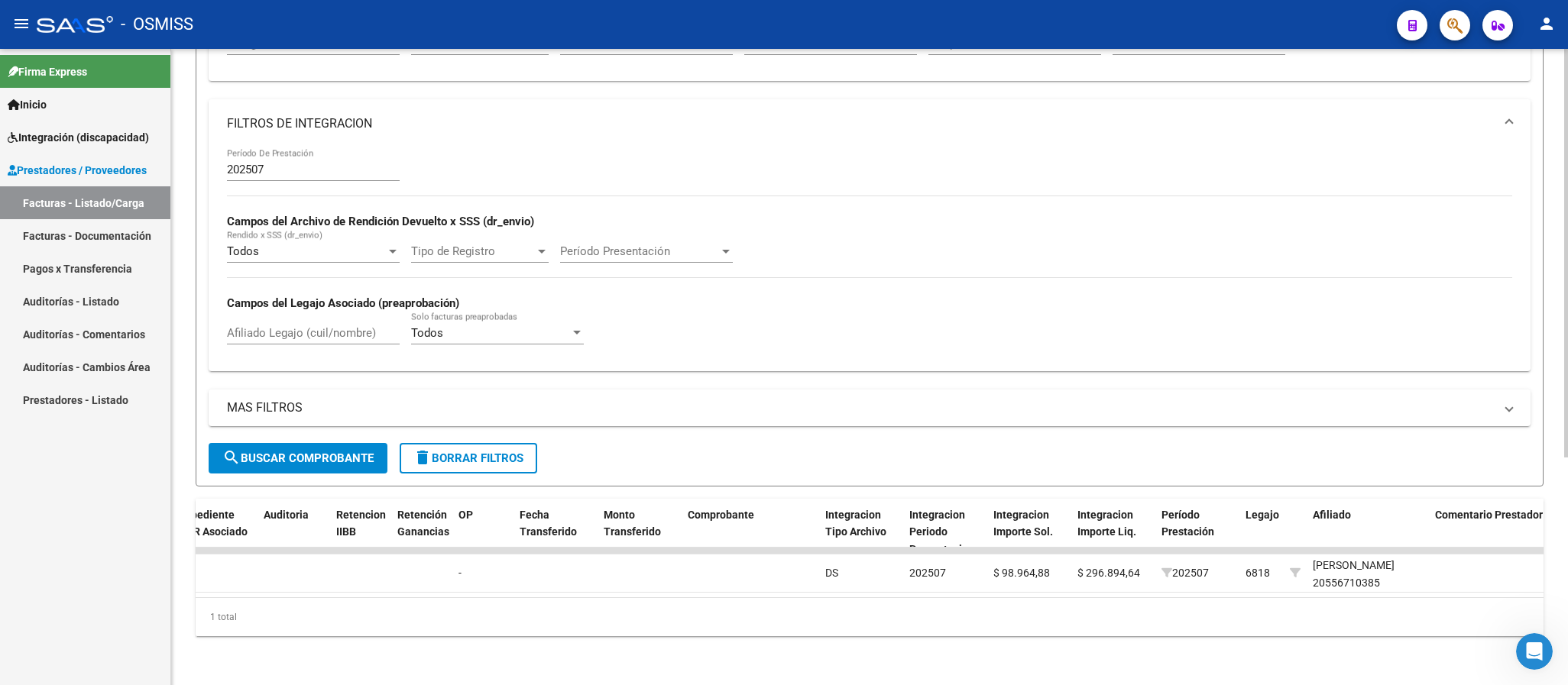
scroll to position [12, 0]
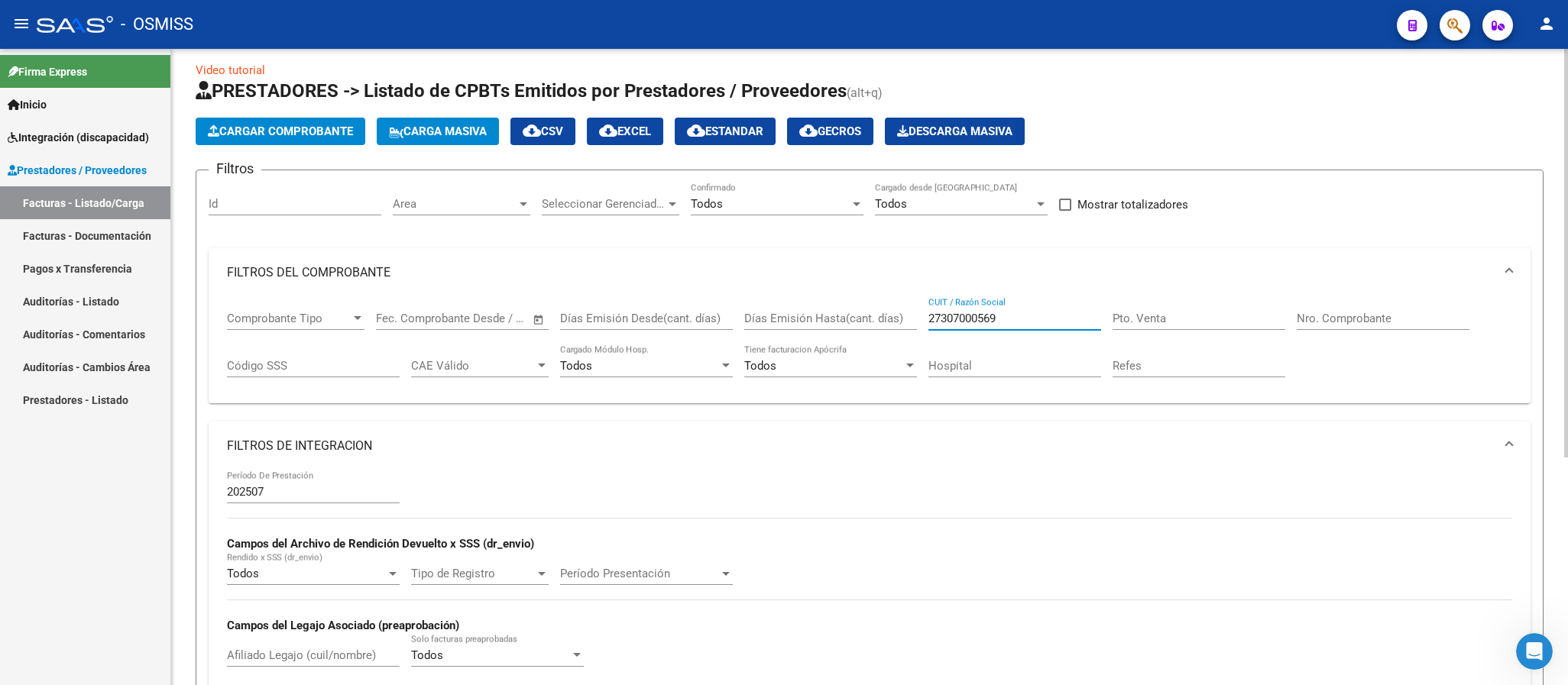
drag, startPoint x: 1037, startPoint y: 319, endPoint x: 896, endPoint y: 321, distance: 141.0
click at [896, 321] on div "Comprobante Tipo Comprobante Tipo Fecha inicio – Fecha fin Fec. Comprobante Des…" at bounding box center [869, 344] width 1285 height 94
paste input "210185734"
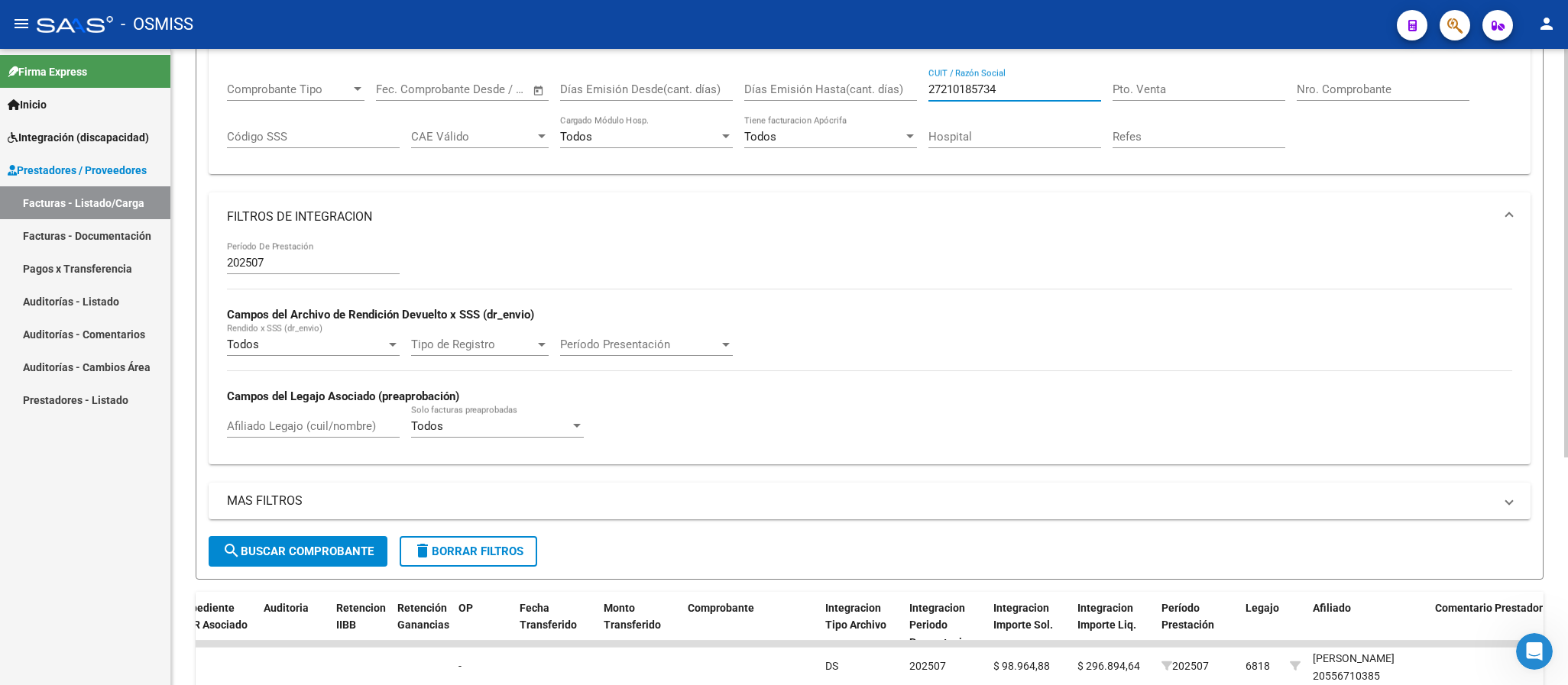
click at [367, 546] on span "search Buscar Comprobante" at bounding box center [297, 552] width 151 height 14
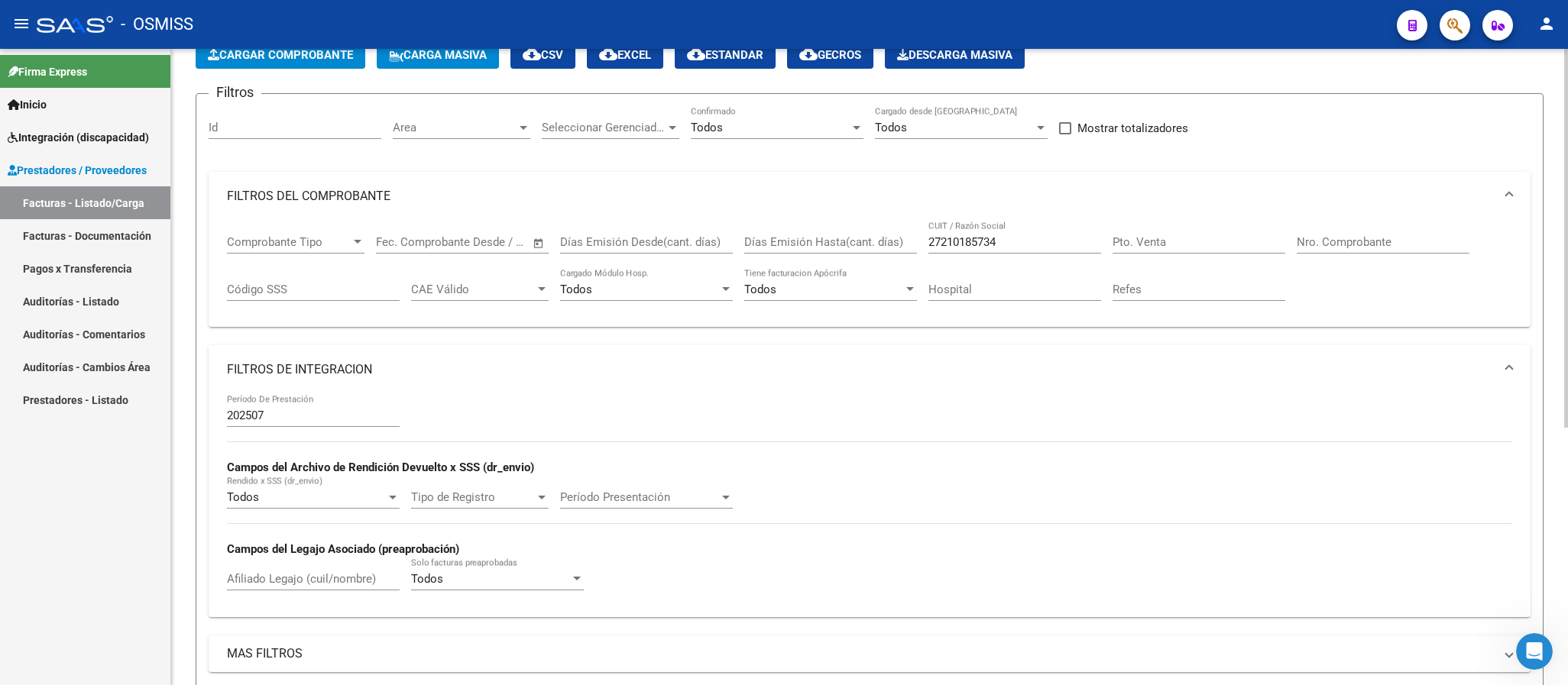
scroll to position [0, 0]
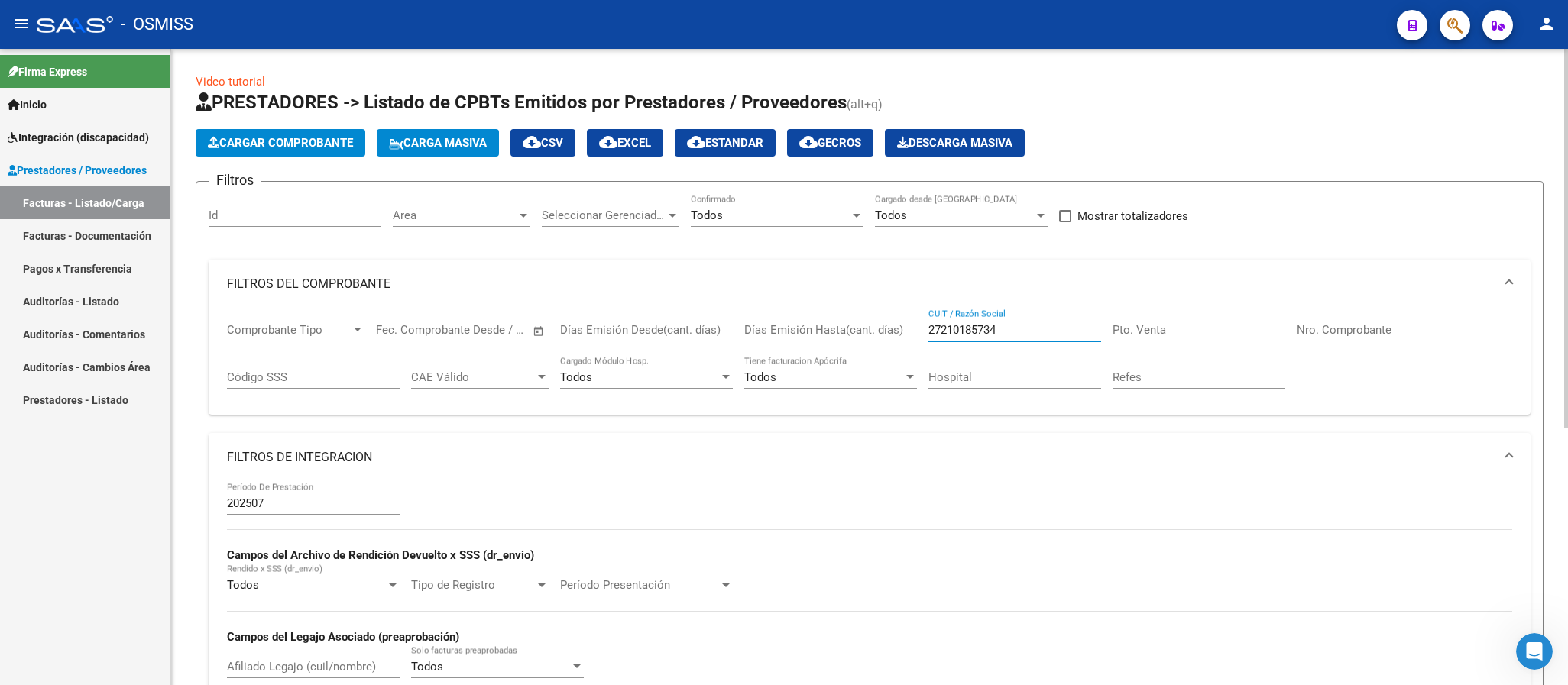
drag, startPoint x: 988, startPoint y: 326, endPoint x: 885, endPoint y: 326, distance: 103.0
click at [885, 326] on div "Comprobante Tipo Comprobante Tipo Fecha inicio – Fecha fin Fec. Comprobante Des…" at bounding box center [869, 356] width 1285 height 94
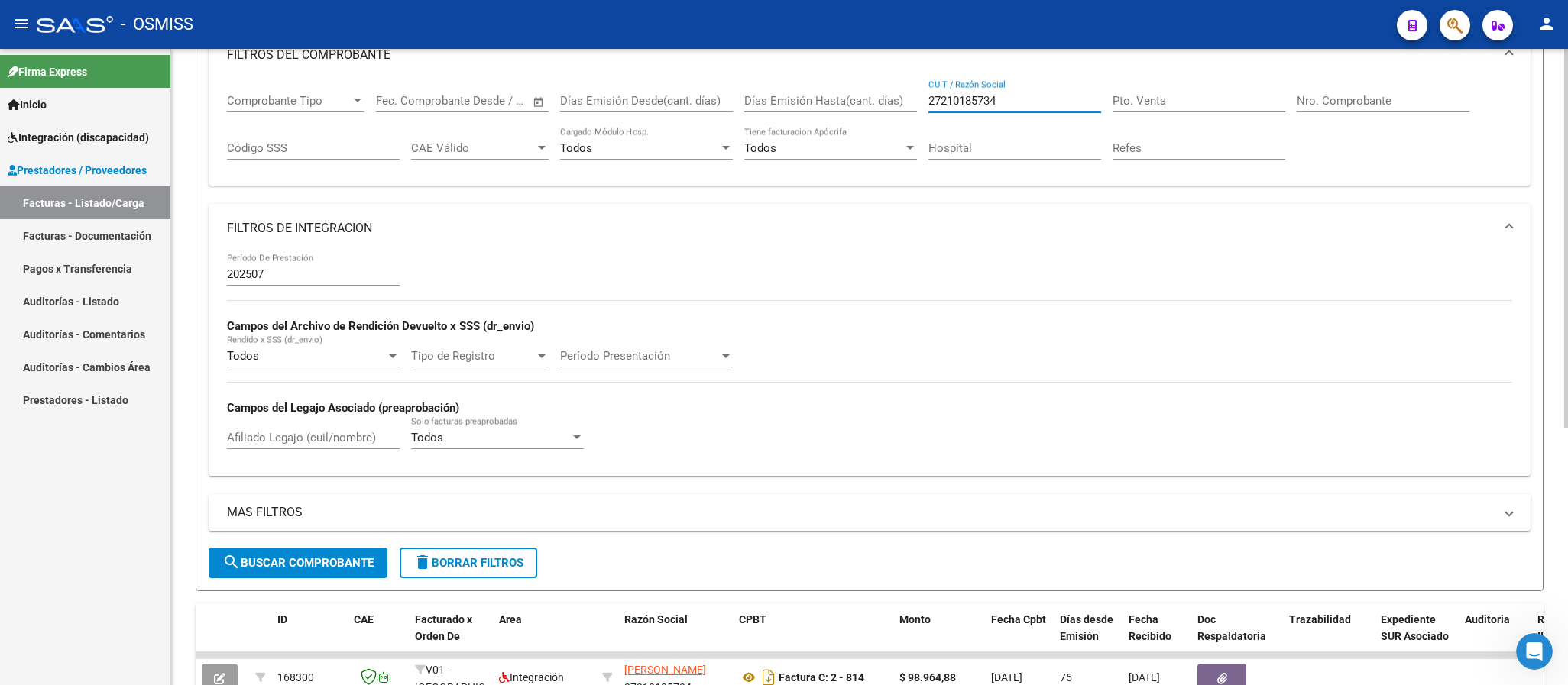
click at [358, 567] on span "search Buscar Comprobante" at bounding box center [297, 563] width 151 height 14
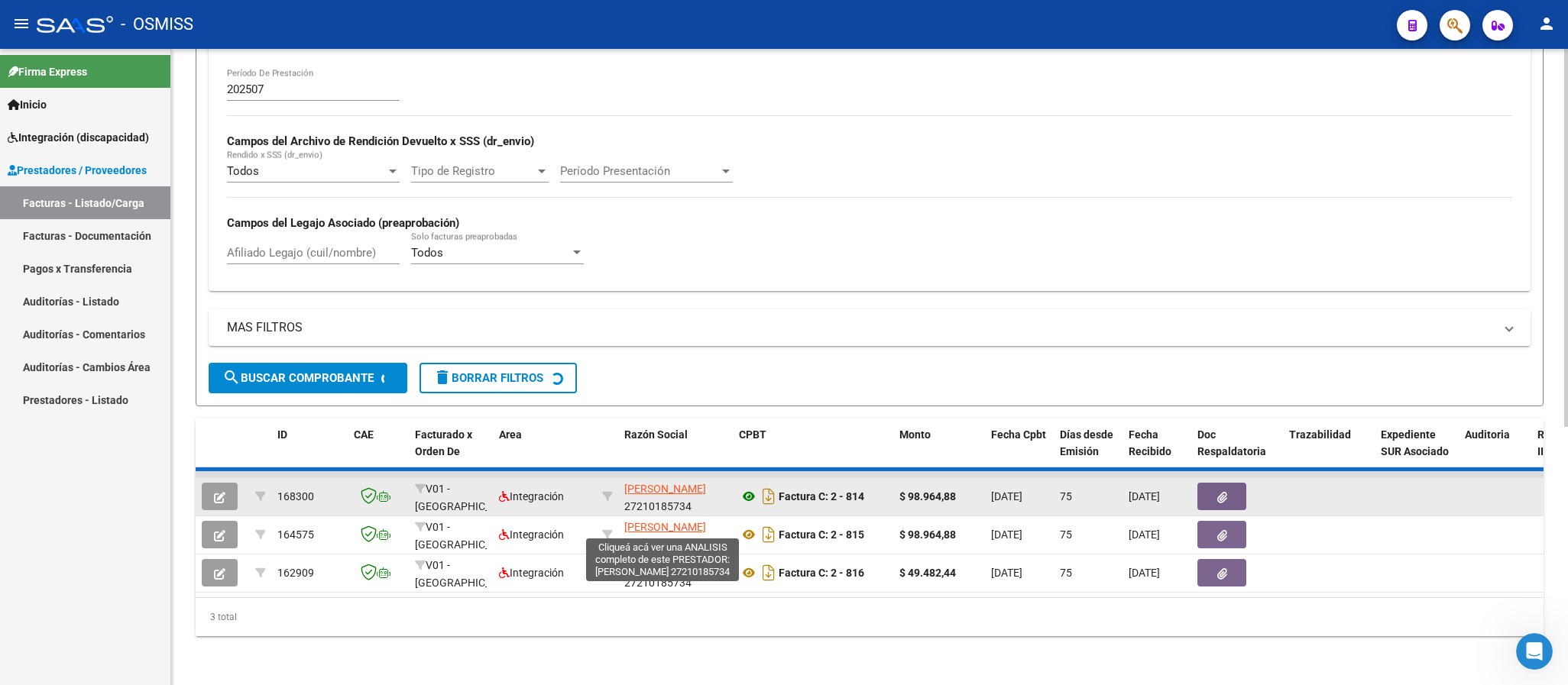
scroll to position [432, 0]
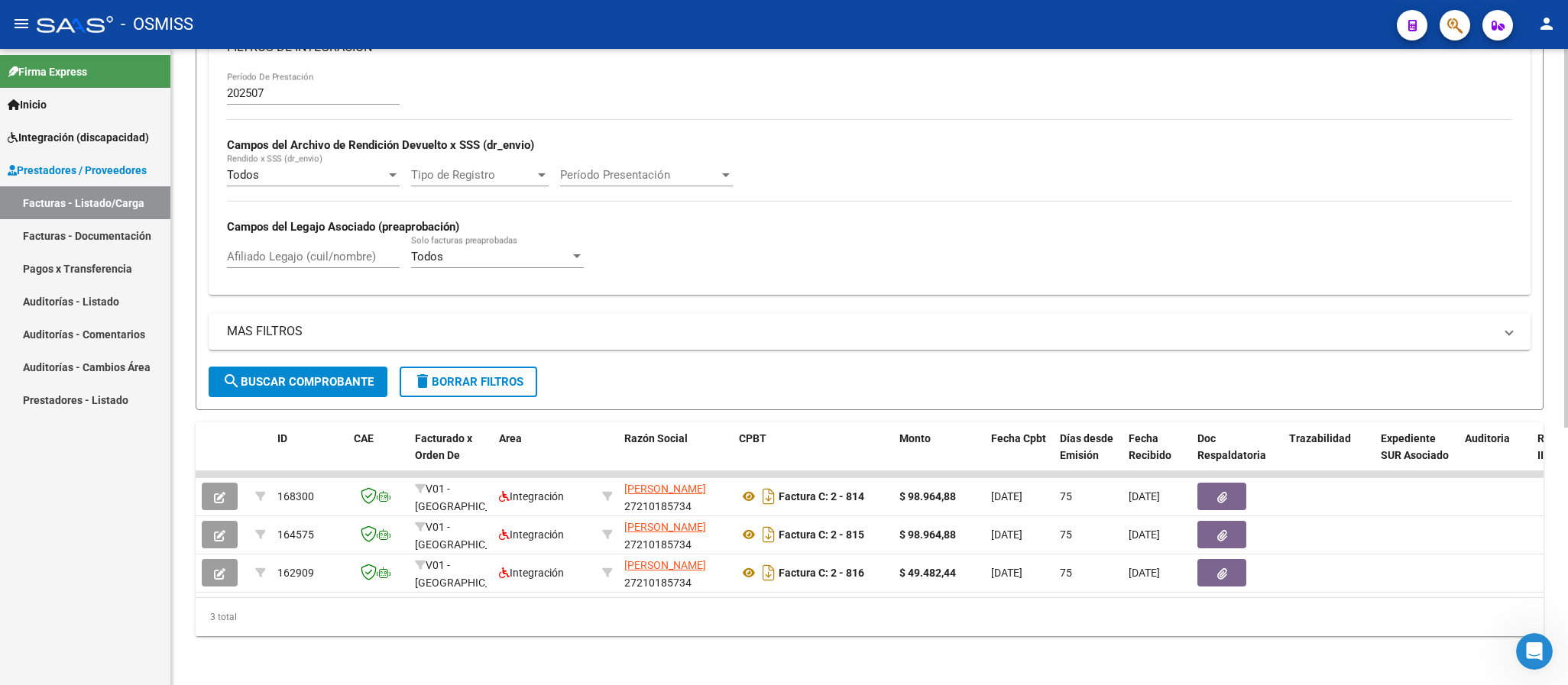
click at [341, 375] on span "search Buscar Comprobante" at bounding box center [297, 382] width 151 height 14
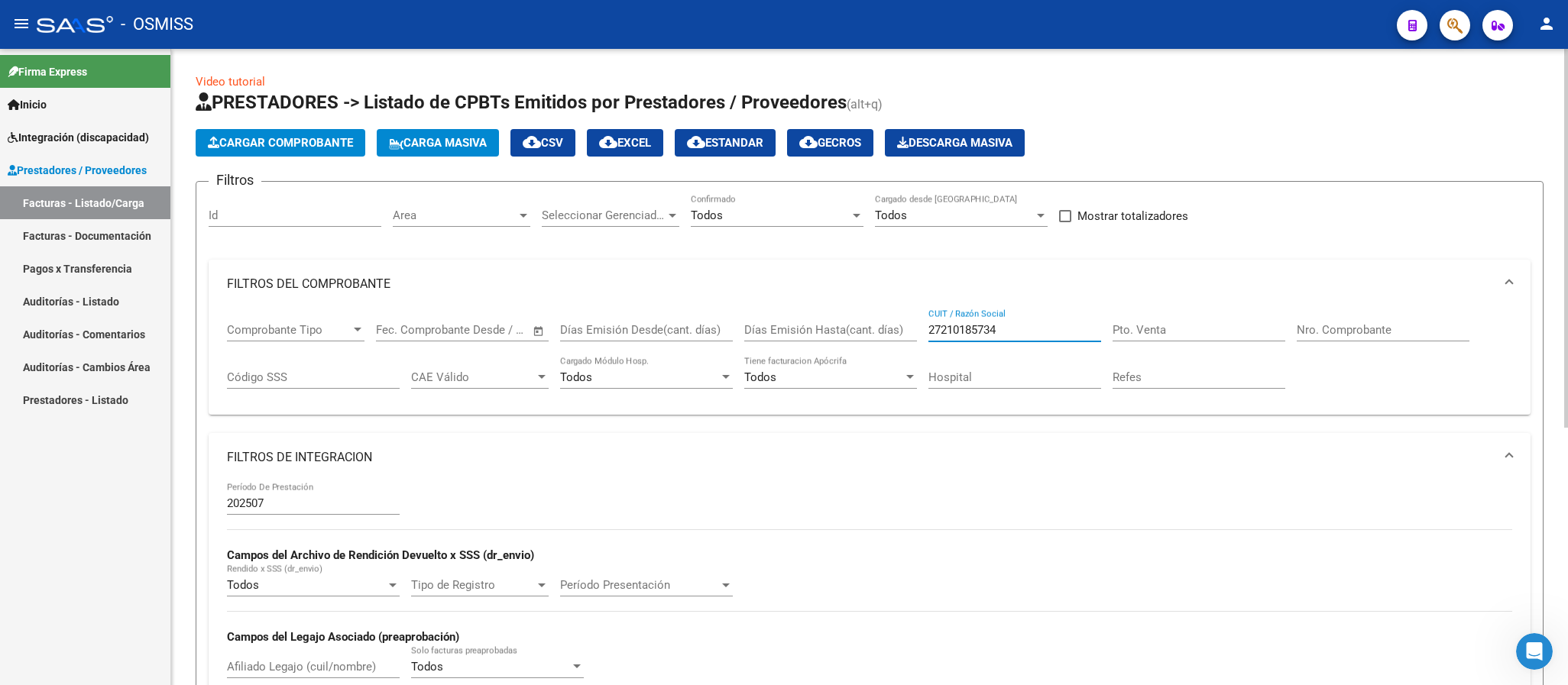
drag, startPoint x: 1002, startPoint y: 328, endPoint x: 878, endPoint y: 327, distance: 124.0
click at [878, 327] on div "Comprobante Tipo Comprobante Tipo Fecha inicio – Fecha fin Fec. Comprobante Des…" at bounding box center [869, 356] width 1285 height 94
paste input "432501413"
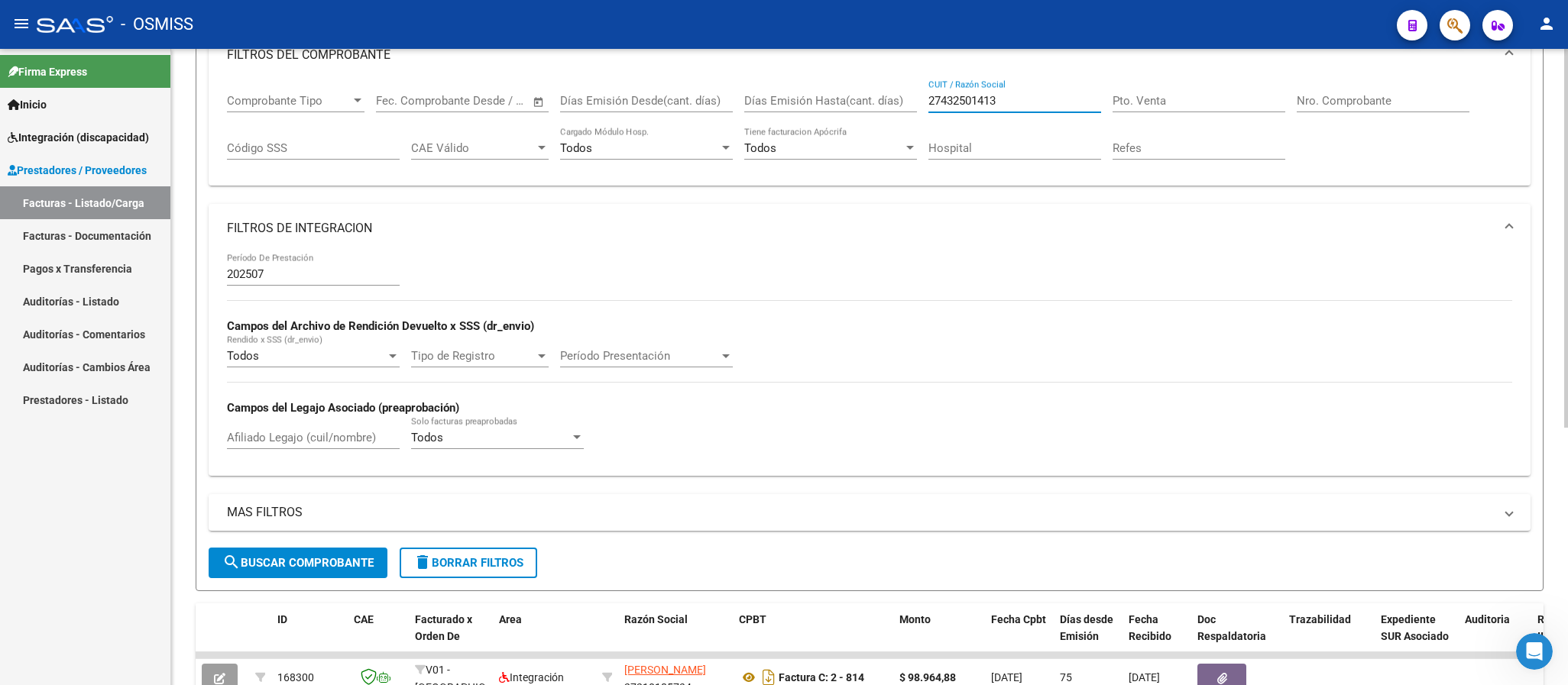
click at [351, 563] on span "search Buscar Comprobante" at bounding box center [297, 563] width 151 height 14
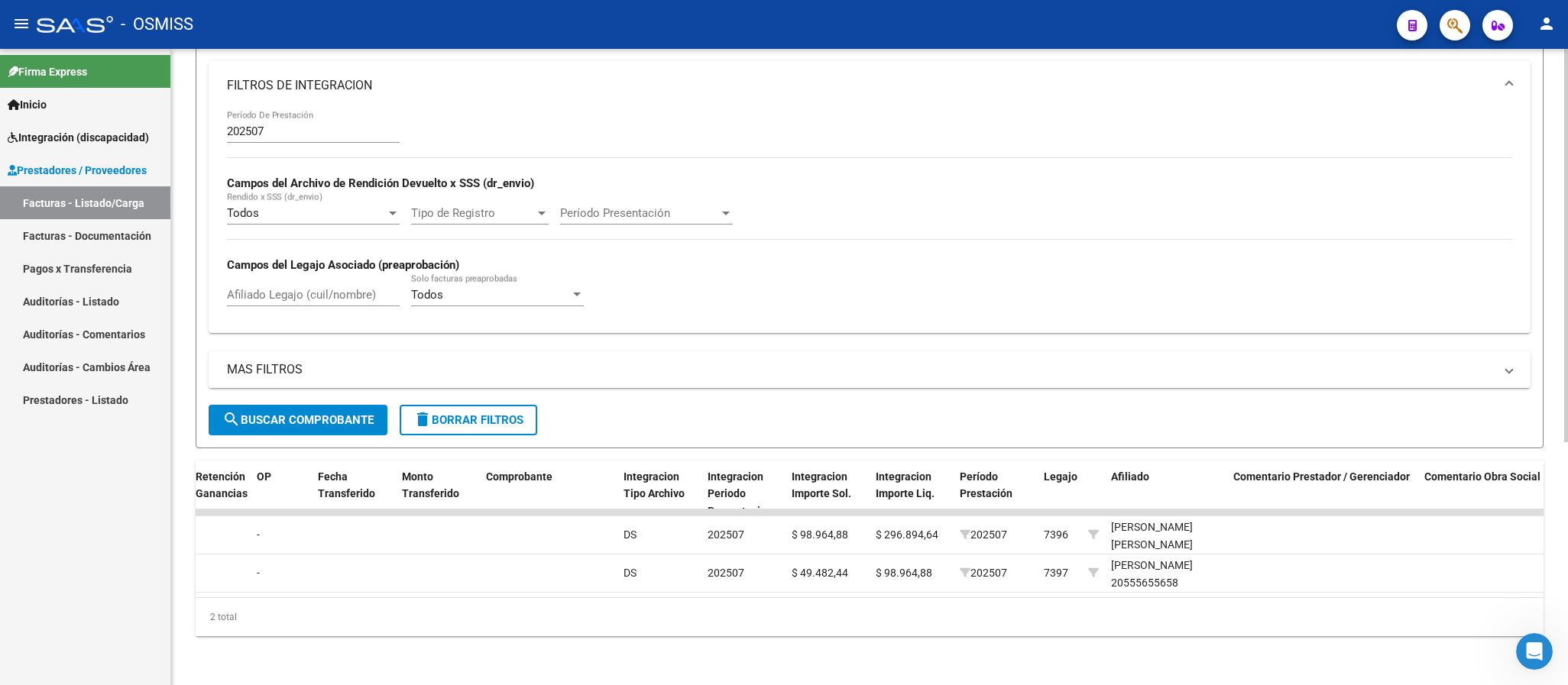
scroll to position [50, 0]
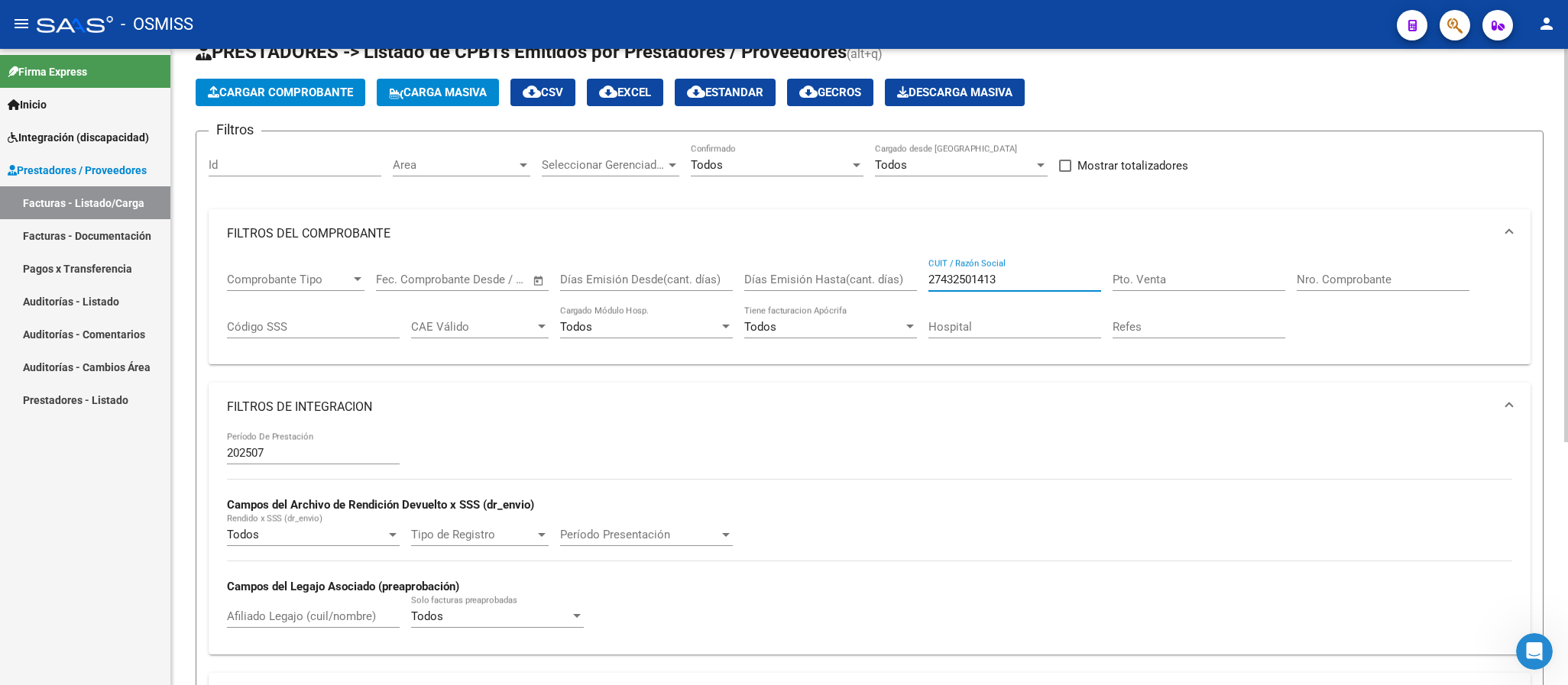
drag, startPoint x: 1022, startPoint y: 282, endPoint x: 899, endPoint y: 279, distance: 123.0
click at [899, 279] on div "Comprobante Tipo Comprobante Tipo Fecha inicio – Fecha fin Fec. Comprobante Des…" at bounding box center [869, 306] width 1285 height 94
paste input "303416868"
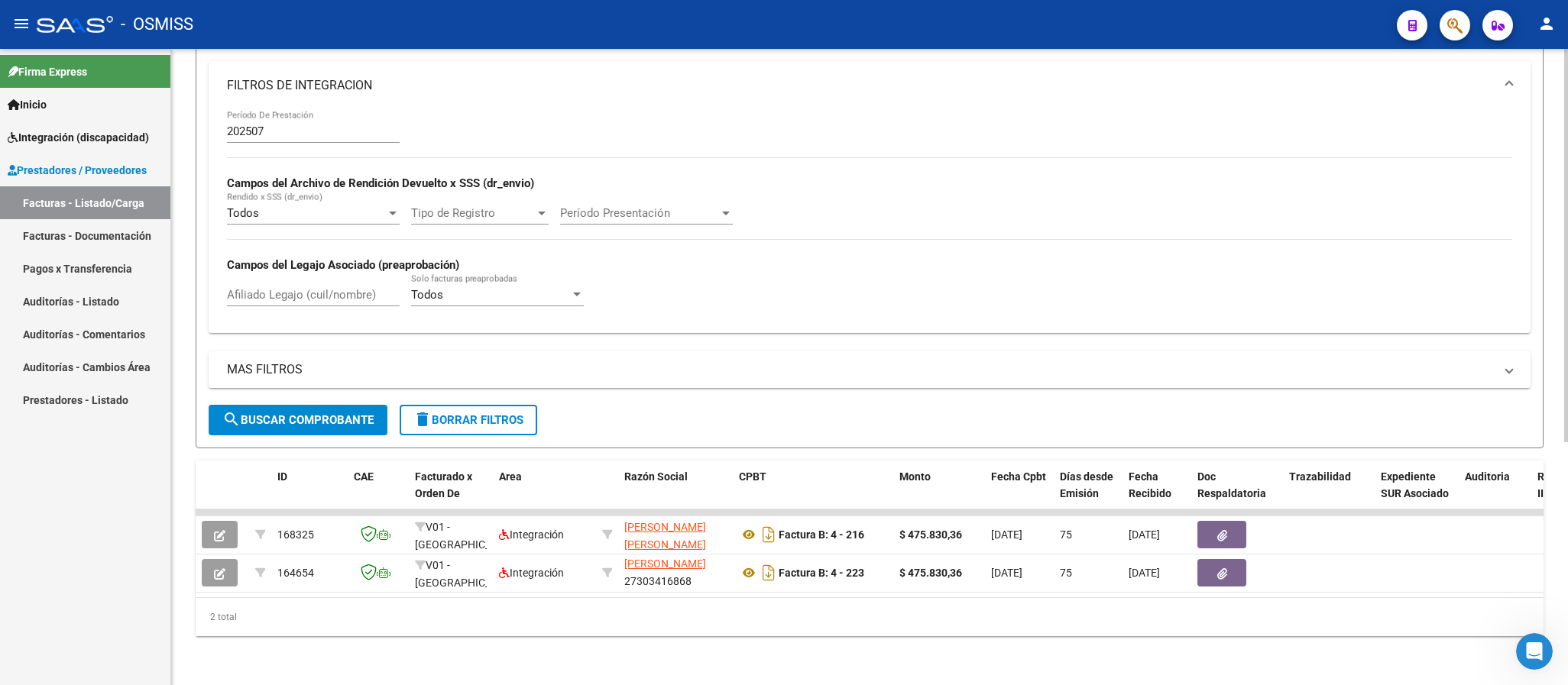
scroll to position [0, 0]
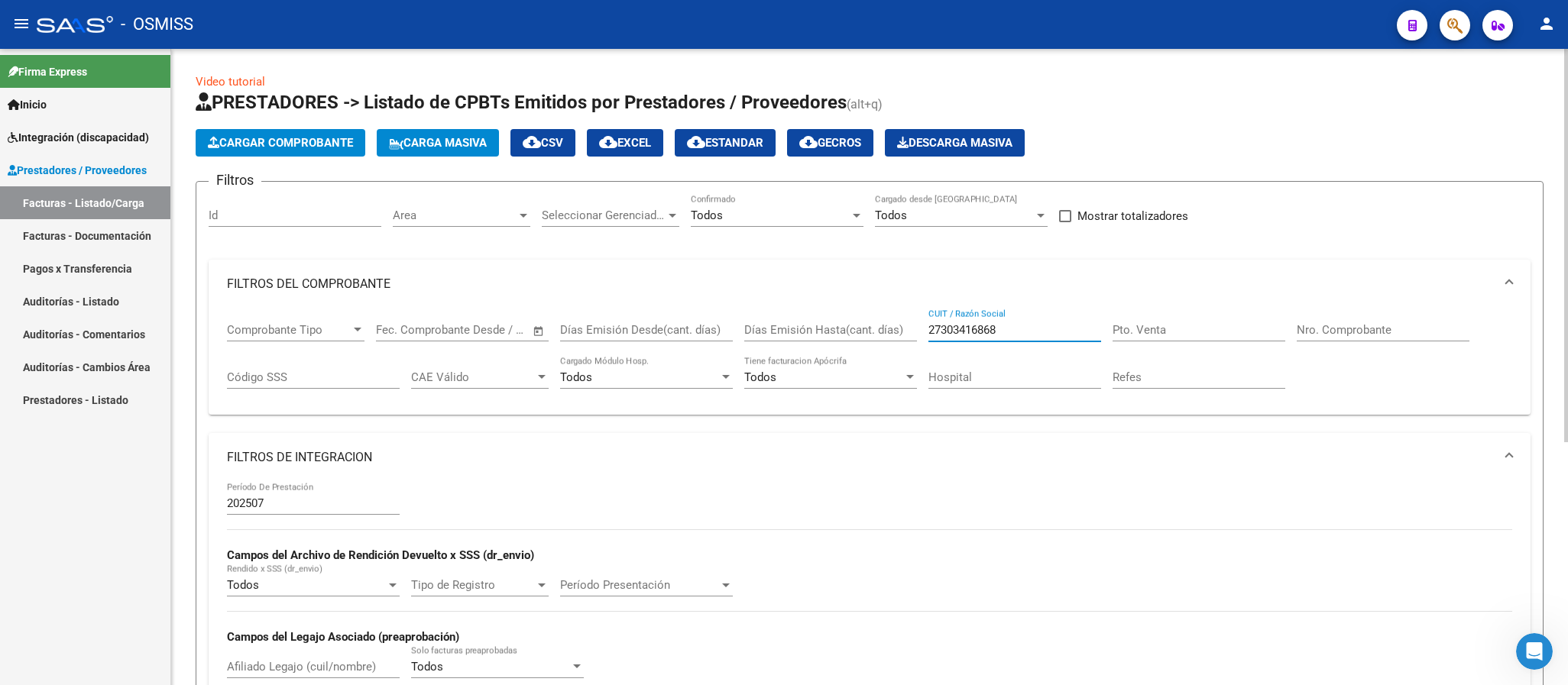
drag, startPoint x: 1014, startPoint y: 327, endPoint x: 899, endPoint y: 327, distance: 115.0
click at [899, 327] on div "Comprobante Tipo Comprobante Tipo Fecha inicio – Fecha fin Fec. Comprobante Des…" at bounding box center [869, 356] width 1285 height 94
paste input "91093909"
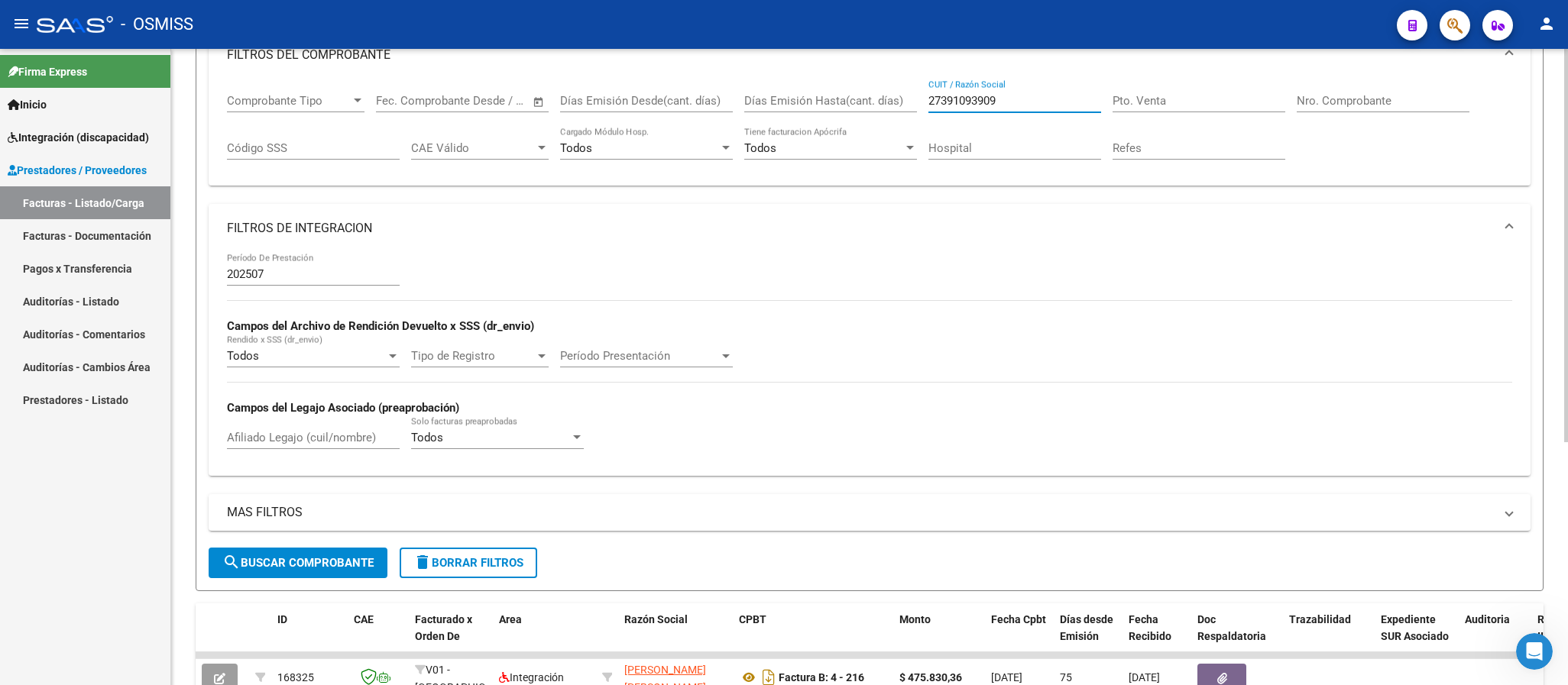
type input "27391093909"
click at [351, 557] on span "search Buscar Comprobante" at bounding box center [297, 563] width 151 height 14
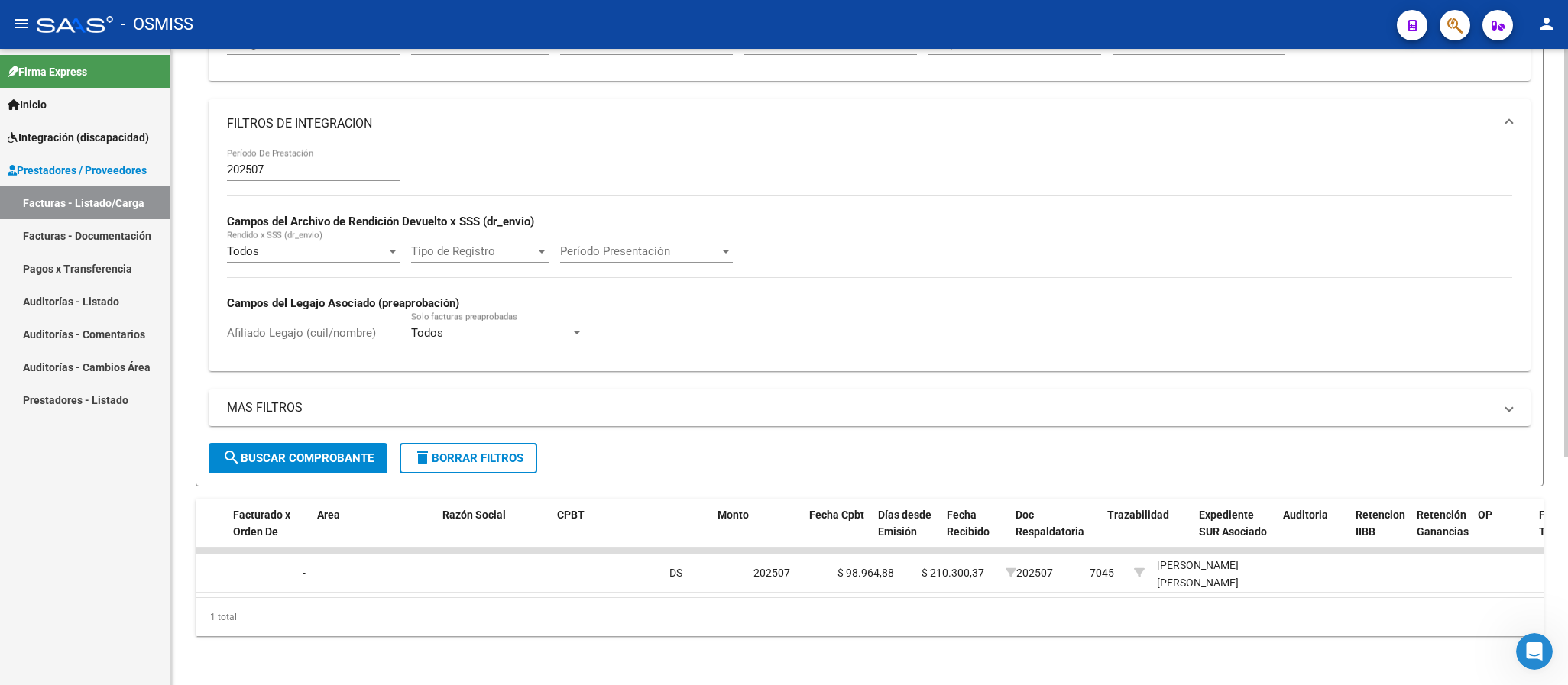
scroll to position [0, 0]
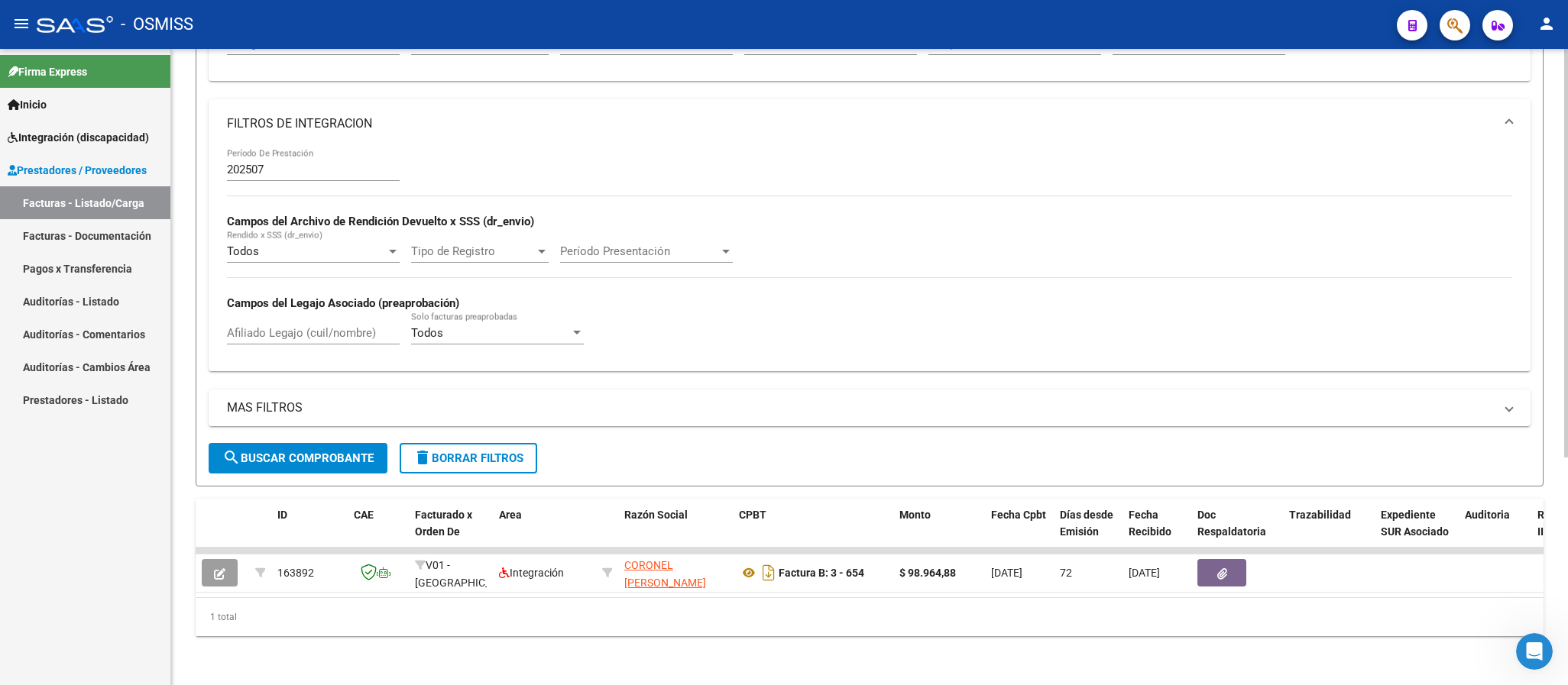
click at [506, 451] on span "delete Borrar Filtros" at bounding box center [468, 458] width 110 height 14
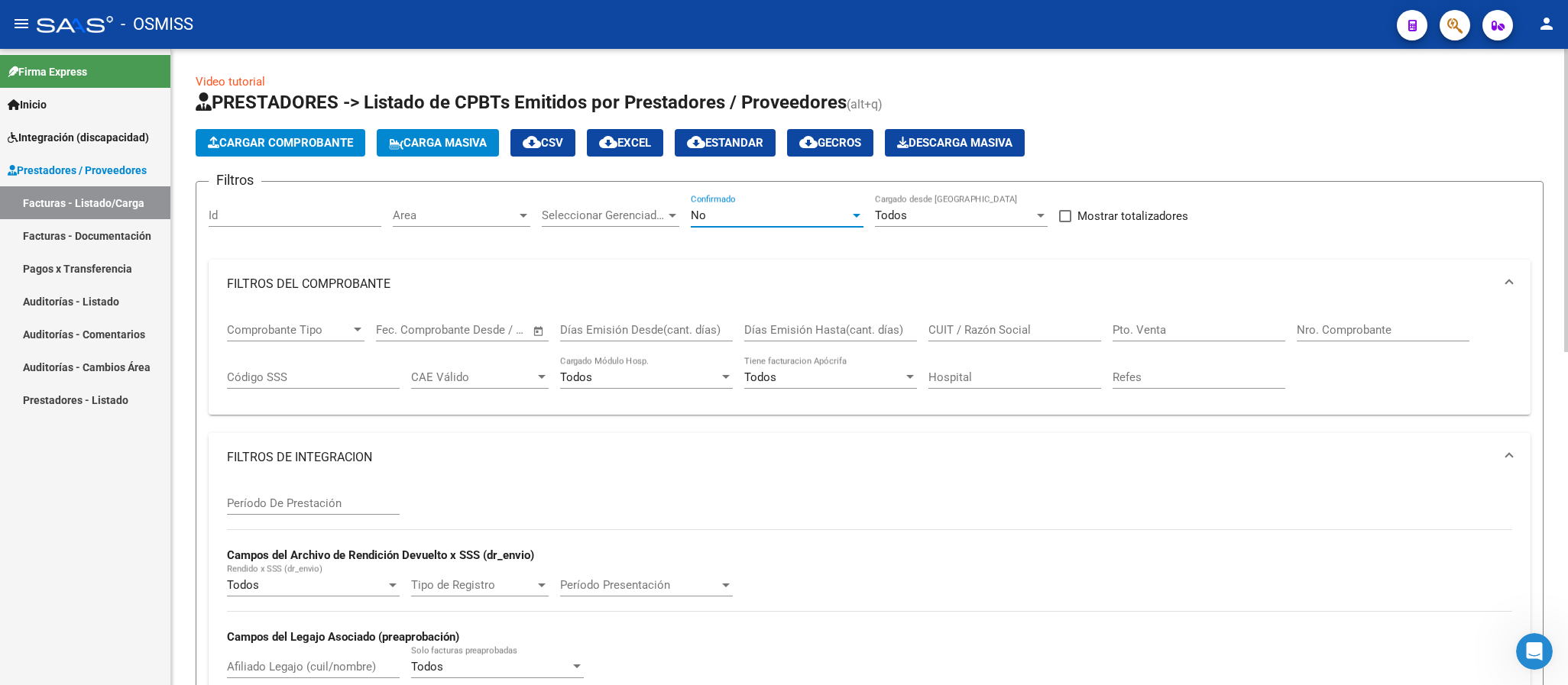
click at [769, 211] on div "No" at bounding box center [769, 215] width 159 height 14
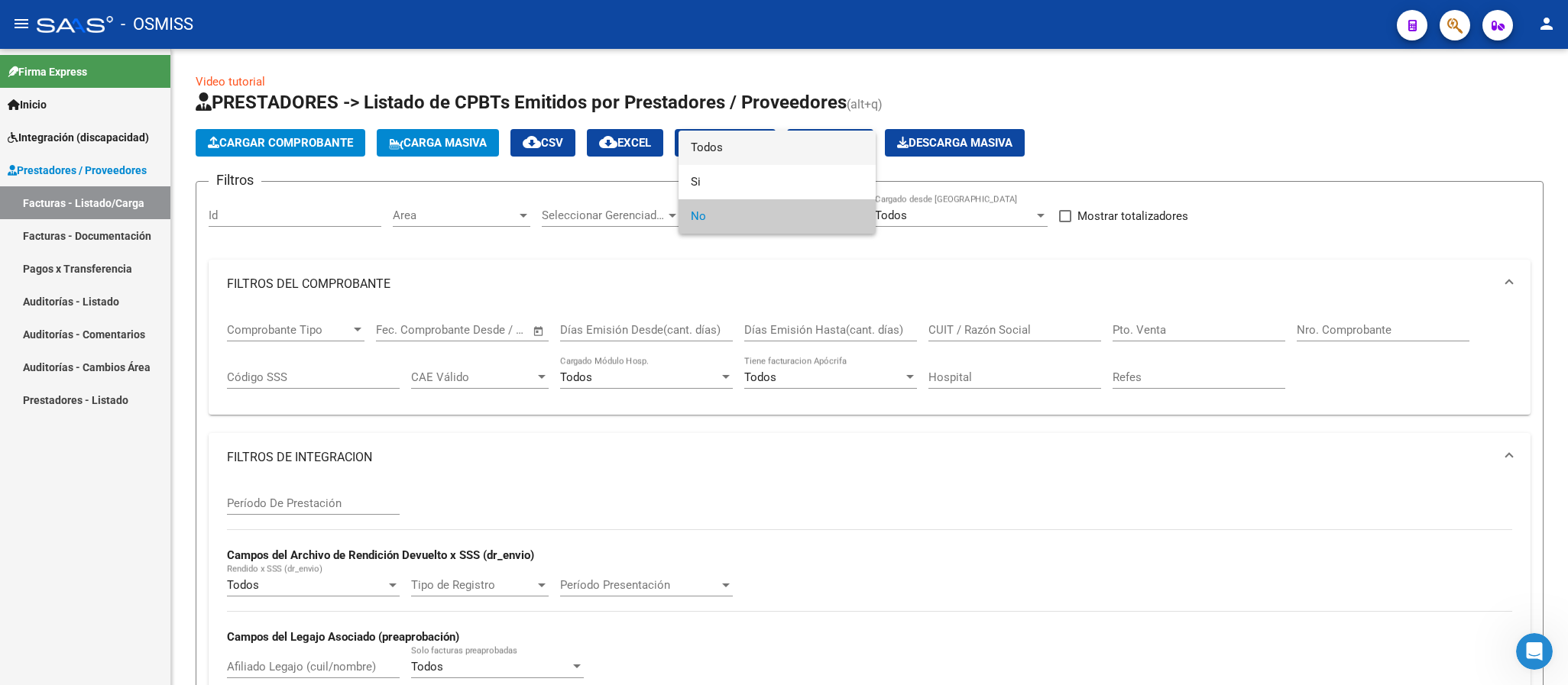
click at [741, 146] on span "Todos" at bounding box center [776, 148] width 173 height 34
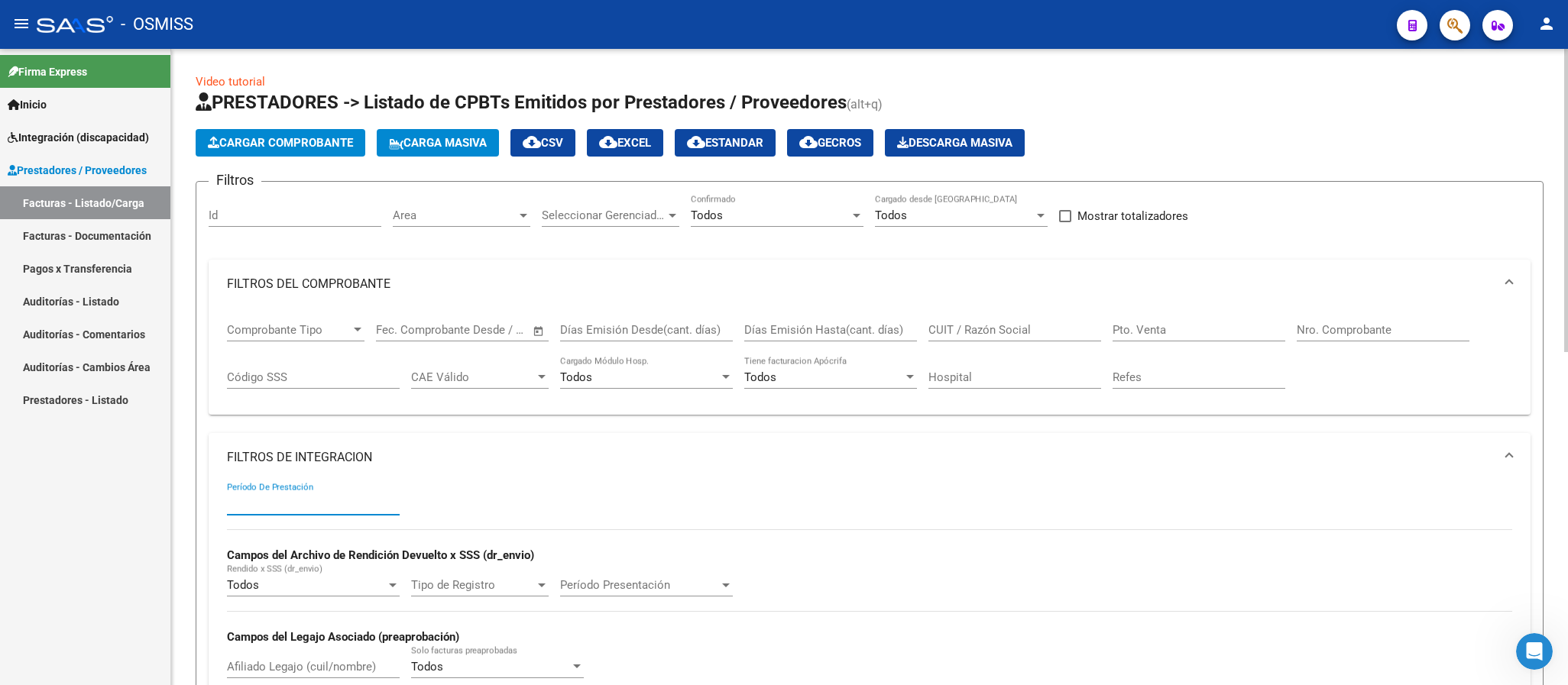
click at [300, 505] on input "Período De Prestación" at bounding box center [313, 504] width 173 height 14
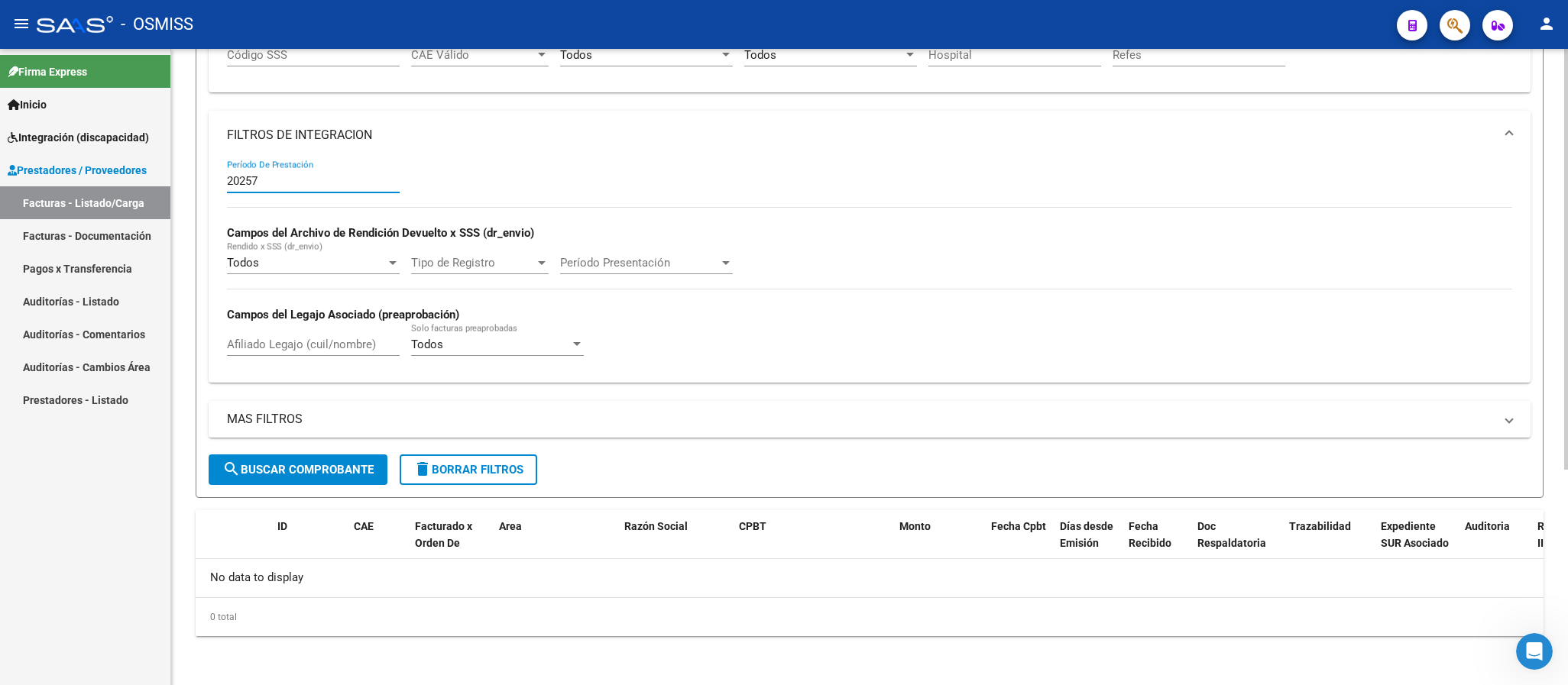
drag, startPoint x: 280, startPoint y: 177, endPoint x: 218, endPoint y: 177, distance: 62.0
click at [218, 177] on div "20257 Período De Prestación Campos del Archivo de Rendición Devuelto x SSS (dr_…" at bounding box center [869, 270] width 1322 height 222
drag, startPoint x: 282, startPoint y: 181, endPoint x: 211, endPoint y: 181, distance: 71.0
click at [211, 181] on div "2507 Período De Prestación Campos del Archivo de Rendición Devuelto x SSS (dr_e…" at bounding box center [869, 270] width 1322 height 222
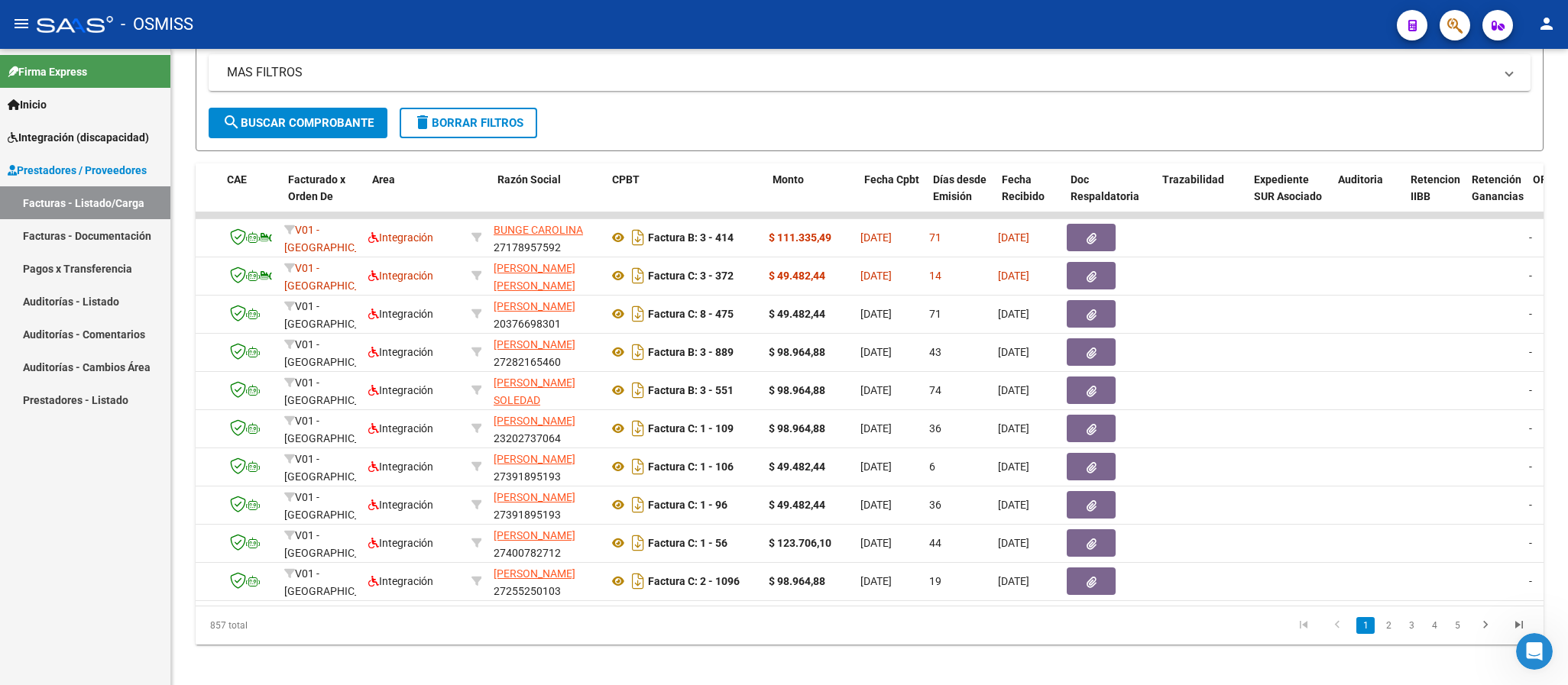
scroll to position [0, 127]
type input "202507"
